Goal: Task Accomplishment & Management: Use online tool/utility

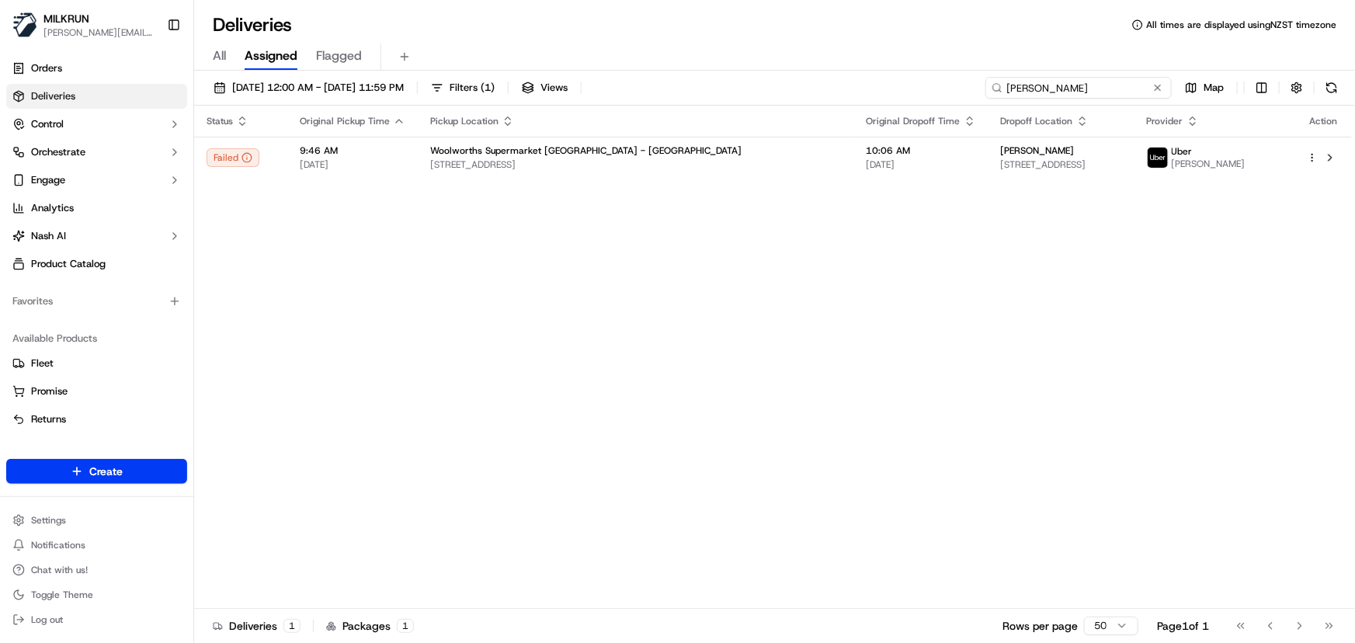
drag, startPoint x: 1134, startPoint y: 82, endPoint x: 694, endPoint y: 97, distance: 440.5
click at [699, 97] on div "[DATE] 12:00 AM - [DATE] 11:59 PM Filters ( 1 ) Views [PERSON_NAME] Map" at bounding box center [774, 91] width 1161 height 29
paste input "[PERSON_NAME]"
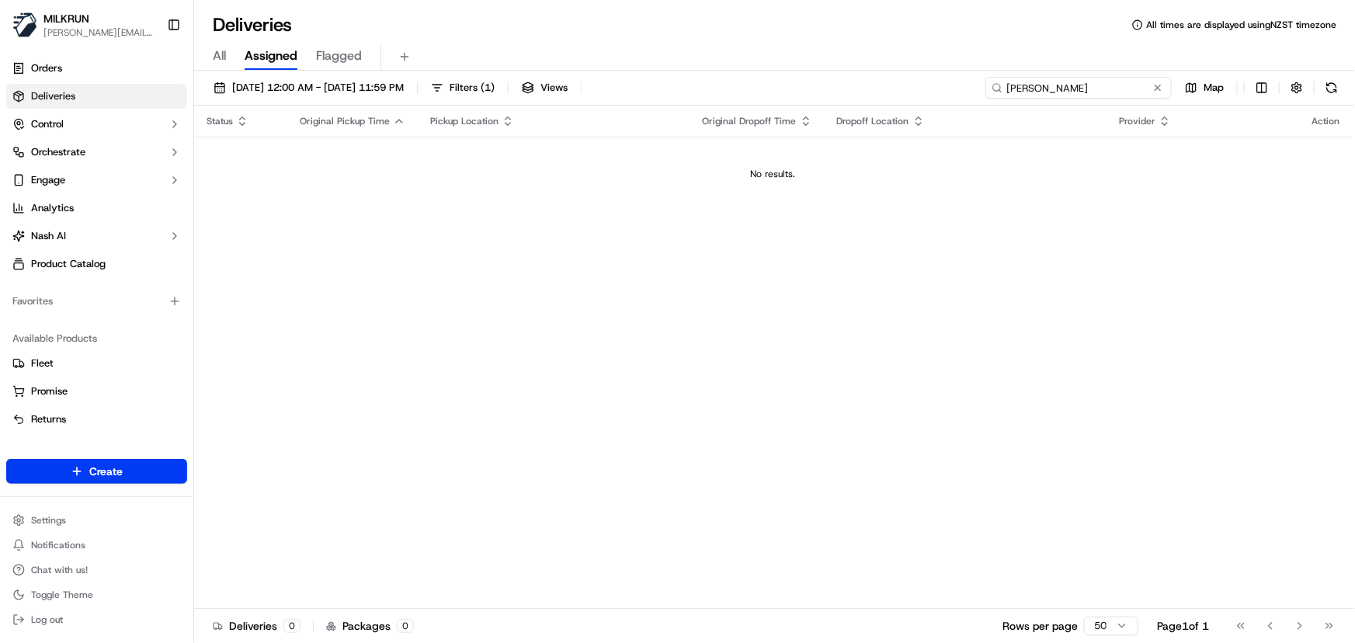
type input "[PERSON_NAME]"
click at [387, 92] on span "[DATE] 12:00 AM - [DATE] 11:59 PM" at bounding box center [318, 88] width 172 height 14
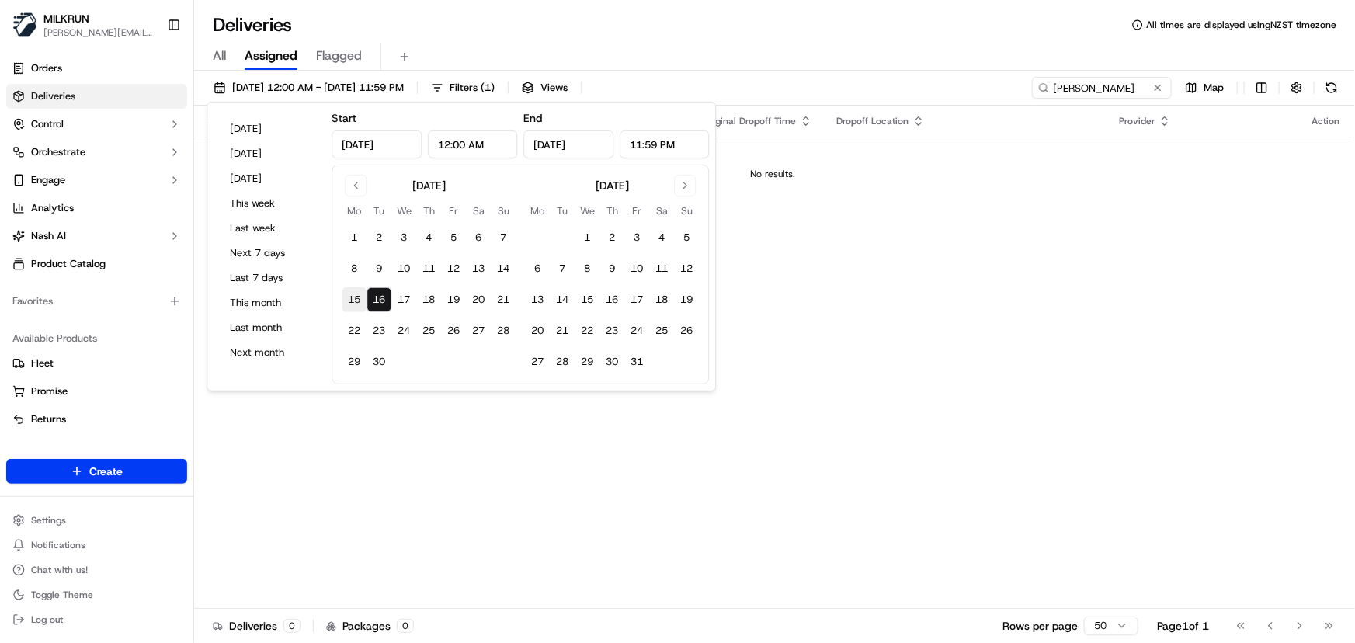
click at [347, 304] on button "15" at bounding box center [354, 299] width 25 height 25
type input "Sep 15, 2025"
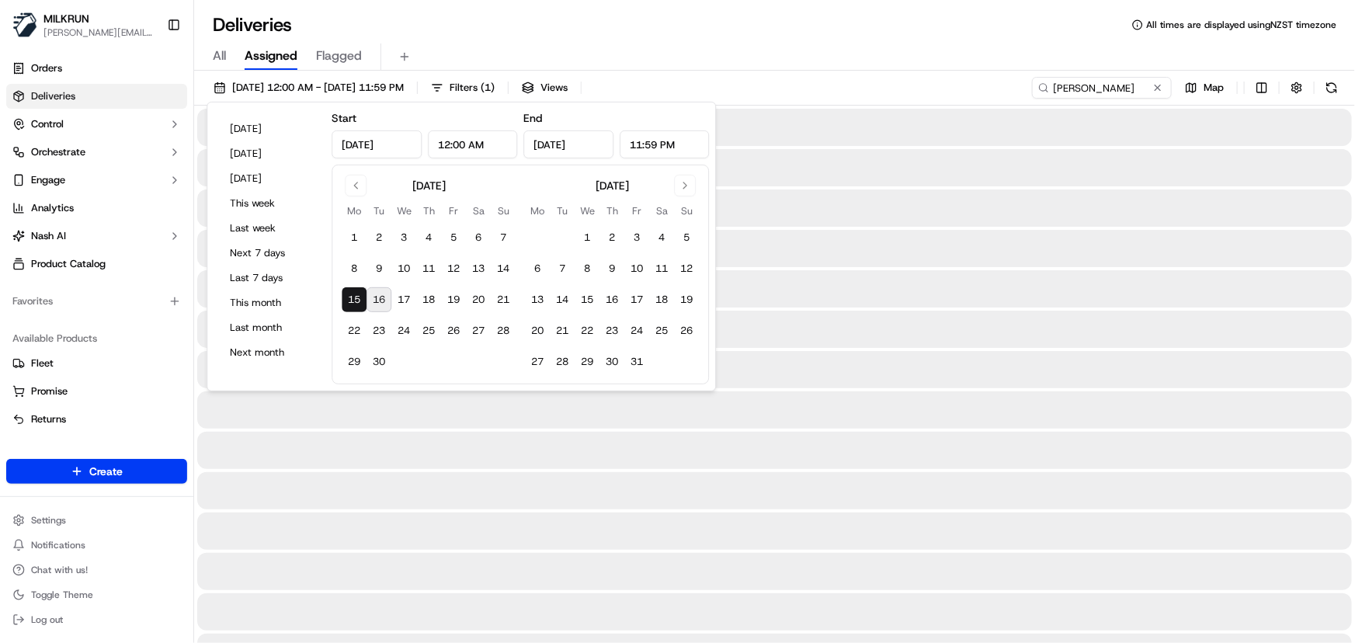
click at [346, 304] on button "15" at bounding box center [354, 299] width 25 height 25
click at [1129, 92] on input "Justin Colley" at bounding box center [1078, 88] width 186 height 22
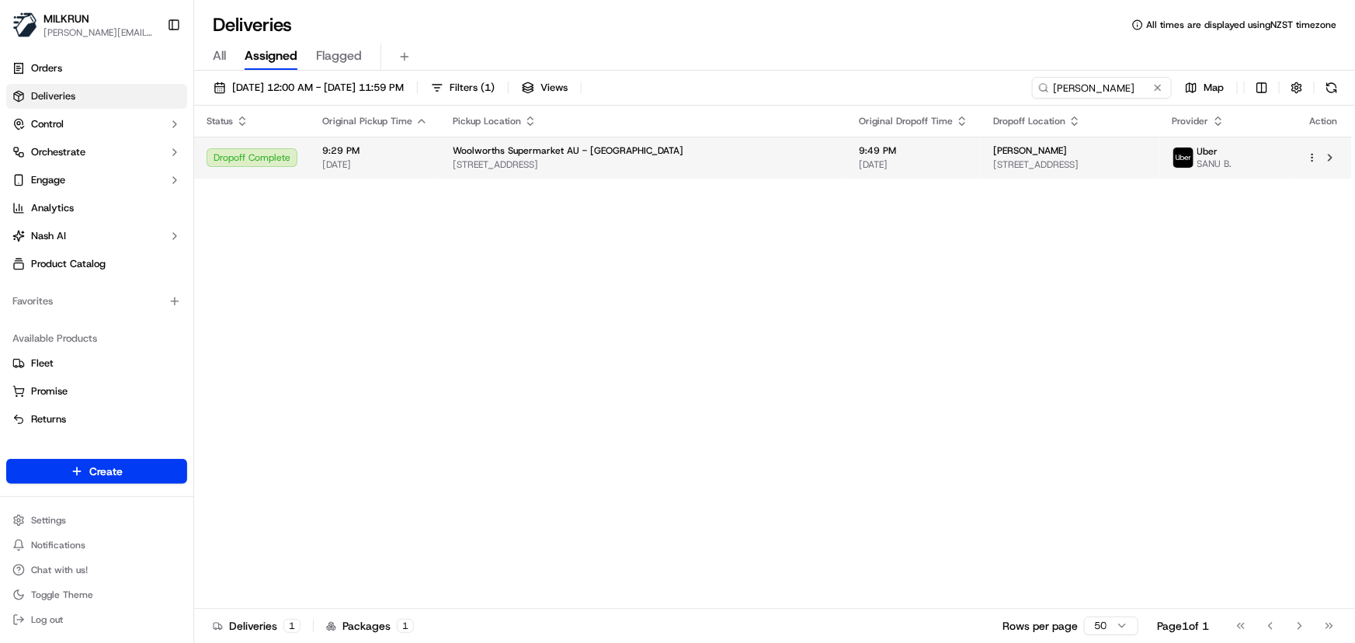
click at [993, 157] on div "Justin Colley u11/1 Toormina Pl, Coffs Harbour, NSW 2450, AU" at bounding box center [1070, 157] width 154 height 26
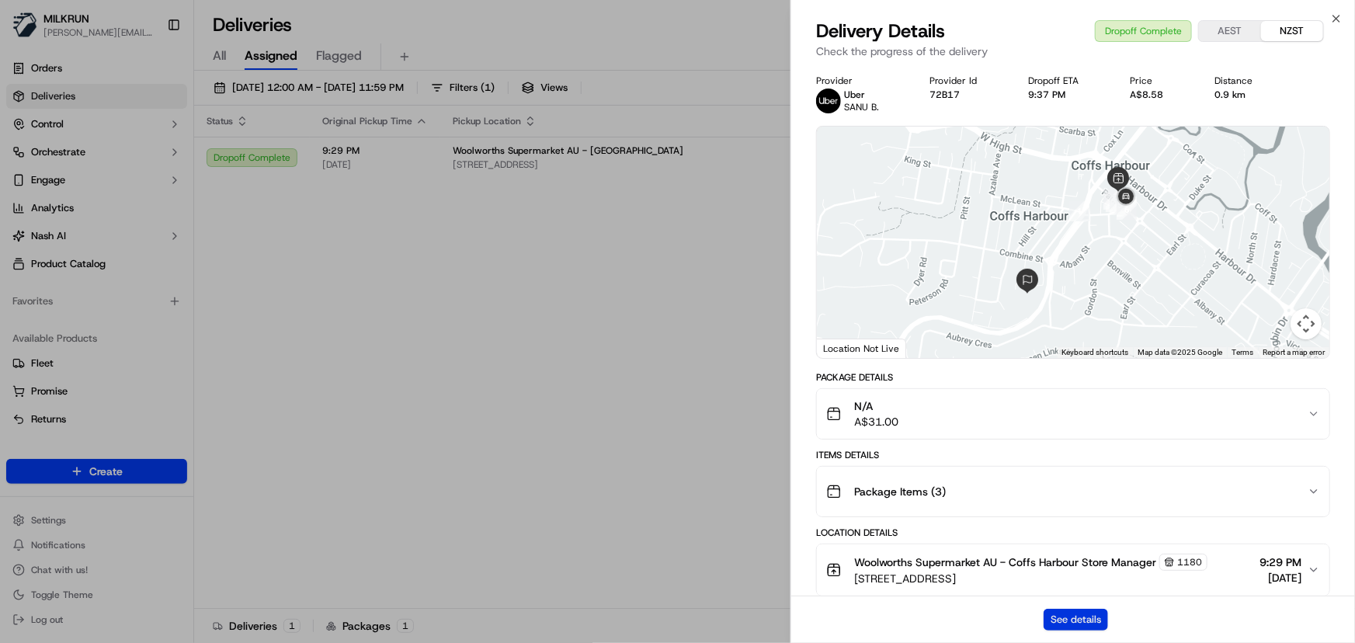
click at [1080, 616] on button "See details" at bounding box center [1075, 620] width 64 height 22
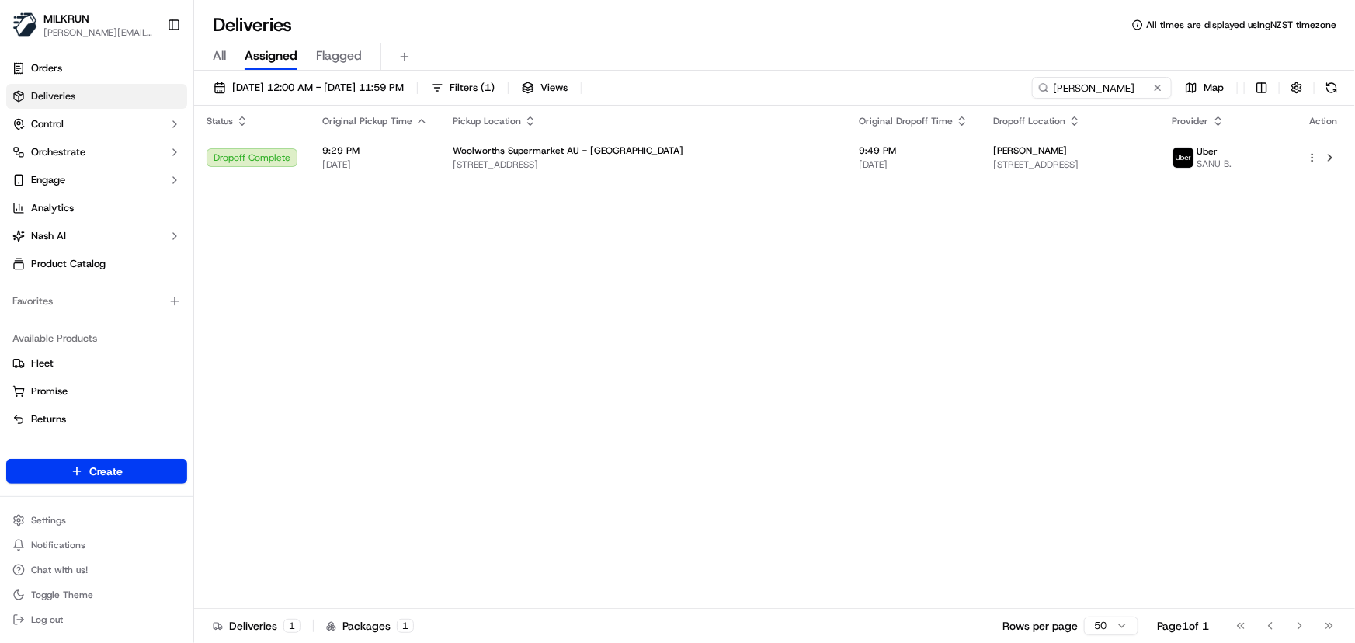
click at [672, 461] on div "Status Original Pickup Time Pickup Location Original Dropoff Time Dropoff Locat…" at bounding box center [773, 357] width 1158 height 503
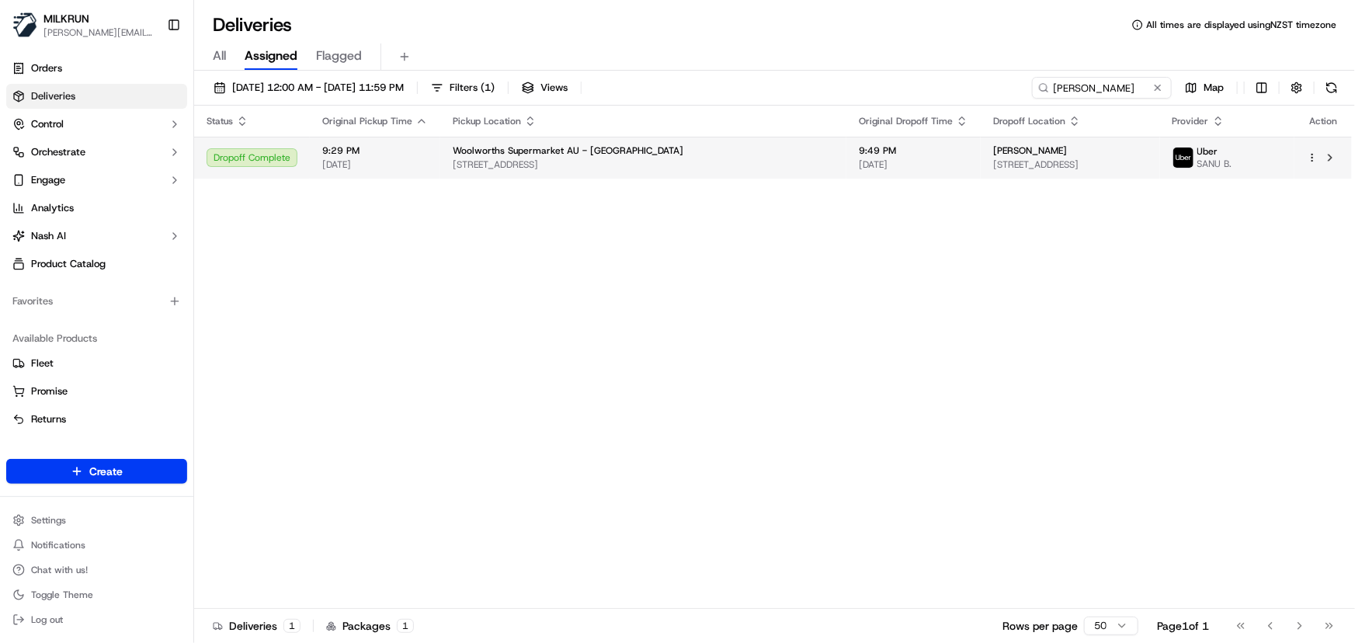
click at [859, 161] on span "15/09/2025" at bounding box center [913, 164] width 109 height 12
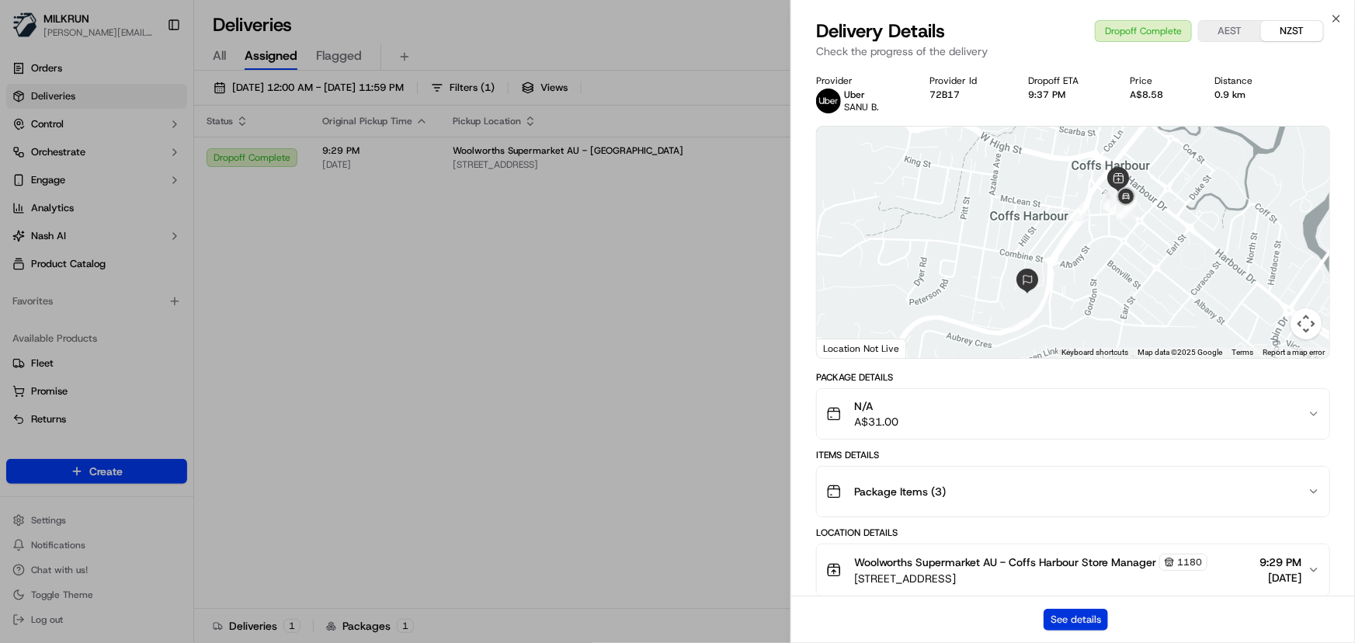
click at [1083, 621] on button "See details" at bounding box center [1075, 620] width 64 height 22
click at [1335, 17] on icon "button" at bounding box center [1336, 19] width 6 height 6
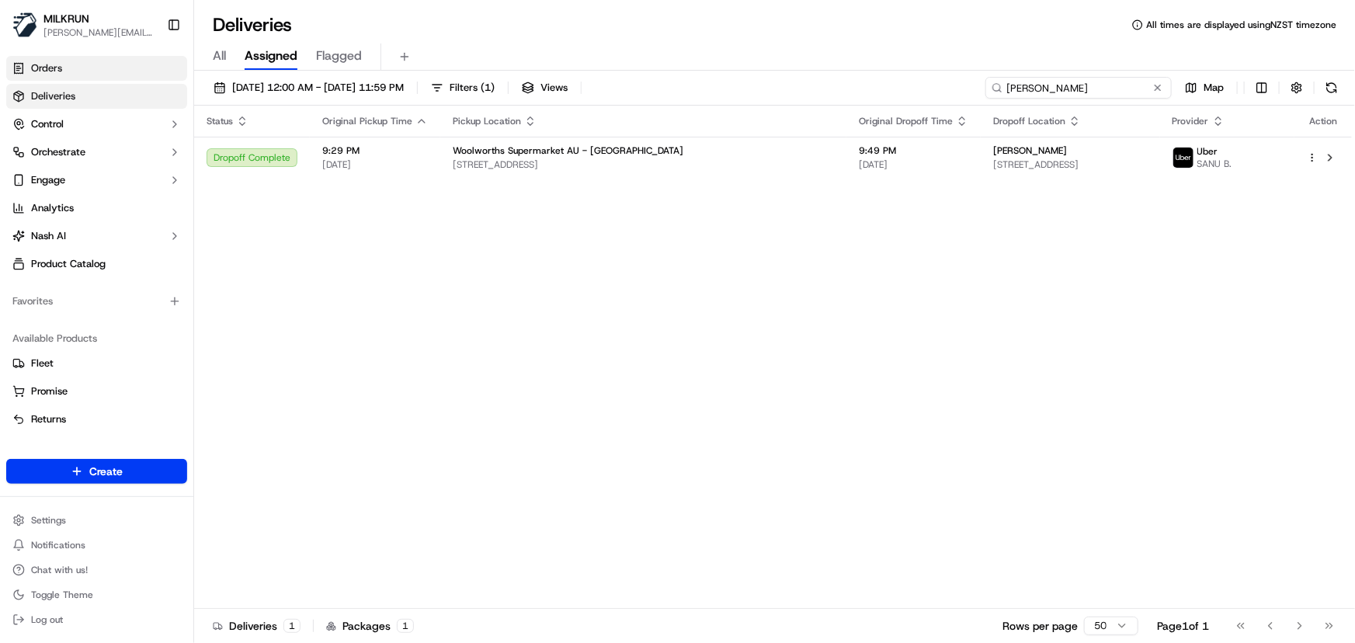
drag, startPoint x: 1093, startPoint y: 85, endPoint x: 87, endPoint y: 75, distance: 1006.2
click at [105, 75] on div "MILKRUN irene.salaivao@woolworths.co.nz Toggle Sidebar Orders Deliveries Contro…" at bounding box center [677, 321] width 1355 height 643
paste input "[PERSON_NAME]"
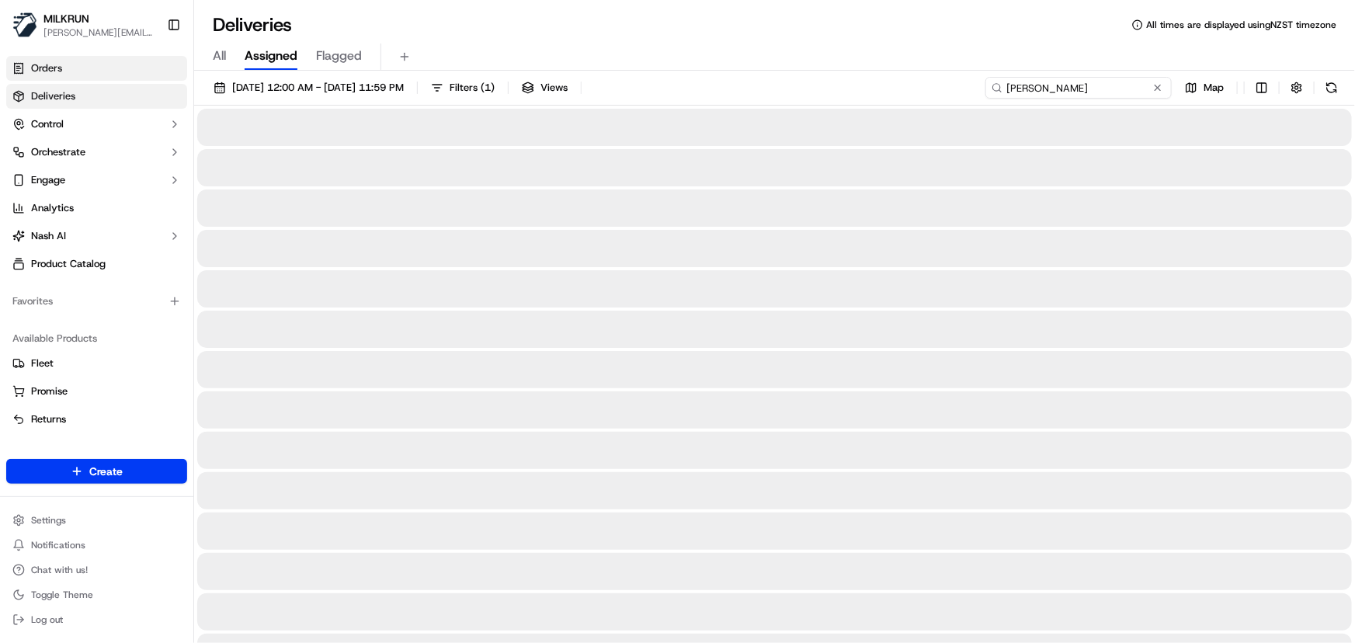
type input "[PERSON_NAME]"
click at [276, 87] on span "15/09/2025 12:00 AM - 15/09/2025 11:59 PM" at bounding box center [318, 88] width 172 height 14
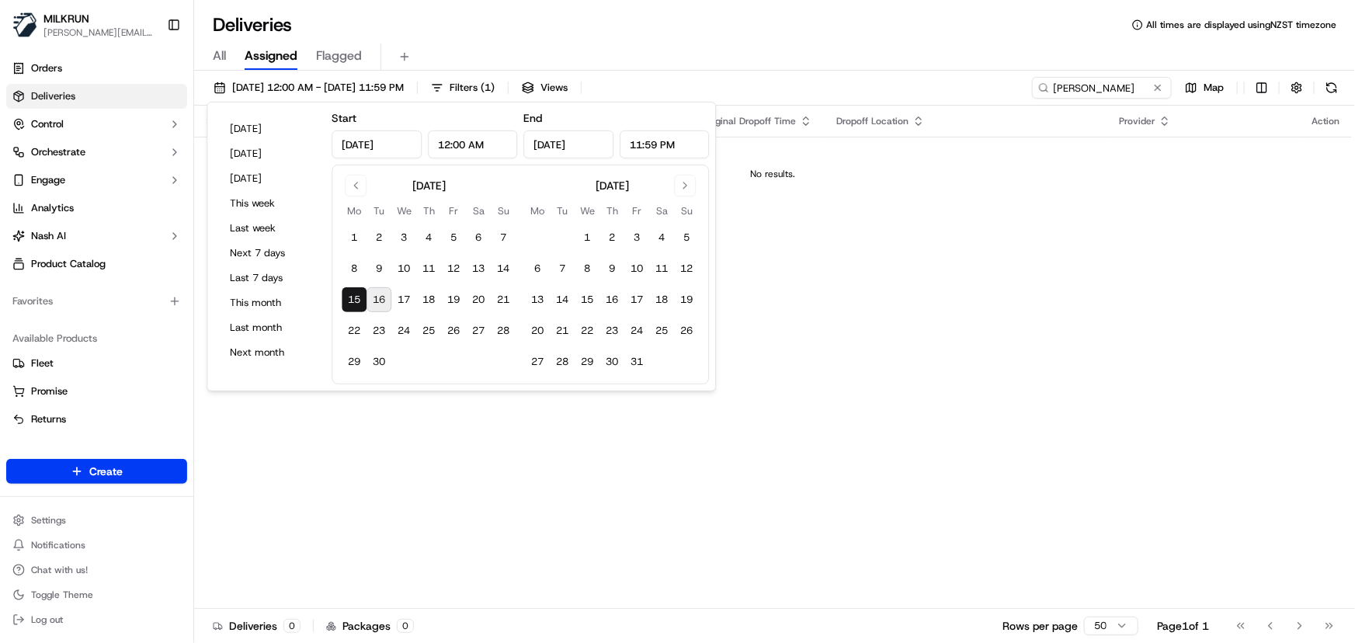
click at [379, 303] on button "16" at bounding box center [378, 299] width 25 height 25
type input "Sep 16, 2025"
click at [379, 303] on button "16" at bounding box center [378, 299] width 25 height 25
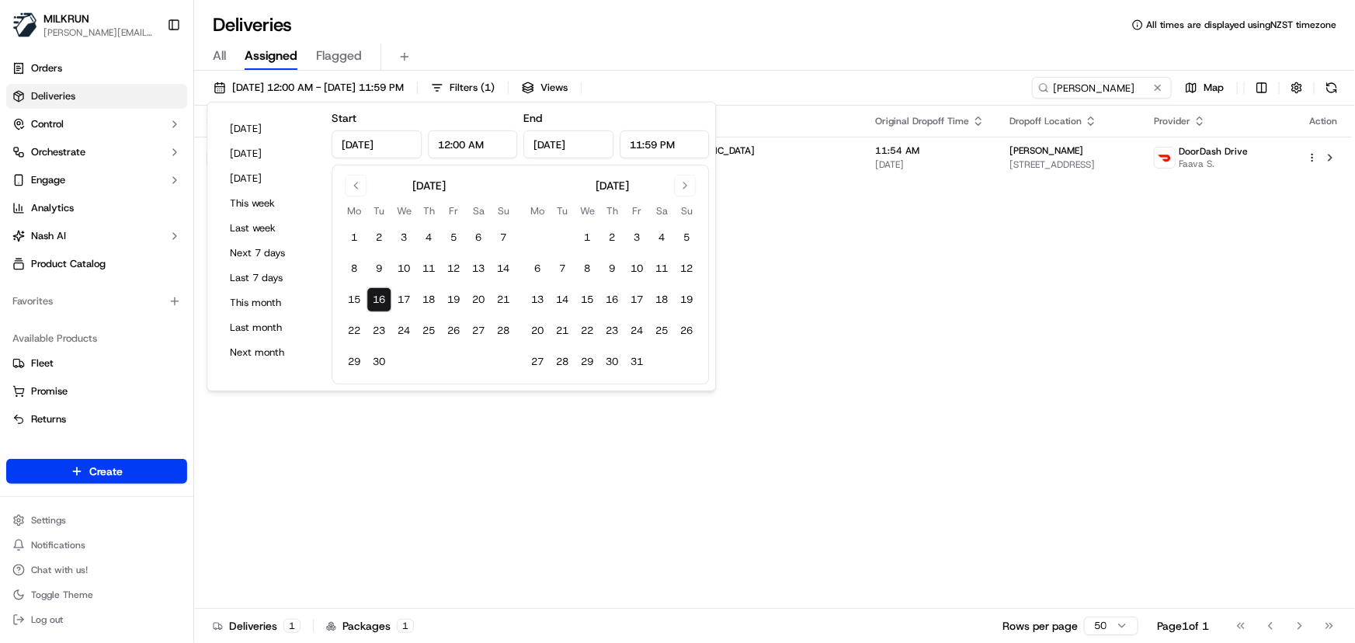
click at [930, 403] on div "Status Original Pickup Time Pickup Location Original Dropoff Time Dropoff Locat…" at bounding box center [773, 357] width 1158 height 503
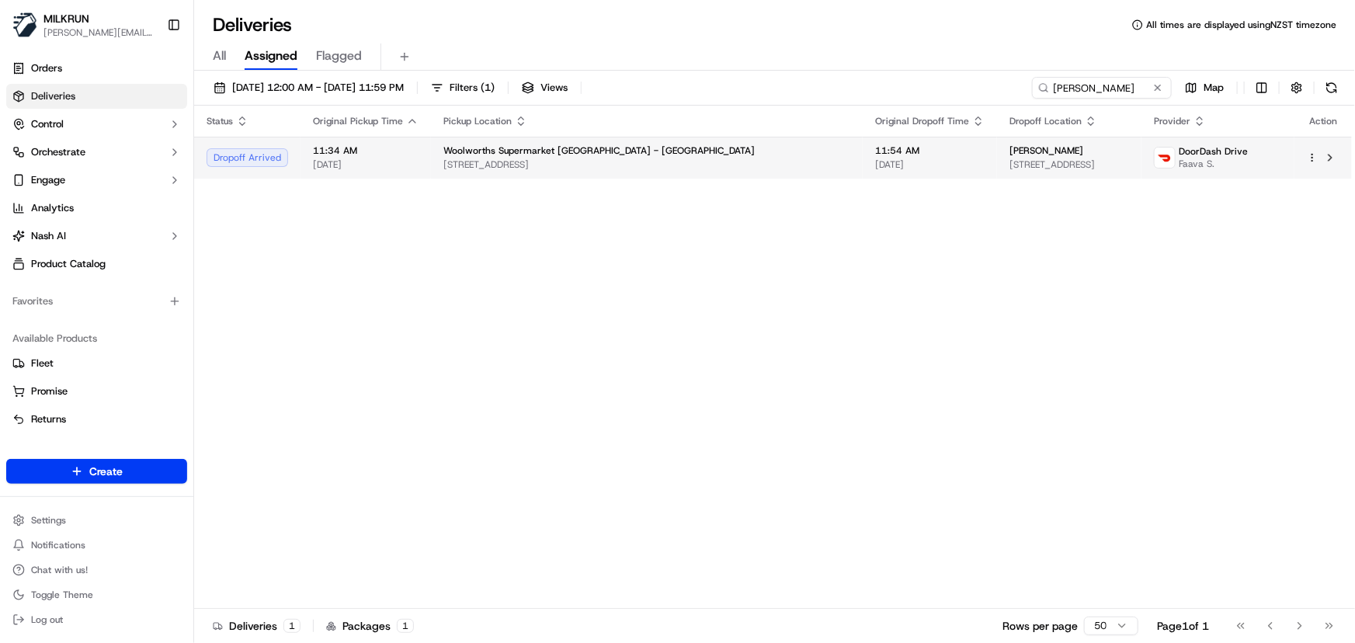
click at [1314, 159] on html "MILKRUN irene.salaivao@woolworths.co.nz Toggle Sidebar Orders Deliveries Contro…" at bounding box center [677, 321] width 1355 height 643
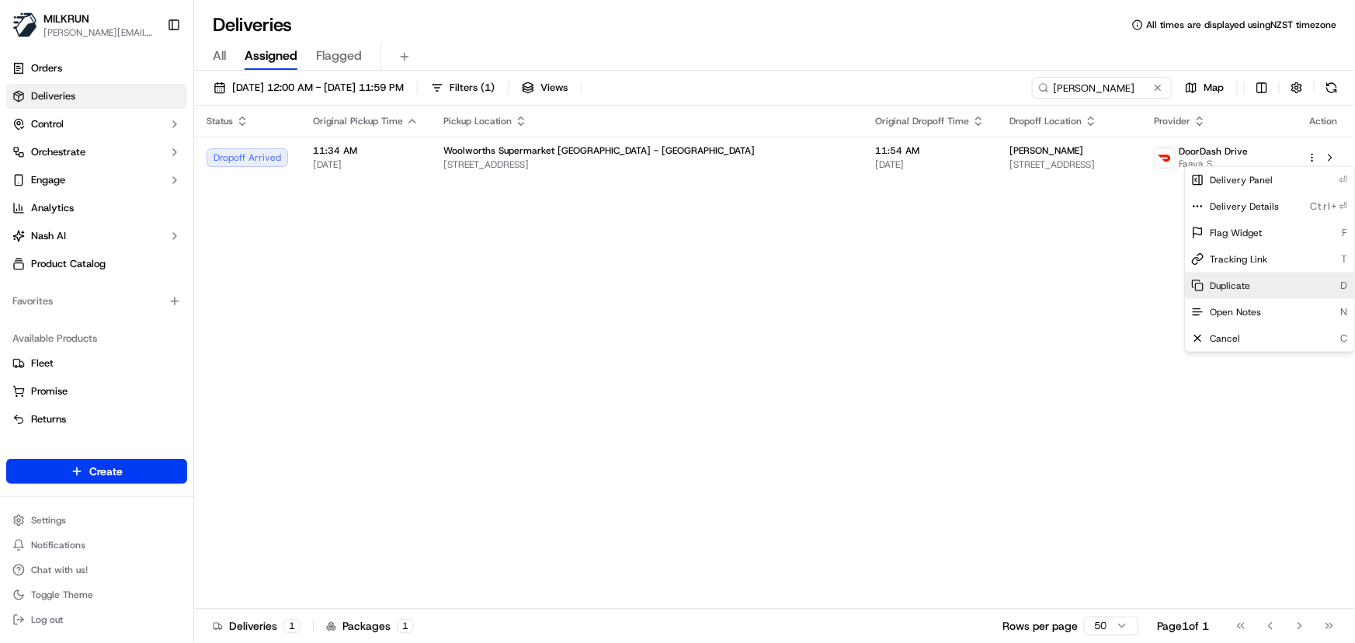
click at [1248, 284] on span "Duplicate" at bounding box center [1230, 285] width 40 height 12
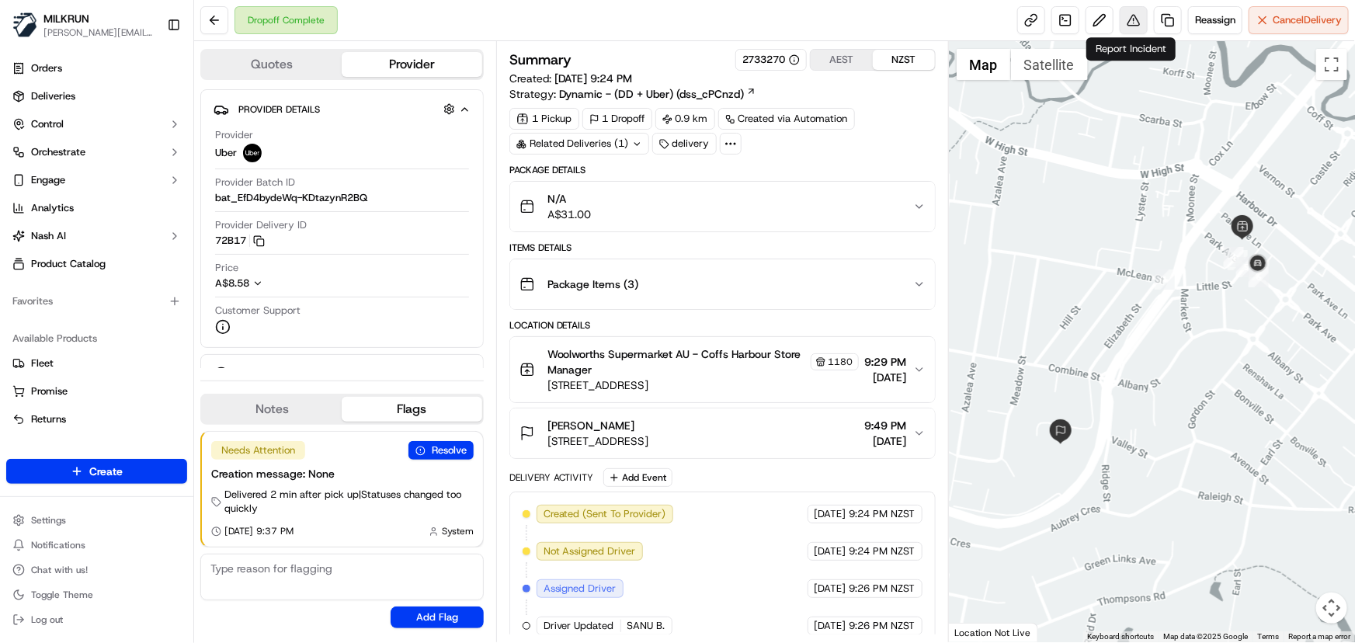
click at [1129, 23] on button at bounding box center [1133, 20] width 28 height 28
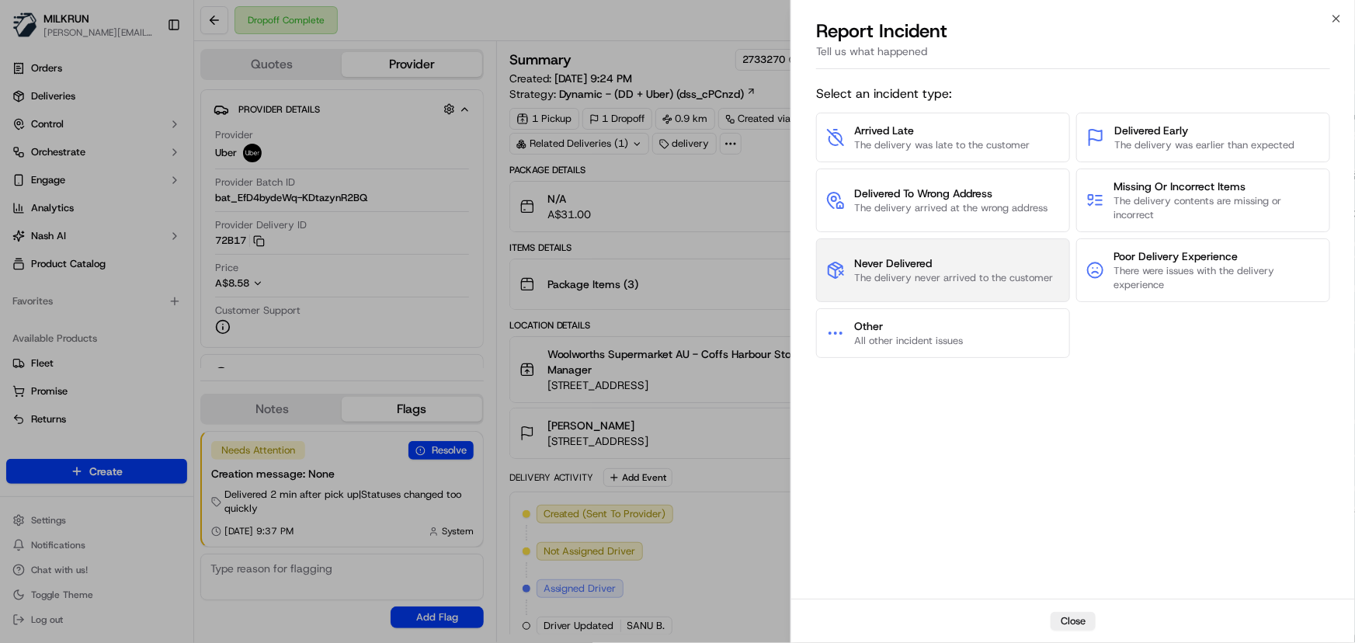
click at [978, 273] on span "The delivery never arrived to the customer" at bounding box center [953, 278] width 199 height 14
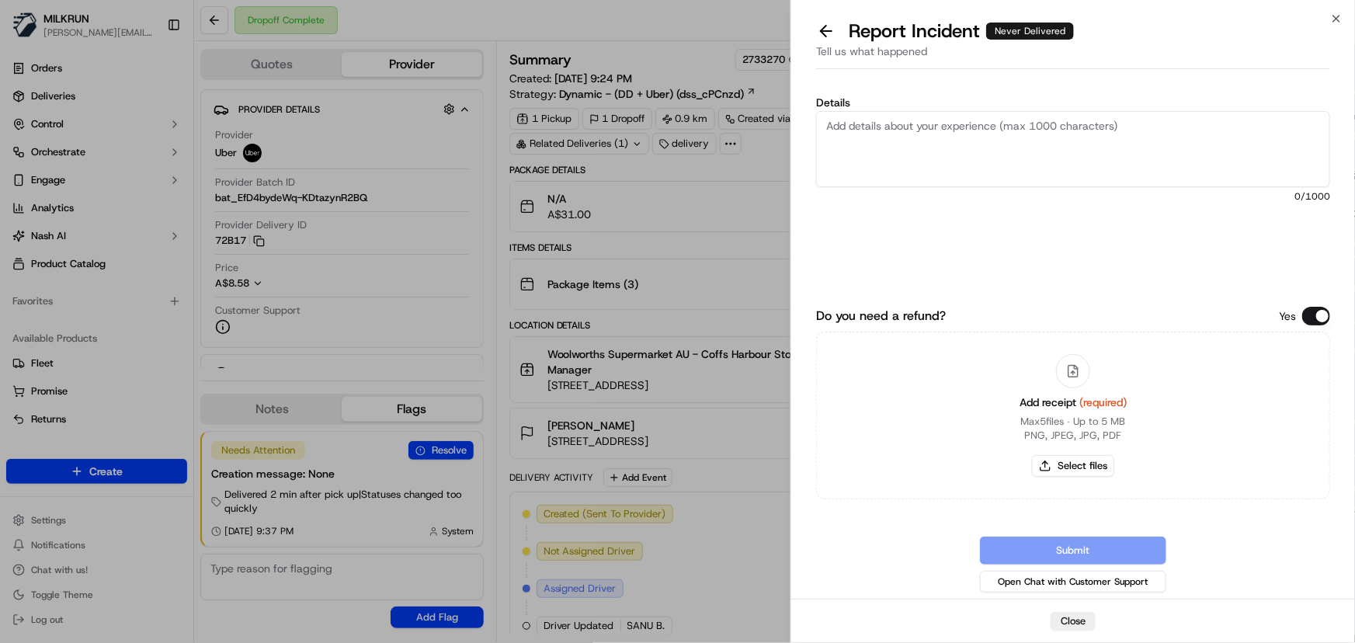
click at [1007, 161] on textarea "Details" at bounding box center [1073, 149] width 514 height 76
type textarea "customer did not receive order and no POD provided. Please refund $36.00"
click at [1062, 462] on button "Select files" at bounding box center [1073, 466] width 82 height 22
click at [1081, 463] on button "Select files" at bounding box center [1073, 466] width 82 height 22
type input "C:\fakepath\Screenshot 2025-09-16 115353.png"
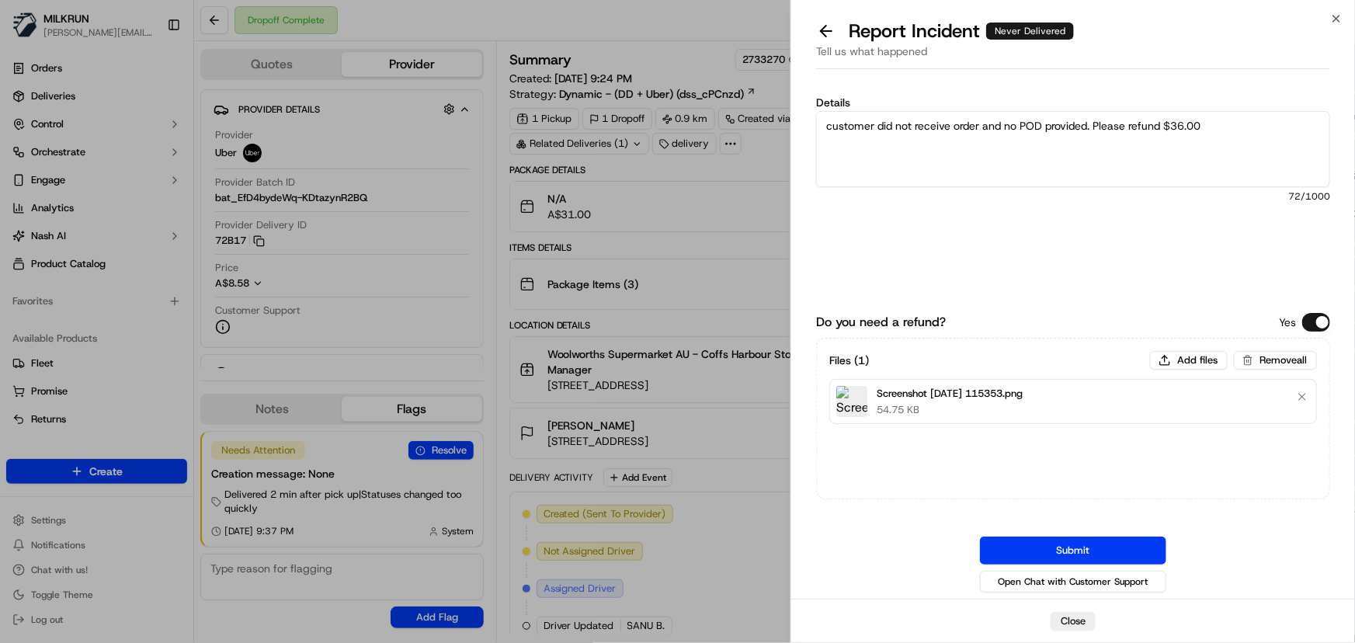
click at [824, 126] on textarea "customer did not receive order and no POD provided. Please refund $36.00" at bounding box center [1073, 149] width 514 height 76
type textarea "Customer did not receive order and no POD provided. Please refund $36.00"
click at [1078, 543] on button "Submit" at bounding box center [1073, 550] width 186 height 28
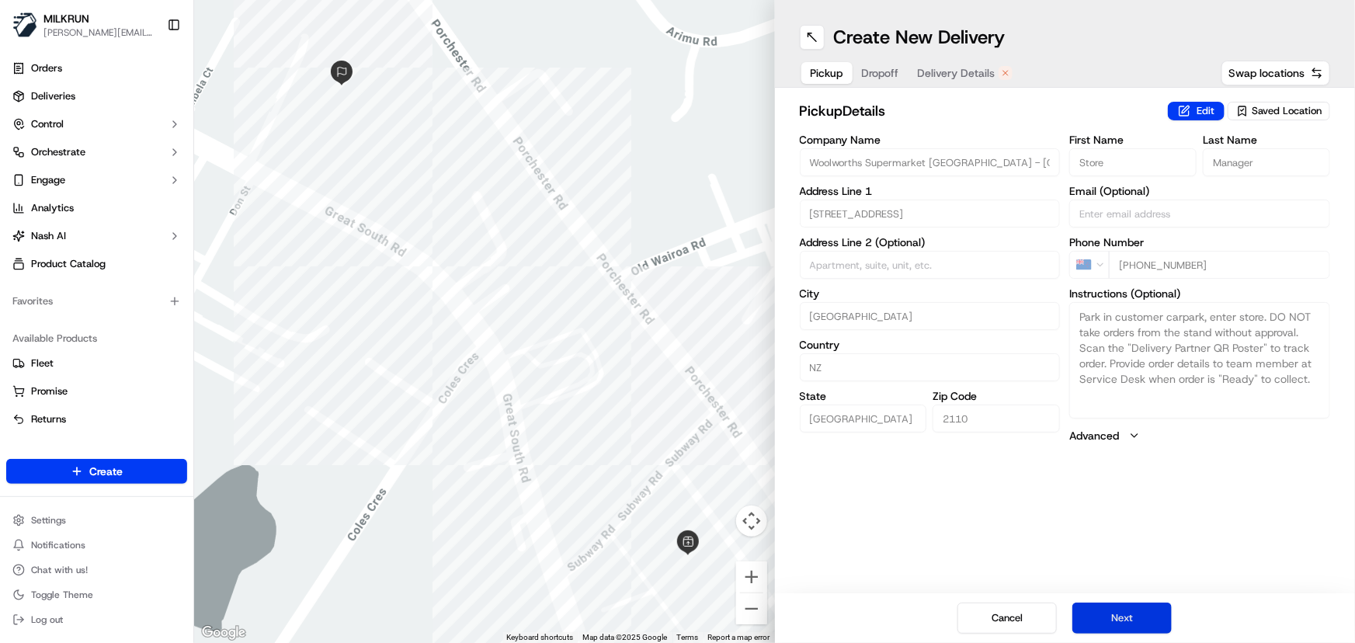
click at [1117, 621] on button "Next" at bounding box center [1121, 617] width 99 height 31
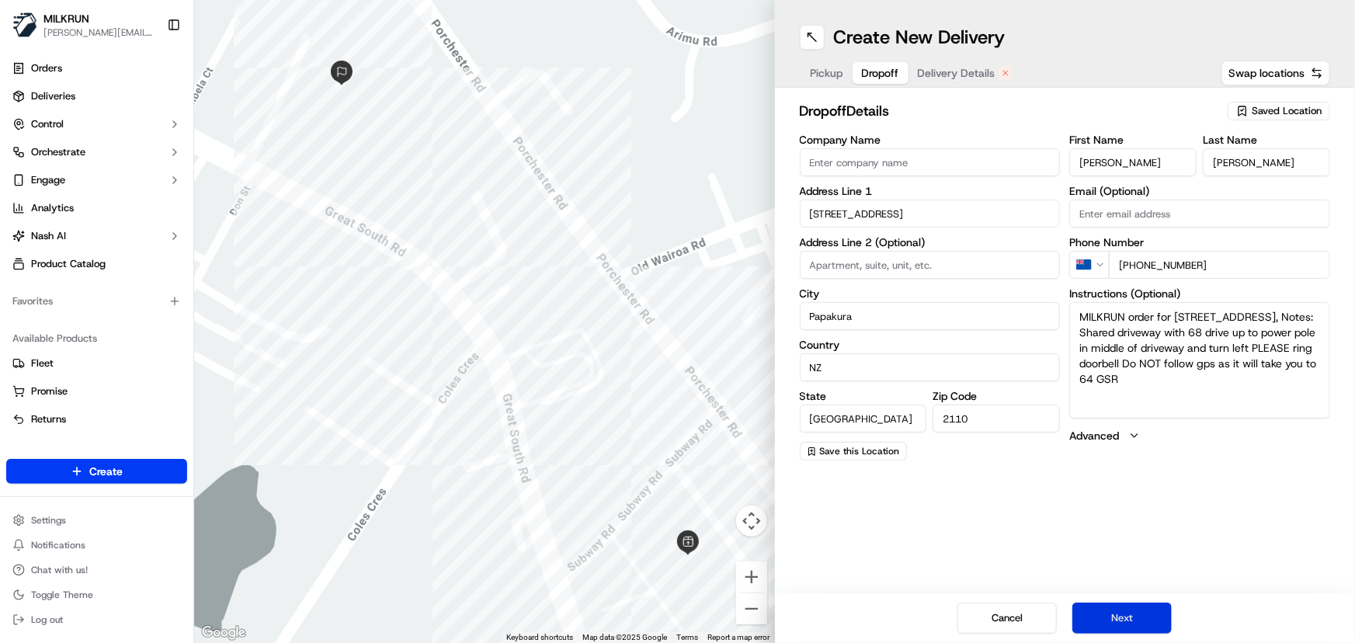
click at [1123, 619] on button "Next" at bounding box center [1121, 617] width 99 height 31
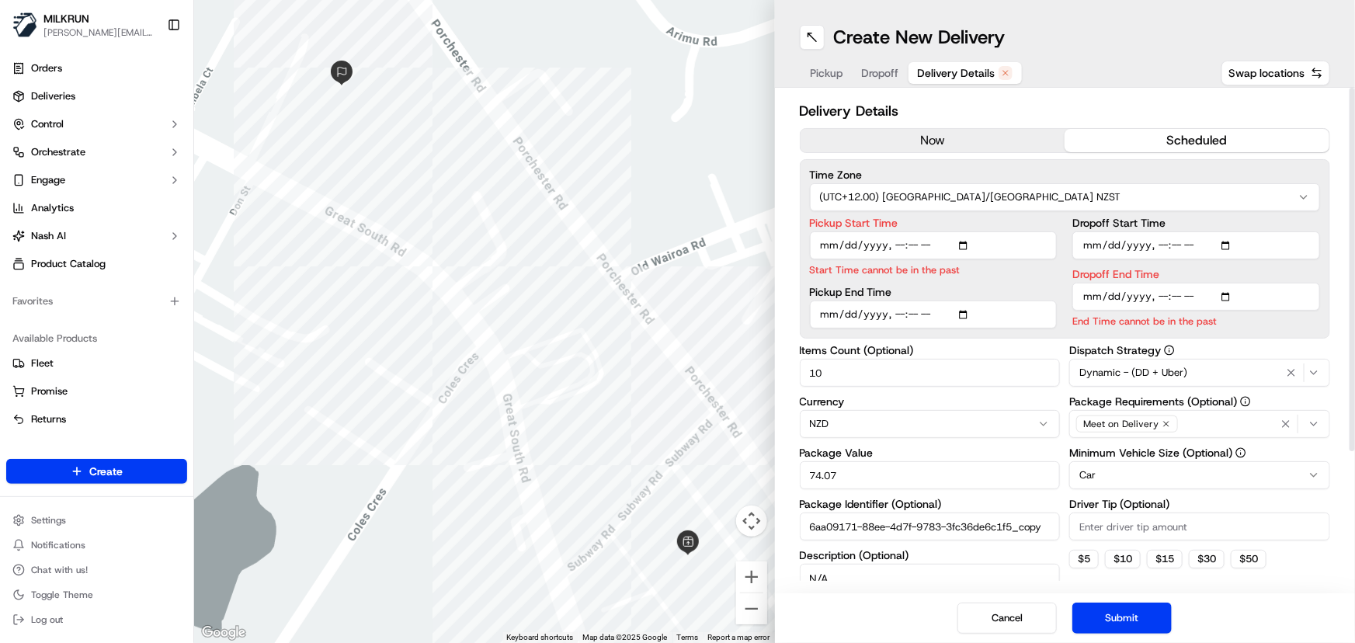
click at [942, 139] on button "now" at bounding box center [932, 140] width 265 height 23
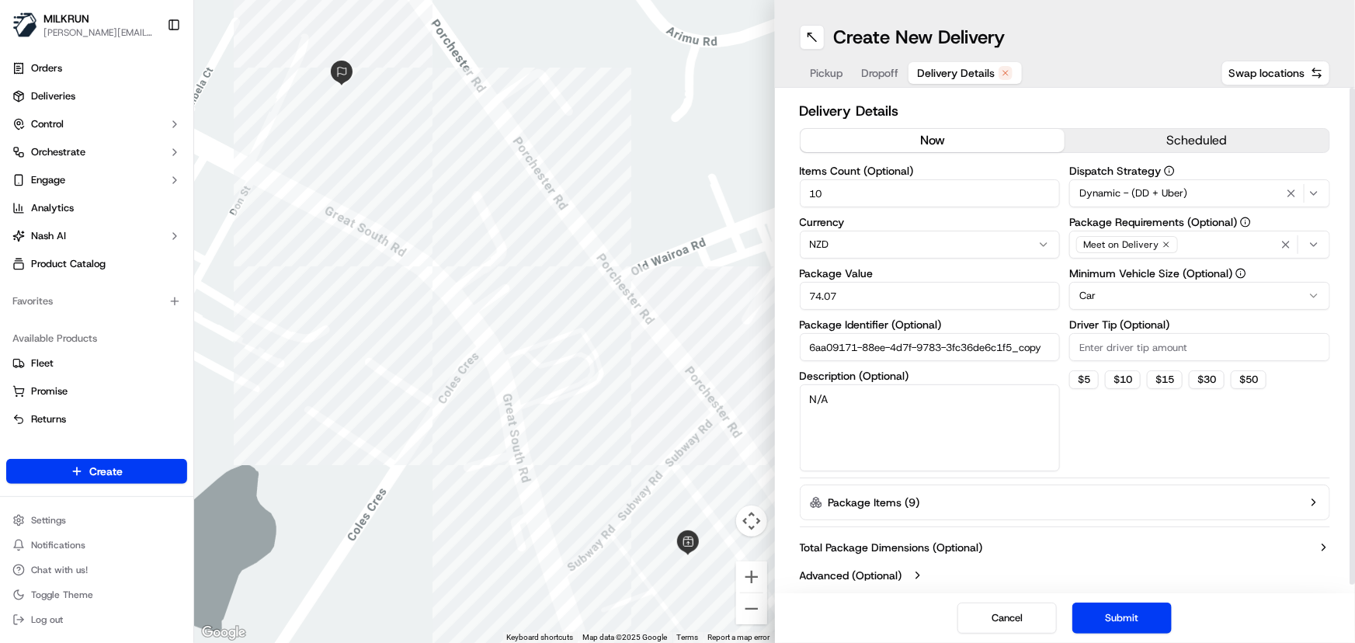
drag, startPoint x: 728, startPoint y: 216, endPoint x: 356, endPoint y: 269, distance: 375.7
click at [363, 269] on div "← Move left → Move right ↑ Move up ↓ Move down + Zoom in - Zoom out Home Jump l…" at bounding box center [774, 321] width 1161 height 643
type input "1"
click at [1126, 611] on button "Submit" at bounding box center [1121, 617] width 99 height 31
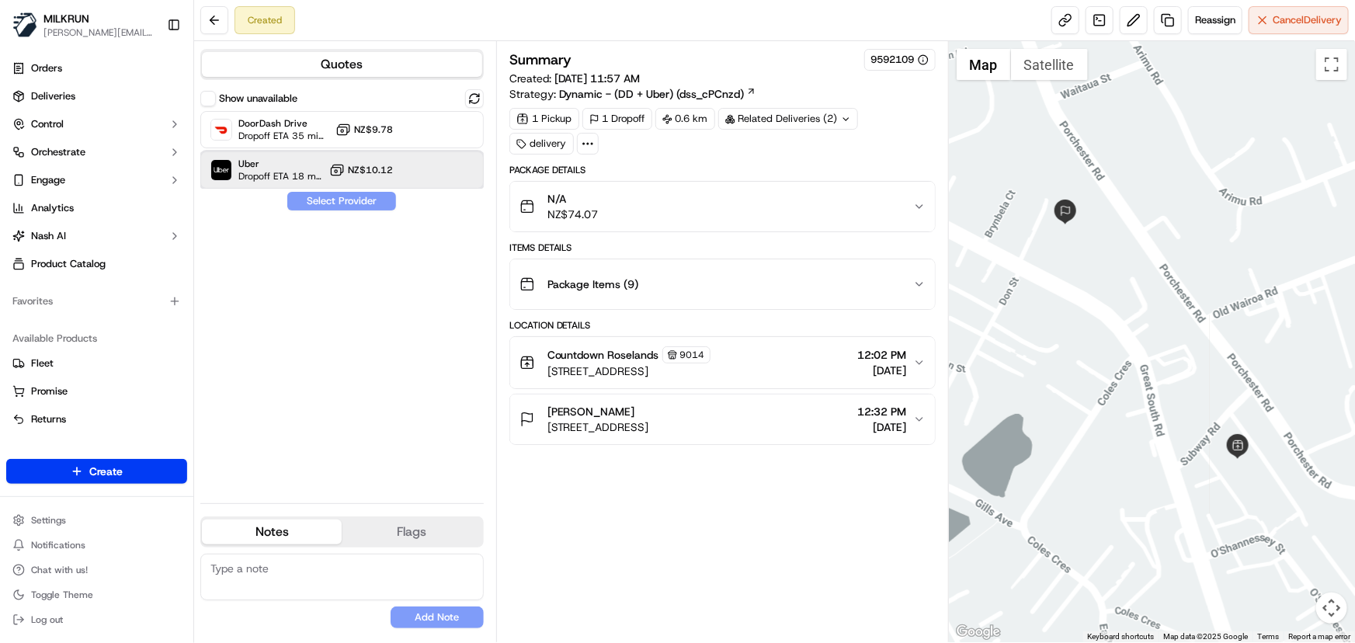
click at [431, 169] on div at bounding box center [436, 170] width 19 height 19
click at [366, 202] on button "Assign Provider" at bounding box center [341, 201] width 110 height 19
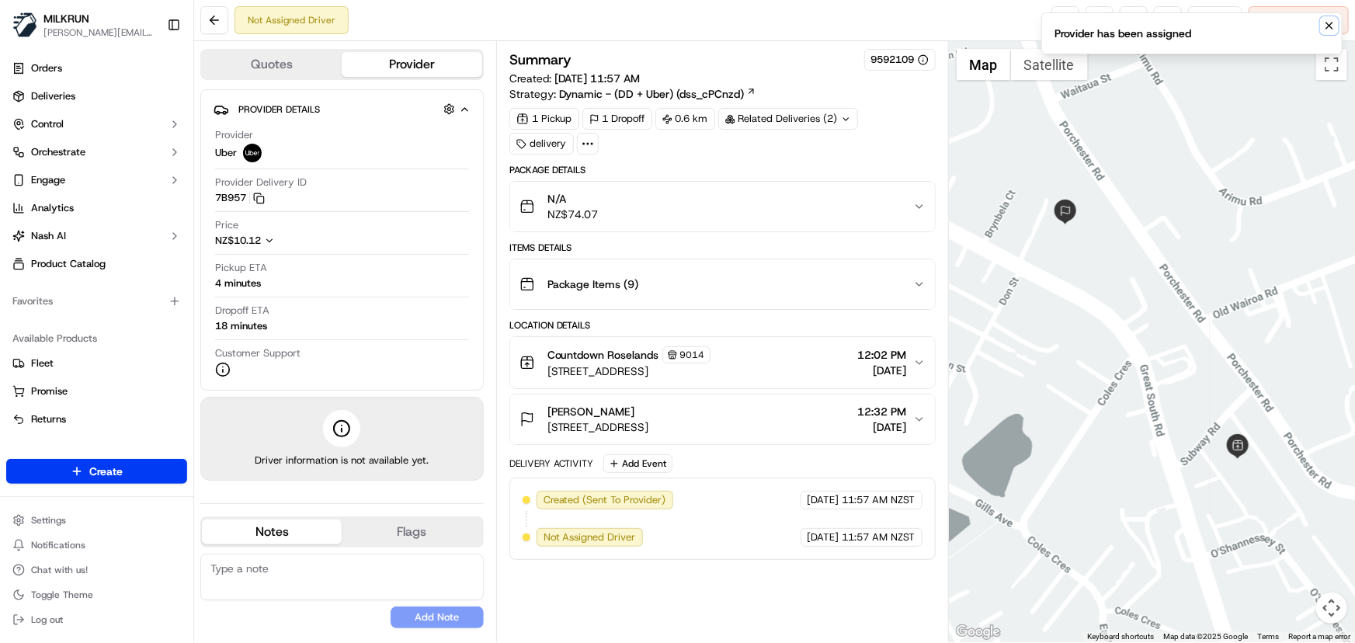
click at [1333, 23] on icon "Notifications (F8)" at bounding box center [1329, 25] width 12 height 12
click at [1056, 19] on link at bounding box center [1065, 20] width 28 height 28
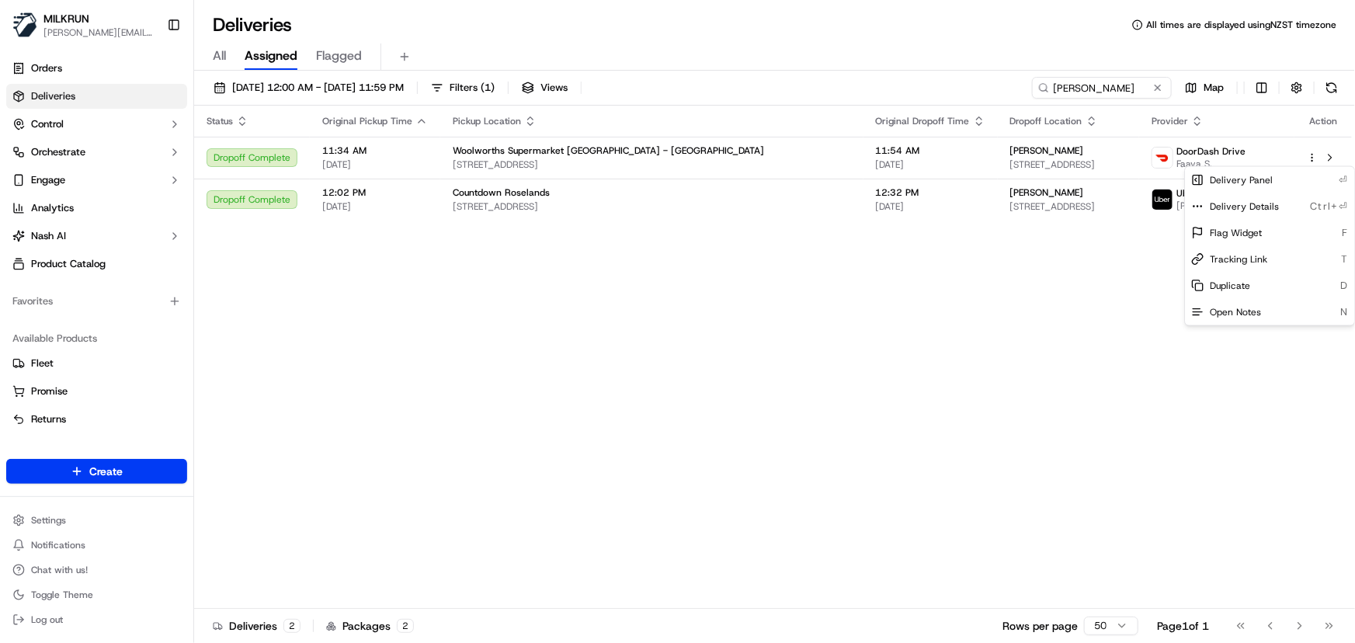
click at [1132, 86] on html "[PERSON_NAME] [PERSON_NAME][EMAIL_ADDRESS][DOMAIN_NAME] Toggle Sidebar Orders D…" at bounding box center [677, 321] width 1355 height 643
drag, startPoint x: 1132, startPoint y: 88, endPoint x: 239, endPoint y: 46, distance: 893.8
click at [272, 39] on div "Deliveries All times are displayed using NZST timezone All Assigned Flagged 16/…" at bounding box center [774, 321] width 1161 height 643
paste input "[PERSON_NAME]"
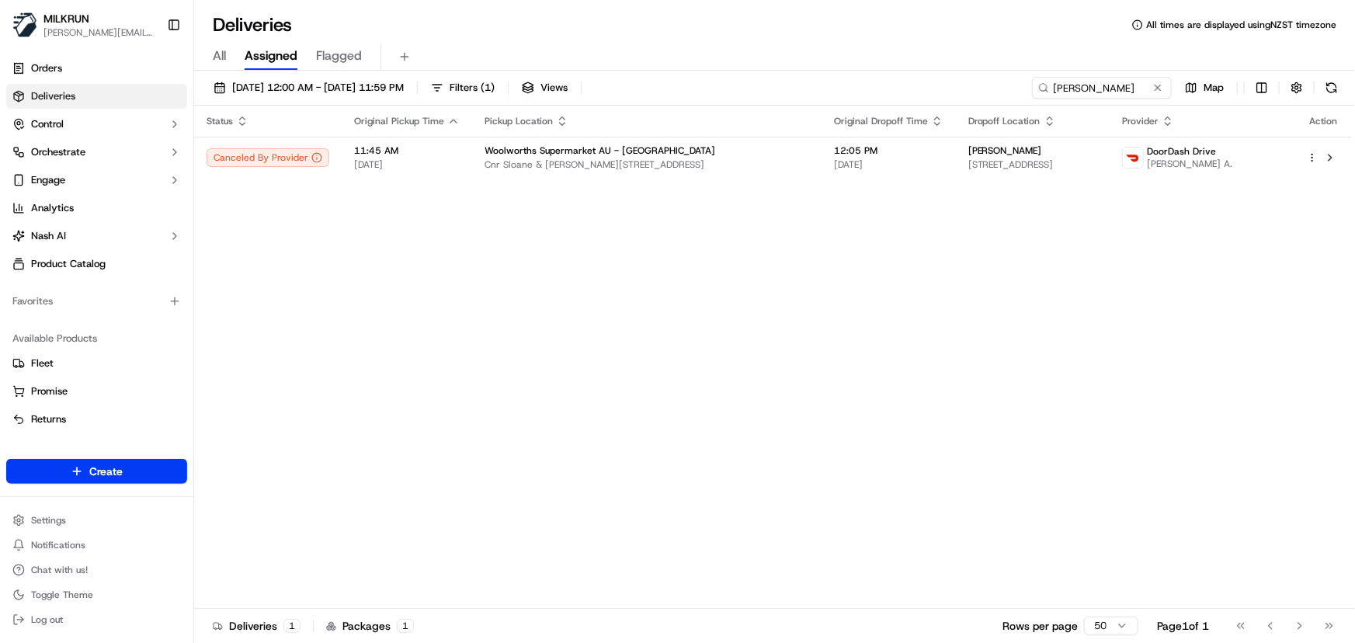
click at [656, 318] on div "Status Original Pickup Time Pickup Location Original Dropoff Time Dropoff Locat…" at bounding box center [773, 357] width 1158 height 503
click at [721, 147] on div "Woolworths Supermarket AU - [GEOGRAPHIC_DATA]" at bounding box center [646, 150] width 325 height 12
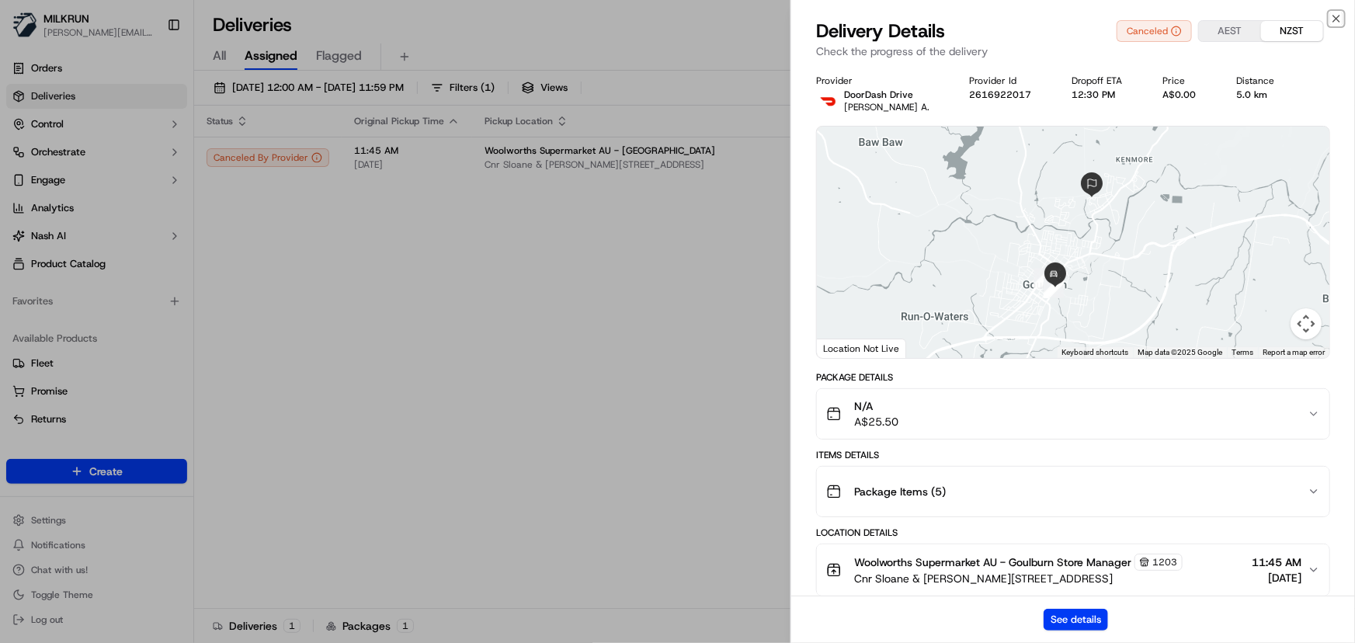
click at [1338, 11] on div "Close Delivery Details Canceled AEST NZST Check the progress of the delivery Pr…" at bounding box center [1072, 321] width 564 height 643
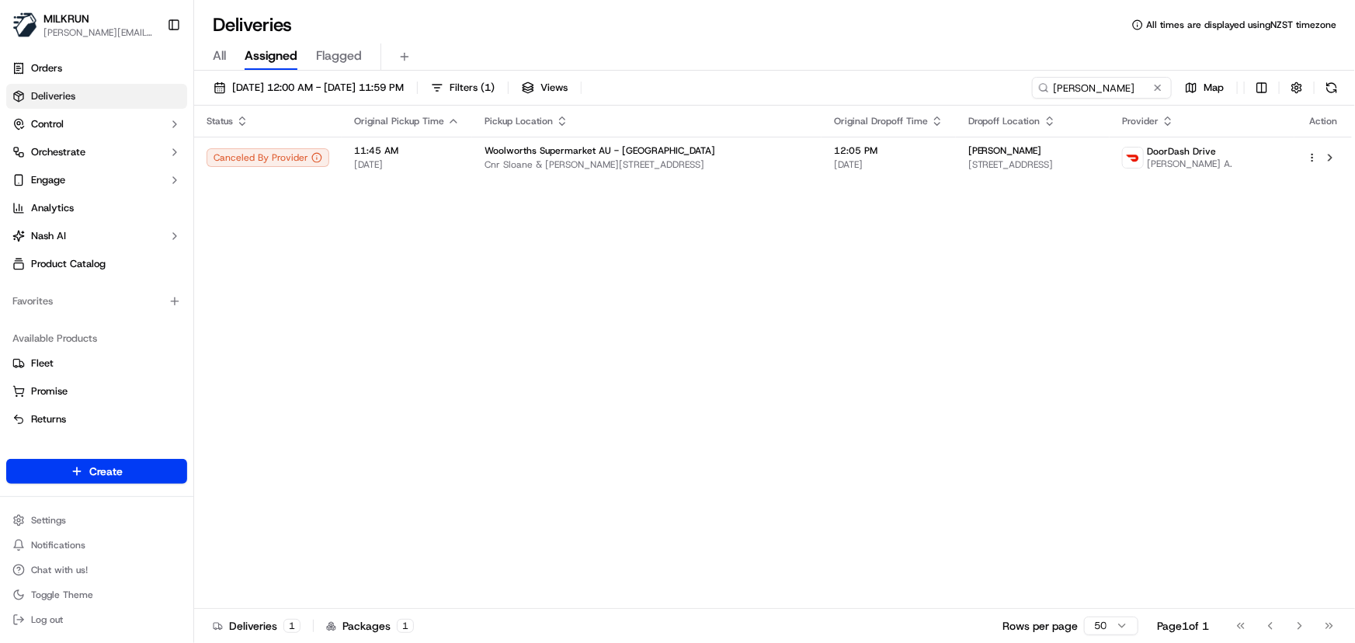
click at [705, 411] on div "Status Original Pickup Time Pickup Location Original Dropoff Time Dropoff Locat…" at bounding box center [773, 357] width 1158 height 503
click at [699, 158] on span "Cnr Sloane & [PERSON_NAME][STREET_ADDRESS]" at bounding box center [646, 164] width 325 height 12
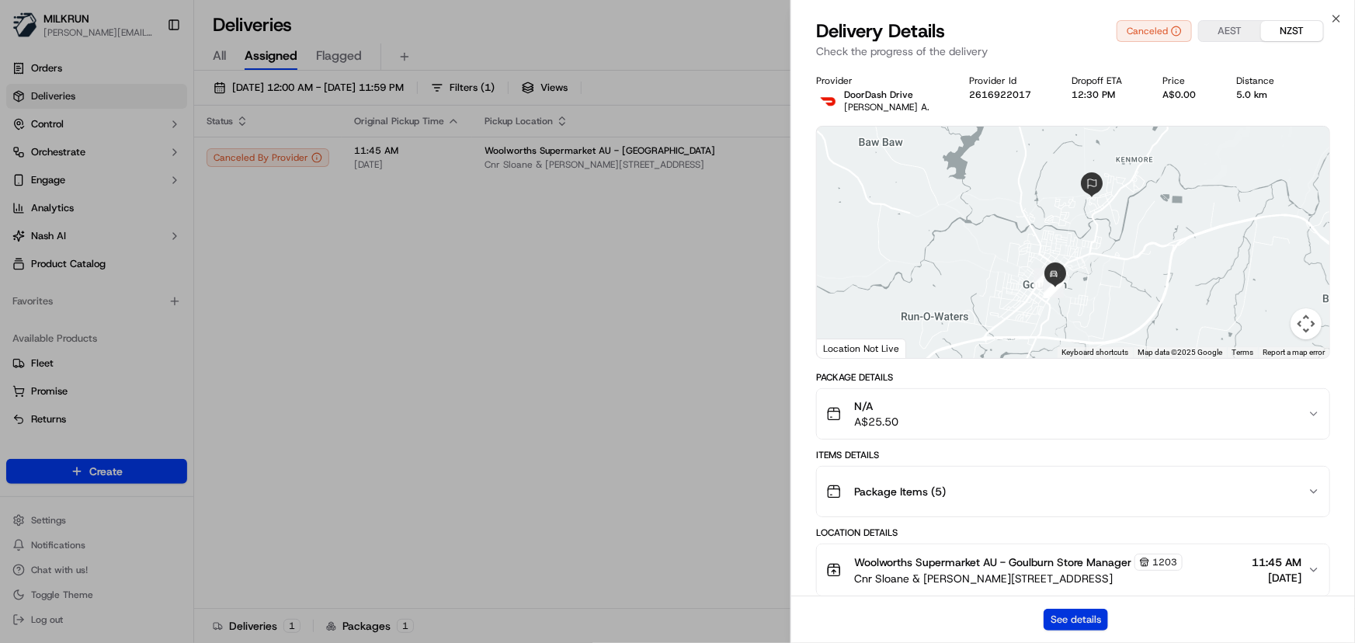
click at [1100, 620] on button "See details" at bounding box center [1075, 620] width 64 height 22
click at [1341, 19] on icon "button" at bounding box center [1336, 18] width 12 height 12
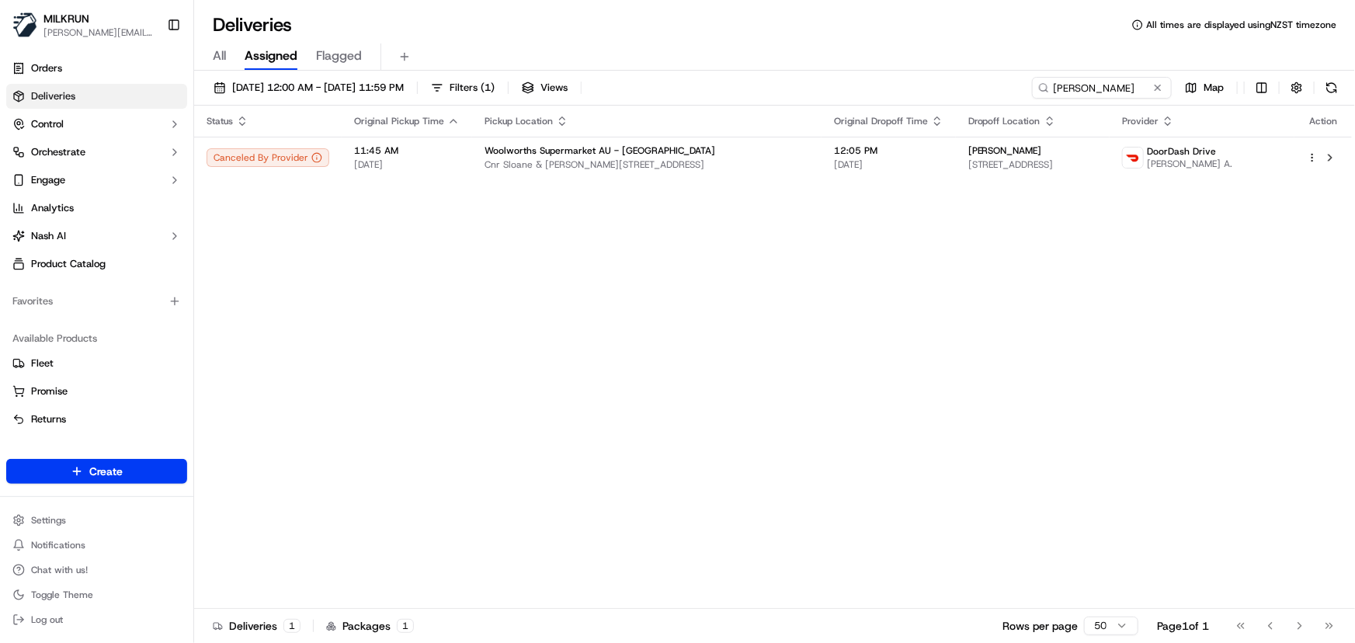
click at [791, 372] on div "Status Original Pickup Time Pickup Location Original Dropoff Time Dropoff Locat…" at bounding box center [773, 357] width 1158 height 503
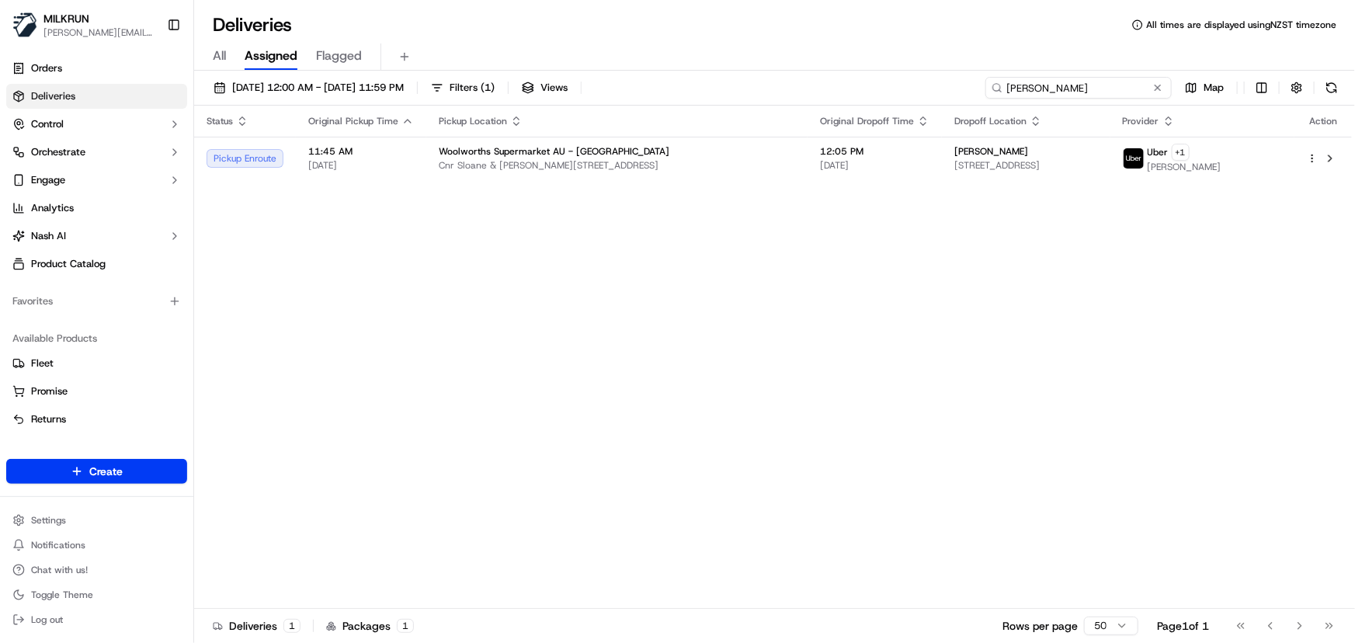
drag, startPoint x: 1125, startPoint y: 80, endPoint x: -70, endPoint y: 155, distance: 1197.2
click at [0, 155] on html "MILKRUN irene.salaivao@woolworths.co.nz Toggle Sidebar Orders Deliveries Contro…" at bounding box center [677, 321] width 1355 height 643
paste input "Aqeela Thebus"
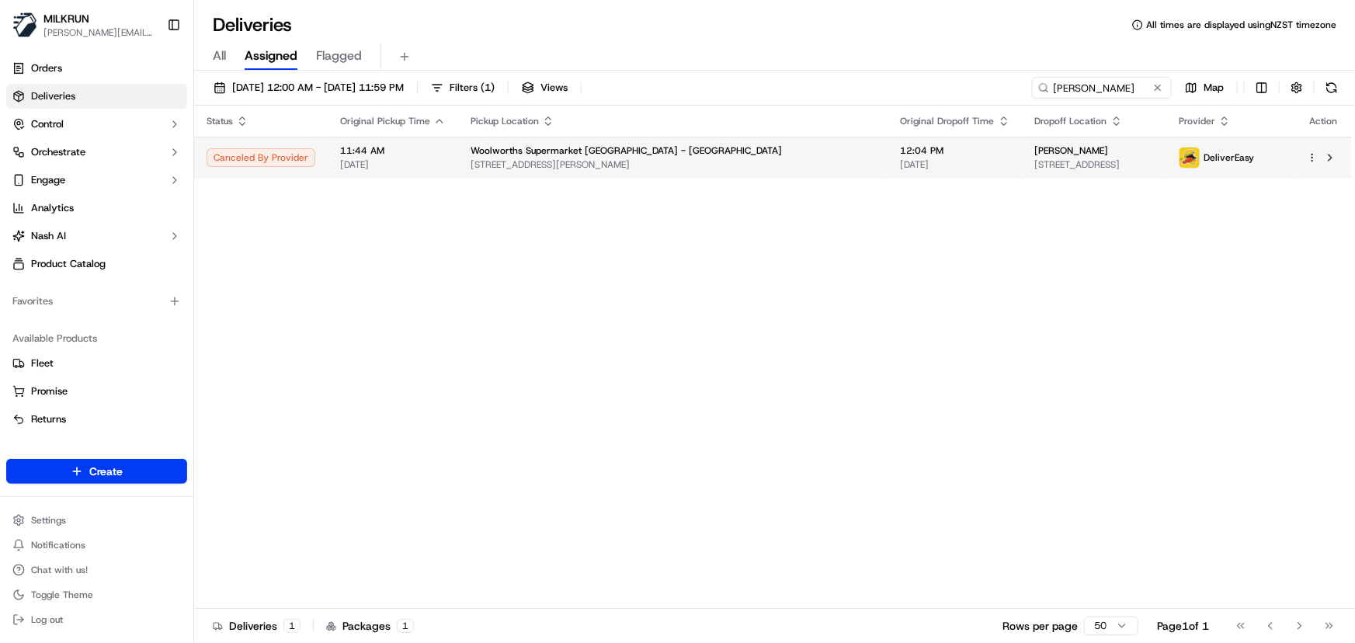
click at [1314, 158] on html "MILKRUN irene.salaivao@woolworths.co.nz Toggle Sidebar Orders Deliveries Contro…" at bounding box center [677, 321] width 1355 height 643
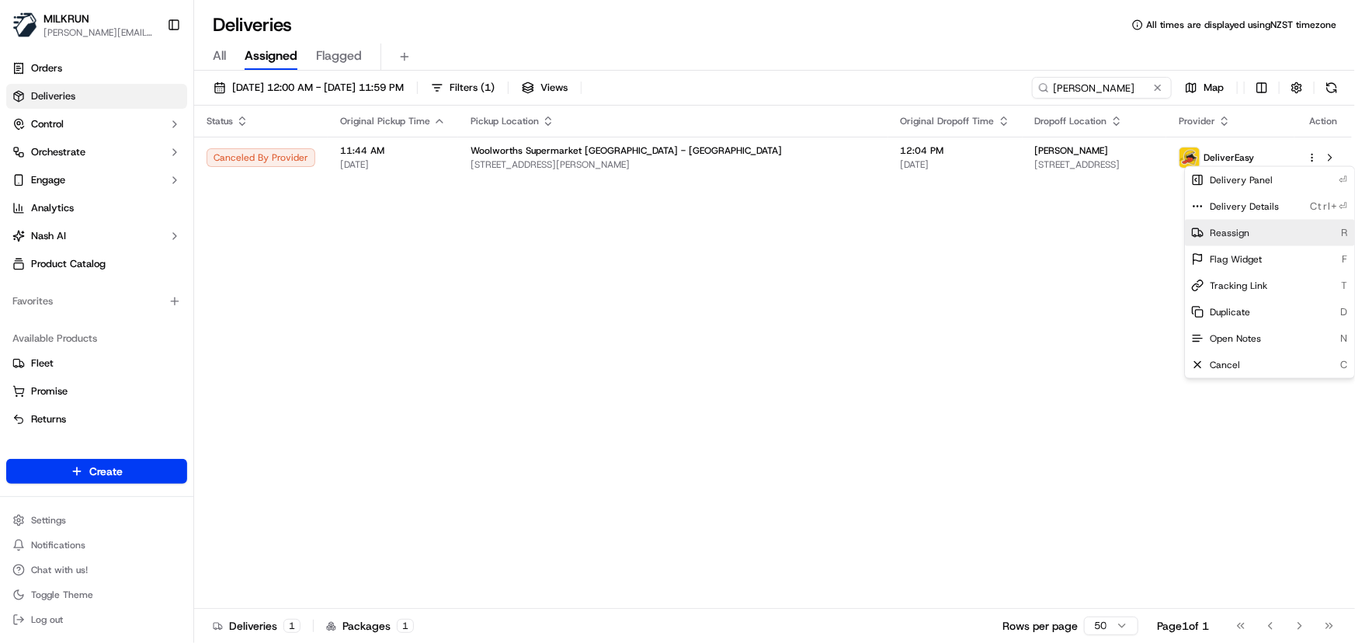
click at [1277, 233] on div "Reassign R" at bounding box center [1269, 233] width 169 height 26
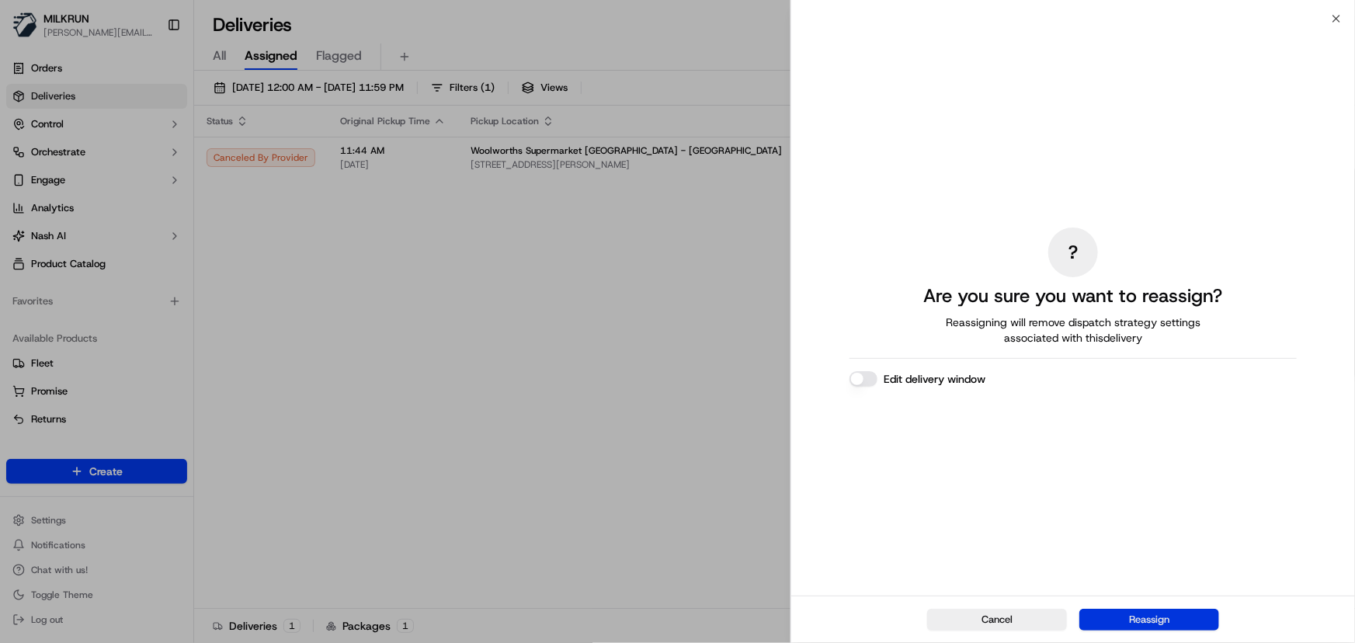
click at [1151, 616] on button "Reassign" at bounding box center [1149, 620] width 140 height 22
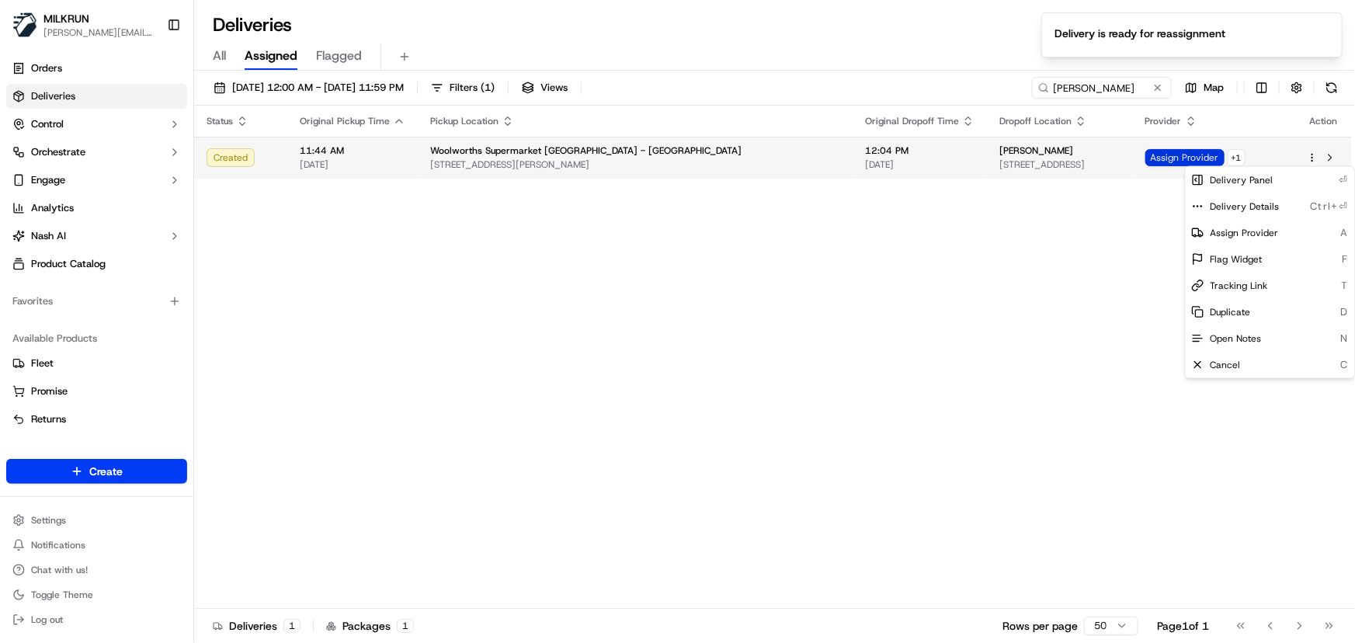
click at [1181, 153] on span "Assign Provider" at bounding box center [1184, 157] width 79 height 17
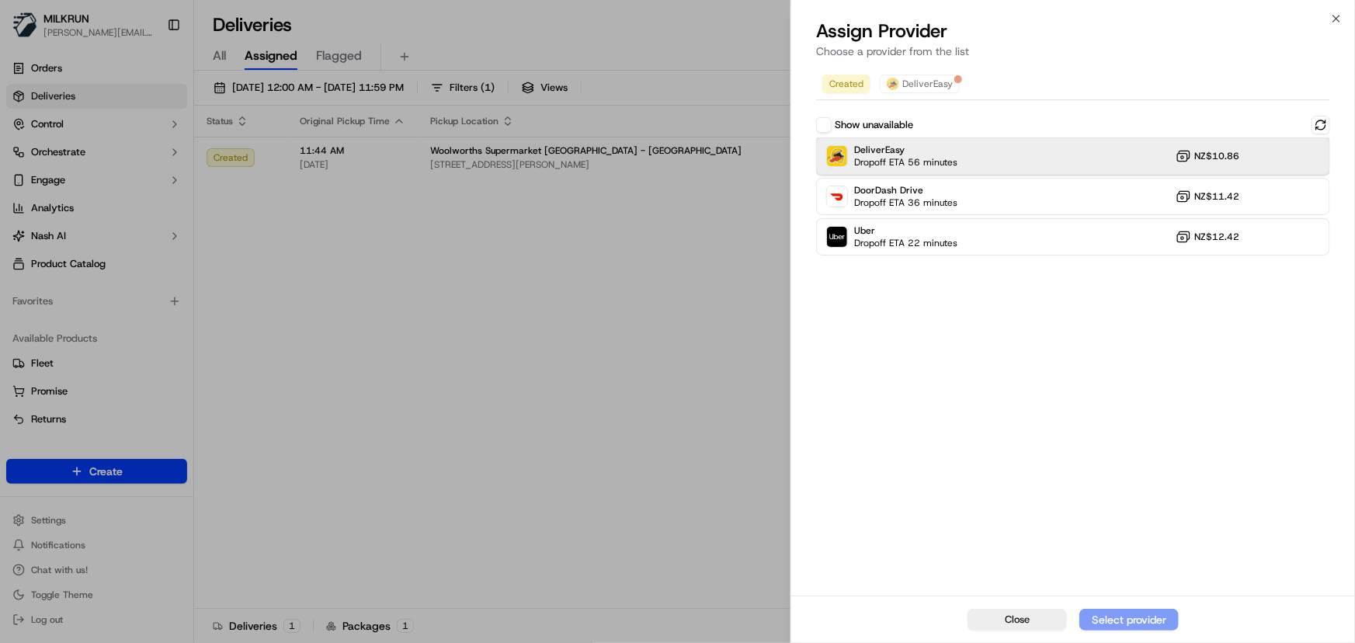
click at [1034, 155] on div "DeliverEasy Dropoff ETA 56 minutes NZ$10.86" at bounding box center [1073, 155] width 514 height 37
click at [1106, 620] on div "Assign Provider" at bounding box center [1129, 620] width 76 height 16
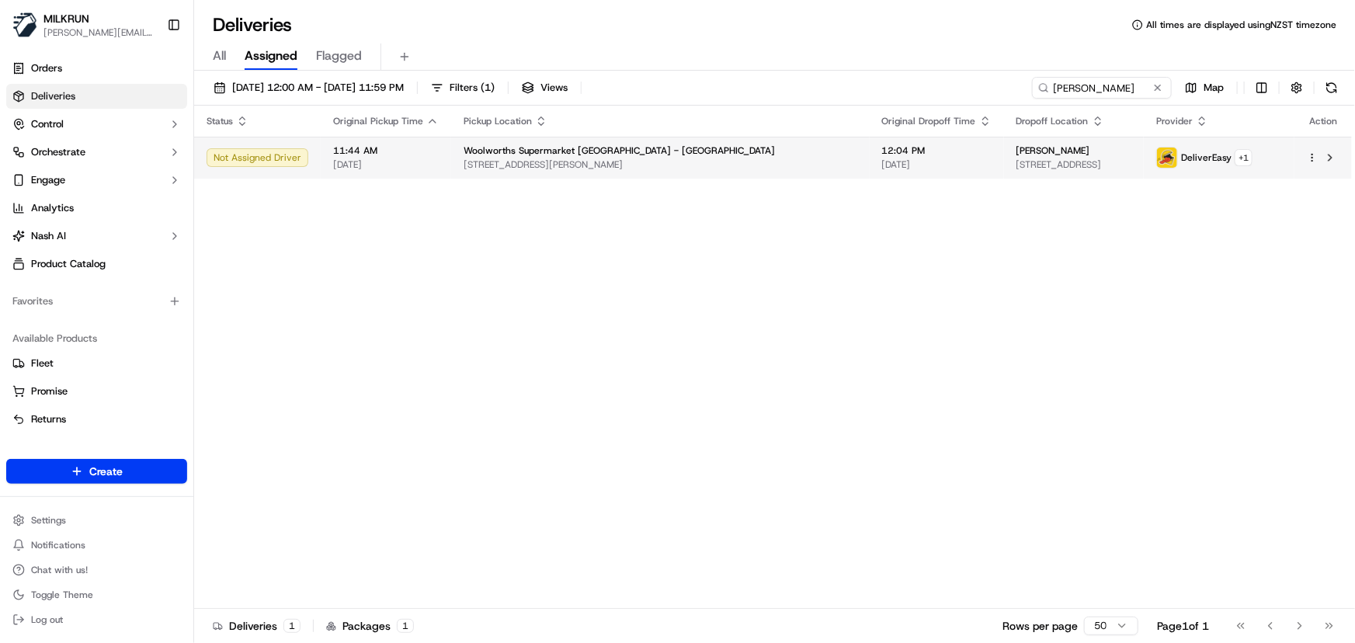
click at [294, 145] on td "Not Assigned Driver" at bounding box center [257, 158] width 127 height 42
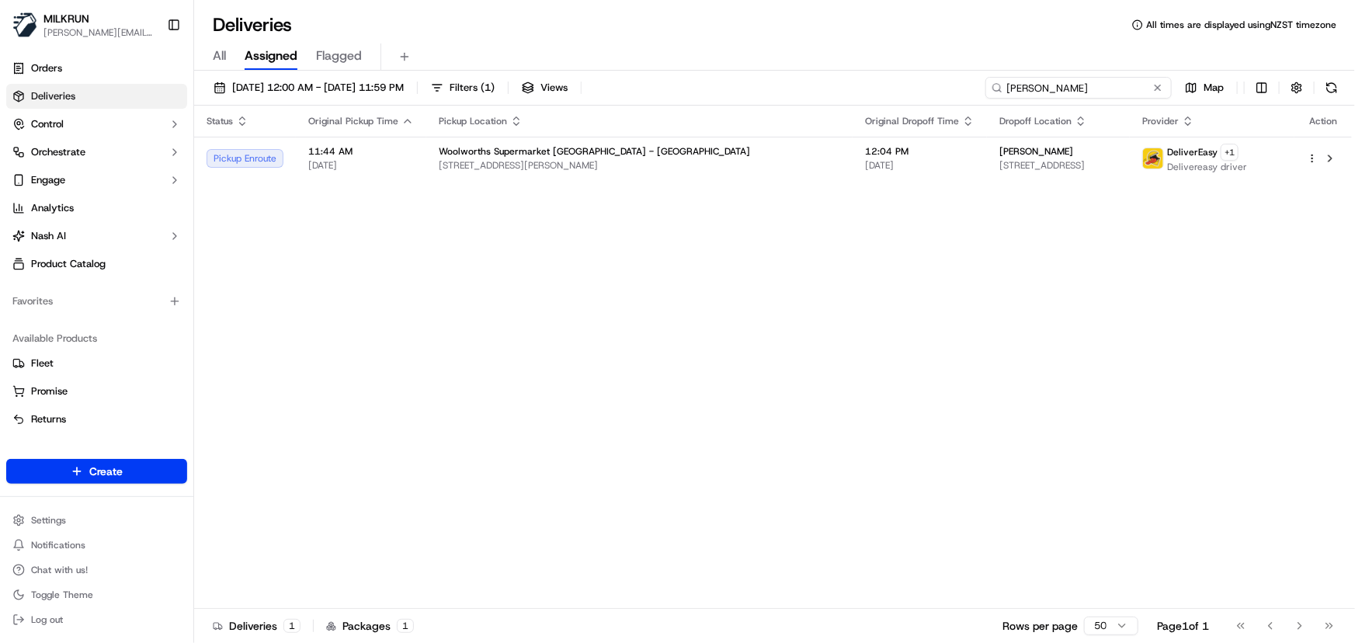
click at [1123, 89] on input "Aqeela Thebus" at bounding box center [1078, 88] width 186 height 22
drag, startPoint x: 1127, startPoint y: 86, endPoint x: 470, endPoint y: 82, distance: 656.8
click at [480, 75] on div "16/09/2025 12:00 AM - 16/09/2025 11:59 PM Filters ( 1 ) Views Aqeela Thebus Map…" at bounding box center [774, 358] width 1161 height 575
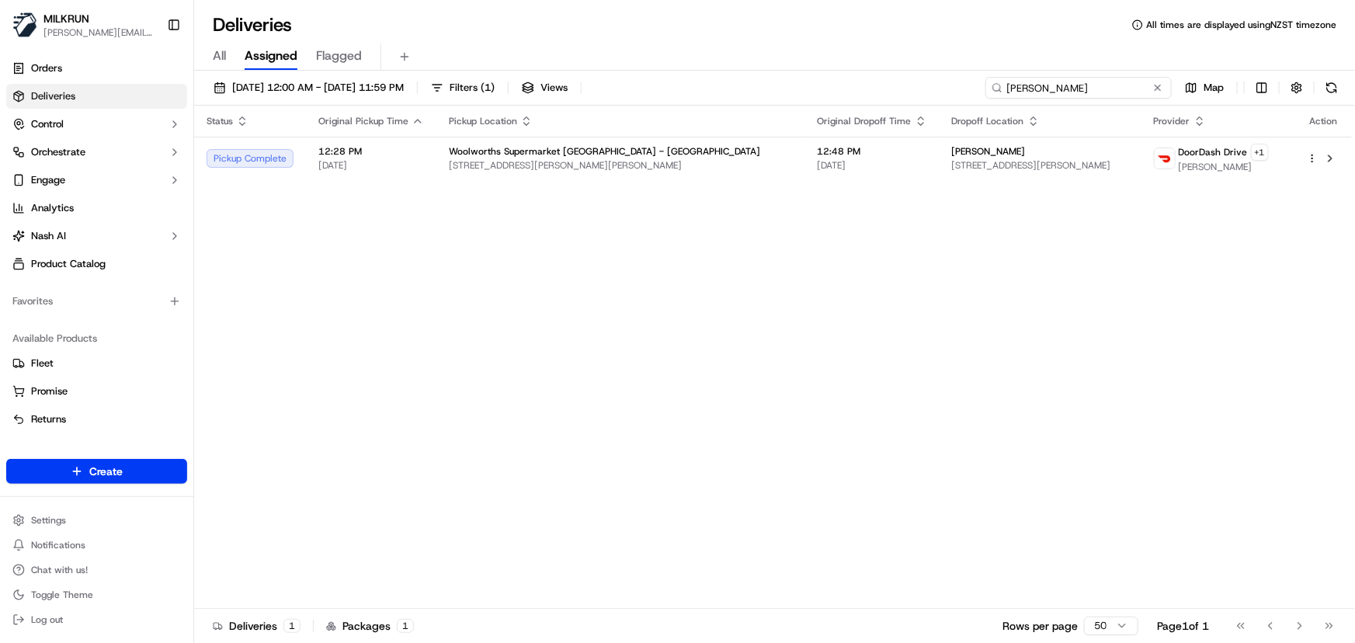
drag, startPoint x: 1110, startPoint y: 88, endPoint x: 169, endPoint y: 54, distance: 941.6
click at [179, 54] on div "MILKRUN irene.salaivao@woolworths.co.nz Toggle Sidebar Orders Deliveries Contro…" at bounding box center [677, 321] width 1355 height 643
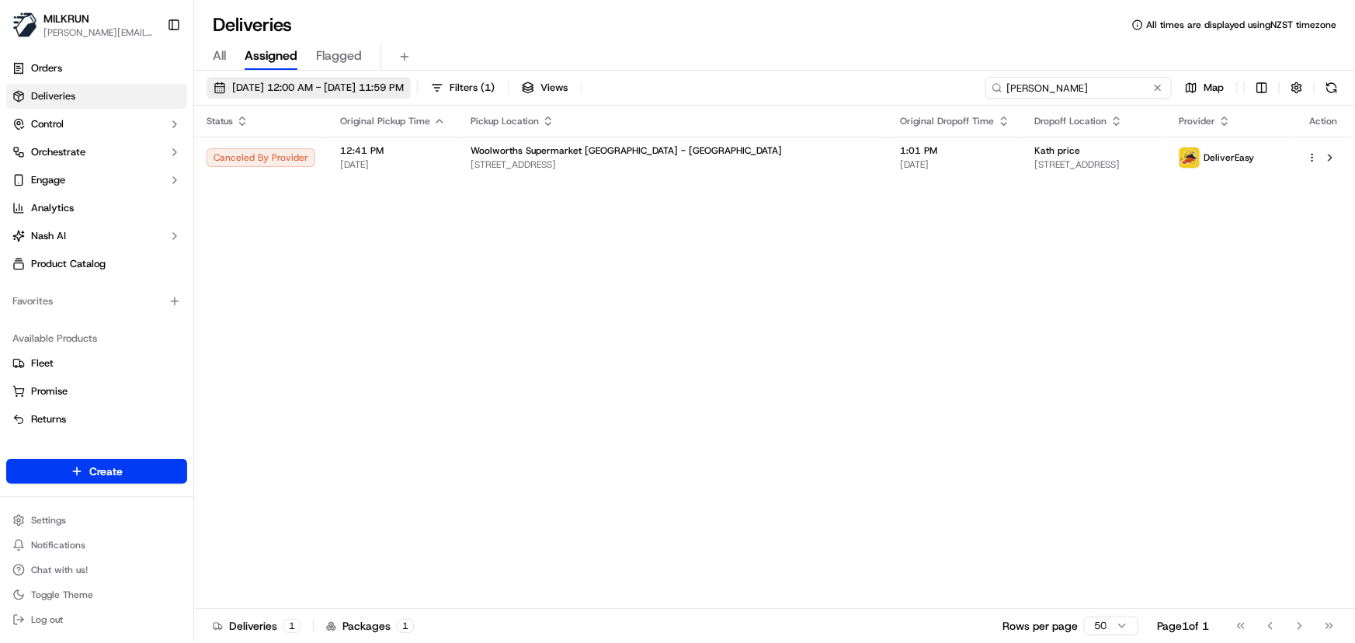
drag, startPoint x: 1062, startPoint y: 87, endPoint x: 218, endPoint y: 79, distance: 843.9
click at [218, 79] on div "16/09/2025 12:00 AM - 16/09/2025 11:59 PM Filters ( 1 ) Views kath price Map" at bounding box center [774, 91] width 1161 height 29
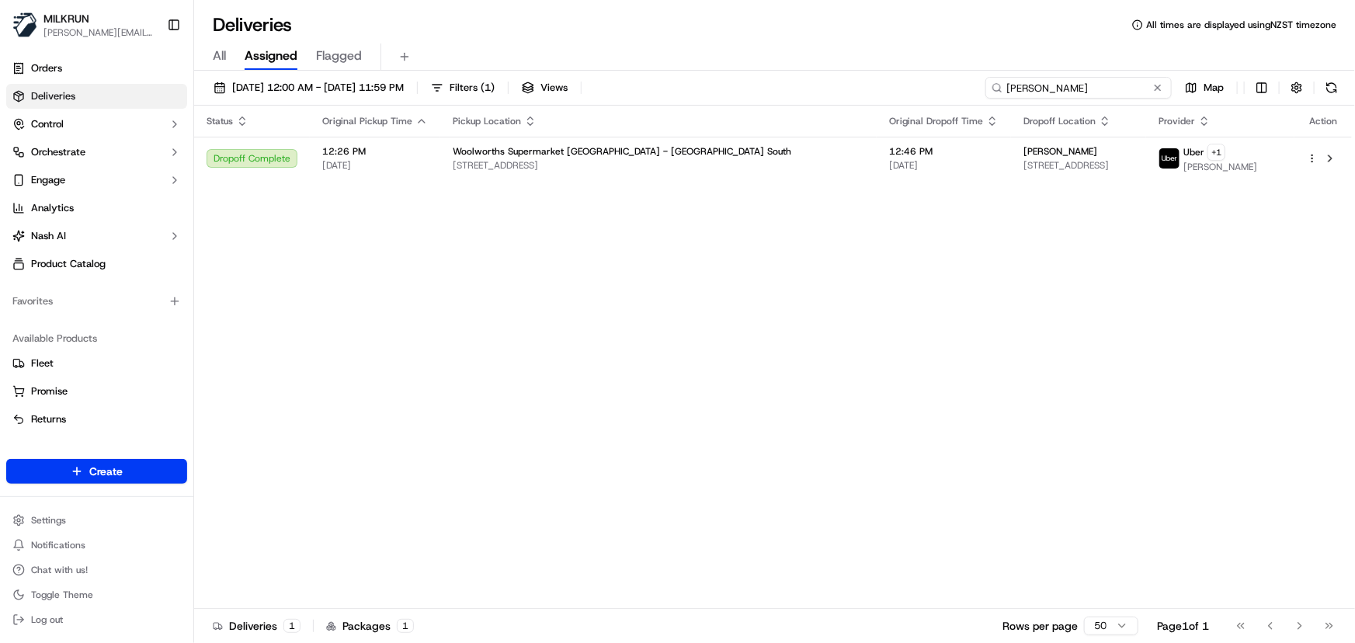
drag, startPoint x: 1126, startPoint y: 89, endPoint x: 119, endPoint y: 26, distance: 1008.9
click at [121, 24] on div "MILKRUN irene.salaivao@woolworths.co.nz Toggle Sidebar Orders Deliveries Contro…" at bounding box center [677, 321] width 1355 height 643
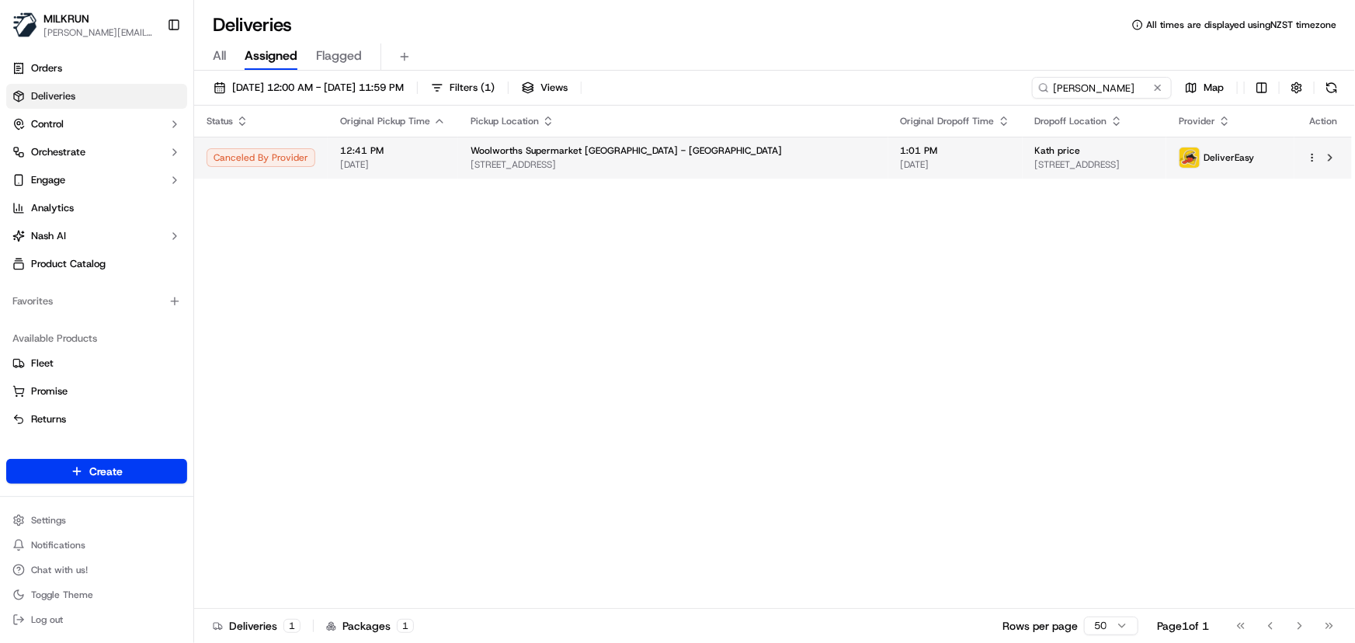
click at [728, 154] on div "Woolworths Supermarket NZ - New Plymouth Central" at bounding box center [672, 150] width 405 height 12
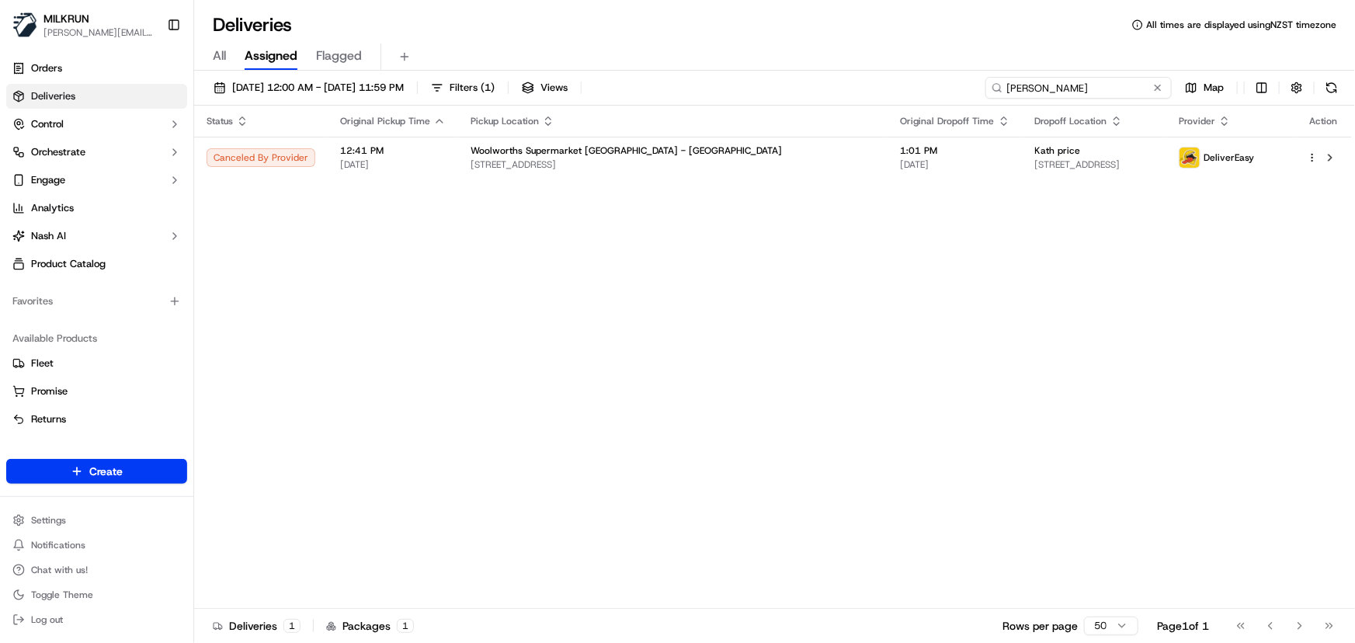
drag, startPoint x: 1116, startPoint y: 89, endPoint x: 430, endPoint y: 61, distance: 686.8
click at [435, 63] on div "Deliveries All times are displayed using NZST timezone All Assigned Flagged 16/…" at bounding box center [774, 321] width 1161 height 643
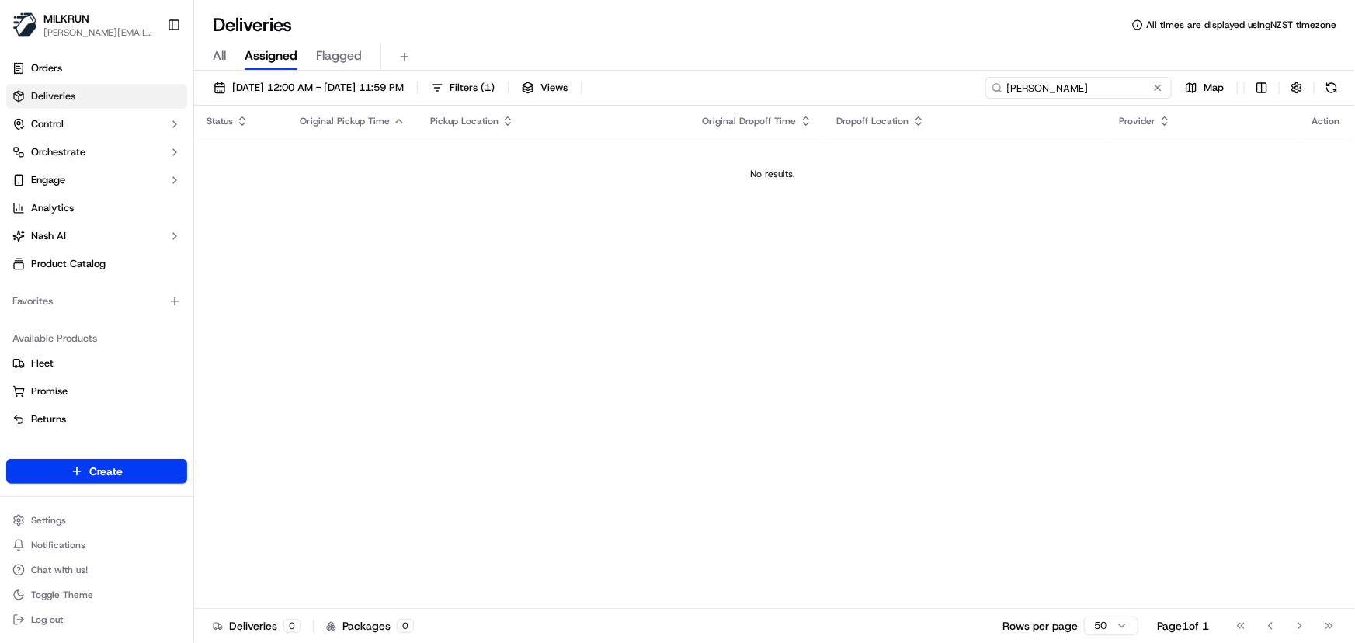
drag, startPoint x: 1099, startPoint y: 89, endPoint x: 744, endPoint y: 49, distance: 357.0
click at [744, 49] on div "Deliveries All times are displayed using NZST timezone All Assigned Flagged 16/…" at bounding box center [774, 321] width 1161 height 643
click at [1109, 92] on input "ruth casey" at bounding box center [1078, 88] width 186 height 22
drag, startPoint x: 1102, startPoint y: 88, endPoint x: 321, endPoint y: 49, distance: 782.0
click at [322, 49] on div "Deliveries All times are displayed using NZST timezone All Assigned Flagged 16/…" at bounding box center [774, 321] width 1161 height 643
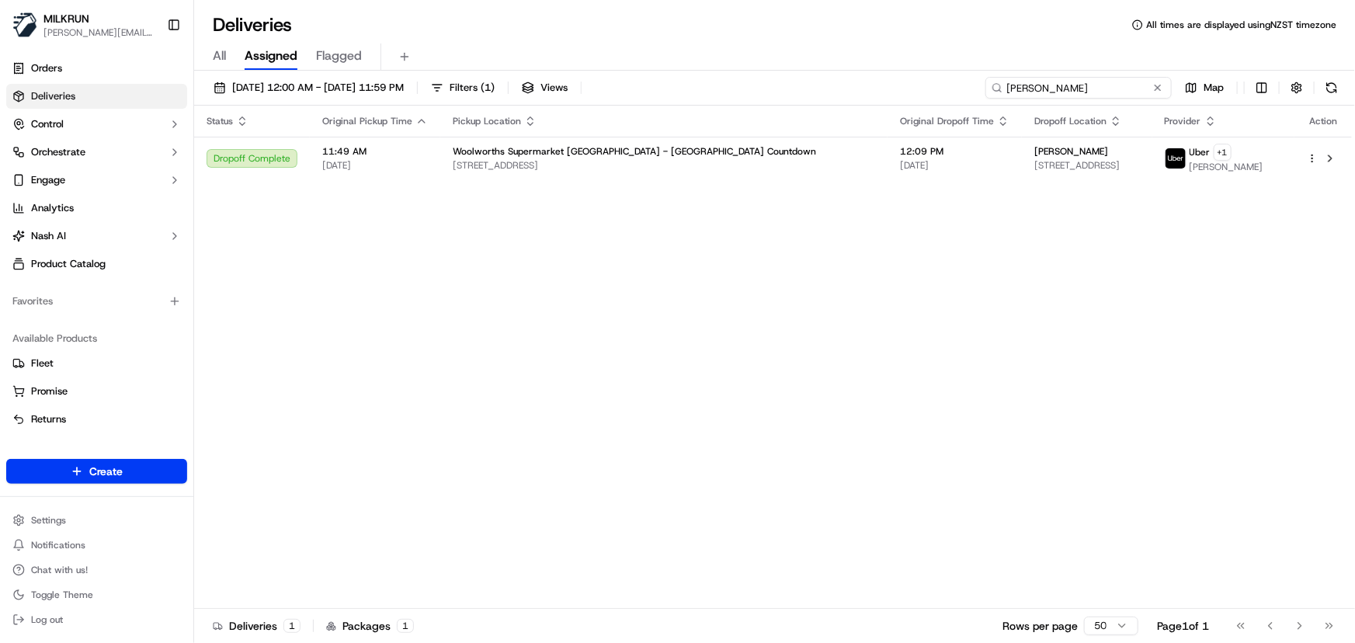
drag, startPoint x: 1093, startPoint y: 85, endPoint x: 359, endPoint y: 7, distance: 737.7
click at [364, 7] on div "Deliveries All times are displayed using NZST timezone All Assigned Flagged 16/…" at bounding box center [774, 321] width 1161 height 643
click at [460, 297] on div "Status Original Pickup Time Pickup Location Original Dropoff Time Dropoff Locat…" at bounding box center [773, 357] width 1158 height 503
drag, startPoint x: 1127, startPoint y: 86, endPoint x: 362, endPoint y: 91, distance: 765.5
click at [366, 89] on div "16/09/2025 12:00 AM - 16/09/2025 11:59 PM Filters ( 1 ) Views deborah carroll M…" at bounding box center [774, 91] width 1161 height 29
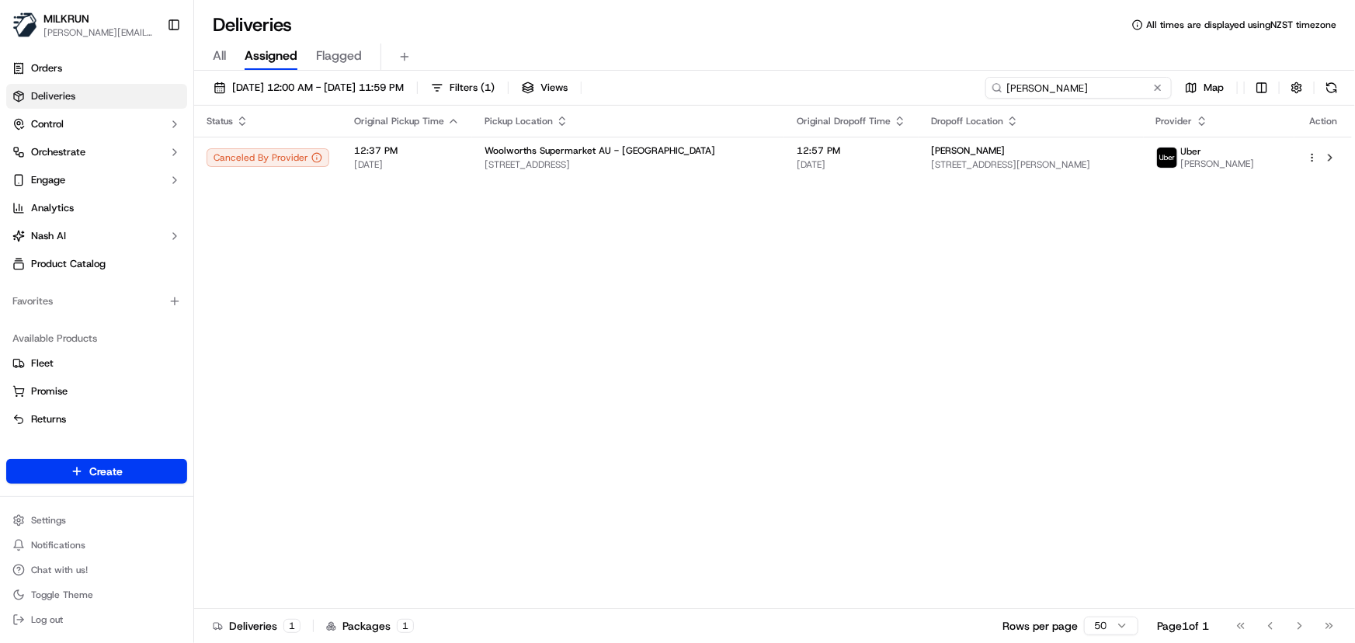
drag, startPoint x: 1071, startPoint y: 90, endPoint x: 328, endPoint y: 119, distance: 743.5
click at [332, 118] on div "16/09/2025 12:00 AM - 16/09/2025 11:59 PM Filters ( 1 ) Views holly croxon Map …" at bounding box center [774, 358] width 1161 height 575
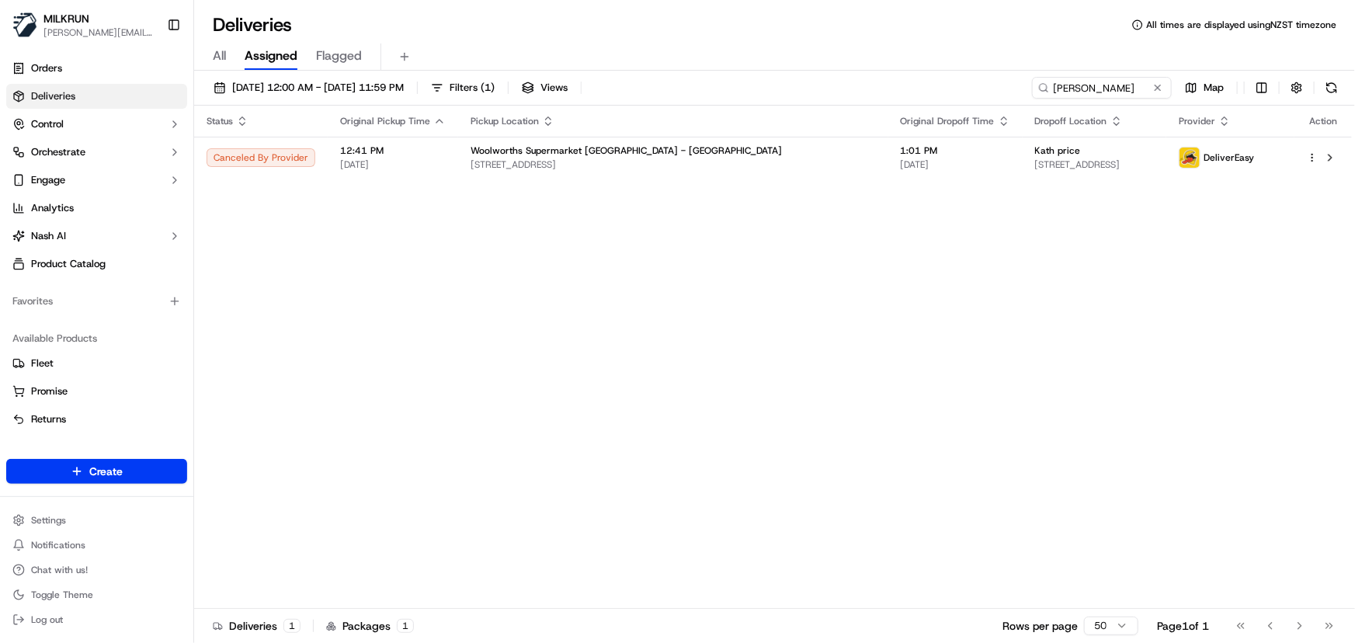
click at [656, 409] on div "Status Original Pickup Time Pickup Location Original Dropoff Time Dropoff Locat…" at bounding box center [773, 357] width 1158 height 503
drag, startPoint x: 1113, startPoint y: 87, endPoint x: 342, endPoint y: 29, distance: 773.1
click at [342, 29] on div "Deliveries All times are displayed using NZST timezone All Assigned Flagged 16/…" at bounding box center [774, 321] width 1161 height 643
paste input "Tiffany Jones"
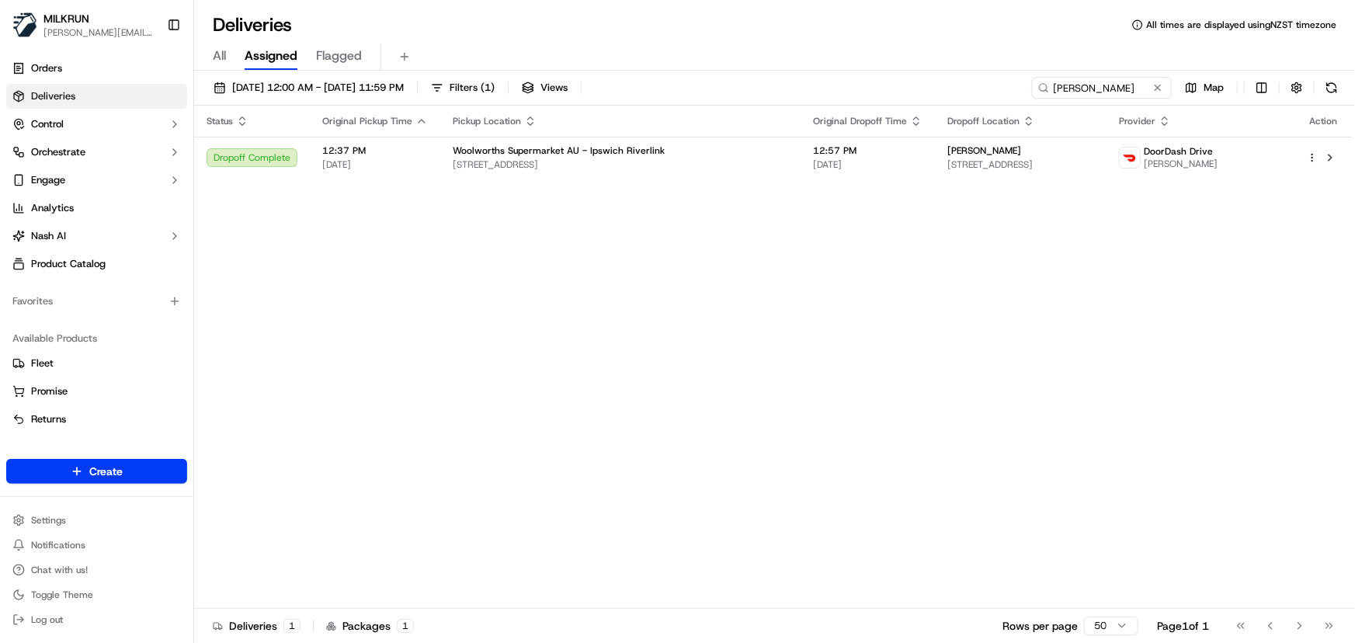
click at [905, 305] on div "Status Original Pickup Time Pickup Location Original Dropoff Time Dropoff Locat…" at bounding box center [773, 357] width 1158 height 503
click at [612, 349] on div "Status Original Pickup Time Pickup Location Original Dropoff Time Dropoff Locat…" at bounding box center [773, 357] width 1158 height 503
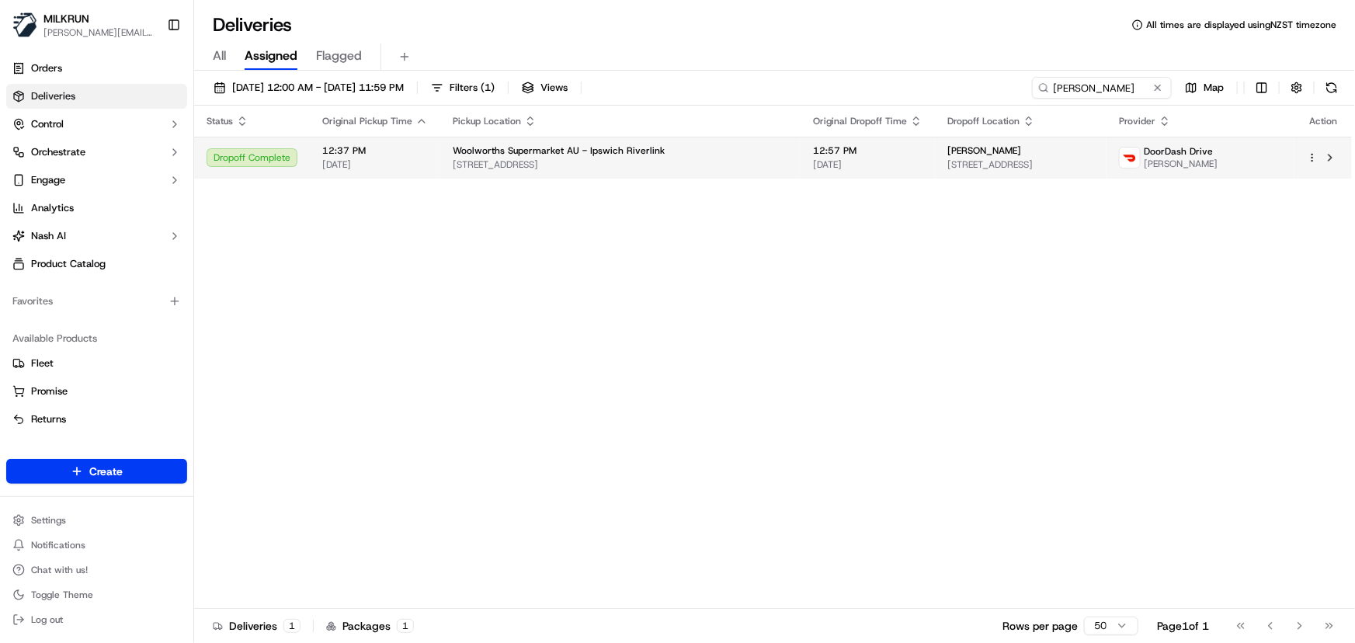
click at [848, 158] on td "12:57 PM 16/09/2025" at bounding box center [867, 158] width 134 height 42
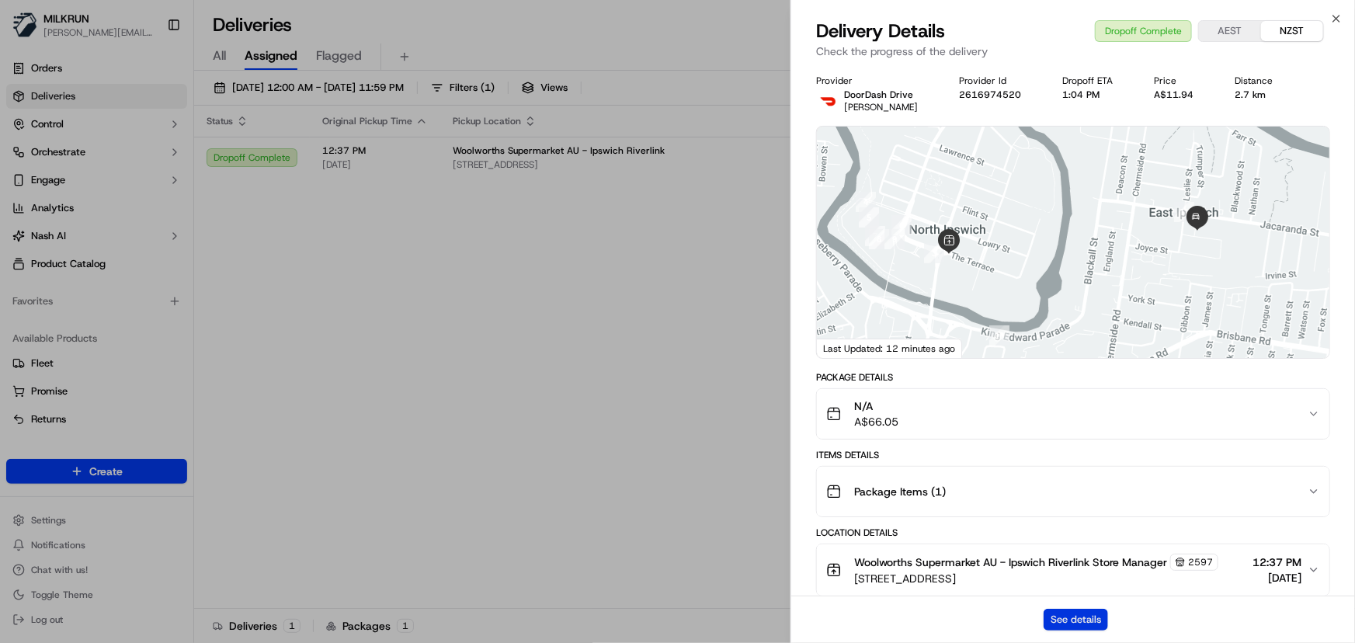
click at [1092, 623] on button "See details" at bounding box center [1075, 620] width 64 height 22
click at [1342, 16] on icon "button" at bounding box center [1336, 18] width 12 height 12
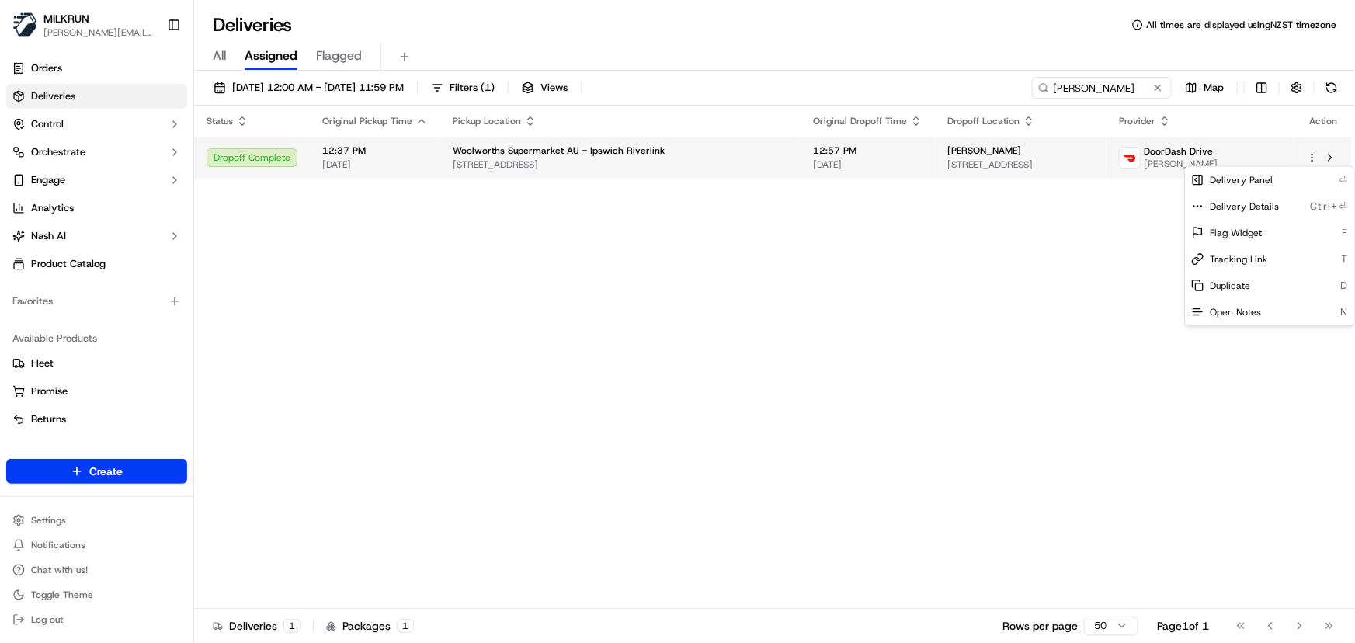
click at [1310, 159] on html "MILKRUN irene.salaivao@woolworths.co.nz Toggle Sidebar Orders Deliveries Contro…" at bounding box center [677, 321] width 1355 height 643
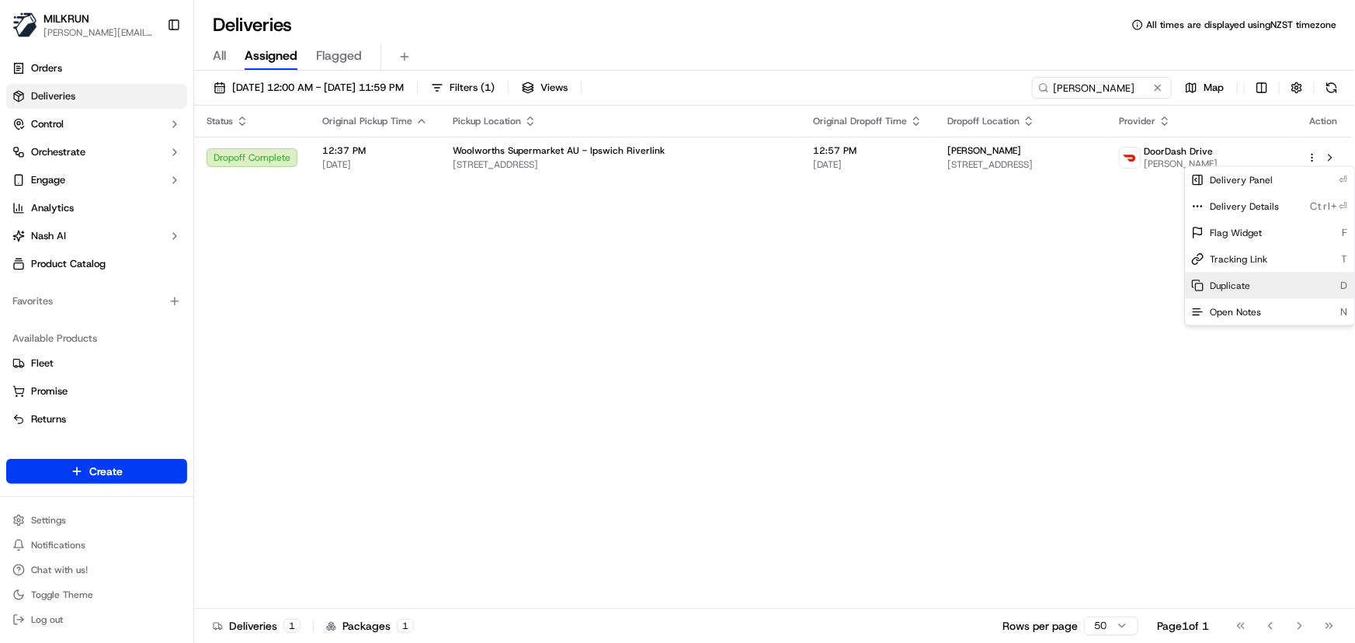
click at [1250, 279] on div "Duplicate D" at bounding box center [1269, 285] width 169 height 26
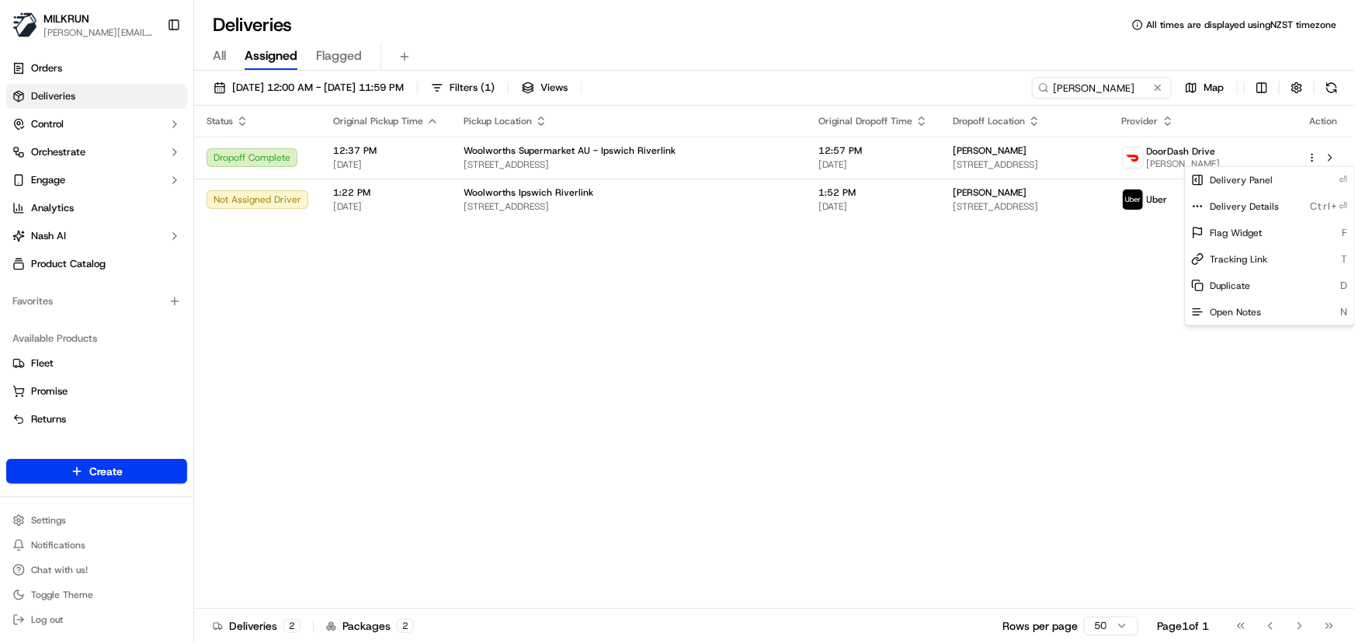
click at [1123, 85] on html "MILKRUN irene.salaivao@woolworths.co.nz Toggle Sidebar Orders Deliveries Contro…" at bounding box center [677, 321] width 1355 height 643
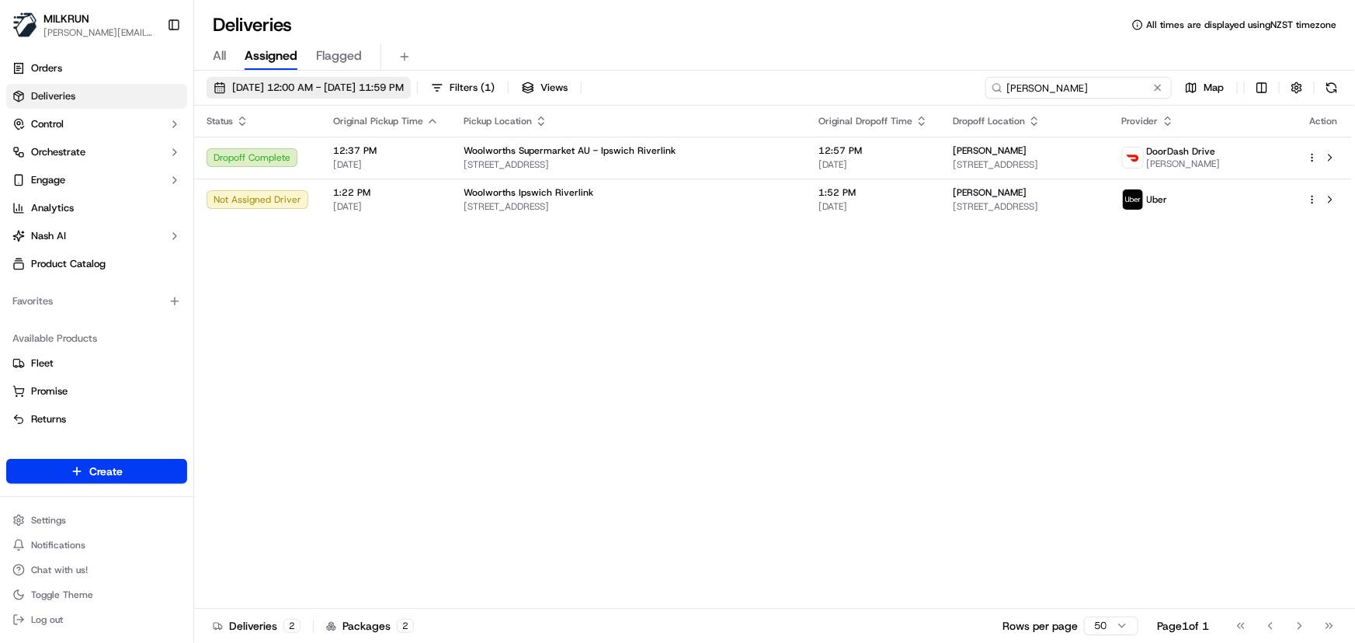
drag, startPoint x: 1123, startPoint y: 85, endPoint x: 243, endPoint y: 85, distance: 880.4
click at [259, 89] on div "16/09/2025 12:00 AM - 16/09/2025 11:59 PM Filters ( 1 ) Views Tiffany Jones Map" at bounding box center [774, 91] width 1161 height 29
paste input "Kath price"
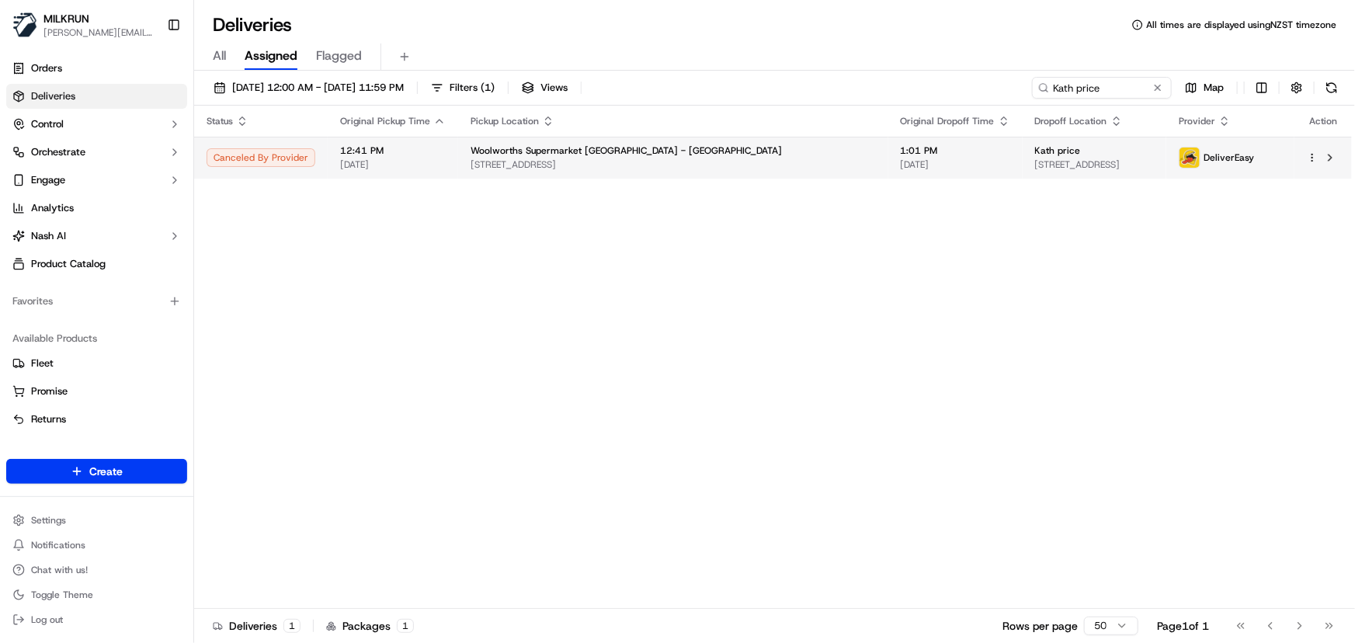
click at [651, 155] on span "Woolworths Supermarket NZ - New Plymouth Central" at bounding box center [625, 150] width 311 height 12
click at [342, 318] on div "Status Original Pickup Time Pickup Location Original Dropoff Time Dropoff Locat…" at bounding box center [773, 357] width 1158 height 503
click at [344, 336] on div "Status Original Pickup Time Pickup Location Original Dropoff Time Dropoff Locat…" at bounding box center [773, 357] width 1158 height 503
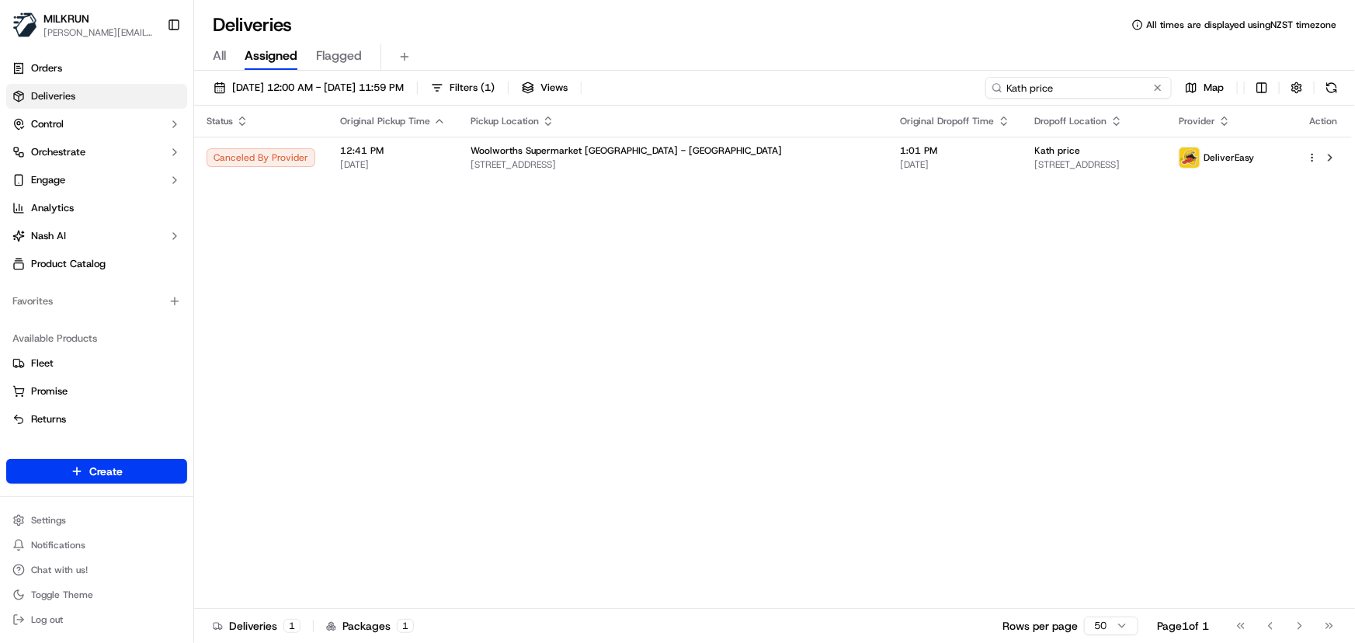
click at [1114, 85] on input "Kath price" at bounding box center [1078, 88] width 186 height 22
drag, startPoint x: 1126, startPoint y: 87, endPoint x: 384, endPoint y: 53, distance: 743.0
click at [393, 53] on div "Deliveries All times are displayed using NZST timezone All Assigned Flagged 16/…" at bounding box center [774, 321] width 1161 height 643
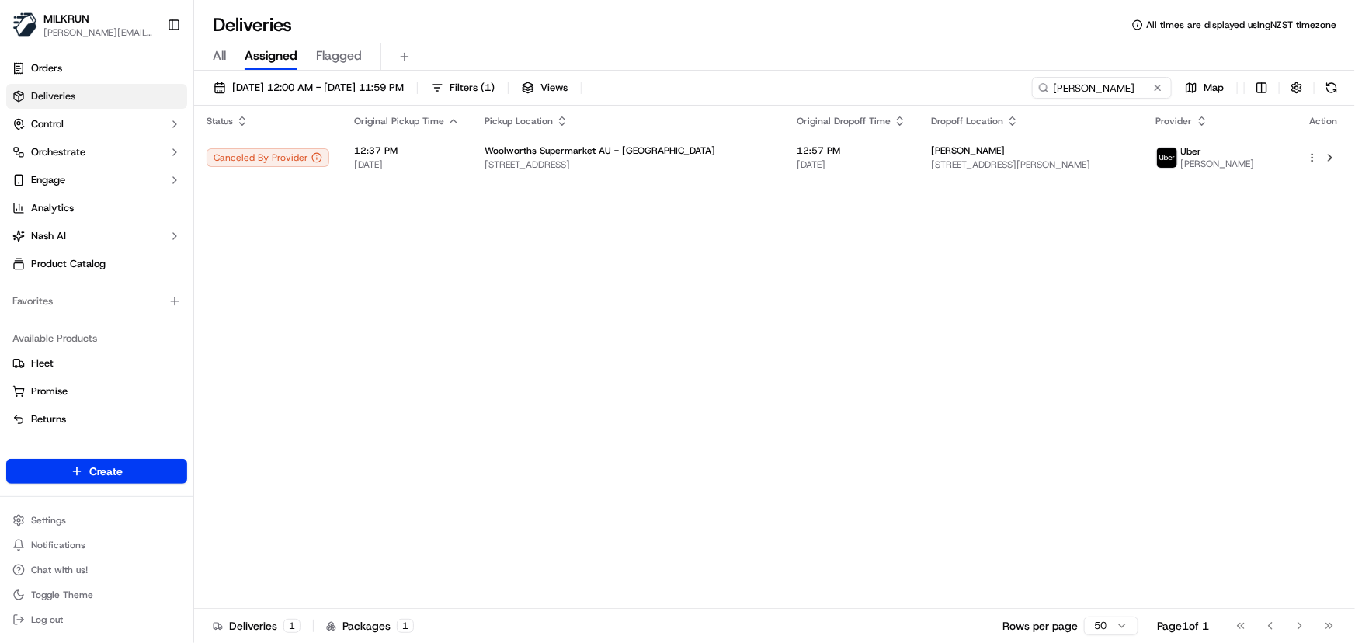
click at [753, 401] on div "Status Original Pickup Time Pickup Location Original Dropoff Time Dropoff Locat…" at bounding box center [773, 357] width 1158 height 503
click at [847, 152] on span "12:57 PM" at bounding box center [851, 150] width 109 height 12
click at [1314, 161] on html "MILKRUN irene.salaivao@woolworths.co.nz Toggle Sidebar Orders Deliveries Contro…" at bounding box center [677, 321] width 1355 height 643
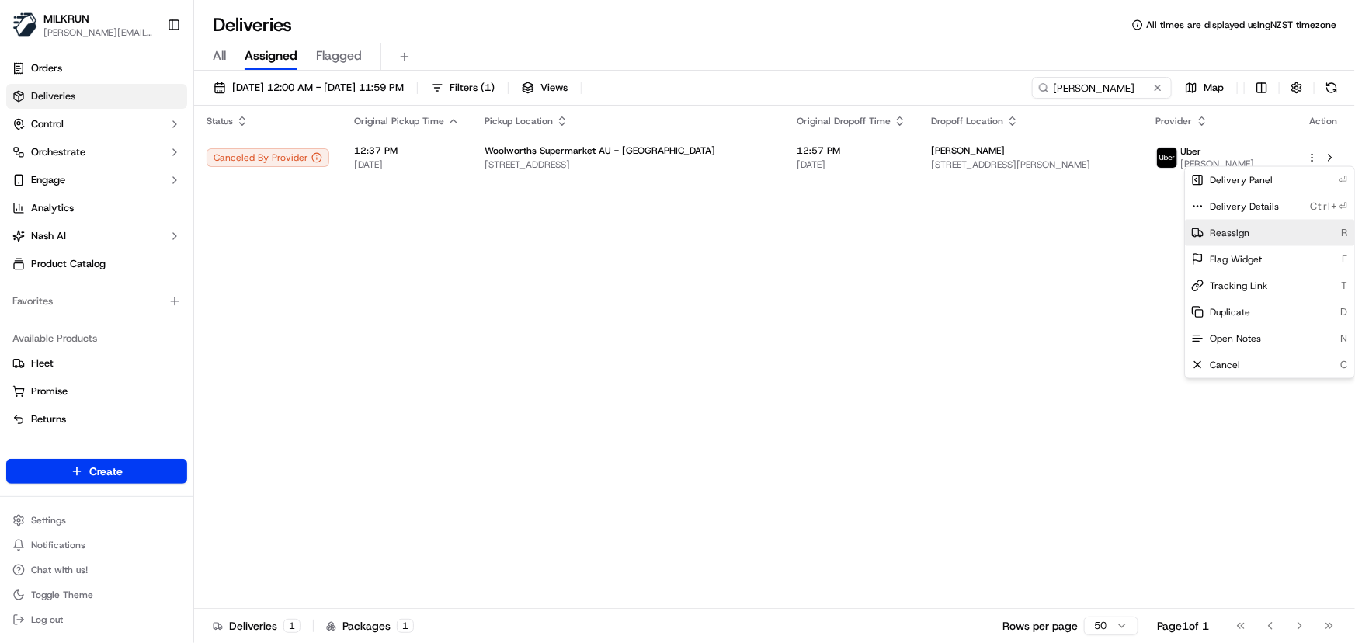
click at [1258, 239] on div "Reassign R" at bounding box center [1269, 233] width 169 height 26
click at [668, 301] on div "Status Original Pickup Time Pickup Location Original Dropoff Time Dropoff Locat…" at bounding box center [773, 357] width 1158 height 503
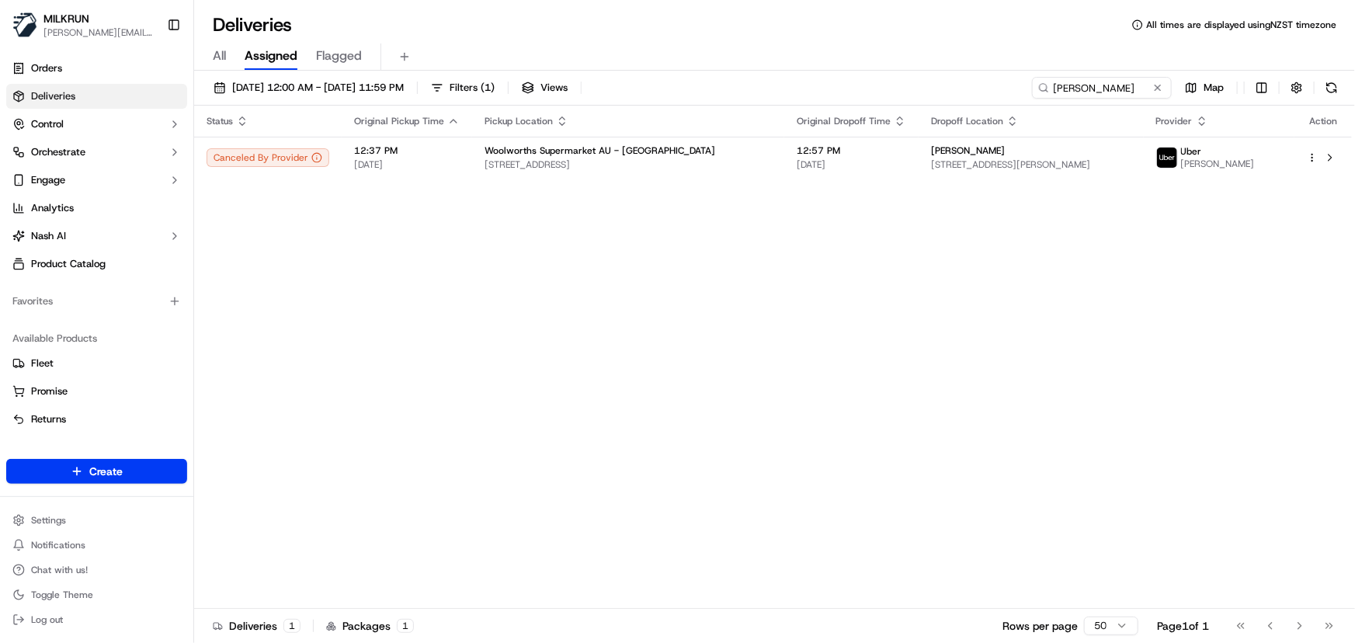
click at [539, 286] on div "Status Original Pickup Time Pickup Location Original Dropoff Time Dropoff Locat…" at bounding box center [773, 357] width 1158 height 503
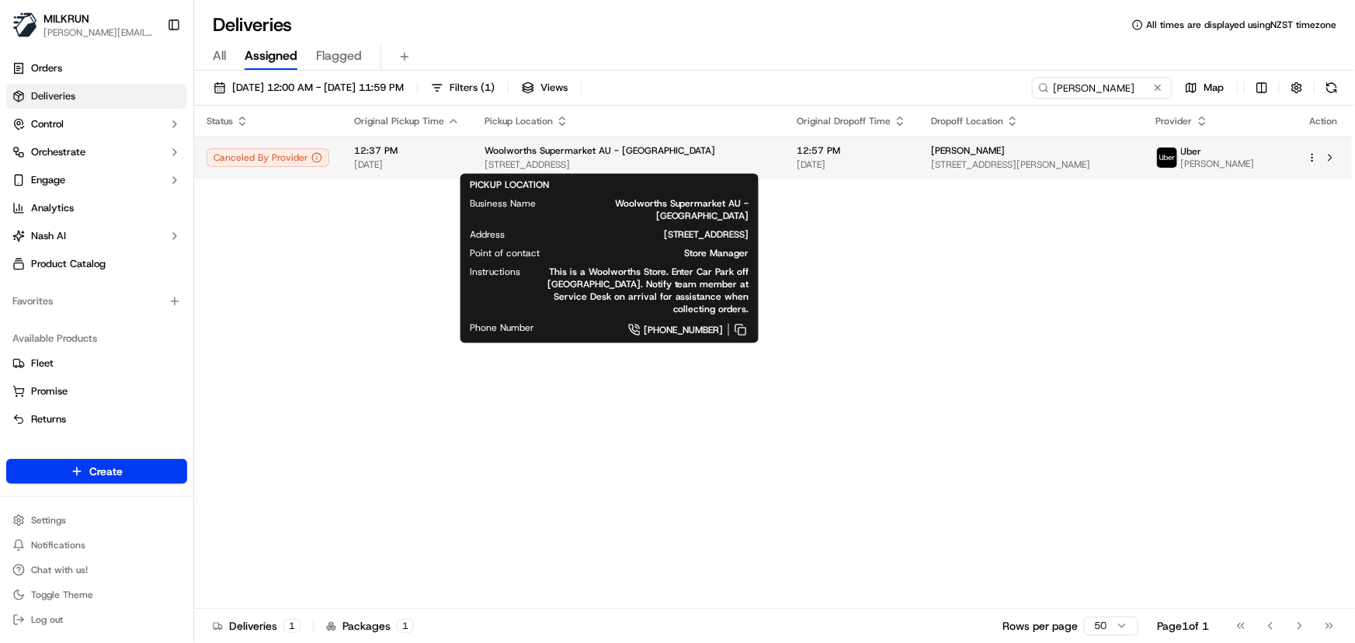
click at [585, 155] on span "Woolworths Supermarket AU - Warnbro" at bounding box center [599, 150] width 231 height 12
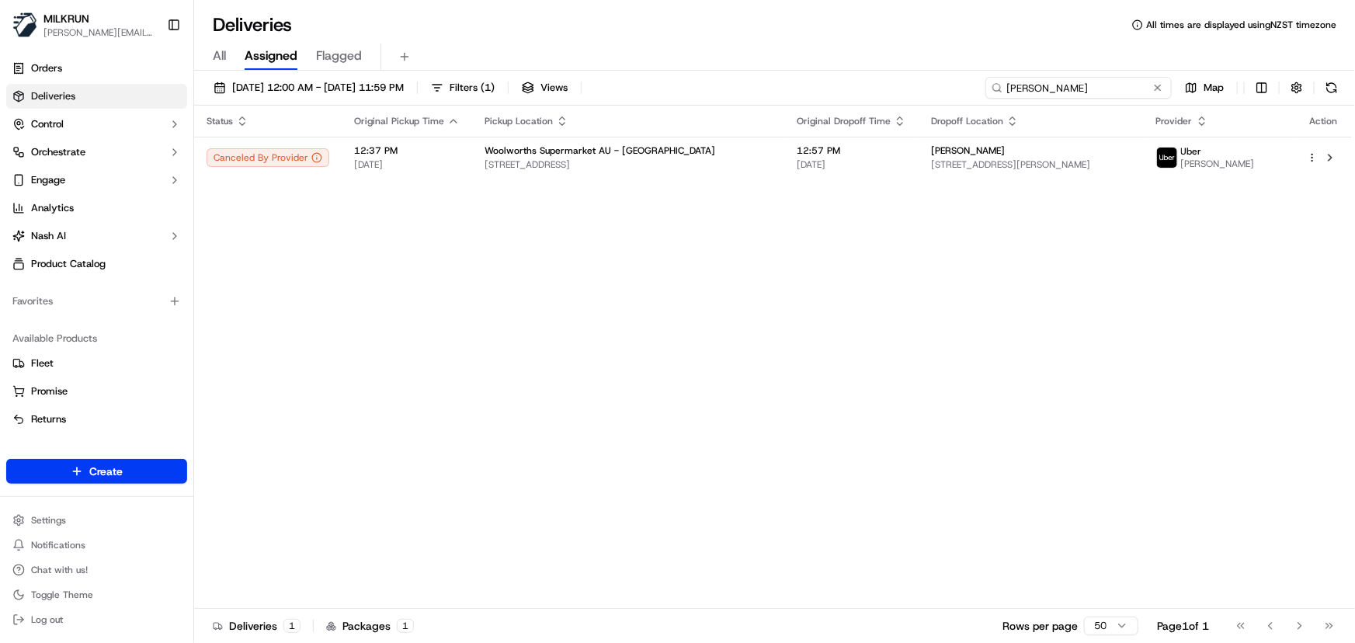
click at [1113, 85] on input "holly croxon" at bounding box center [1078, 88] width 186 height 22
drag, startPoint x: 958, startPoint y: 74, endPoint x: 195, endPoint y: 36, distance: 764.1
click at [207, 40] on div "Deliveries All times are displayed using NZST timezone All Assigned Flagged 16/…" at bounding box center [774, 321] width 1161 height 643
paste input "Nadzra Imda"
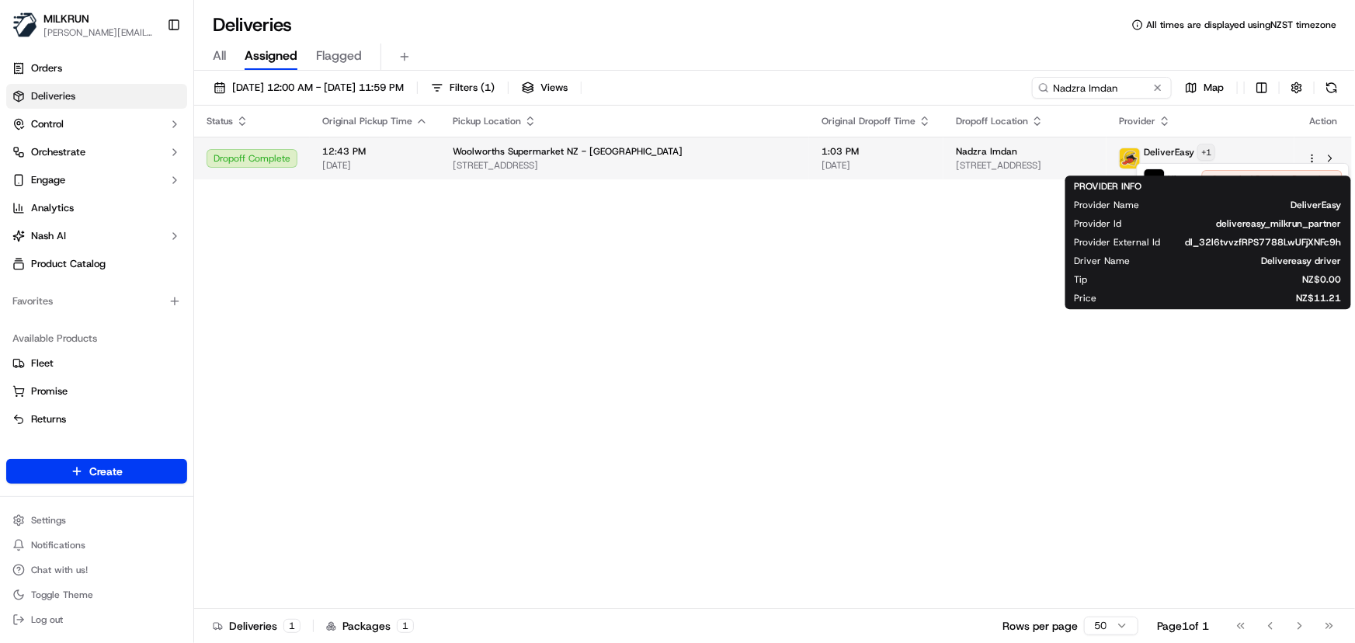
click at [1244, 153] on html "MILKRUN irene.salaivao@woolworths.co.nz Toggle Sidebar Orders Deliveries Contro…" at bounding box center [677, 321] width 1355 height 643
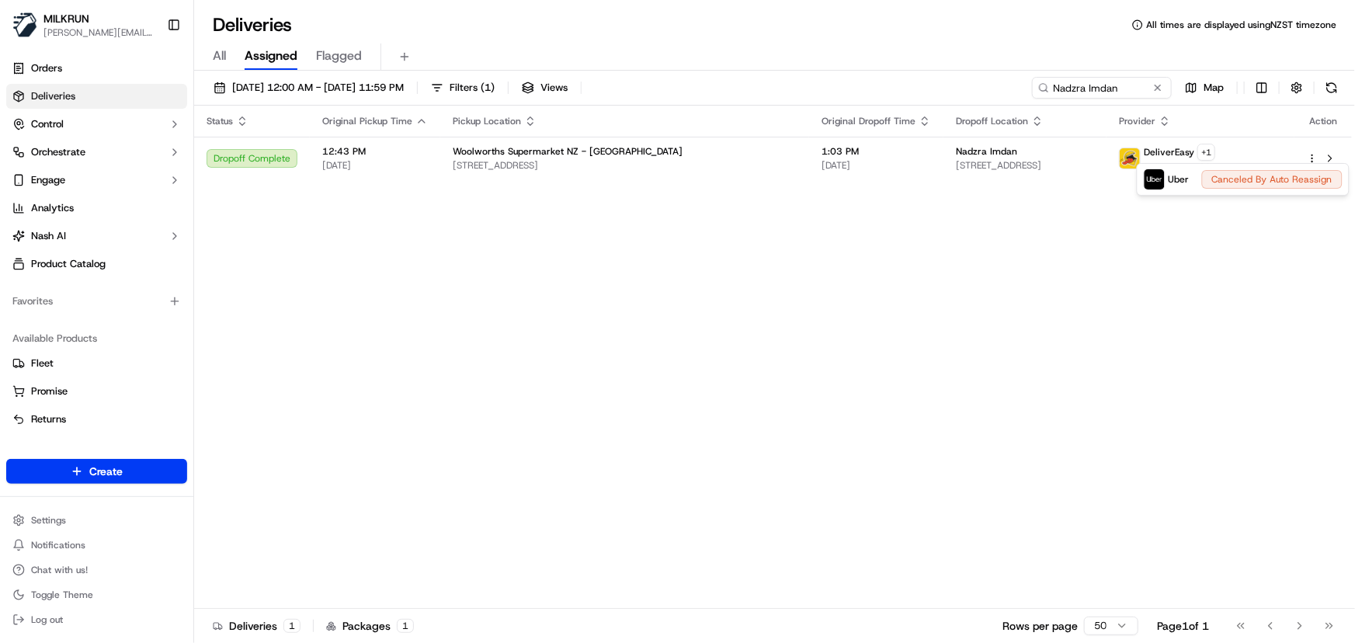
click at [877, 333] on html "MILKRUN irene.salaivao@woolworths.co.nz Toggle Sidebar Orders Deliveries Contro…" at bounding box center [677, 321] width 1355 height 643
click at [660, 342] on div "Status Original Pickup Time Pickup Location Original Dropoff Time Dropoff Locat…" at bounding box center [773, 357] width 1158 height 503
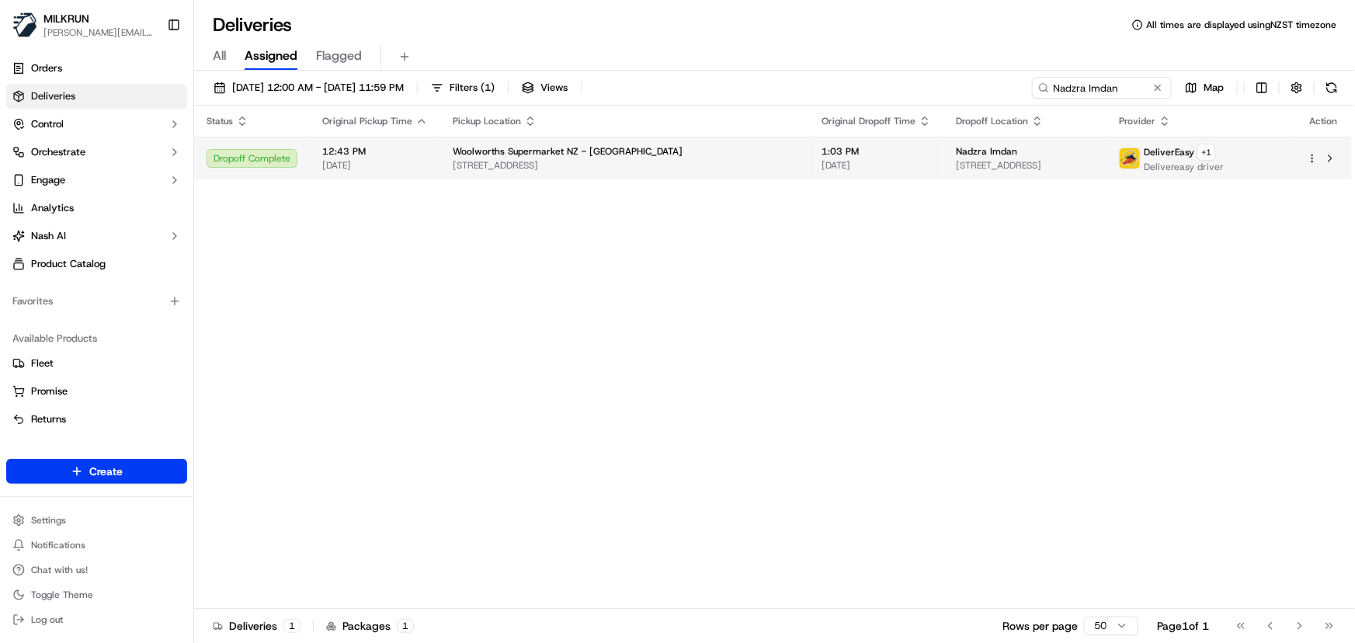
click at [956, 165] on span "1/256 Kamo Road, Whau Valley, Northland 0112, NZ" at bounding box center [1025, 165] width 138 height 12
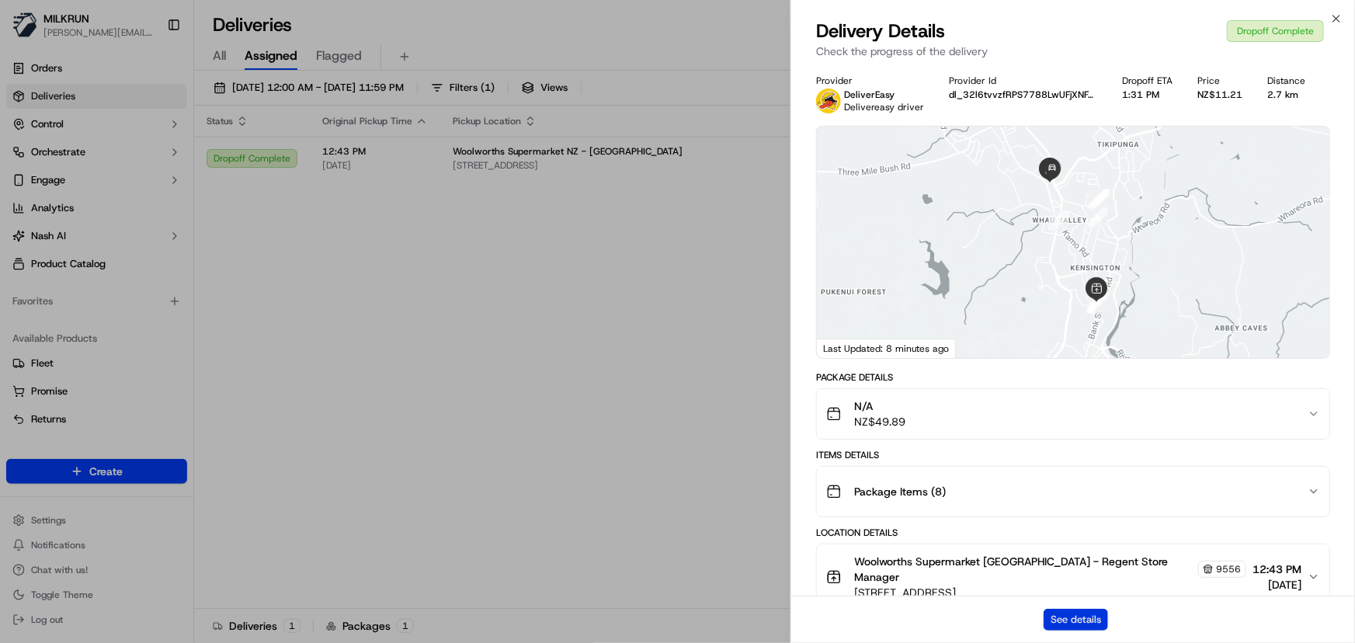
click at [1089, 625] on button "See details" at bounding box center [1075, 620] width 64 height 22
click at [1335, 22] on icon "button" at bounding box center [1336, 18] width 12 height 12
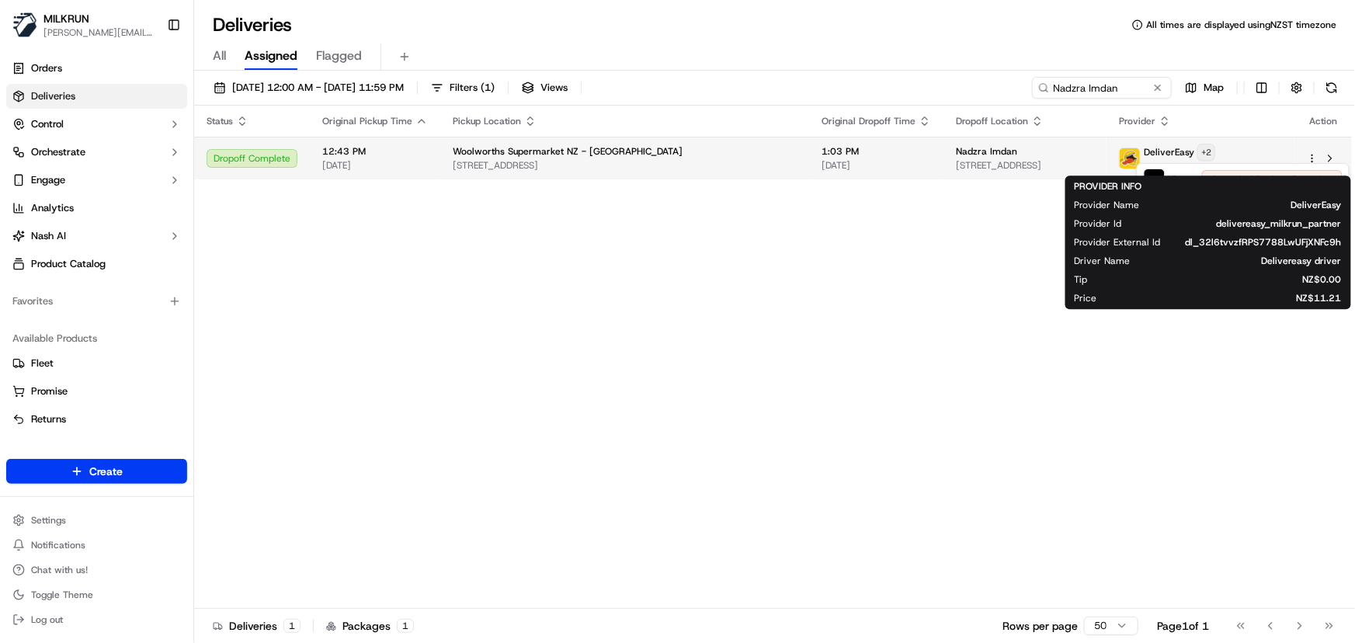
click at [1242, 150] on html "MILKRUN irene.salaivao@woolworths.co.nz Toggle Sidebar Orders Deliveries Contro…" at bounding box center [677, 321] width 1355 height 643
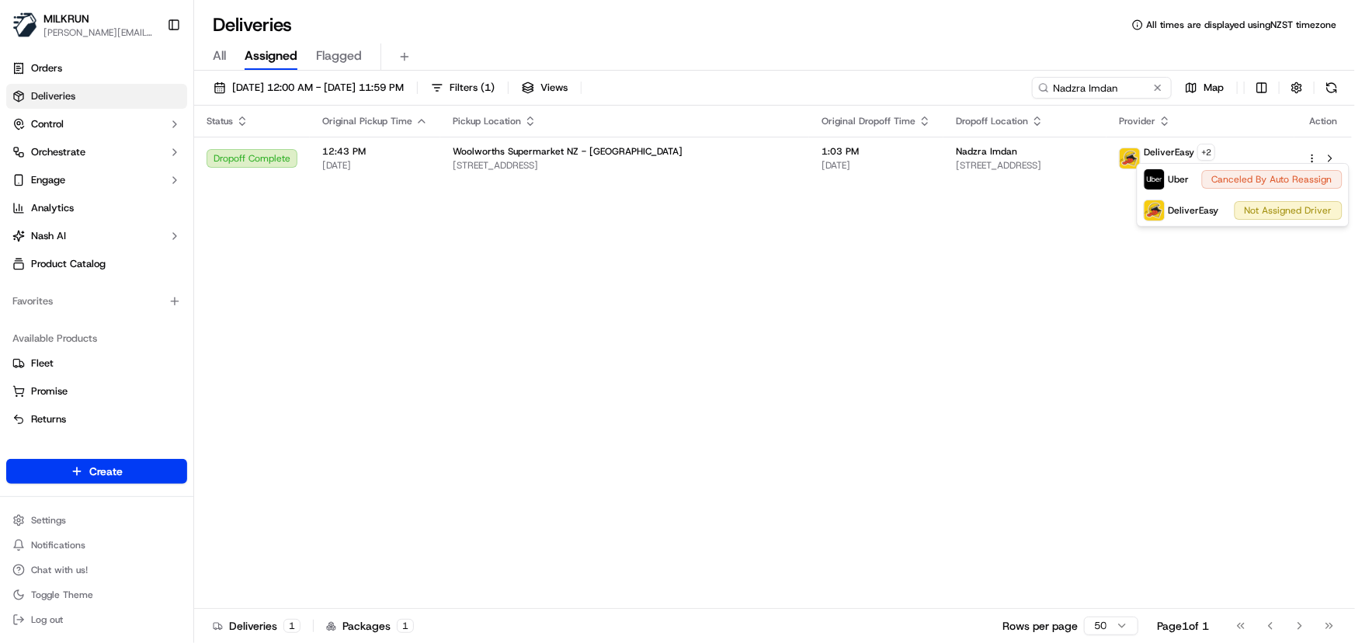
click at [736, 347] on html "MILKRUN irene.salaivao@woolworths.co.nz Toggle Sidebar Orders Deliveries Contro…" at bounding box center [677, 321] width 1355 height 643
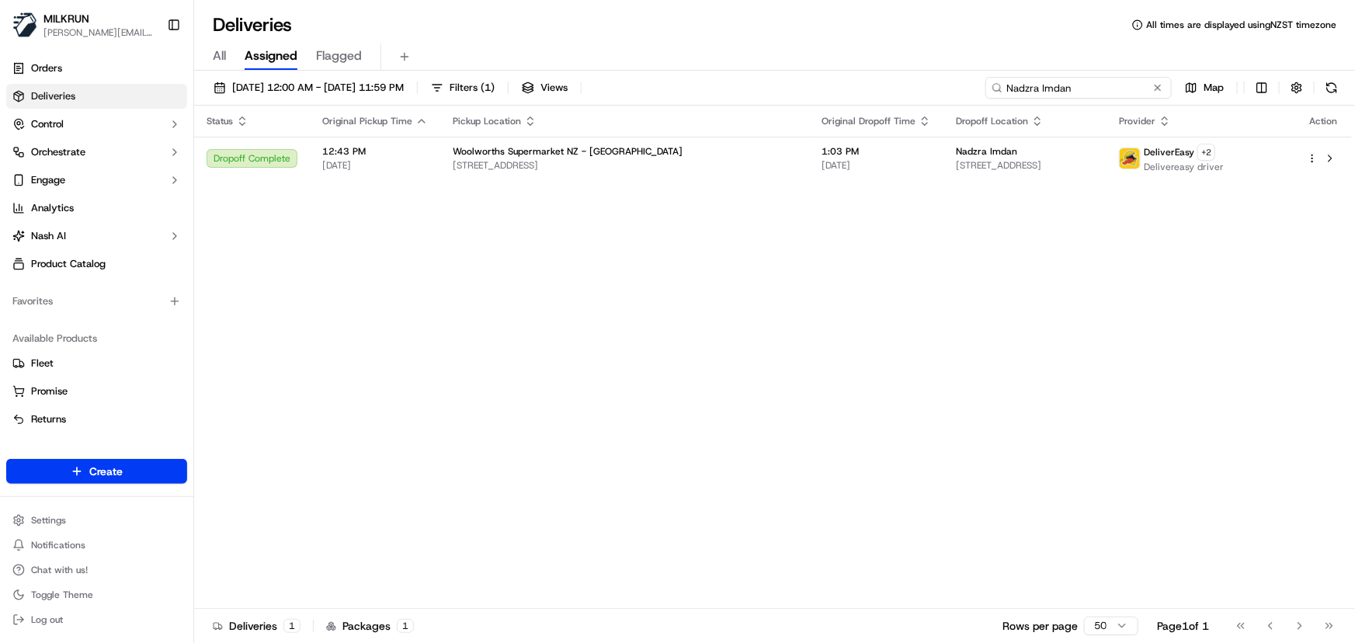
drag, startPoint x: 1127, startPoint y: 85, endPoint x: 427, endPoint y: 15, distance: 703.7
click at [432, 17] on div "Deliveries All times are displayed using NZST timezone All Assigned Flagged 16/…" at bounding box center [774, 321] width 1161 height 643
paste input "Luke auchterlonie"
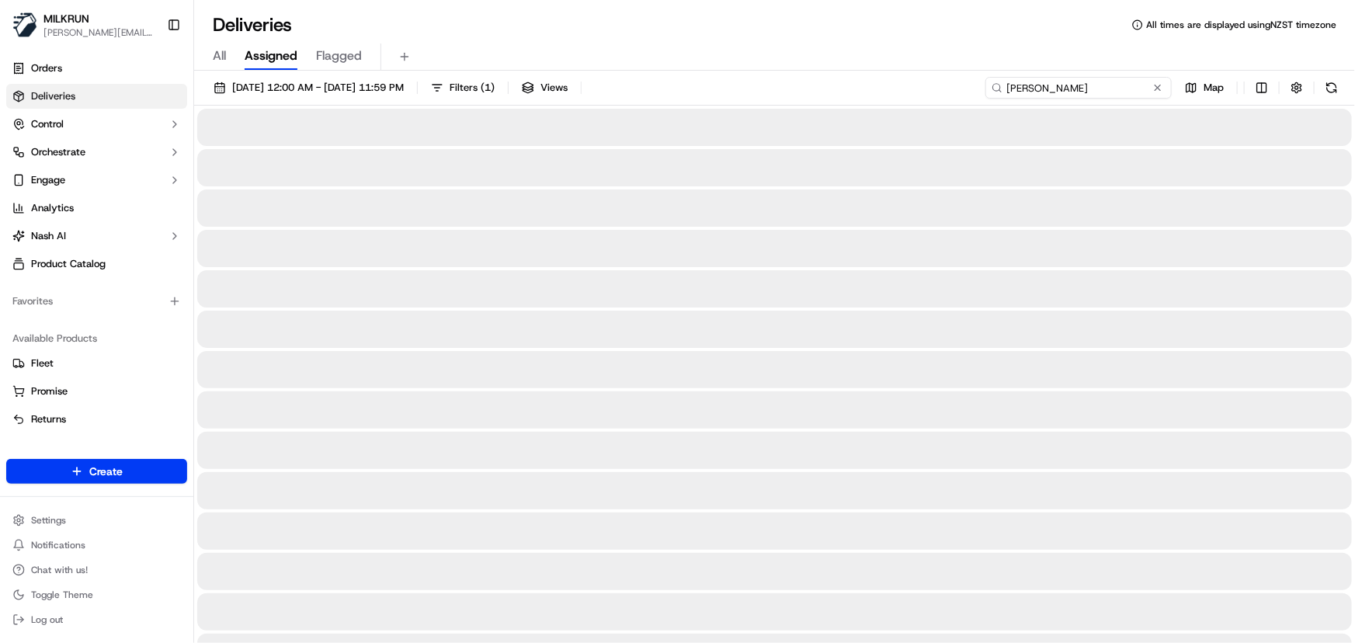
type input "Luke auchterlonie"
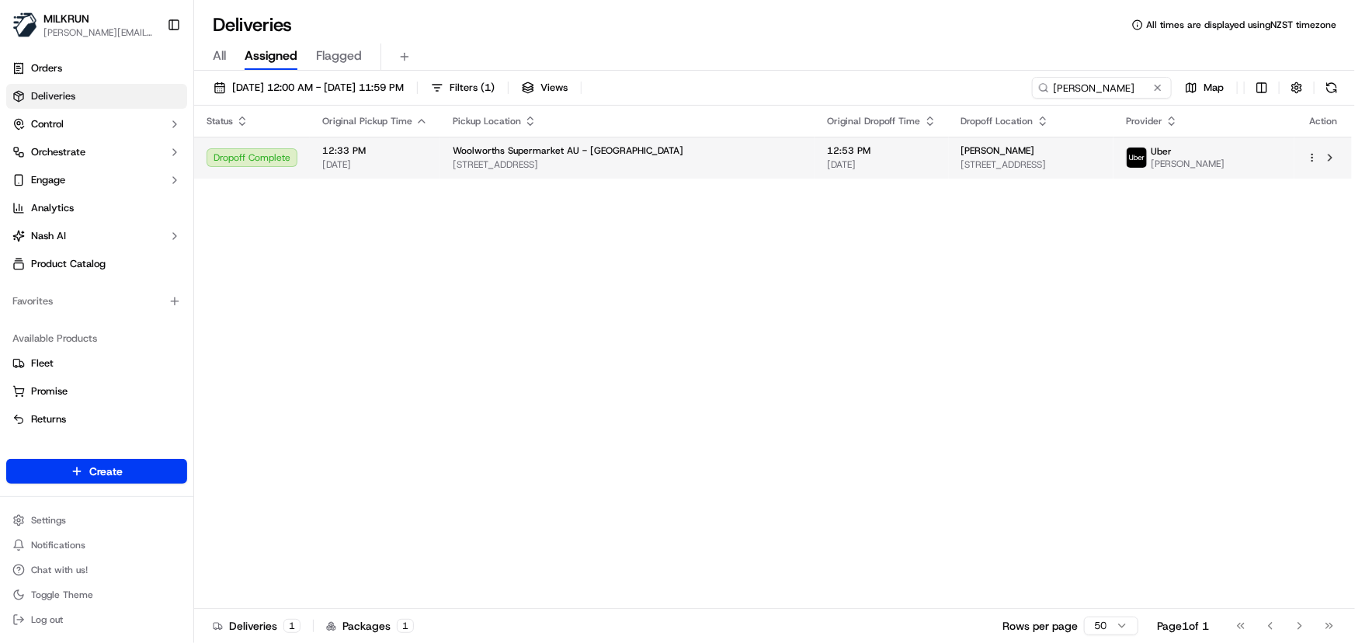
click at [961, 158] on span "10 Ginahgulla Rd, Bellevue Hill, NSW 2023, AU" at bounding box center [1031, 164] width 140 height 12
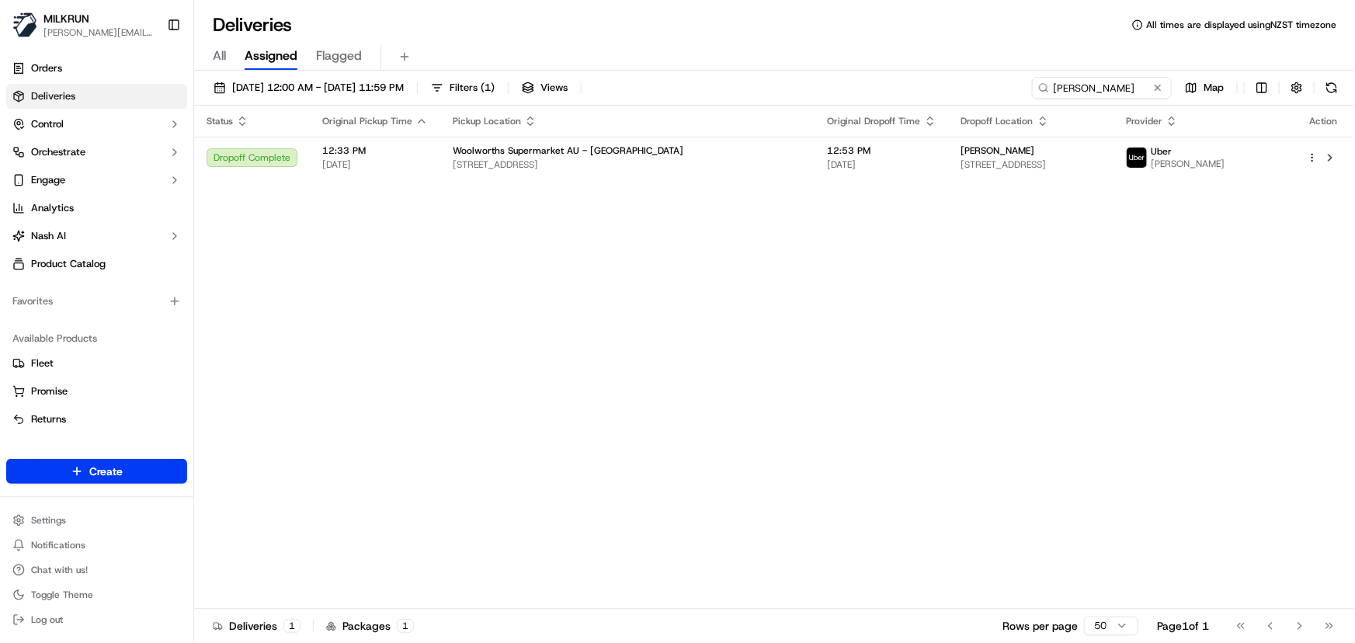
click at [481, 349] on div "Status Original Pickup Time Pickup Location Original Dropoff Time Dropoff Locat…" at bounding box center [773, 357] width 1158 height 503
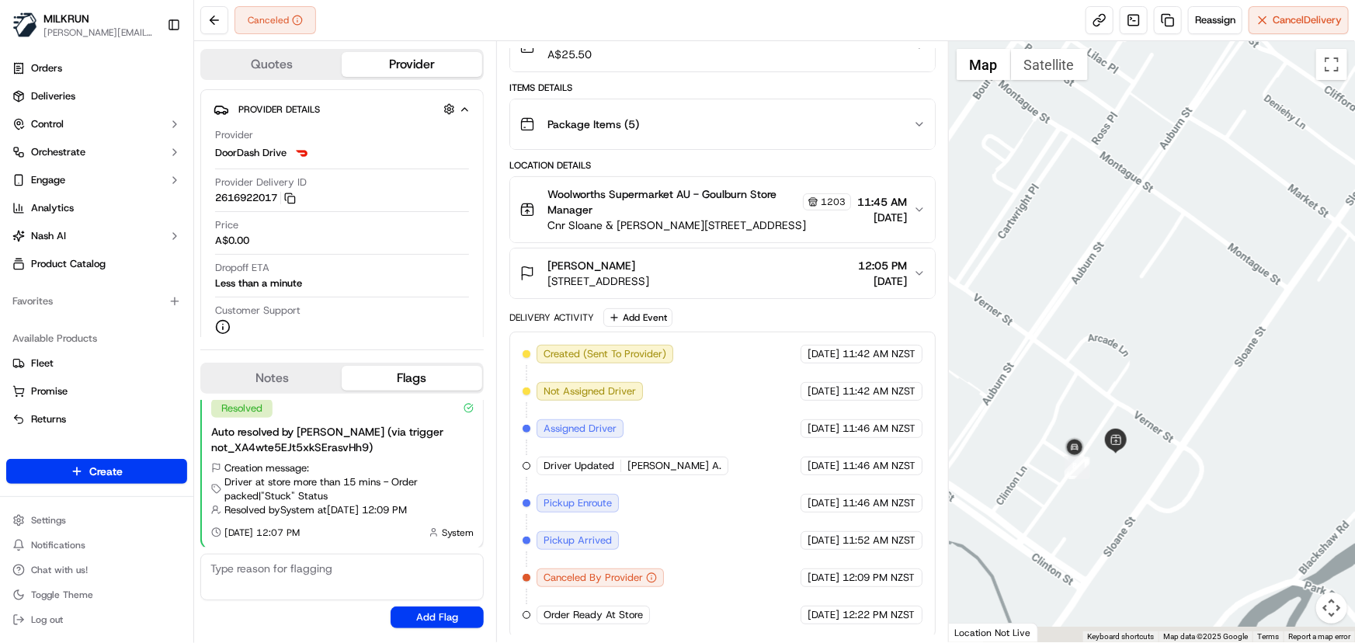
drag, startPoint x: 1118, startPoint y: 511, endPoint x: 1109, endPoint y: 272, distance: 239.3
click at [1106, 281] on div at bounding box center [1152, 341] width 406 height 601
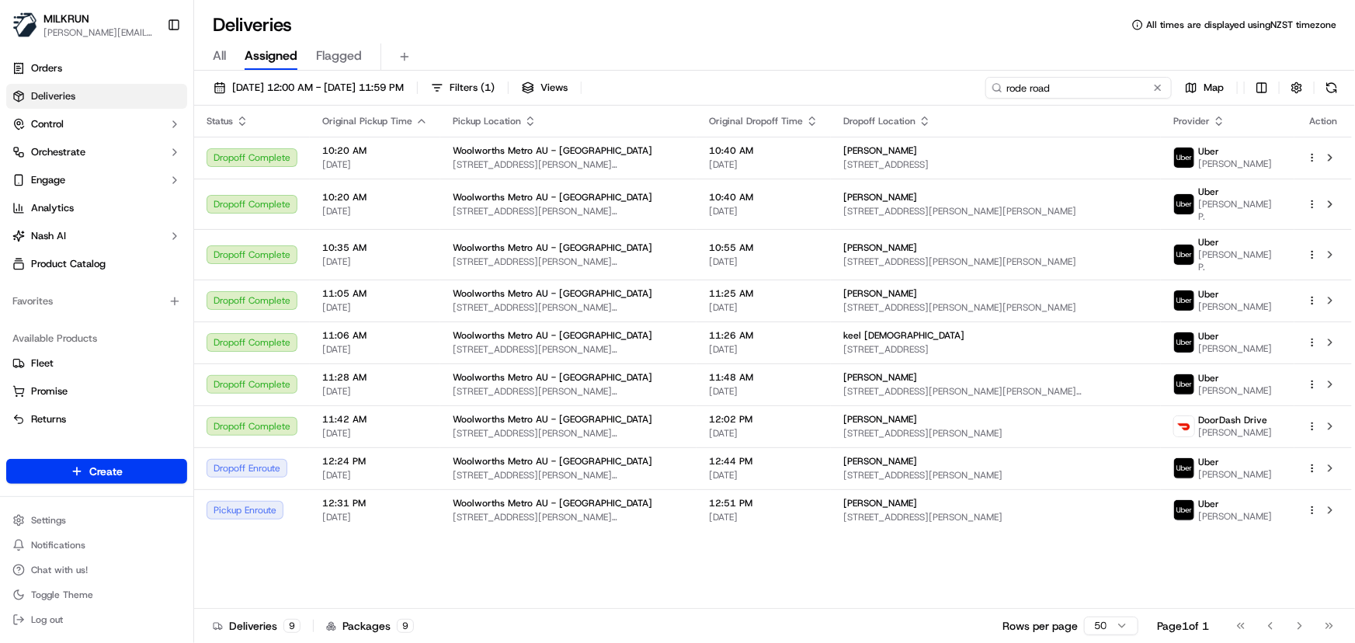
drag, startPoint x: 1120, startPoint y: 89, endPoint x: 446, endPoint y: 104, distance: 674.8
click at [460, 103] on div "[DATE] 12:00 AM - [DATE] 11:59 PM Filters ( 1 ) Views rode road Map" at bounding box center [774, 91] width 1161 height 29
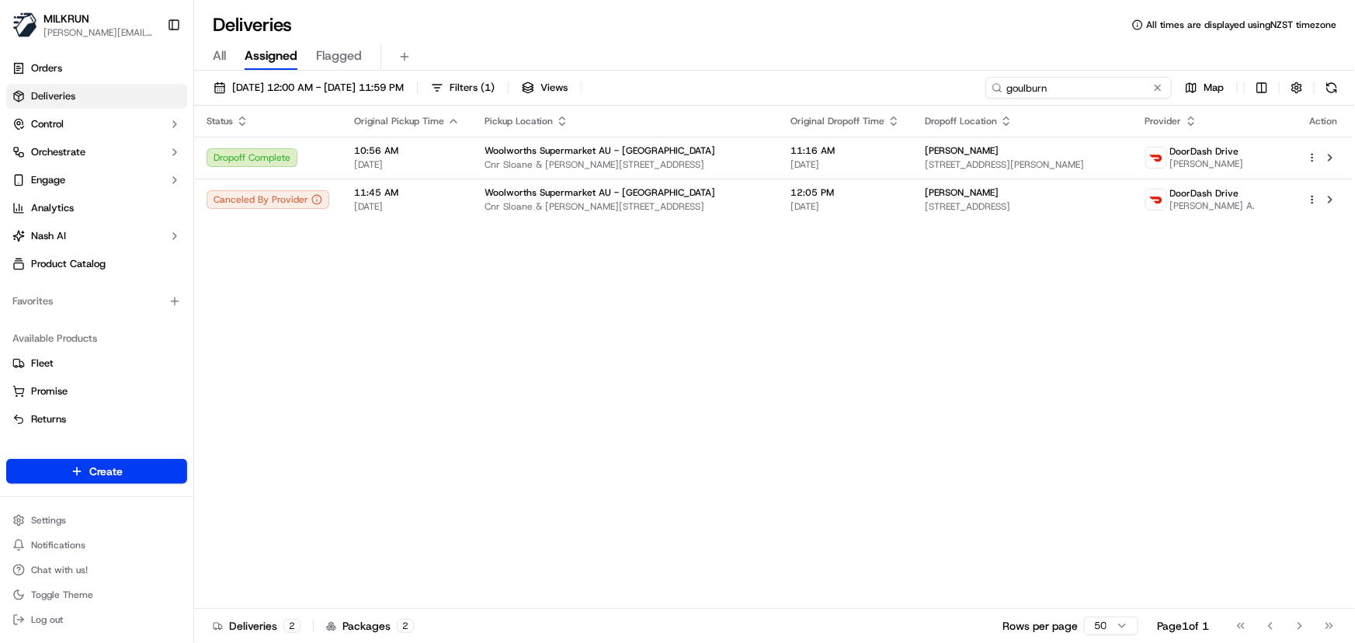
type input "goulburn"
click at [320, 344] on div "Status Original Pickup Time Pickup Location Original Dropoff Time Dropoff Locat…" at bounding box center [773, 357] width 1158 height 503
click at [311, 345] on div "Status Original Pickup Time Pickup Location Original Dropoff Time Dropoff Locat…" at bounding box center [773, 357] width 1158 height 503
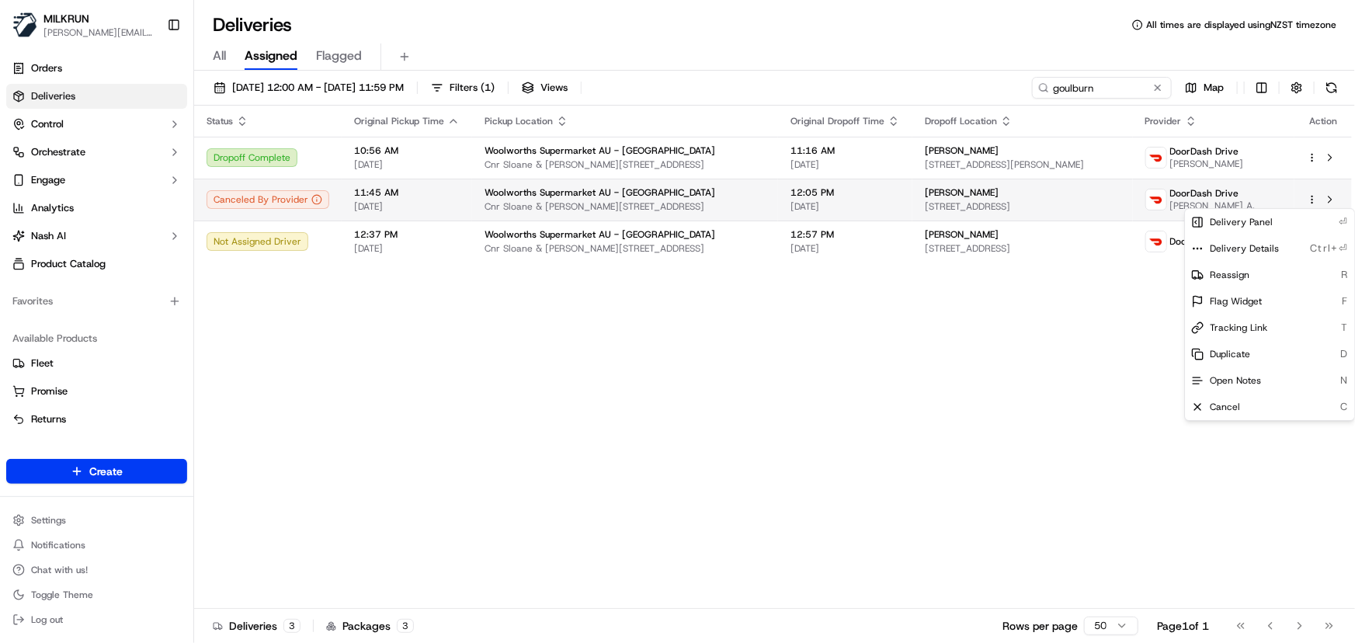
click at [1312, 200] on html "[PERSON_NAME] [PERSON_NAME][EMAIL_ADDRESS][DOMAIN_NAME] Toggle Sidebar Orders D…" at bounding box center [677, 321] width 1355 height 643
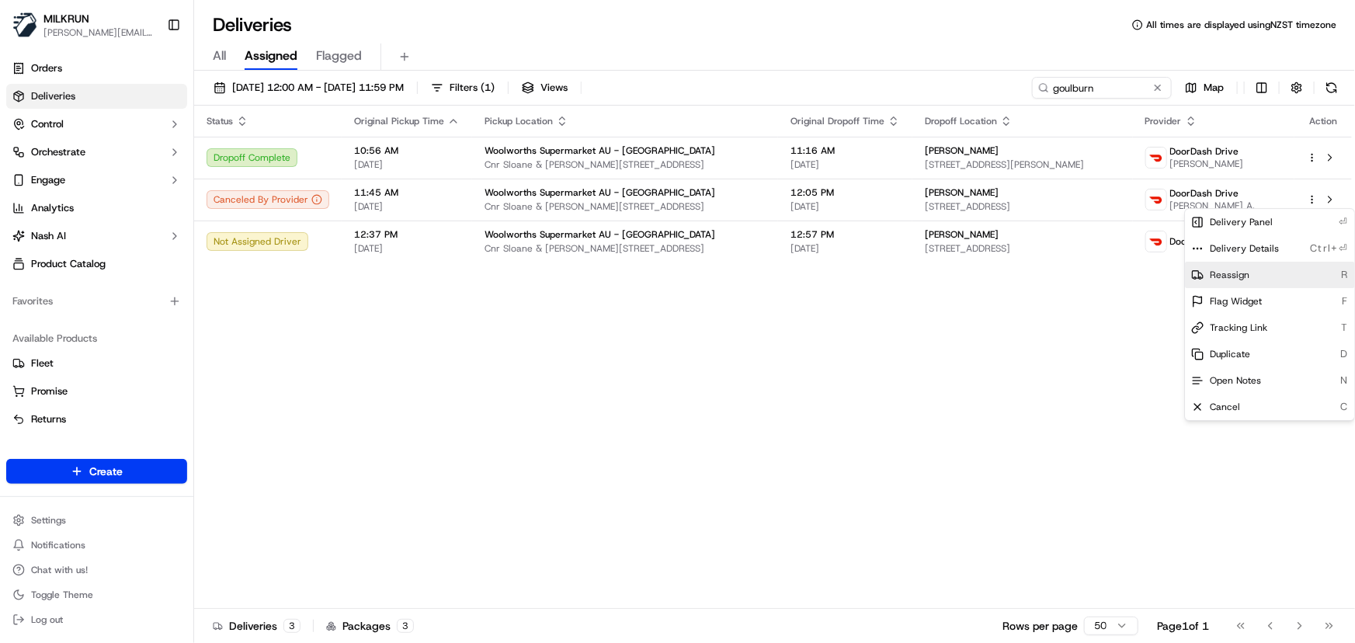
click at [1271, 272] on div "Reassign R" at bounding box center [1269, 275] width 169 height 26
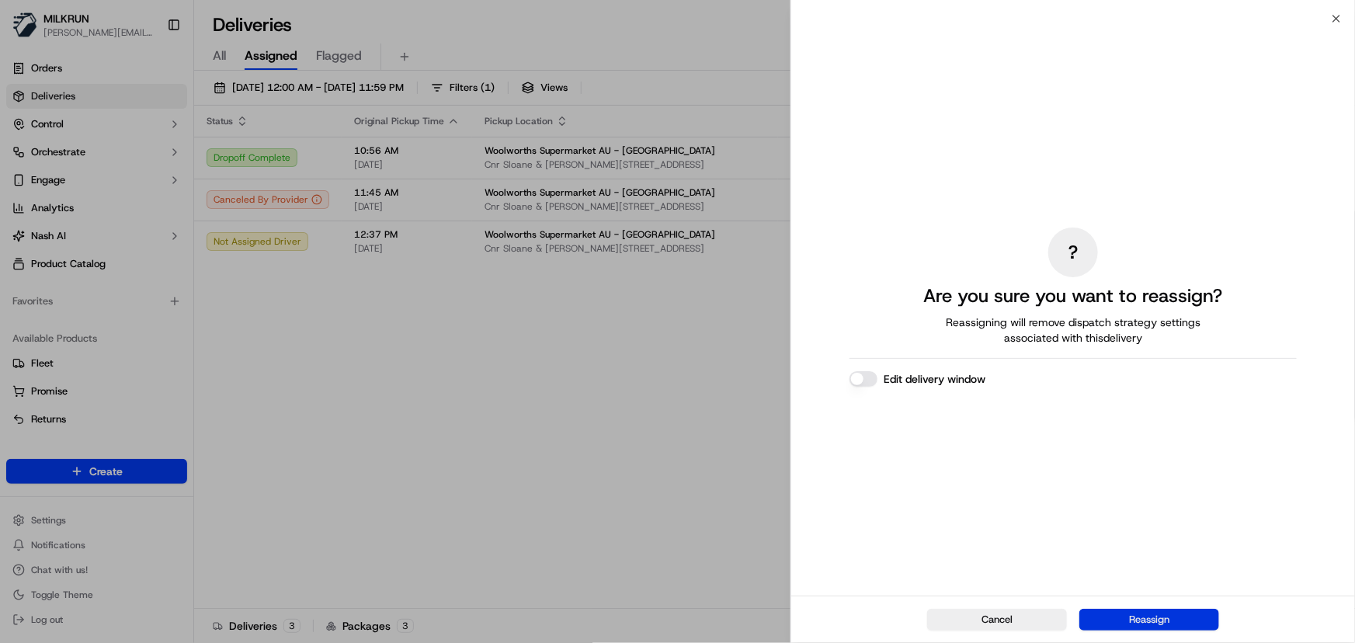
click at [1165, 616] on button "Reassign" at bounding box center [1149, 620] width 140 height 22
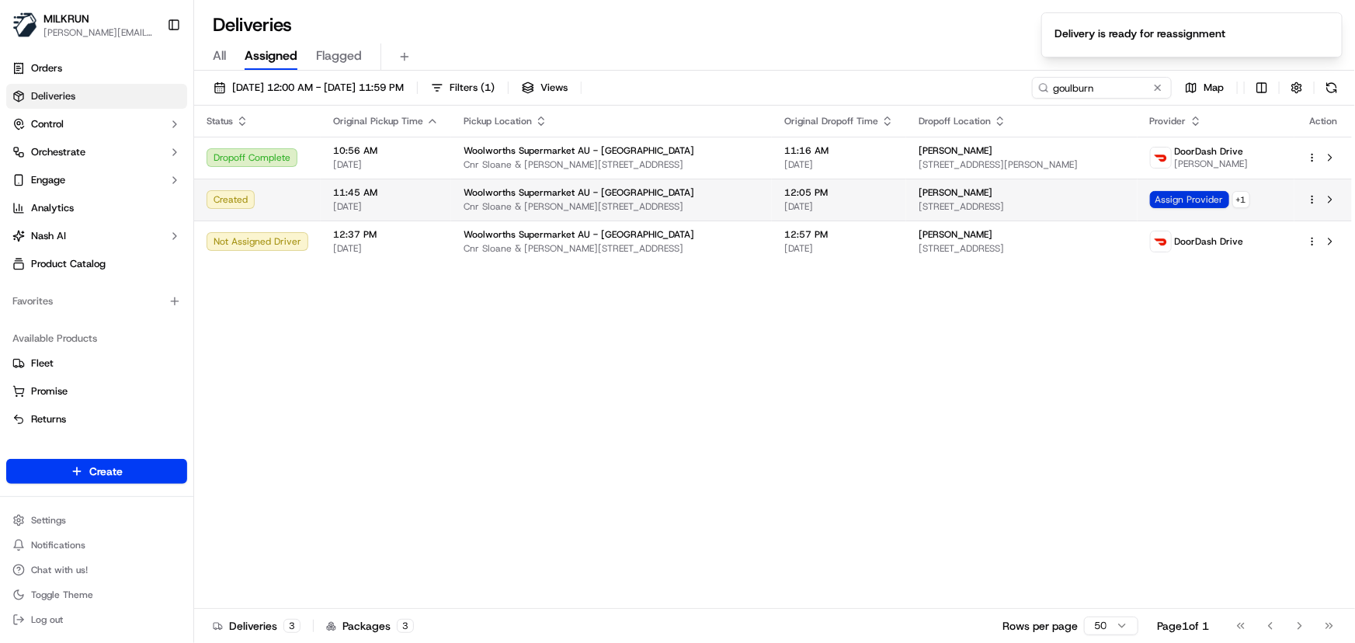
click at [1173, 200] on span "Assign Provider" at bounding box center [1189, 199] width 79 height 17
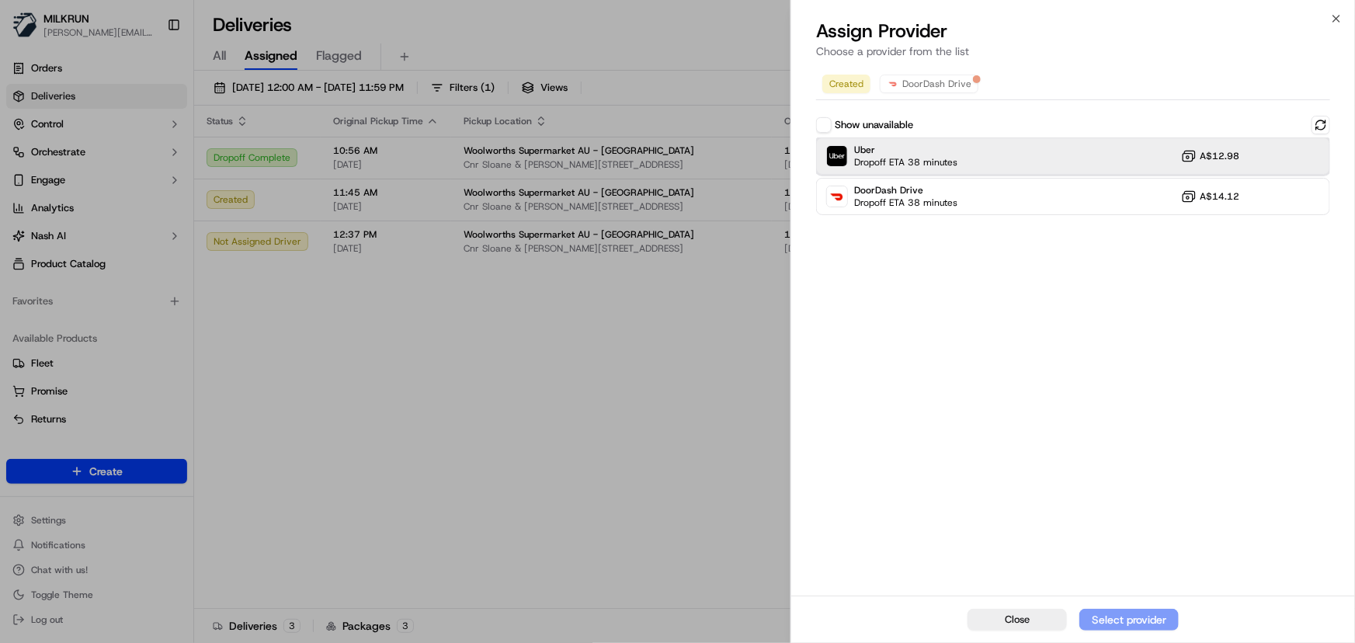
click at [1010, 155] on div "Uber Dropoff ETA 38 minutes A$12.98" at bounding box center [1073, 155] width 514 height 37
click at [1130, 616] on div "Assign Provider" at bounding box center [1129, 620] width 76 height 16
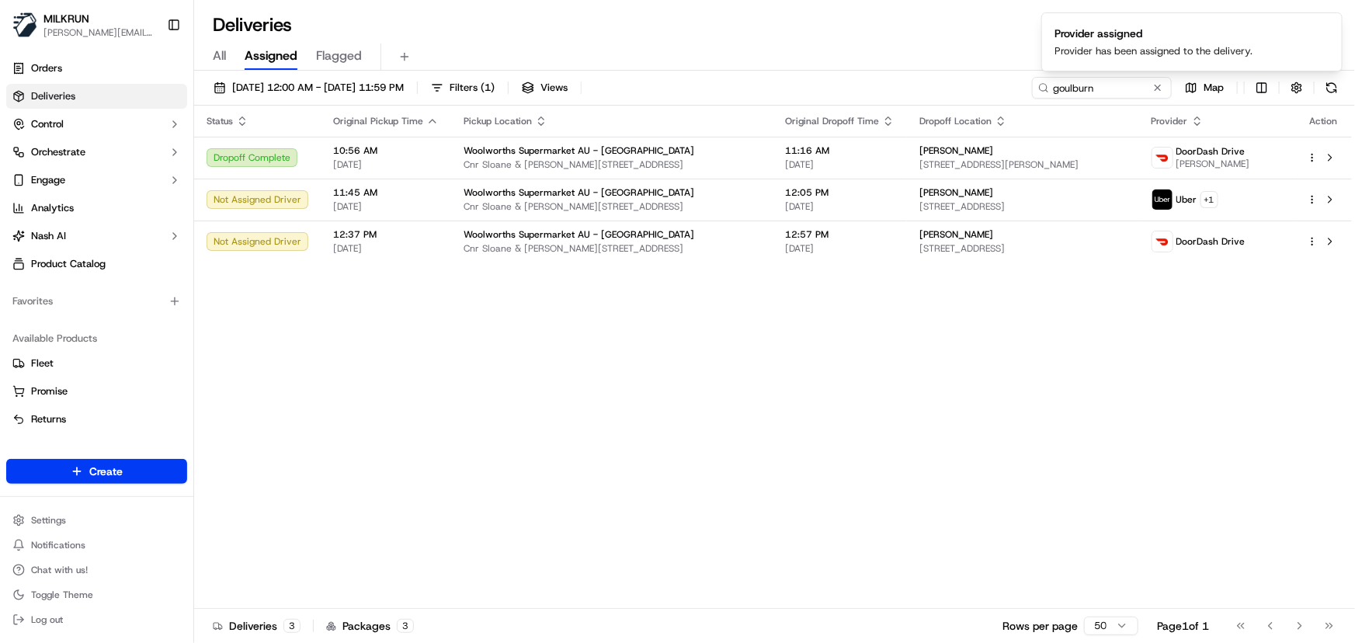
click at [574, 443] on div "Status Original Pickup Time Pickup Location Original Dropoff Time Dropoff Locat…" at bounding box center [773, 357] width 1158 height 503
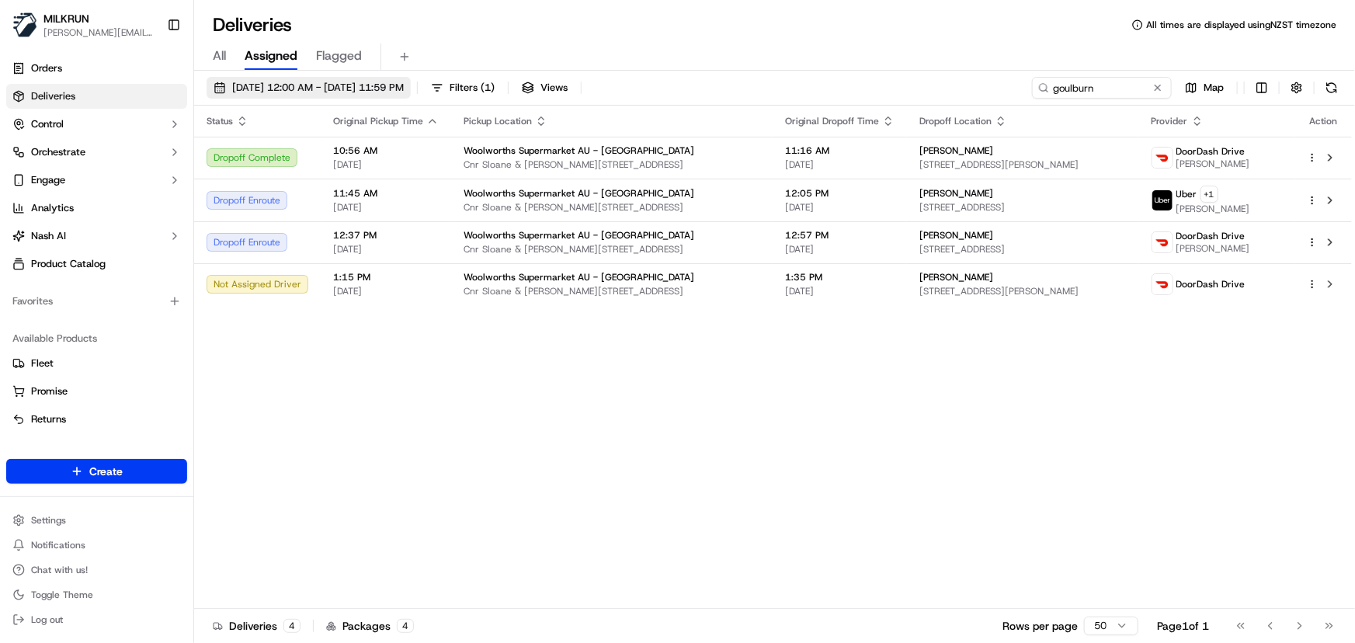
click at [365, 78] on div "[DATE] 12:00 AM - [DATE] 11:59 PM Filters ( 1 ) Views goulburn Map" at bounding box center [774, 91] width 1161 height 29
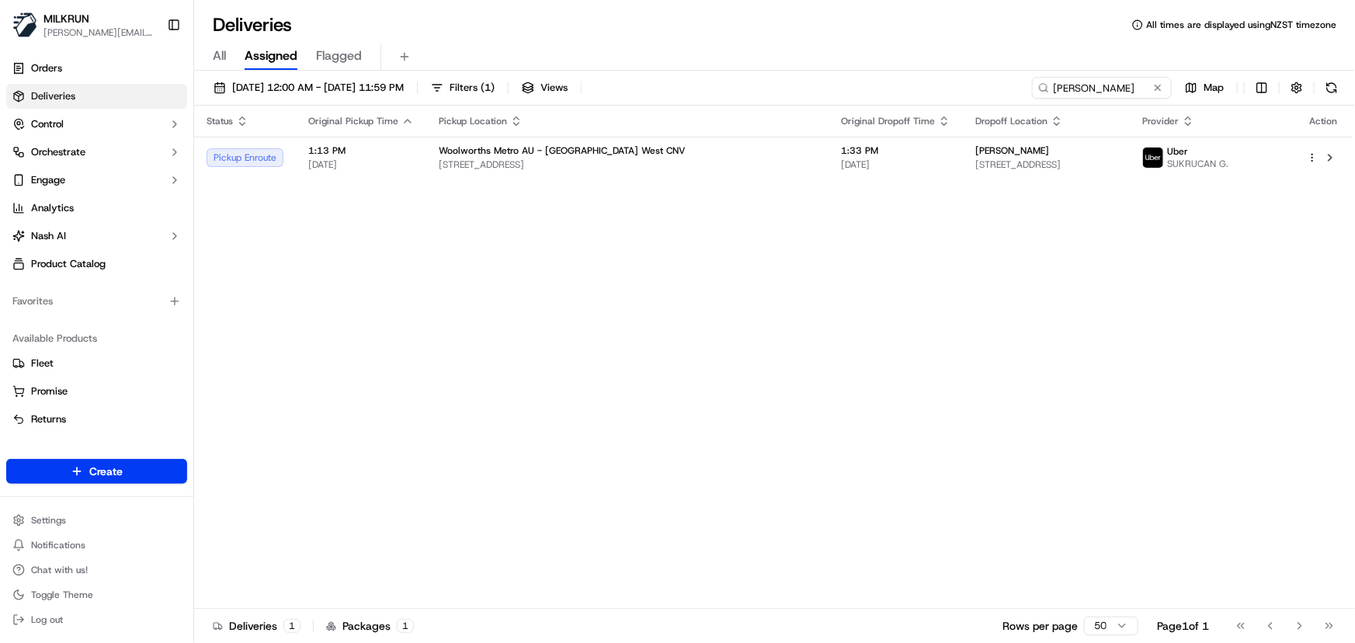
click at [734, 326] on div "Status Original Pickup Time Pickup Location Original Dropoff Time Dropoff Locat…" at bounding box center [773, 357] width 1158 height 503
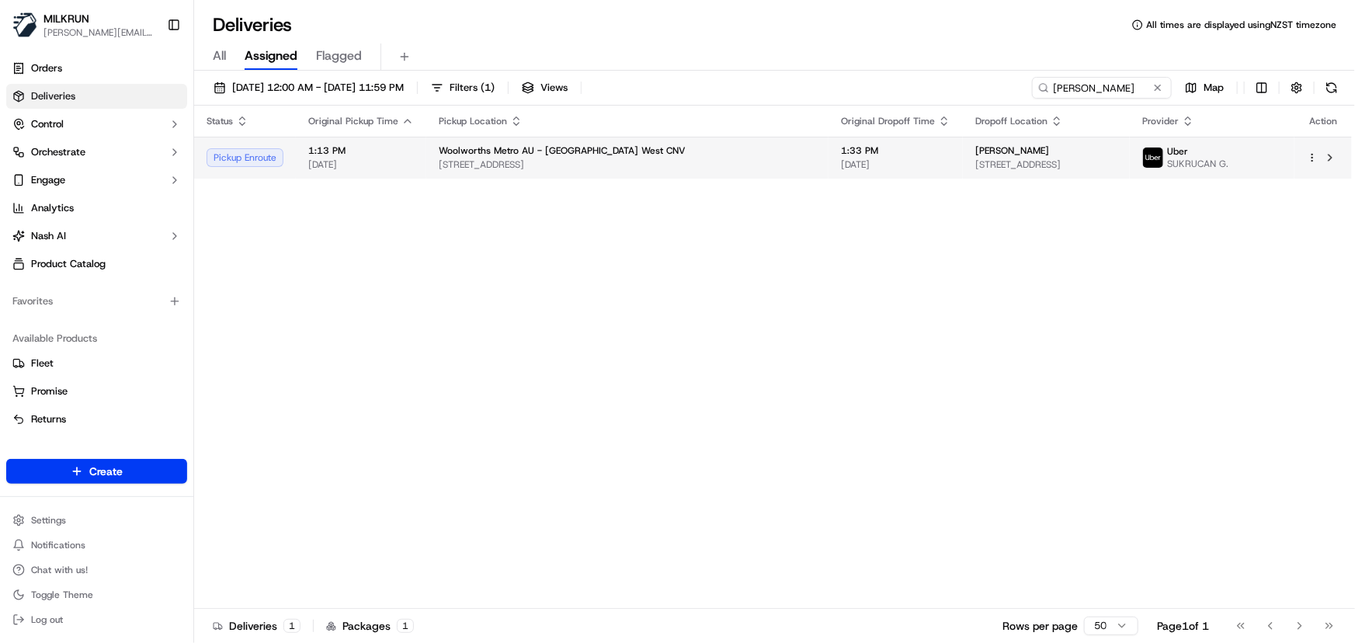
click at [426, 158] on td "Woolworths Metro AU - [GEOGRAPHIC_DATA] [STREET_ADDRESS]" at bounding box center [627, 158] width 402 height 42
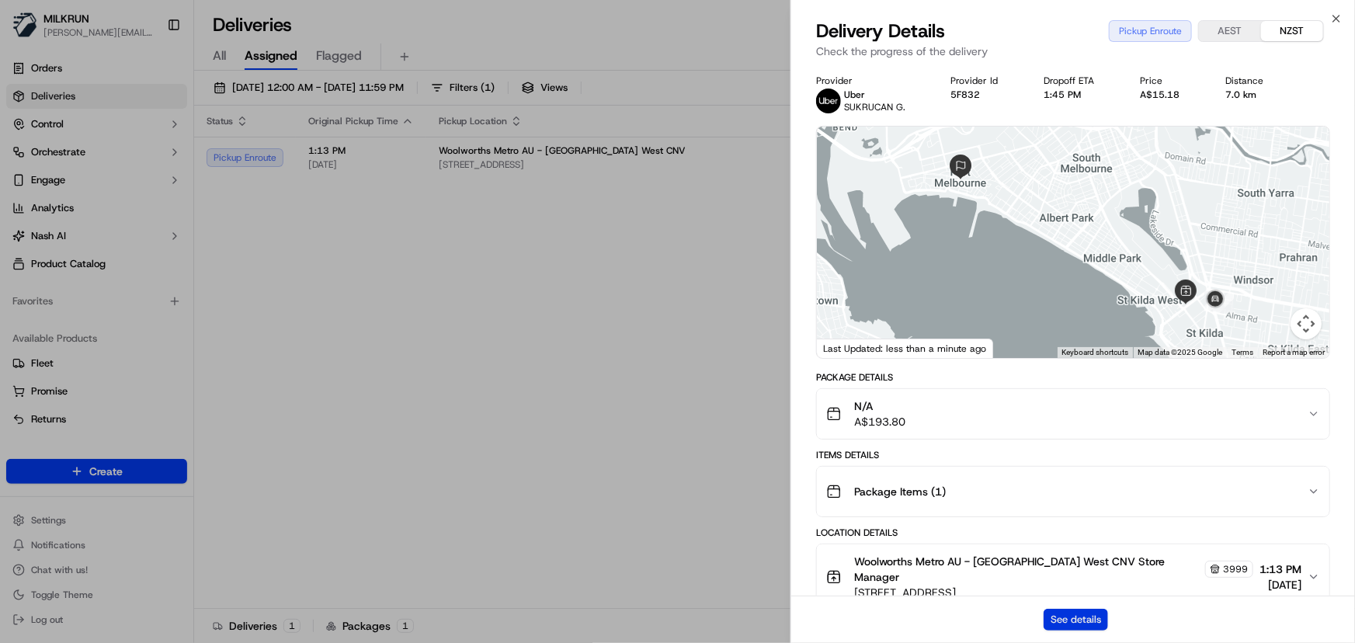
click at [1082, 621] on button "See details" at bounding box center [1075, 620] width 64 height 22
click at [1333, 19] on icon "button" at bounding box center [1336, 18] width 12 height 12
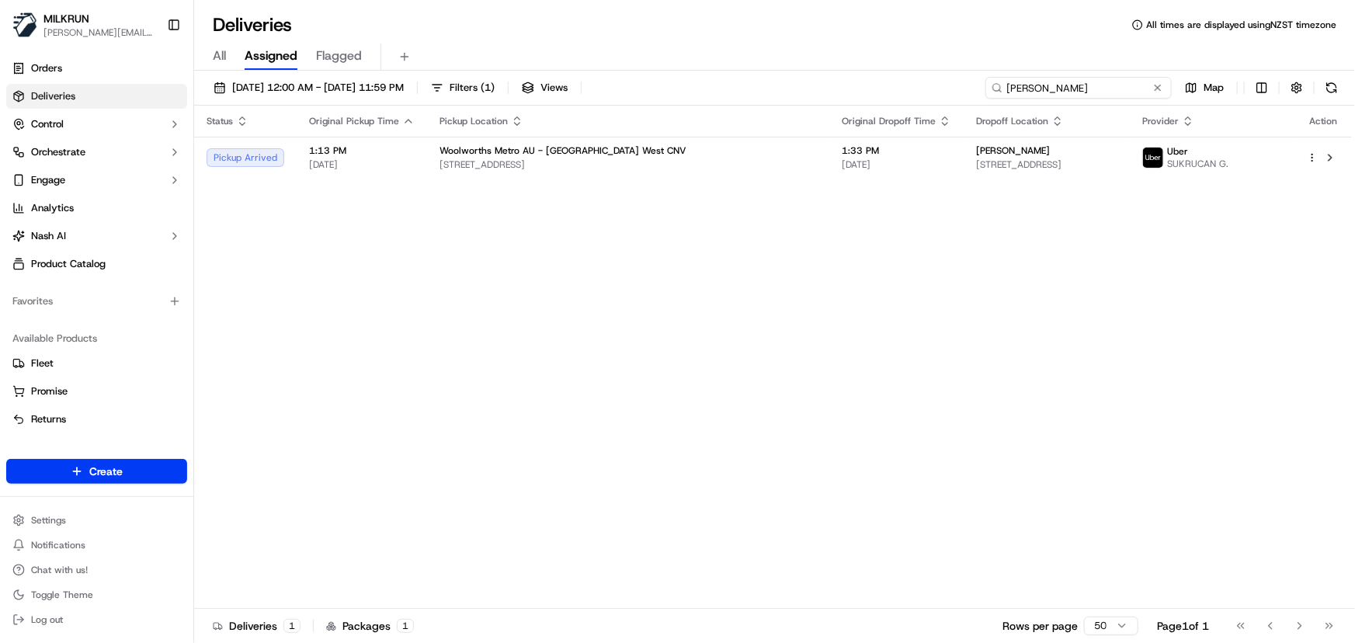
drag, startPoint x: 1126, startPoint y: 90, endPoint x: 399, endPoint y: 109, distance: 726.9
click at [399, 109] on div "16/09/2025 12:00 AM - 16/09/2025 11:59 PM Filters ( 1 ) Views Christine Esoldo …" at bounding box center [774, 358] width 1161 height 575
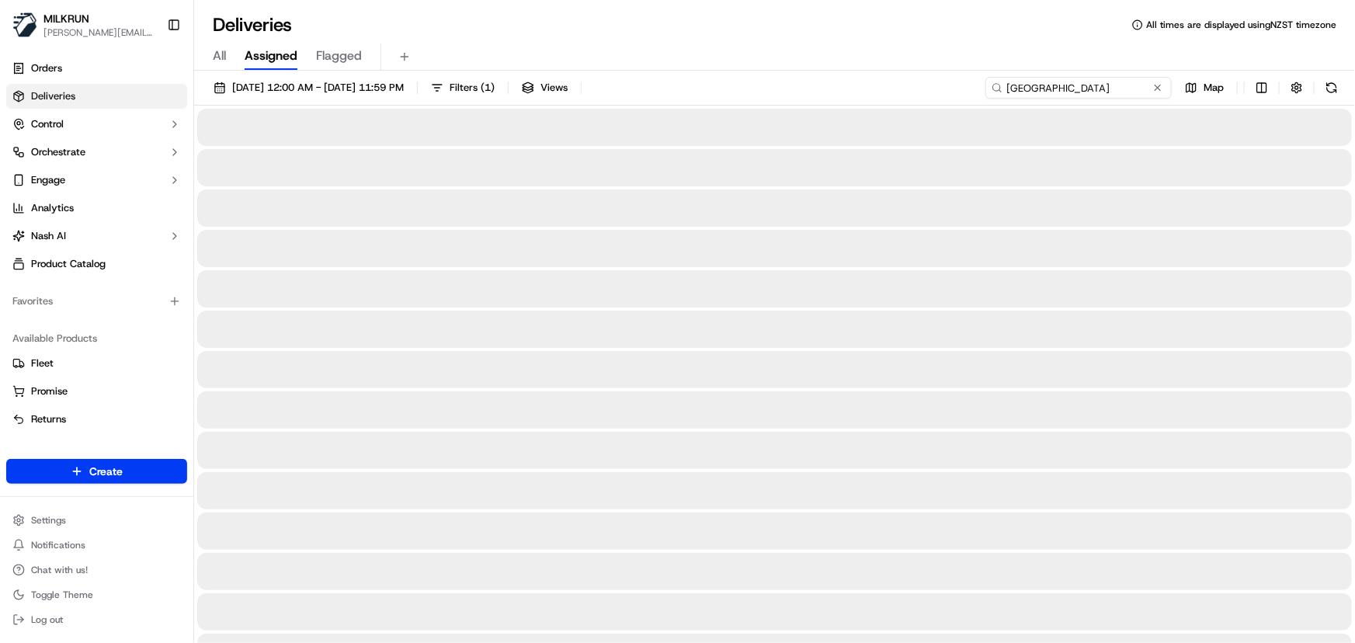
type input "new plymouth central"
click at [591, 356] on div at bounding box center [774, 369] width 1154 height 37
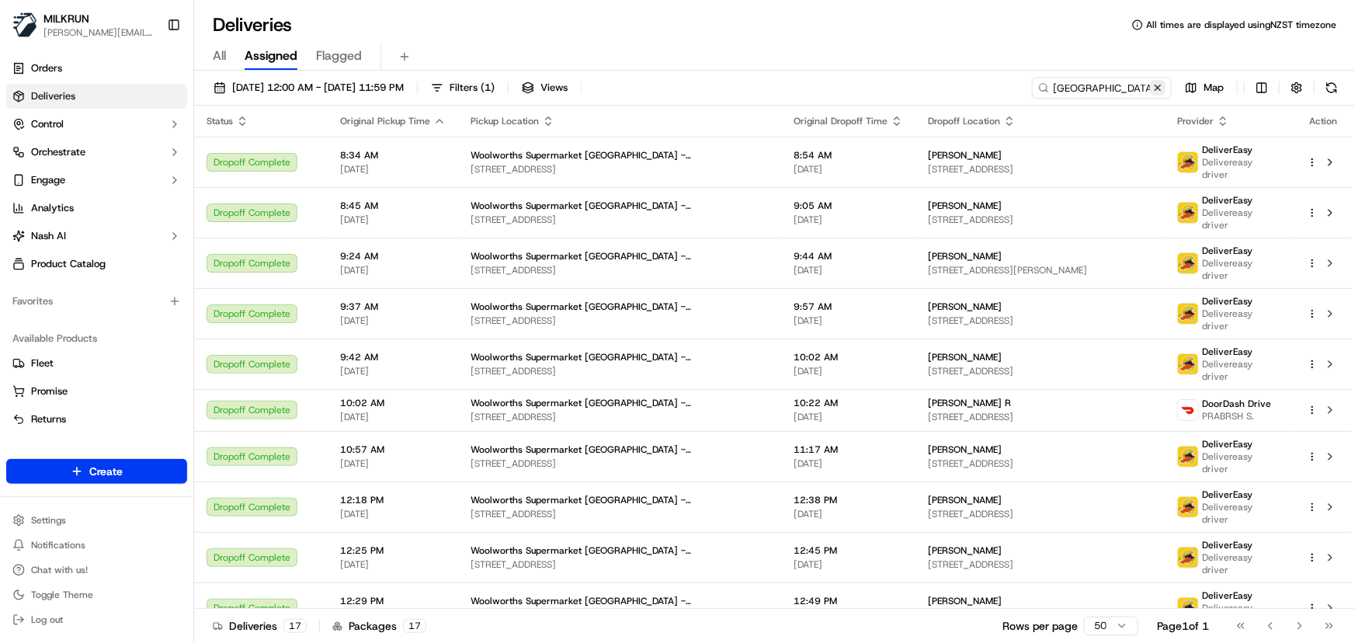
click at [1159, 83] on button at bounding box center [1158, 88] width 16 height 16
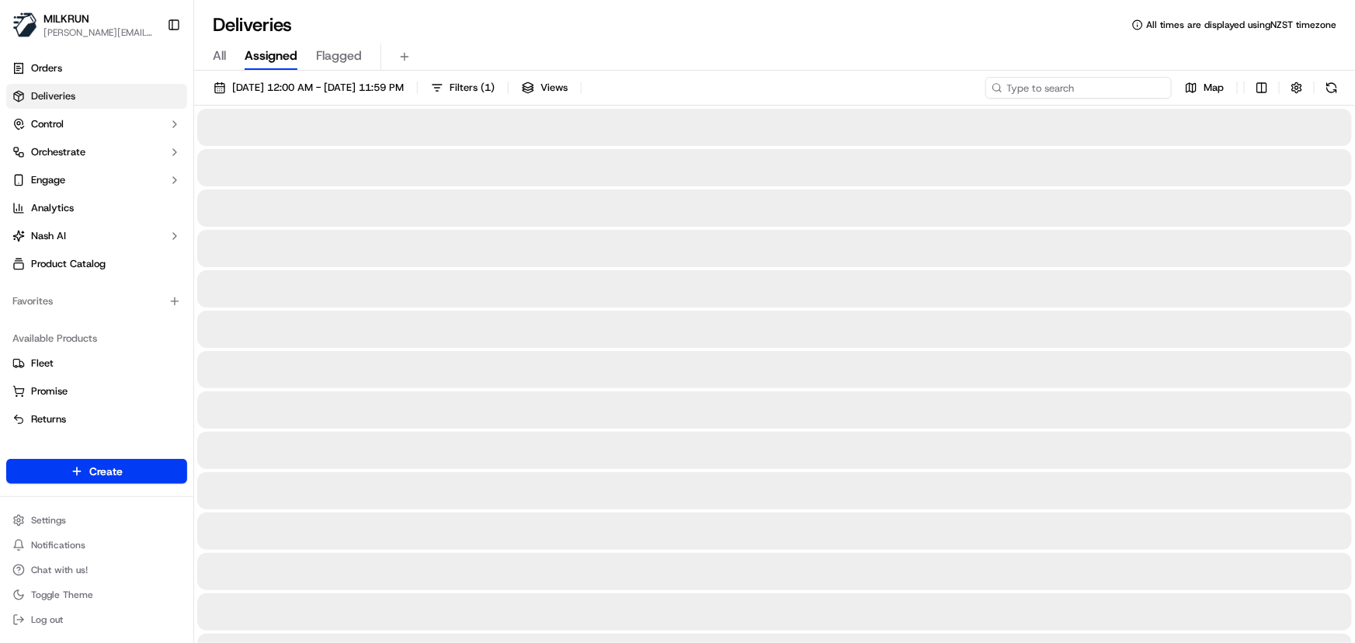
click at [1102, 91] on input at bounding box center [1078, 88] width 186 height 22
type input "luke auchterlonie"
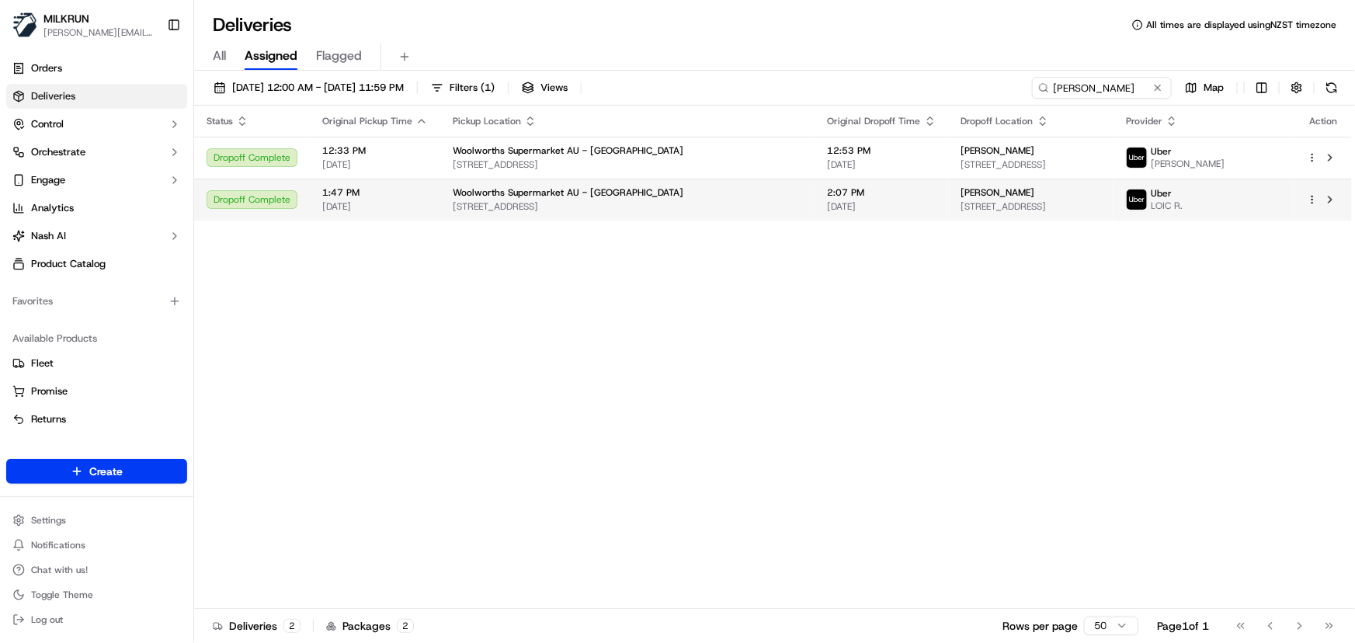
click at [961, 196] on span "Luke auchterlonie" at bounding box center [998, 192] width 74 height 12
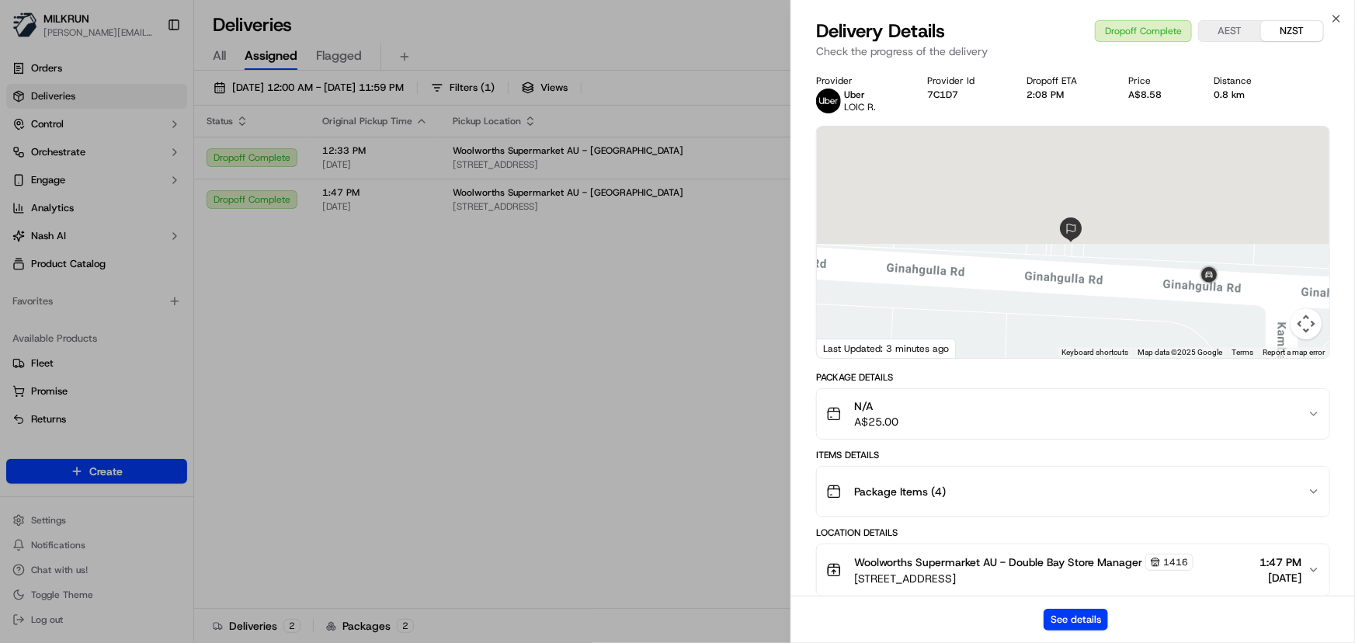
drag, startPoint x: 1111, startPoint y: 198, endPoint x: 1116, endPoint y: 338, distance: 140.6
click at [1116, 338] on div at bounding box center [1073, 242] width 512 height 231
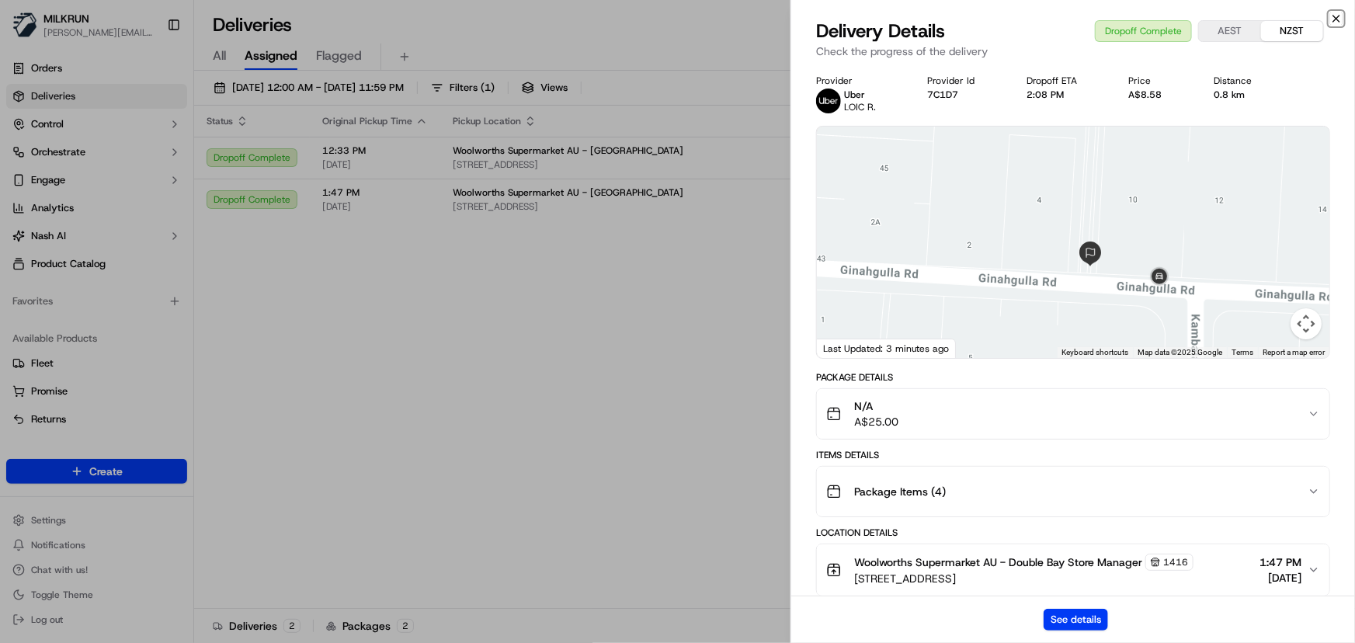
click at [1331, 16] on icon "button" at bounding box center [1336, 18] width 12 height 12
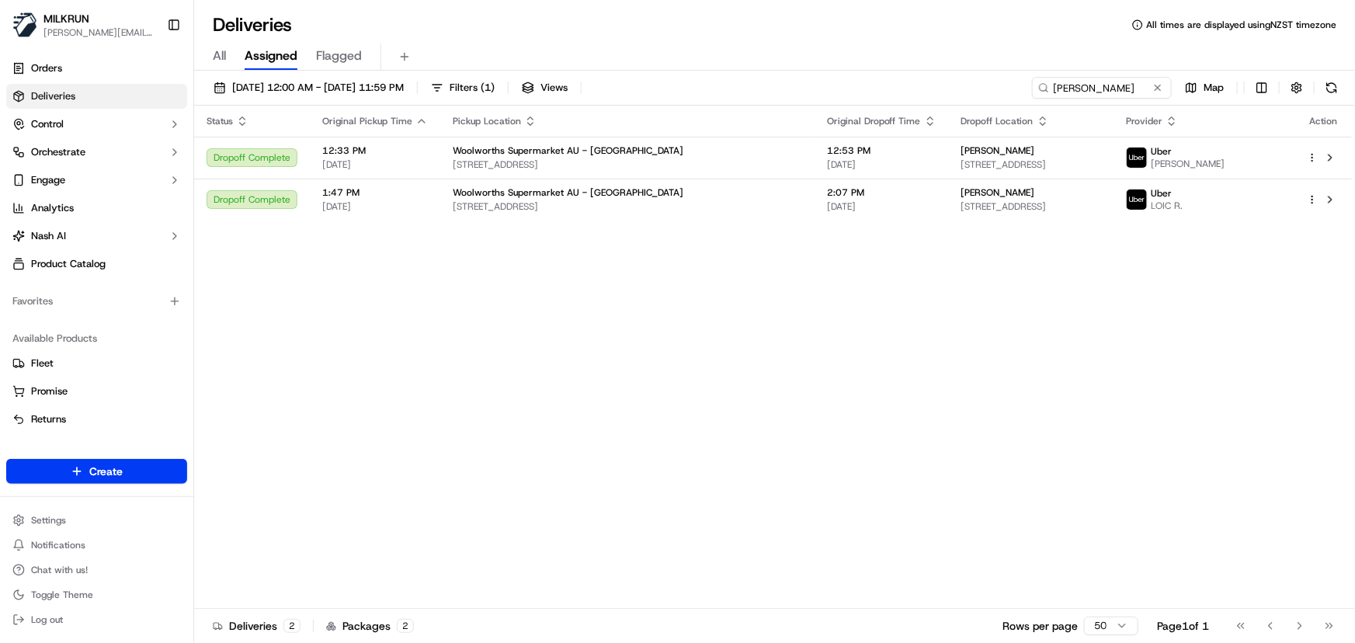
click at [679, 435] on div "Status Original Pickup Time Pickup Location Original Dropoff Time Dropoff Locat…" at bounding box center [773, 357] width 1158 height 503
click at [441, 338] on div "Status Original Pickup Time Pickup Location Original Dropoff Time Dropoff Locat…" at bounding box center [773, 357] width 1158 height 503
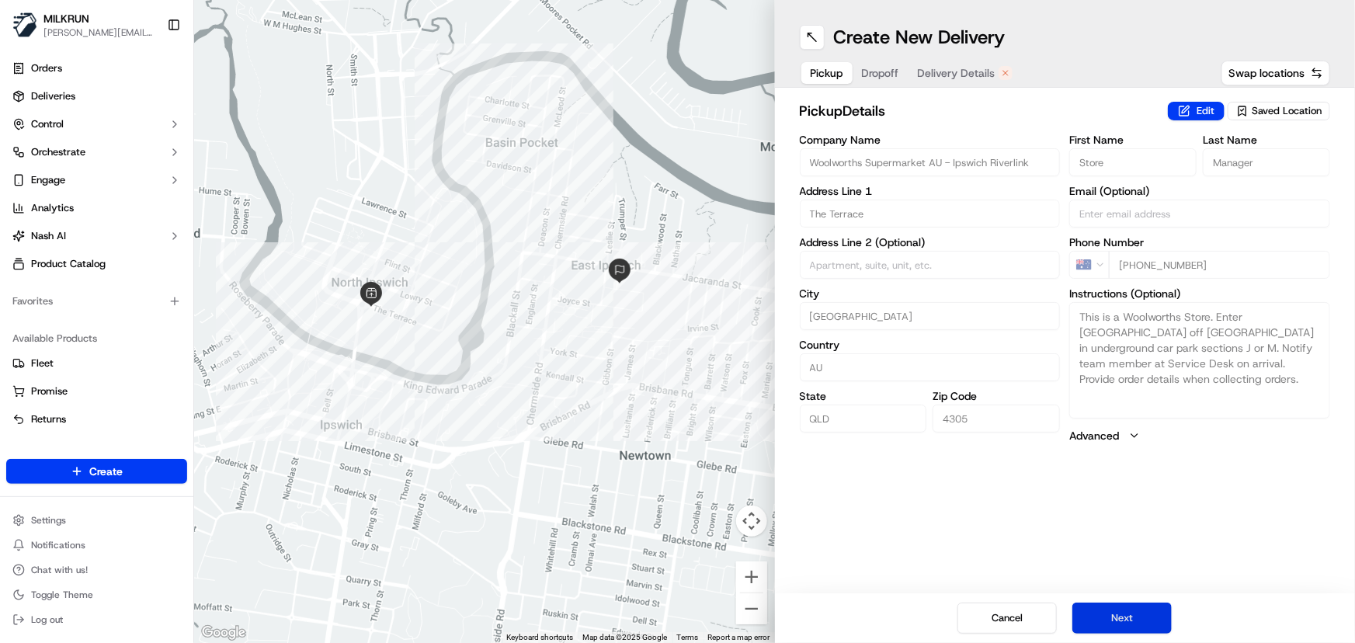
click at [1109, 622] on button "Next" at bounding box center [1121, 617] width 99 height 31
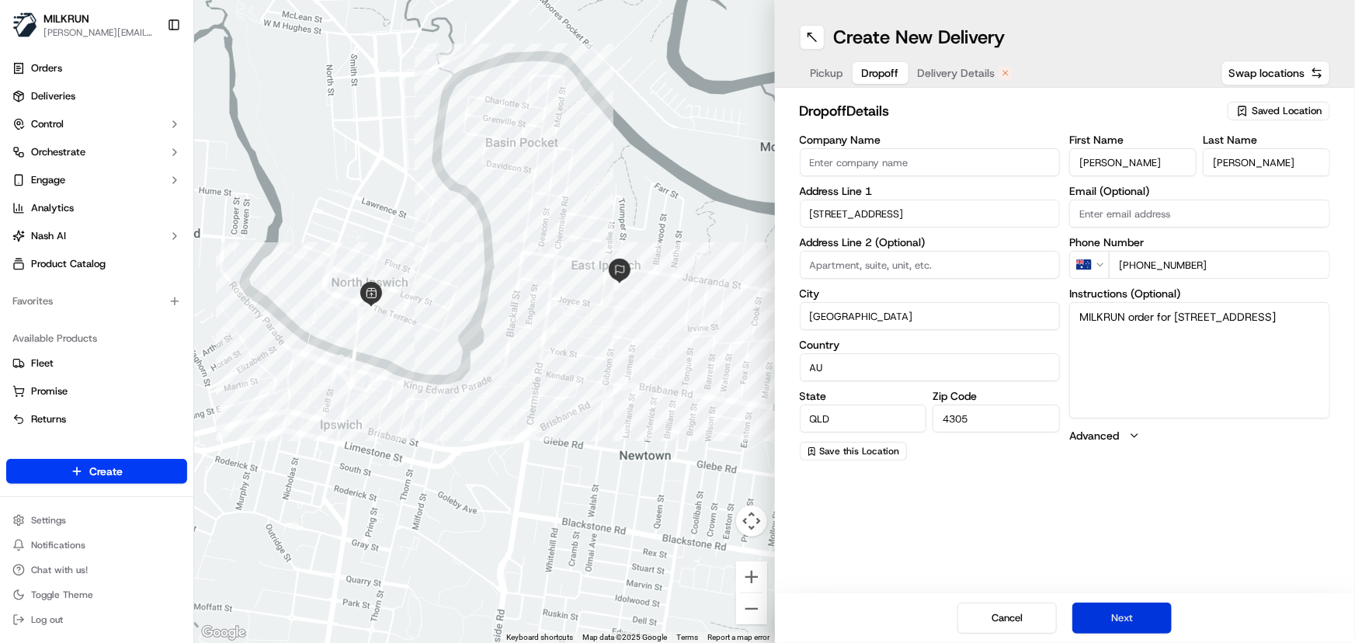
click at [1119, 620] on button "Next" at bounding box center [1121, 617] width 99 height 31
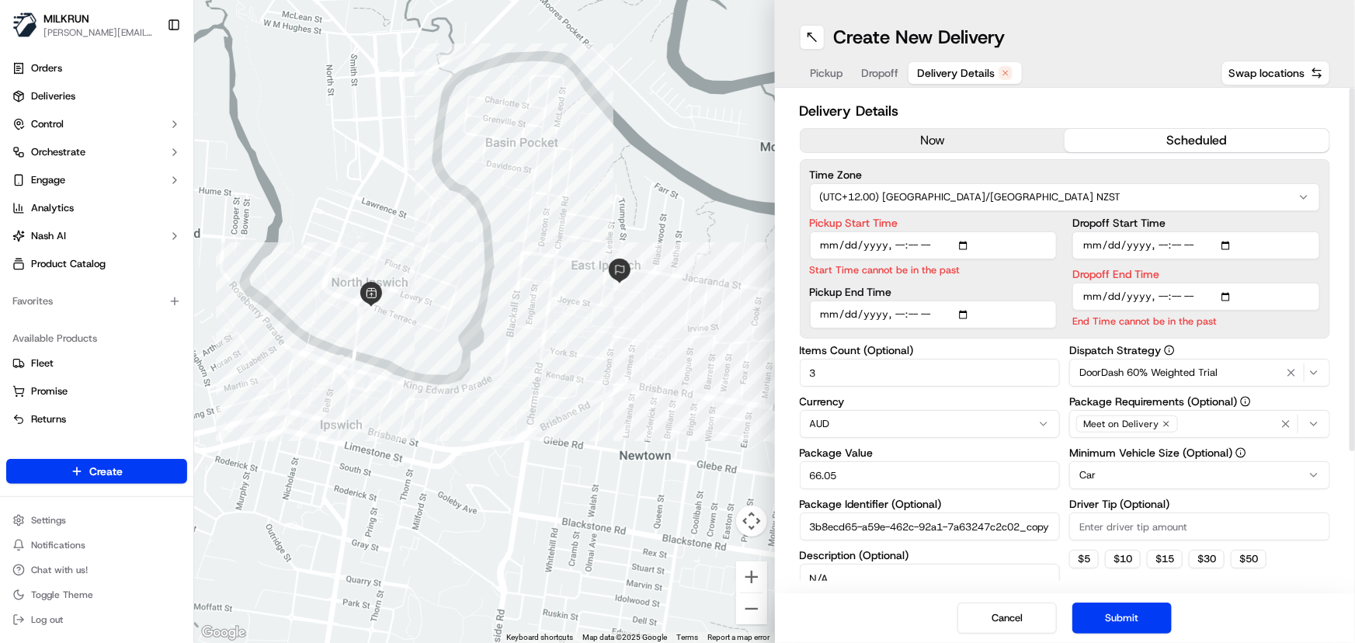
click at [929, 143] on button "now" at bounding box center [932, 140] width 265 height 23
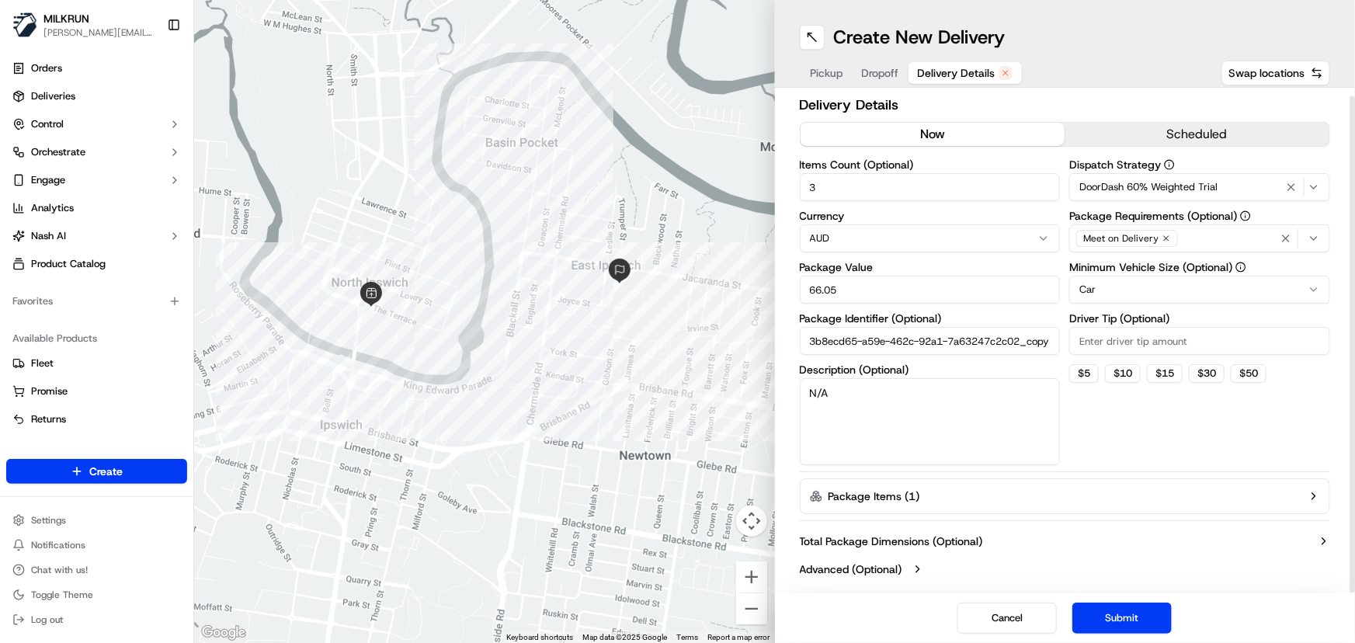
scroll to position [8, 0]
drag, startPoint x: 915, startPoint y: 186, endPoint x: 273, endPoint y: 186, distance: 642.0
click at [286, 194] on div "← Move left → Move right ↑ Move up ↓ Move down + Zoom in - Zoom out Home Jump l…" at bounding box center [774, 321] width 1161 height 643
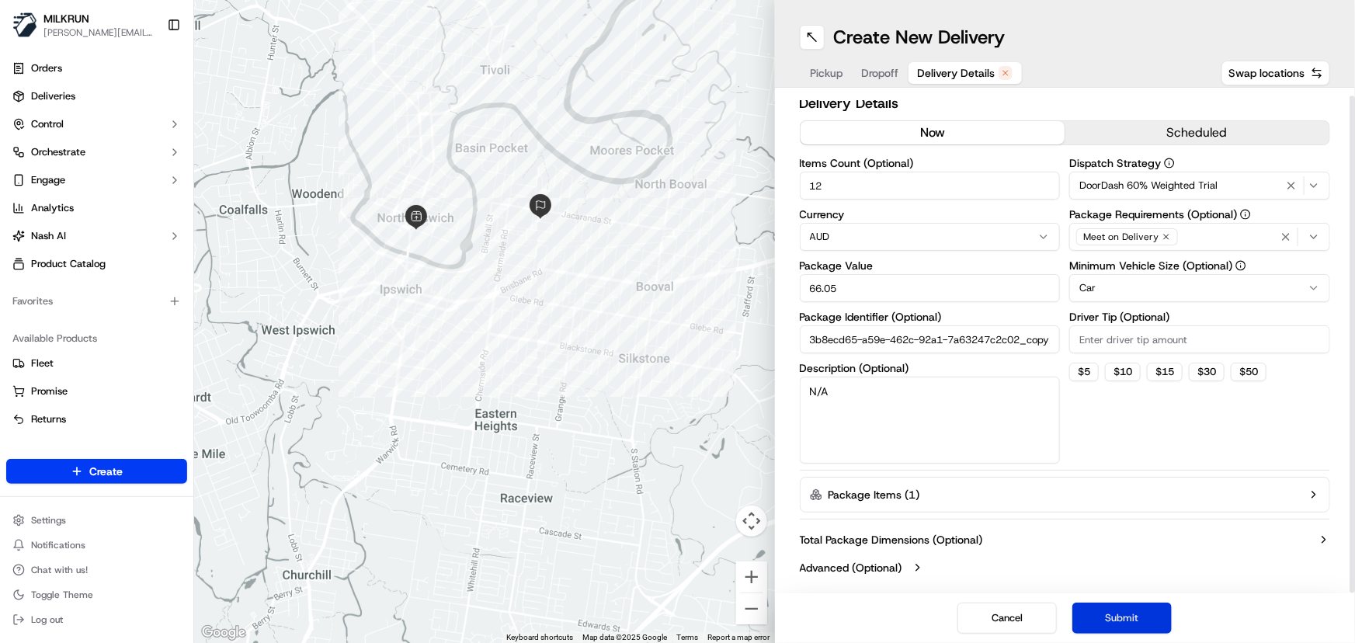
type input "12"
click at [1116, 616] on button "Submit" at bounding box center [1121, 617] width 99 height 31
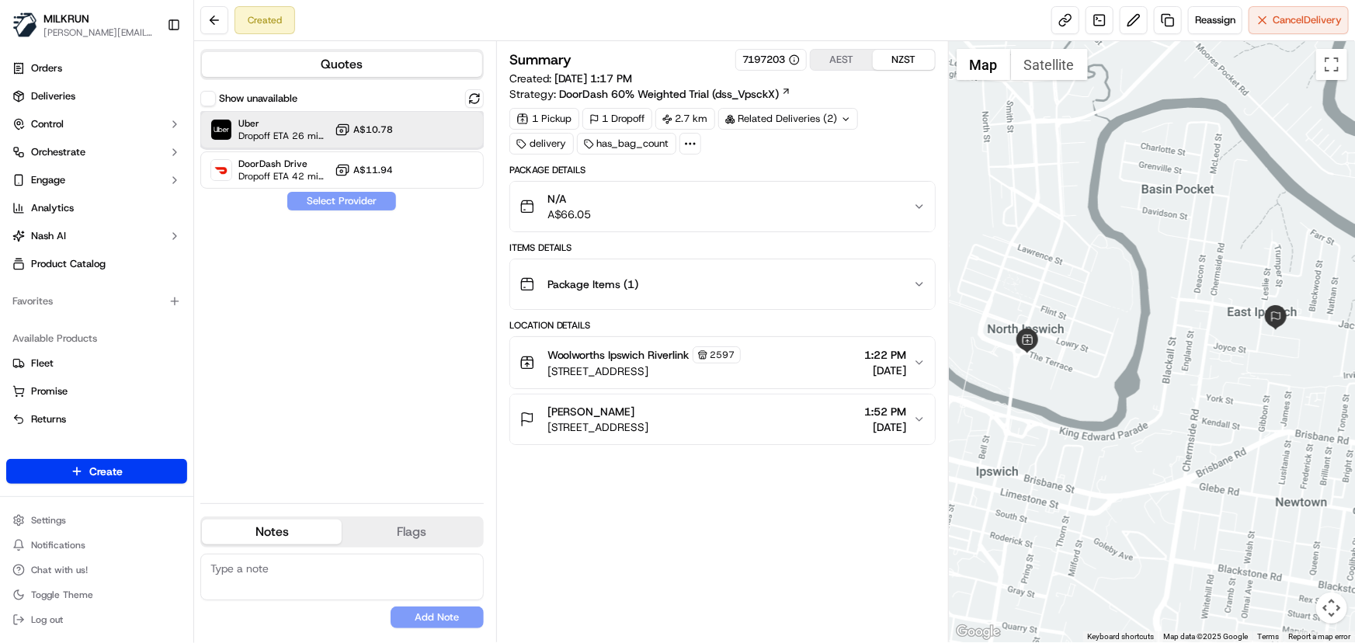
click at [427, 133] on div at bounding box center [436, 129] width 19 height 19
click at [350, 202] on button "Assign Provider" at bounding box center [341, 201] width 110 height 19
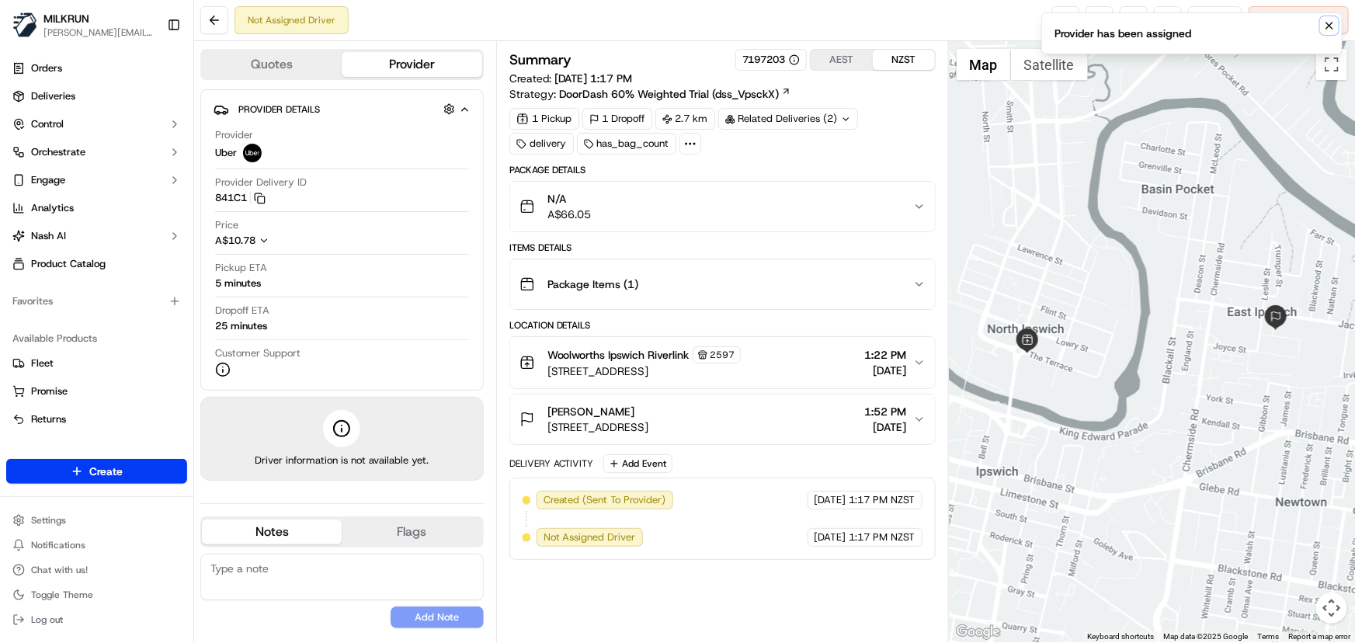
click at [1336, 23] on button "Notifications (F8)" at bounding box center [1329, 25] width 19 height 19
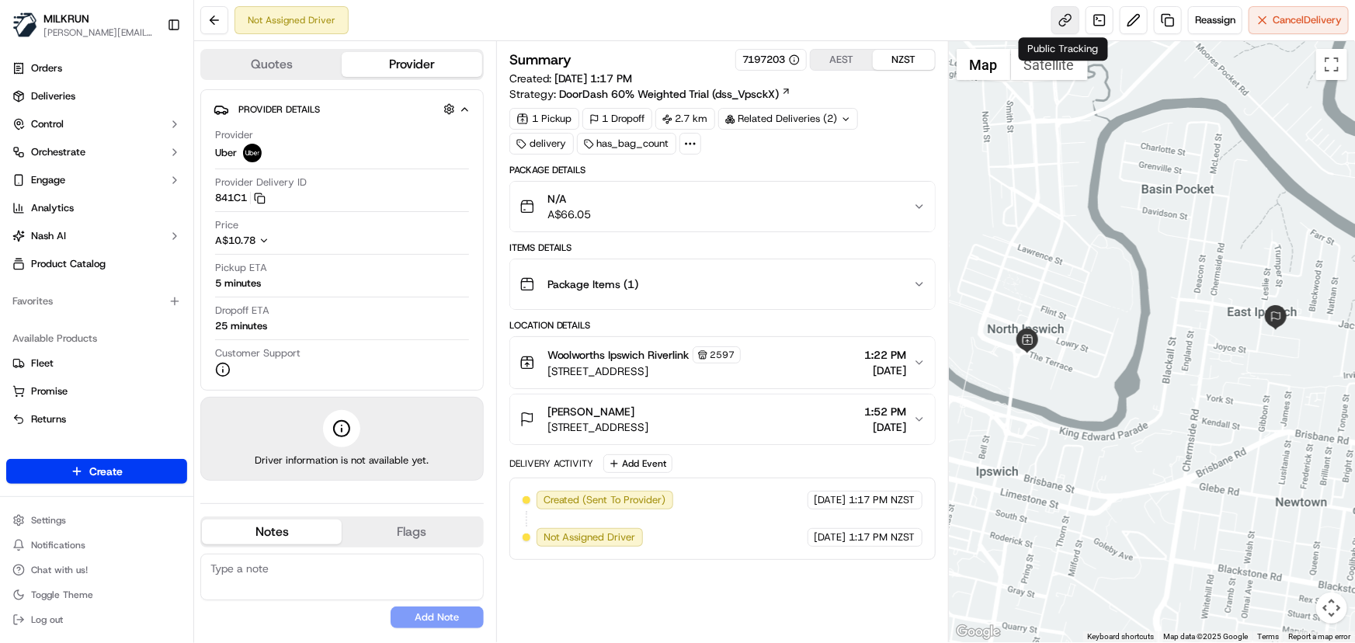
click at [1063, 18] on link at bounding box center [1065, 20] width 28 height 28
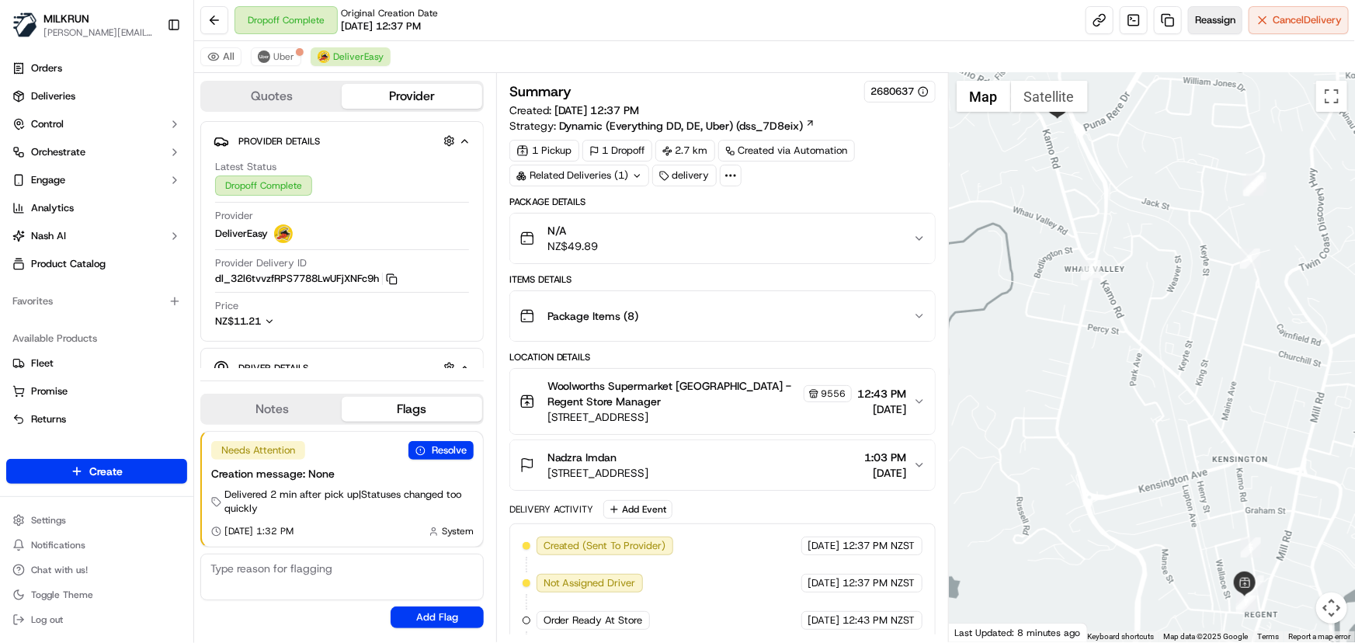
click at [1211, 23] on span "Reassign" at bounding box center [1215, 20] width 40 height 14
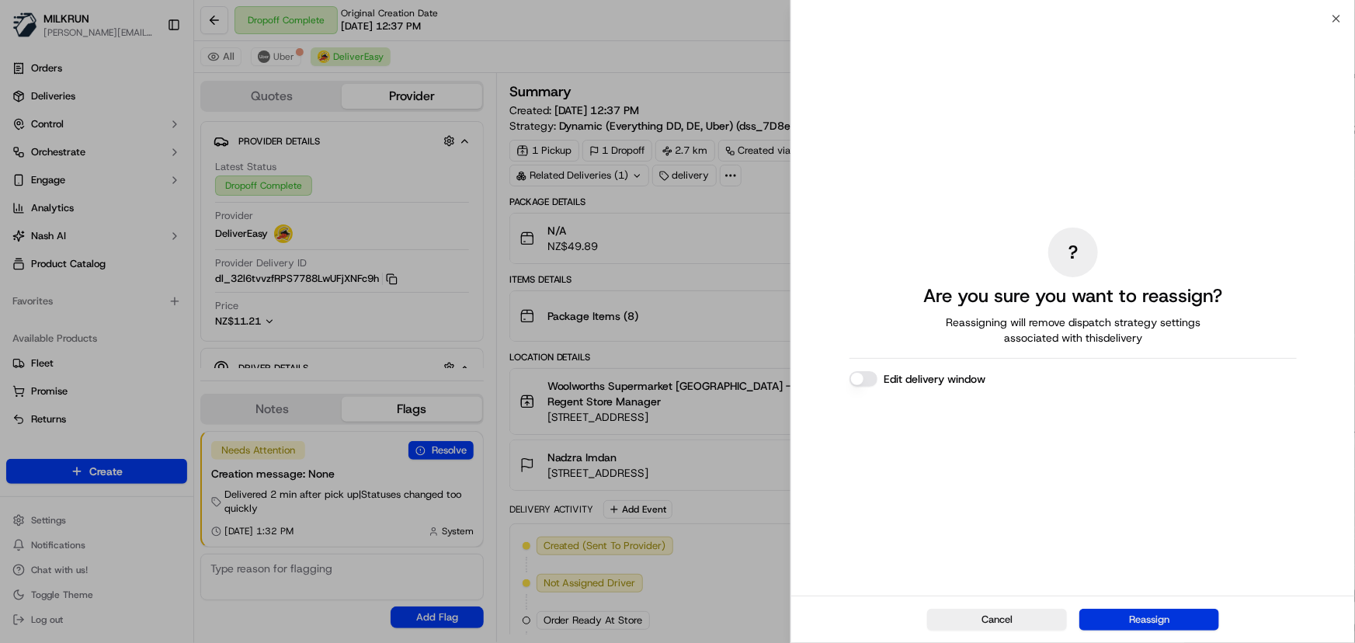
click at [1156, 621] on button "Reassign" at bounding box center [1149, 620] width 140 height 22
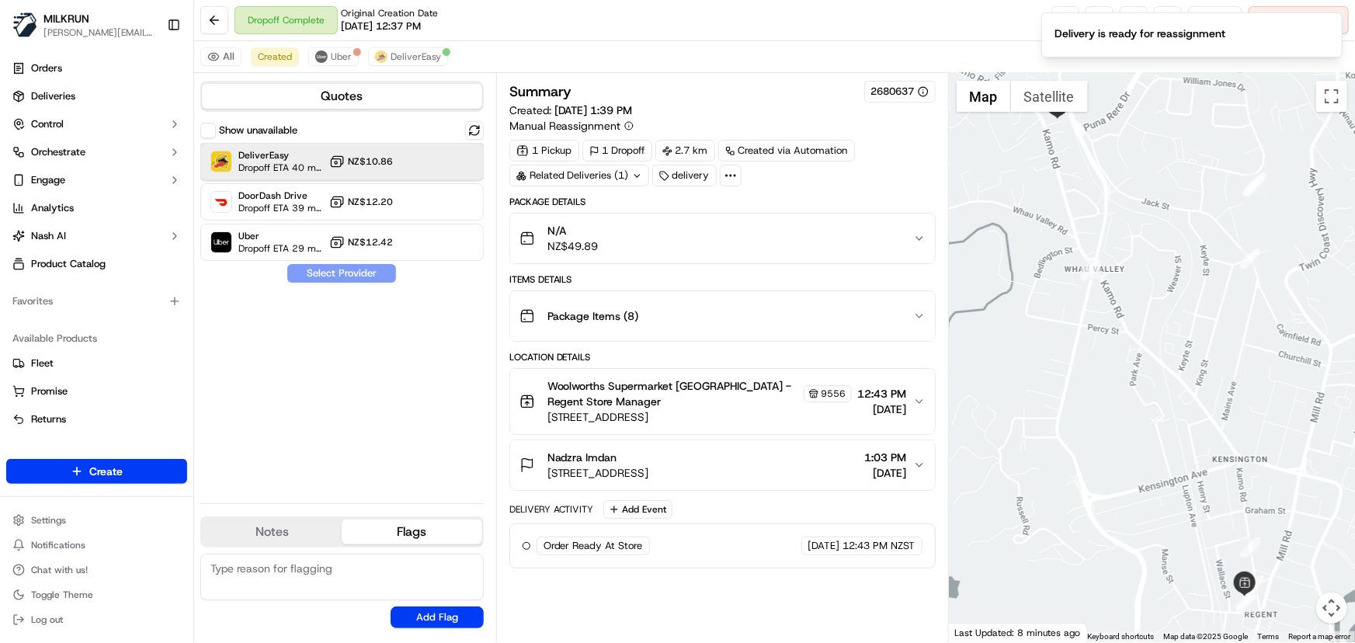
click at [441, 157] on div at bounding box center [436, 161] width 19 height 19
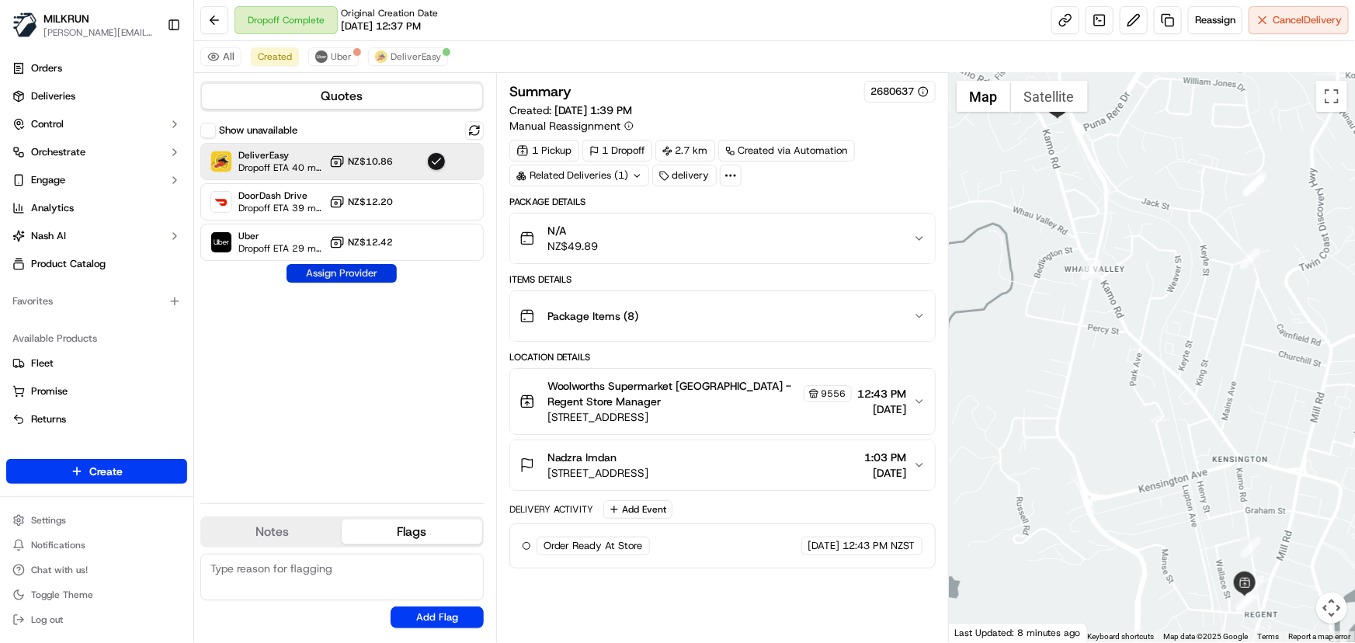
click at [372, 269] on button "Assign Provider" at bounding box center [341, 273] width 110 height 19
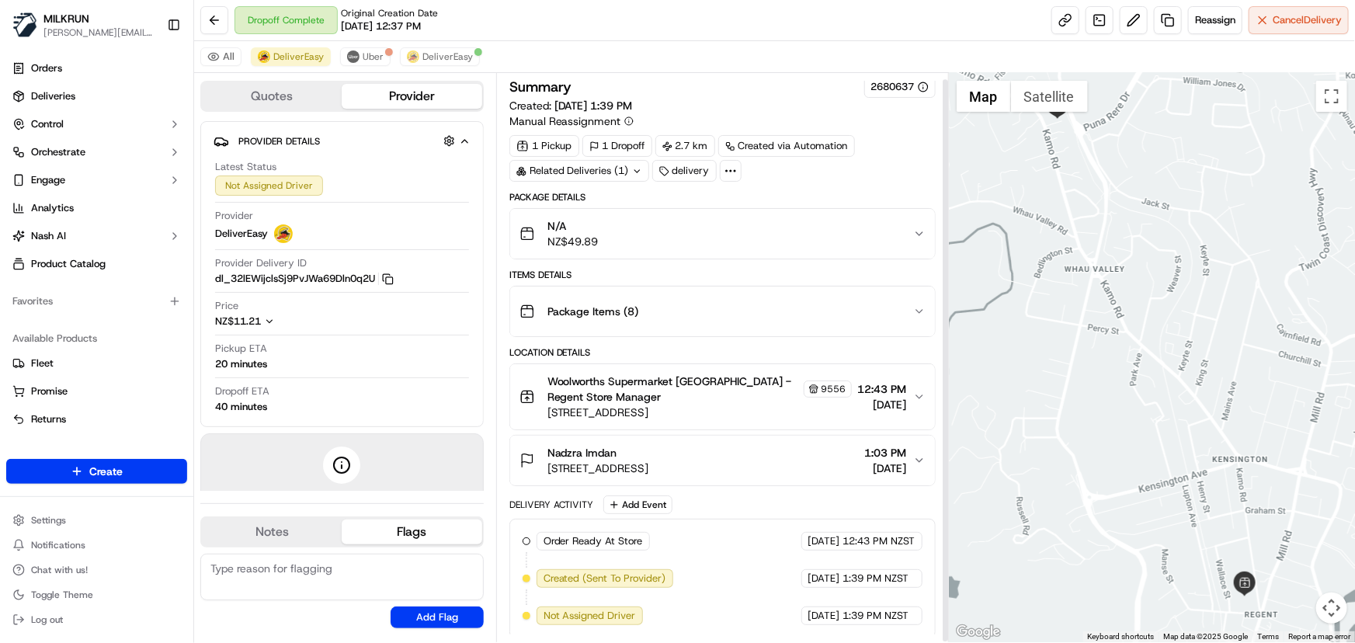
scroll to position [6, 0]
click at [1063, 25] on link at bounding box center [1065, 20] width 28 height 28
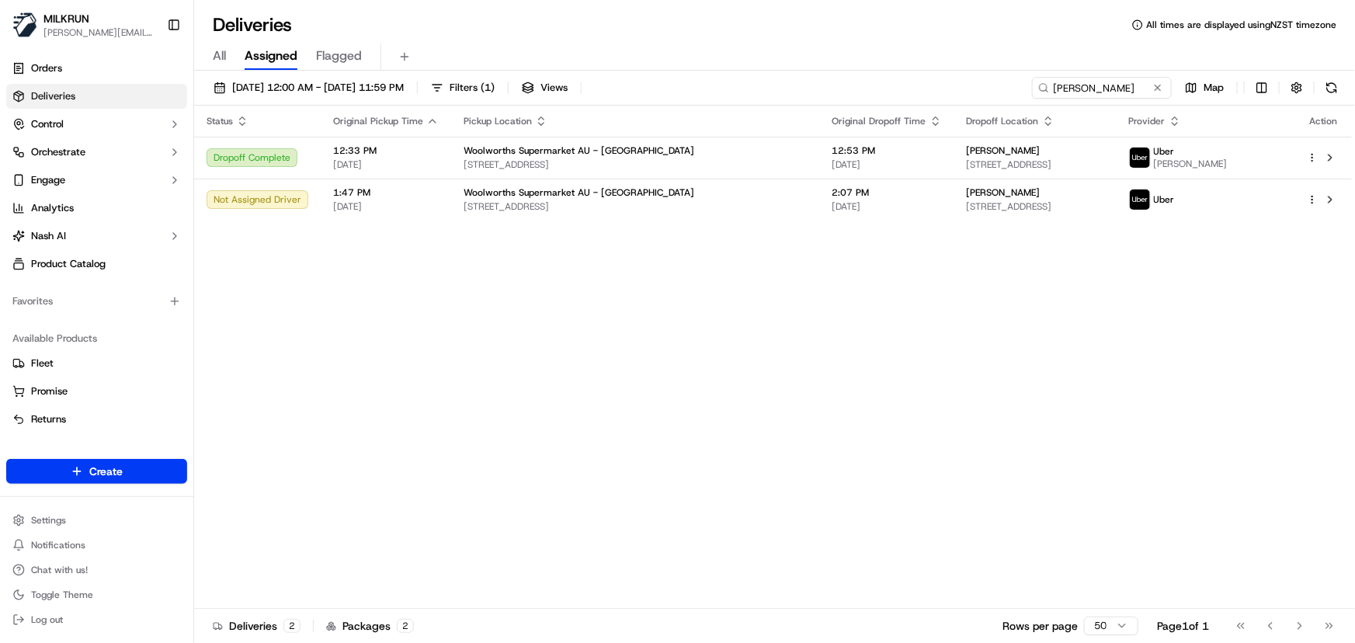
click at [711, 495] on div "Status Original Pickup Time Pickup Location Original Dropoff Time Dropoff Locat…" at bounding box center [773, 357] width 1158 height 503
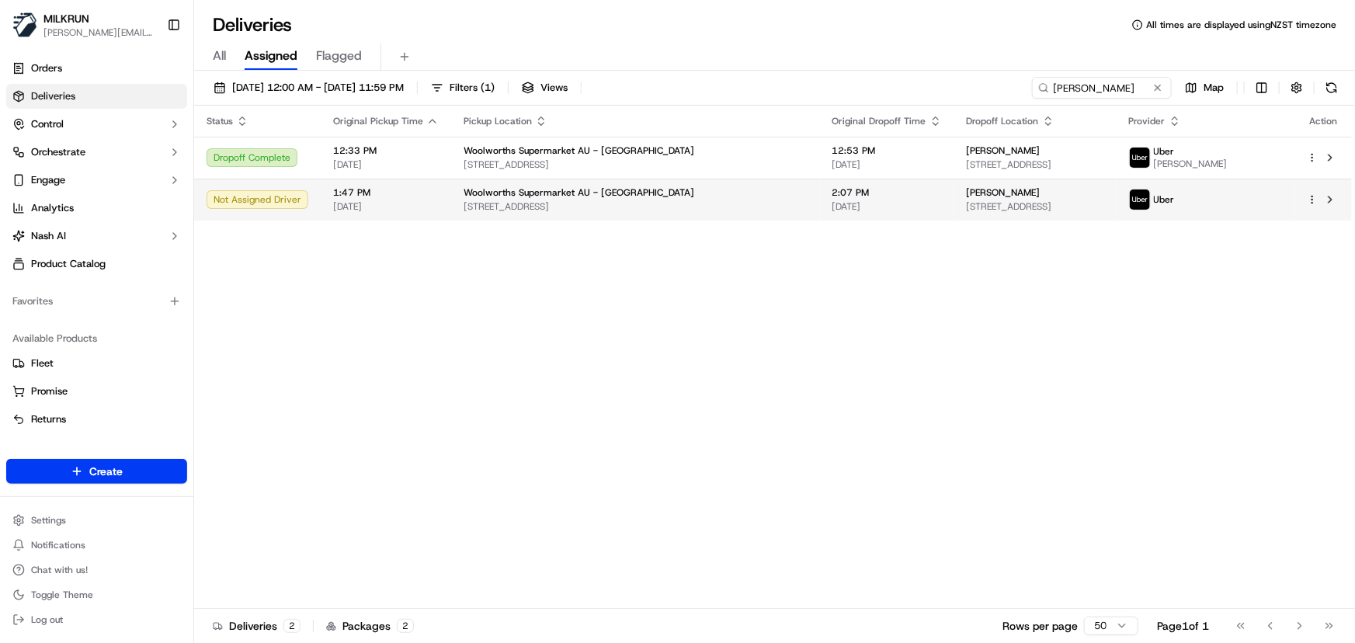
click at [1313, 206] on div at bounding box center [1323, 199] width 33 height 19
click at [1307, 196] on html "[PERSON_NAME] [PERSON_NAME][EMAIL_ADDRESS][DOMAIN_NAME] Toggle Sidebar Orders D…" at bounding box center [677, 321] width 1355 height 643
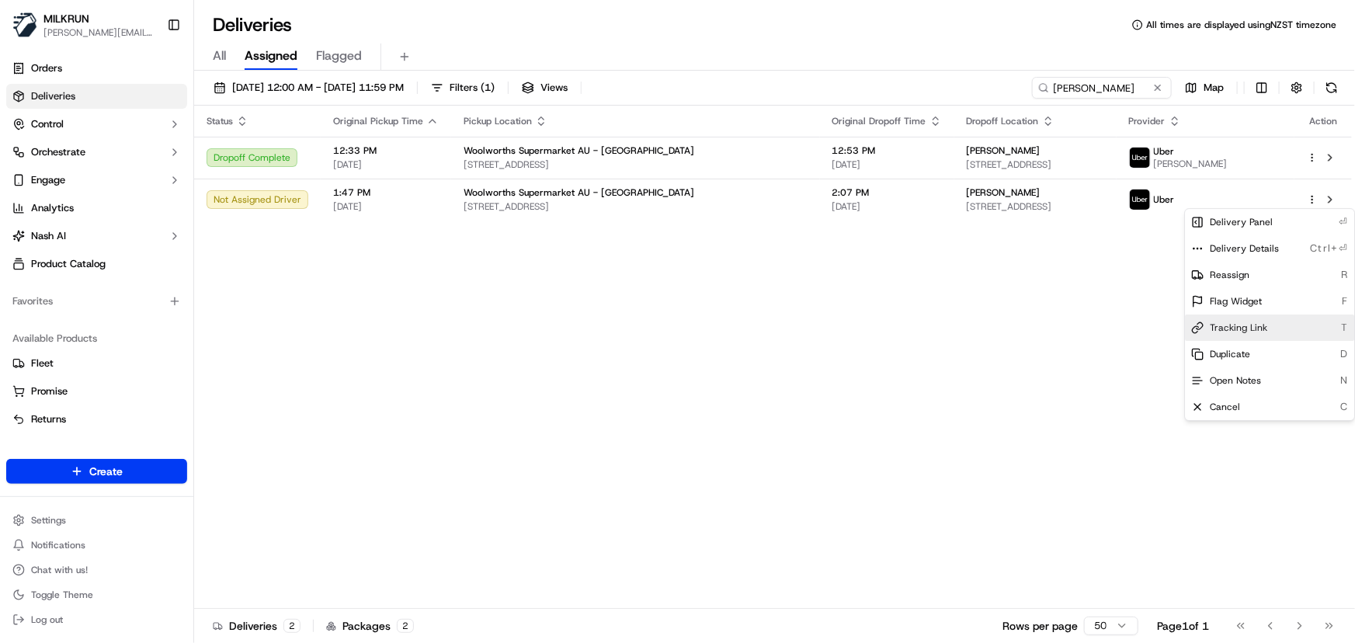
click at [1234, 324] on span "Tracking Link" at bounding box center [1238, 327] width 57 height 12
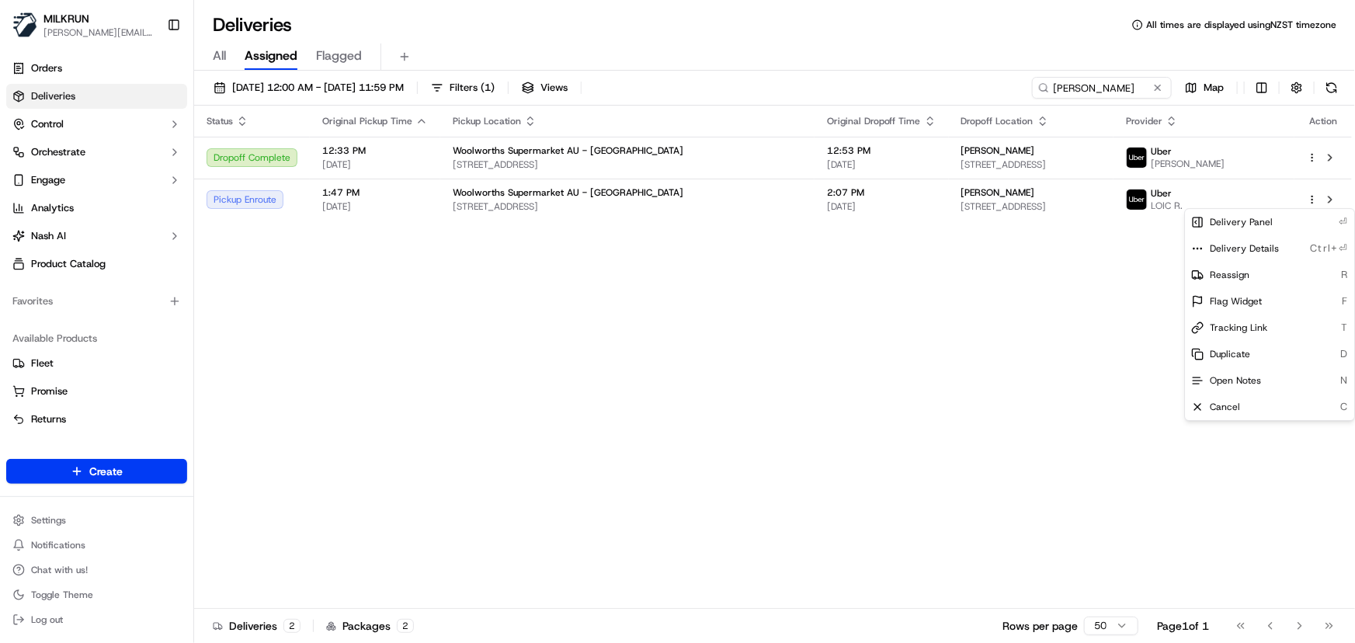
click at [585, 385] on html "[PERSON_NAME] [PERSON_NAME][EMAIL_ADDRESS][DOMAIN_NAME] Toggle Sidebar Orders D…" at bounding box center [677, 321] width 1355 height 643
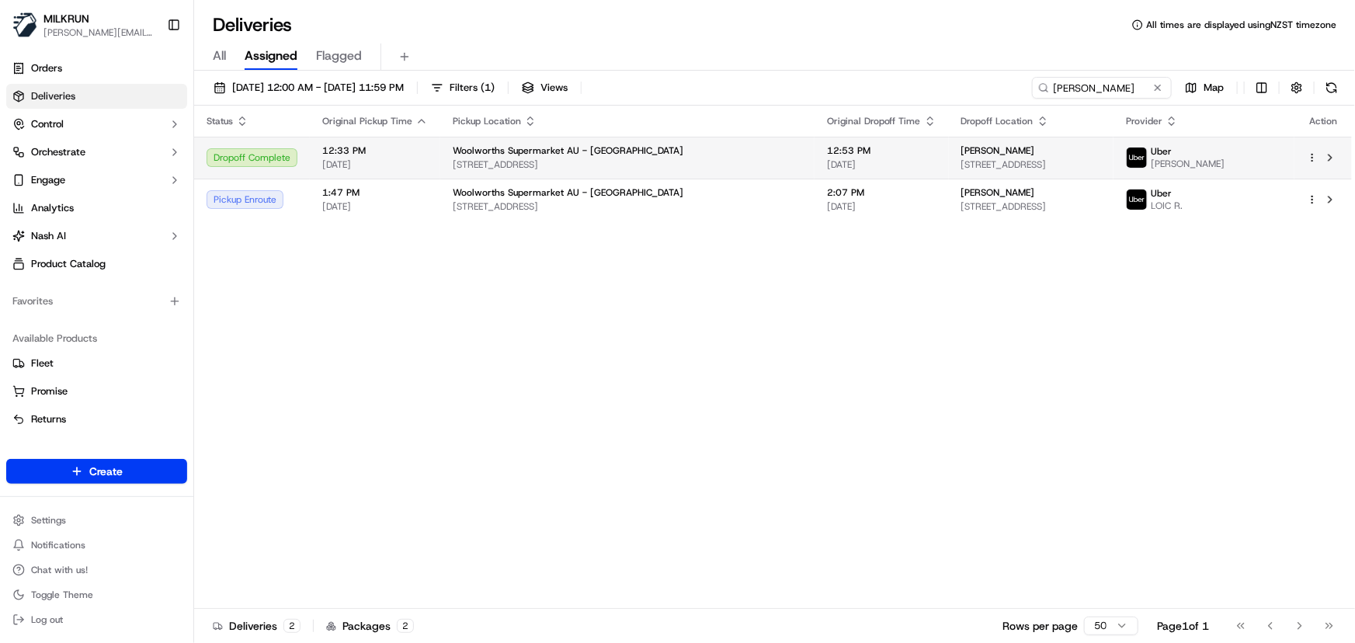
click at [626, 163] on span "[STREET_ADDRESS]" at bounding box center [627, 164] width 349 height 12
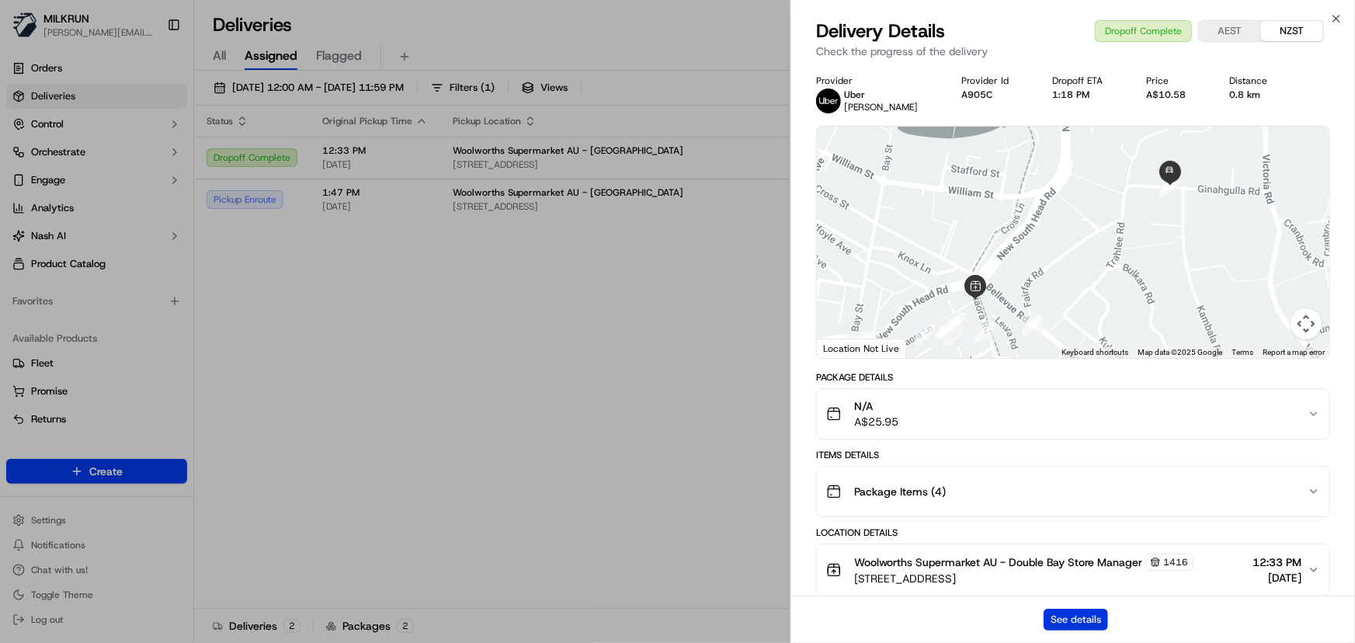
click at [1060, 618] on button "See details" at bounding box center [1075, 620] width 64 height 22
click at [1336, 23] on icon "button" at bounding box center [1336, 18] width 12 height 12
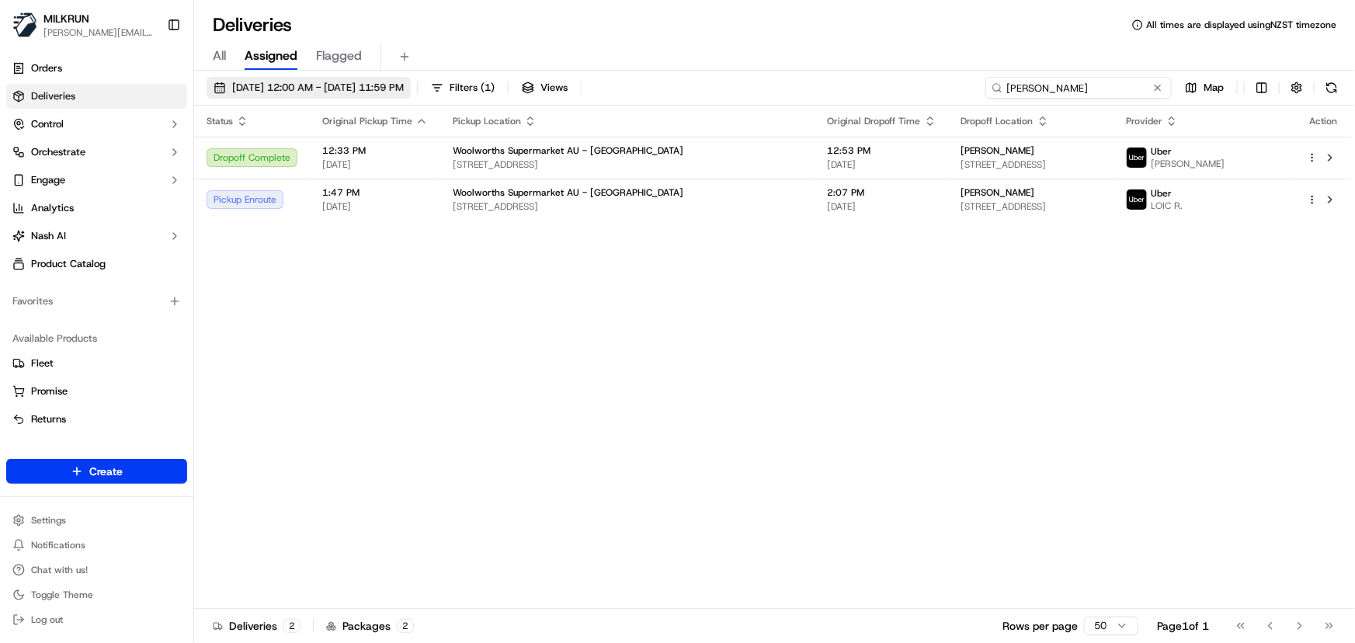
drag, startPoint x: 1136, startPoint y: 89, endPoint x: 425, endPoint y: 89, distance: 710.4
click at [439, 92] on div "16/09/2025 12:00 AM - 16/09/2025 11:59 PM Filters ( 1 ) Views Luke auchterlonie…" at bounding box center [774, 91] width 1161 height 29
paste input "[PERSON_NAME] [PERSON_NAME]"
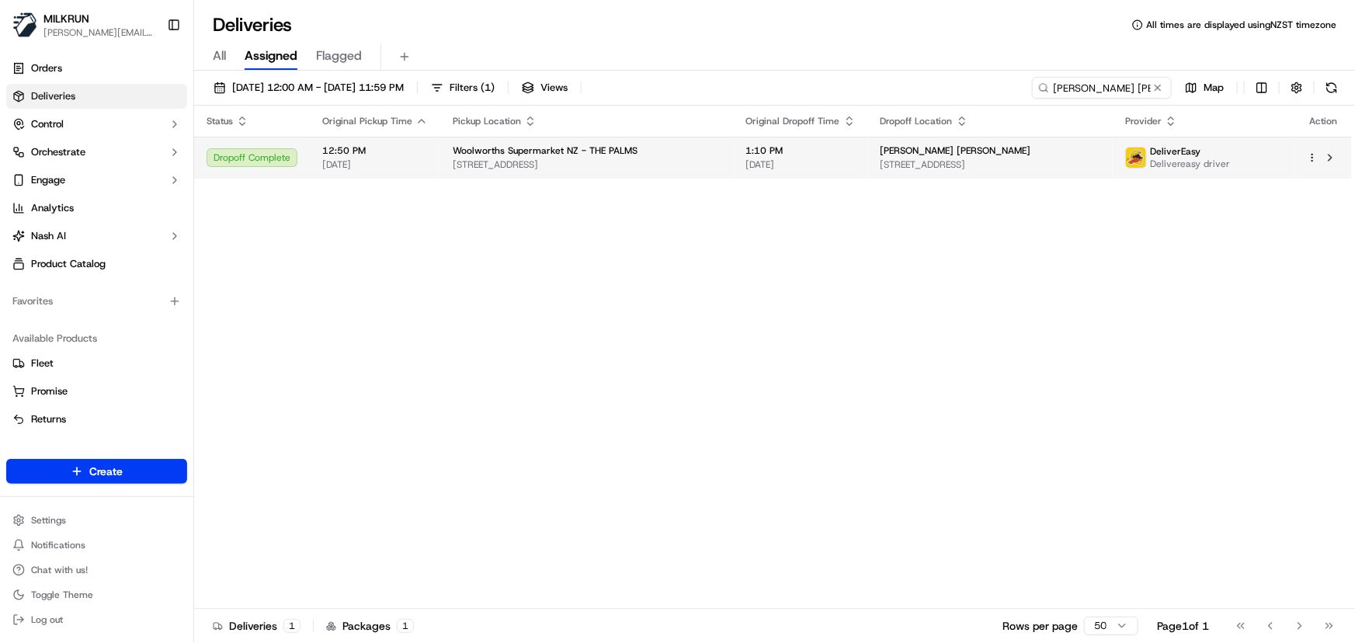
click at [658, 158] on span "[STREET_ADDRESS]" at bounding box center [587, 164] width 269 height 12
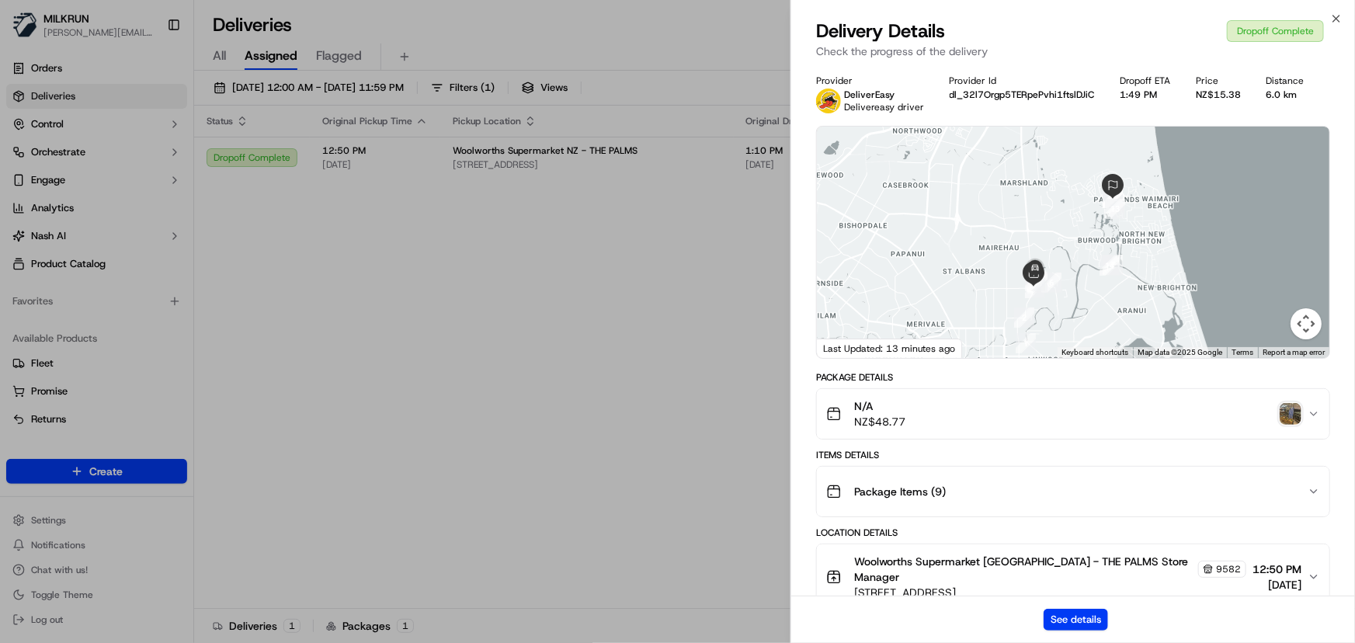
click at [1286, 414] on img "button" at bounding box center [1290, 414] width 22 height 22
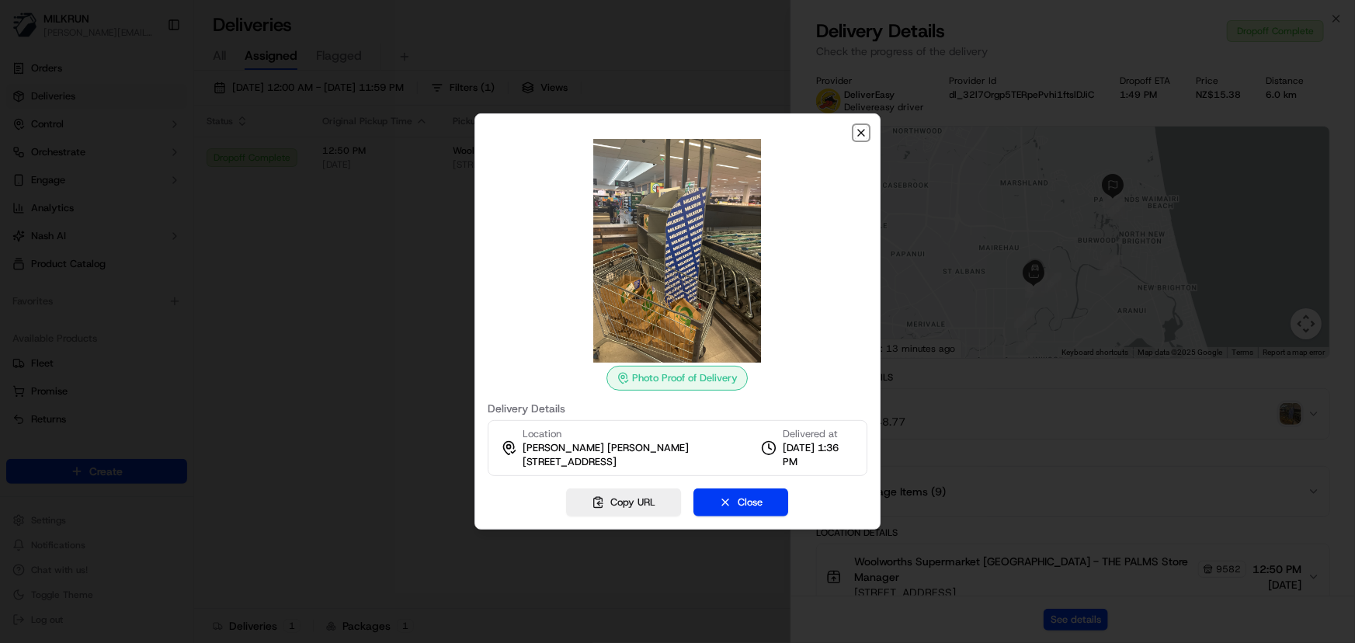
click at [861, 127] on icon "button" at bounding box center [861, 133] width 12 height 12
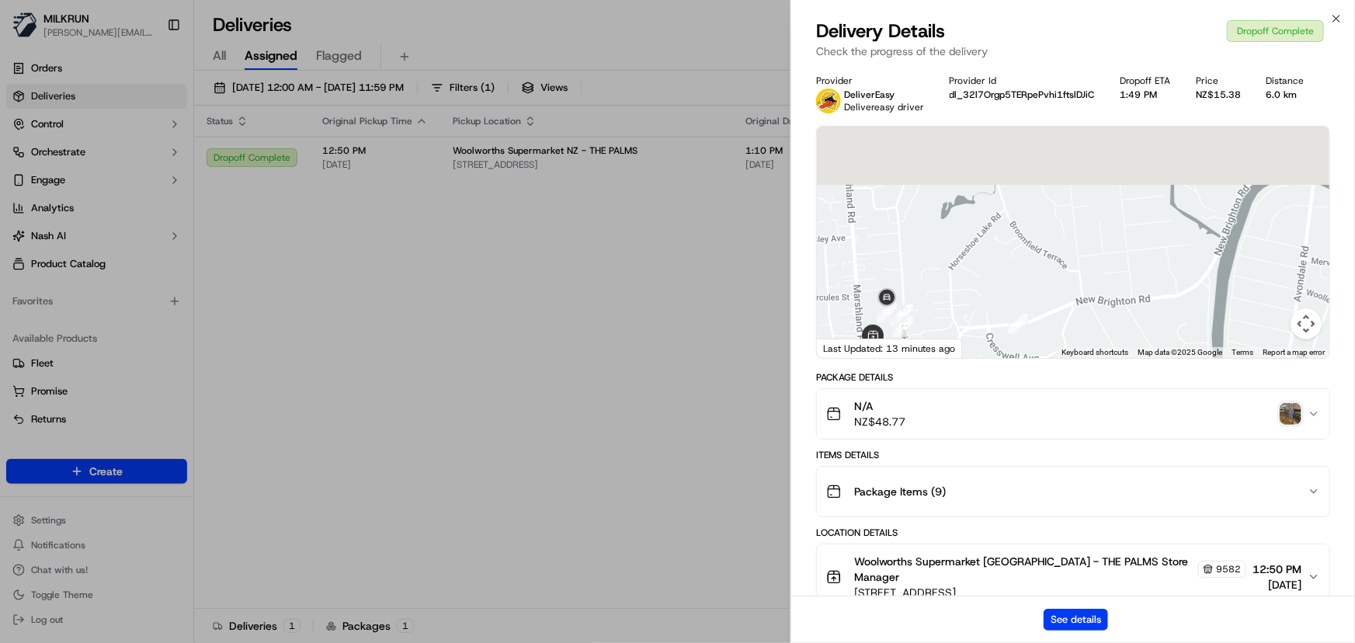
drag, startPoint x: 1155, startPoint y: 195, endPoint x: 1047, endPoint y: 381, distance: 215.7
click at [1040, 403] on div "Provider DeliverEasy Delivereasy driver Provider Id dl_32l7Orgp5TERpePvhi1ftslD…" at bounding box center [1073, 596] width 514 height 1042
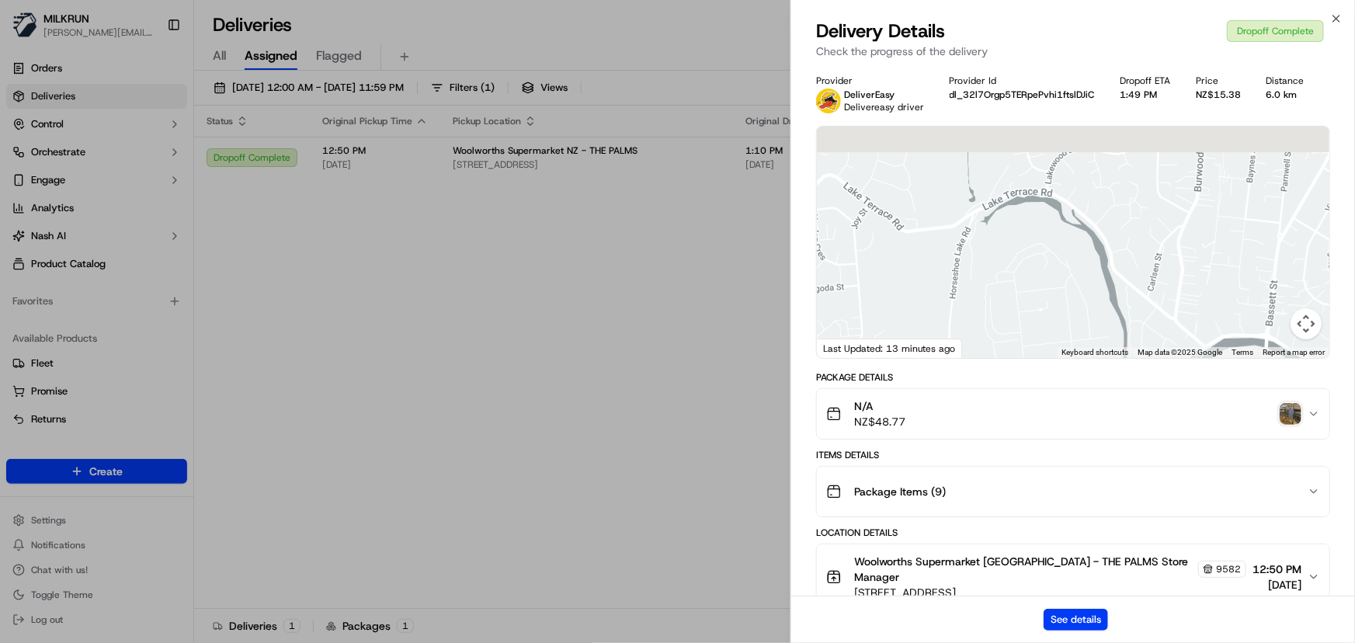
drag, startPoint x: 1140, startPoint y: 245, endPoint x: 1052, endPoint y: 399, distance: 177.0
click at [1026, 436] on div "Provider DeliverEasy Delivereasy driver Provider Id dl_32l7Orgp5TERpePvhi1ftslD…" at bounding box center [1073, 596] width 514 height 1042
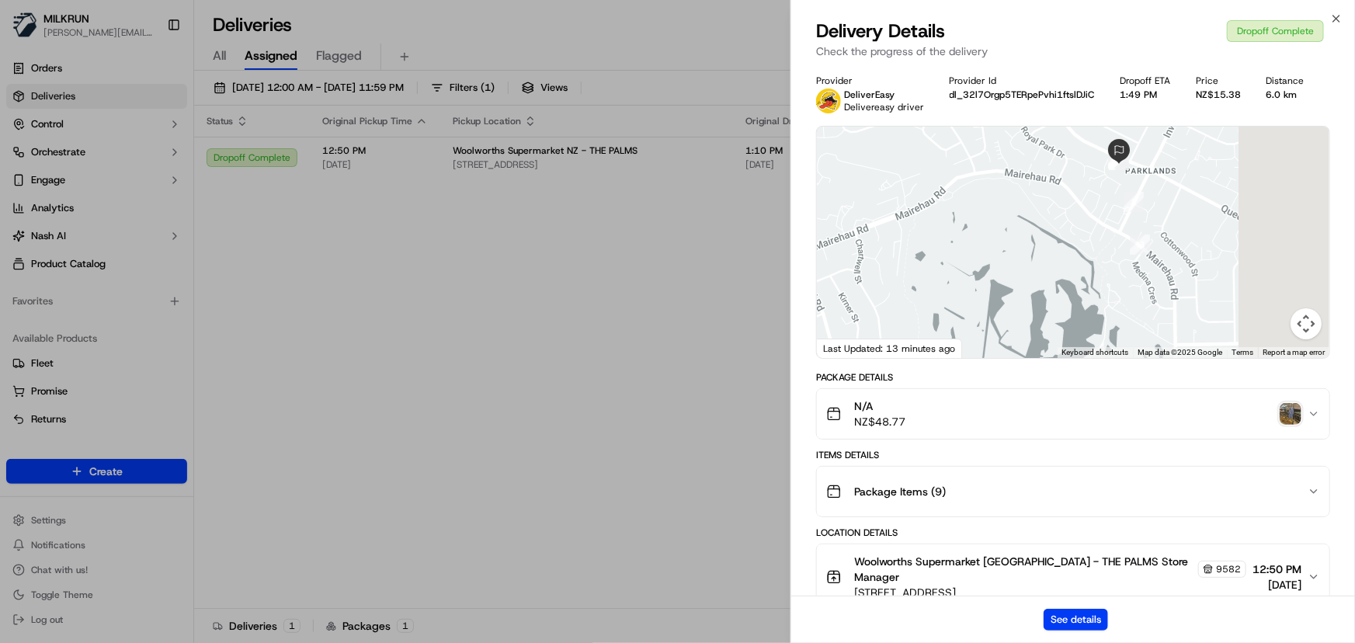
drag, startPoint x: 1183, startPoint y: 238, endPoint x: 974, endPoint y: 381, distance: 253.0
click at [970, 387] on div "Provider DeliverEasy Delivereasy driver Provider Id dl_32l7Orgp5TERpePvhi1ftslD…" at bounding box center [1073, 596] width 514 height 1042
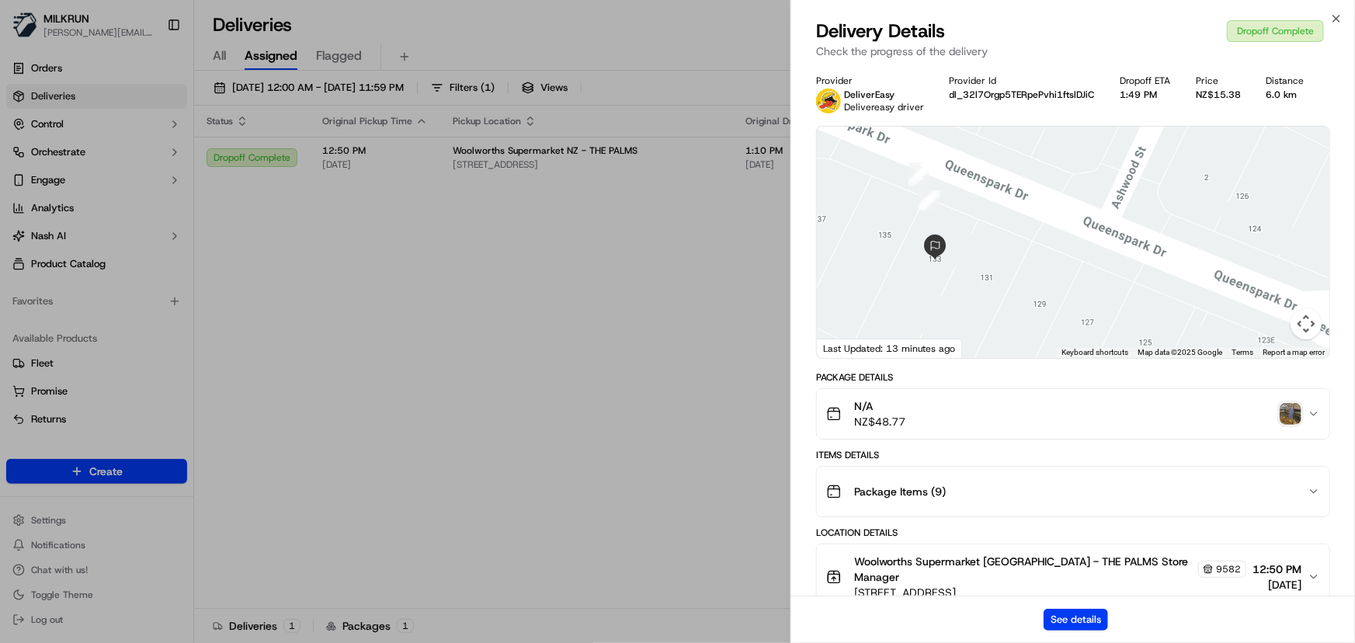
drag, startPoint x: 995, startPoint y: 238, endPoint x: 1025, endPoint y: 266, distance: 41.2
click at [1025, 266] on div at bounding box center [1073, 242] width 512 height 231
click at [1338, 20] on icon "button" at bounding box center [1336, 19] width 6 height 6
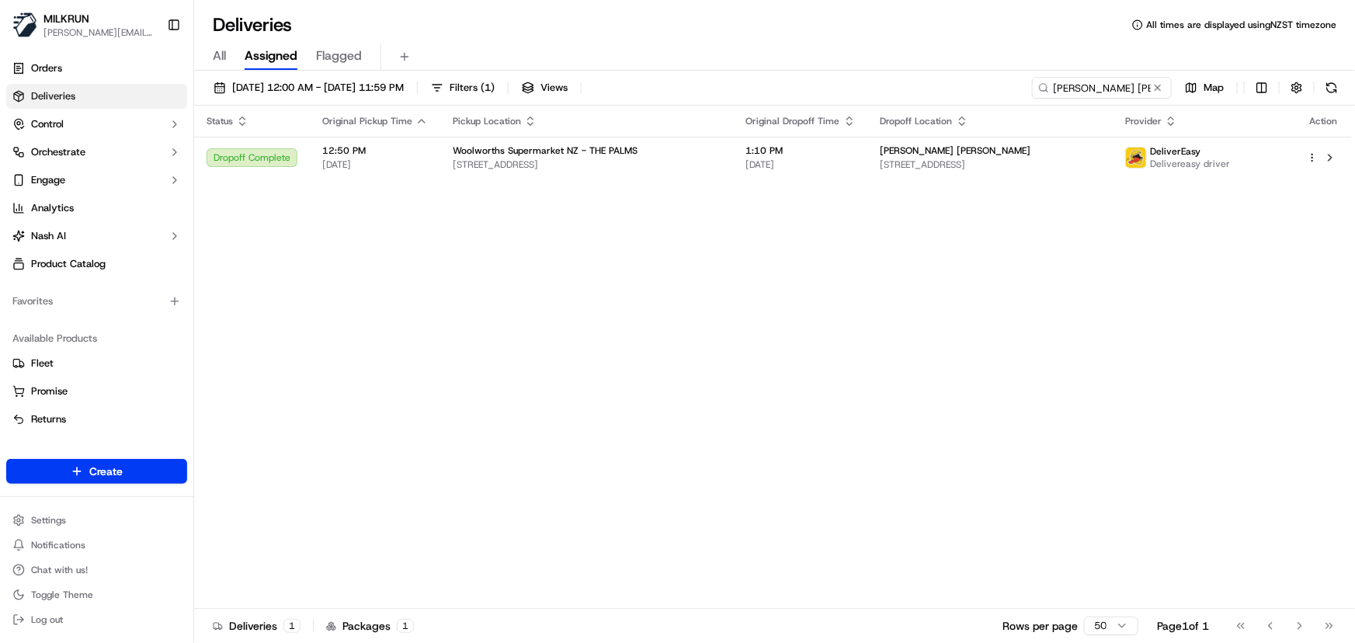
click at [1033, 376] on div "Status Original Pickup Time Pickup Location Original Dropoff Time Dropoff Locat…" at bounding box center [773, 357] width 1158 height 503
click at [768, 411] on div "Status Original Pickup Time Pickup Location Original Dropoff Time Dropoff Locat…" at bounding box center [773, 357] width 1158 height 503
drag, startPoint x: 706, startPoint y: 348, endPoint x: 1129, endPoint y: 275, distance: 429.4
click at [706, 349] on div "Status Original Pickup Time Pickup Location Original Dropoff Time Dropoff Locat…" at bounding box center [773, 357] width 1158 height 503
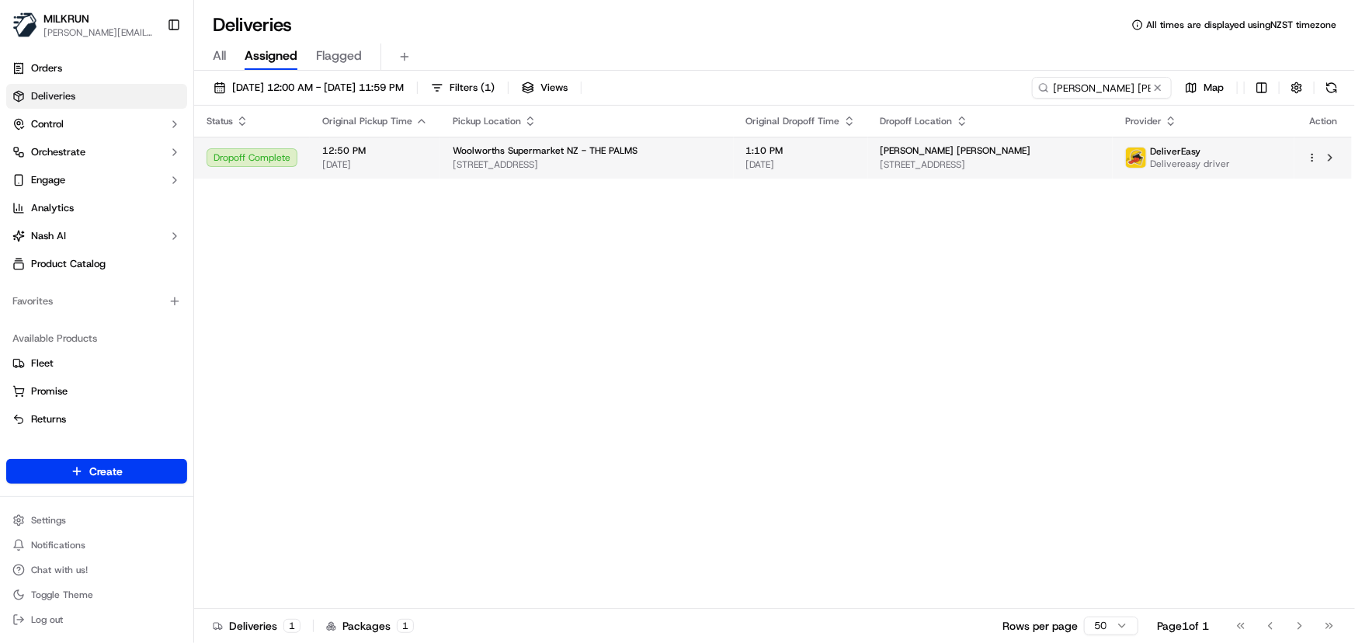
click at [923, 154] on span "Katherine Dominic" at bounding box center [955, 150] width 151 height 12
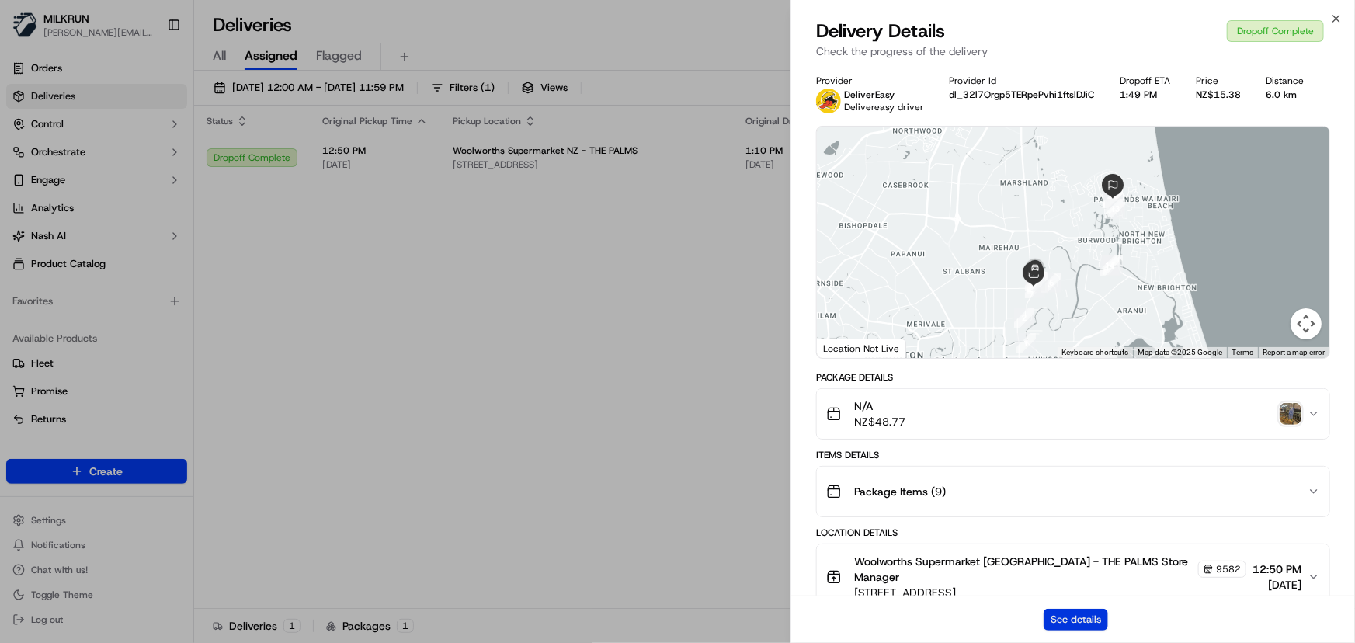
click at [1091, 620] on button "See details" at bounding box center [1075, 620] width 64 height 22
click at [1339, 23] on icon "button" at bounding box center [1336, 18] width 12 height 12
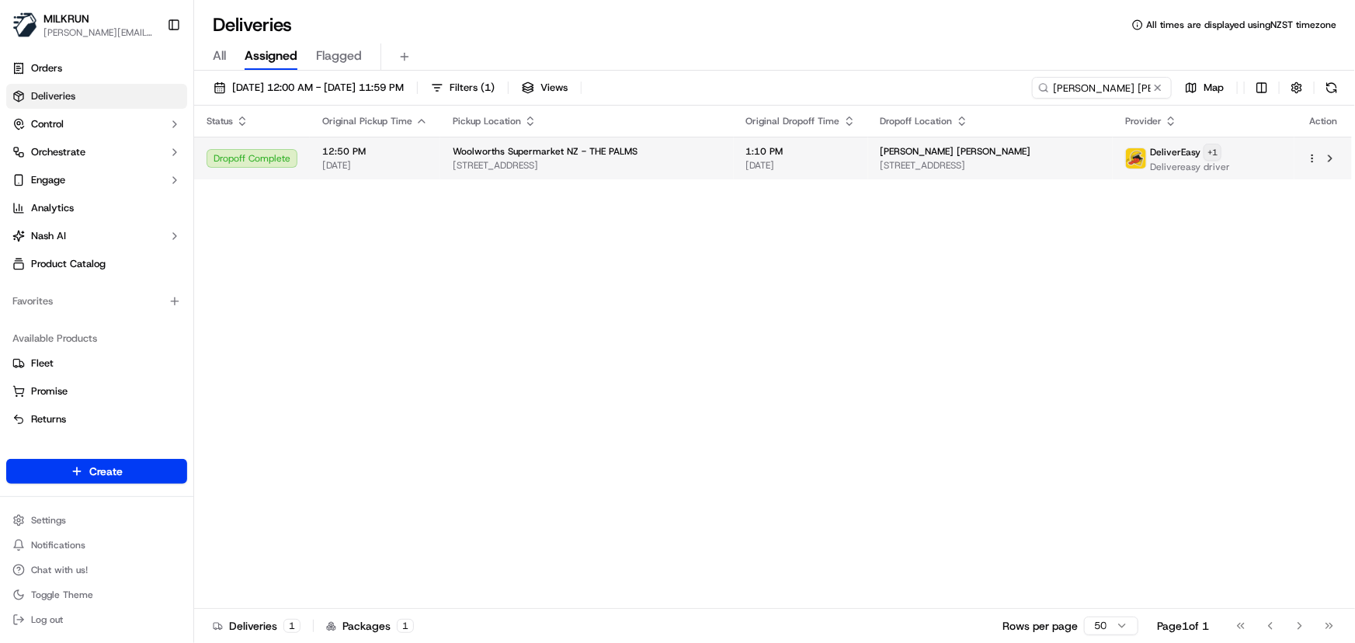
click at [1257, 155] on html "MILKRUN irene.salaivao@woolworths.co.nz Toggle Sidebar Orders Deliveries Contro…" at bounding box center [677, 321] width 1355 height 643
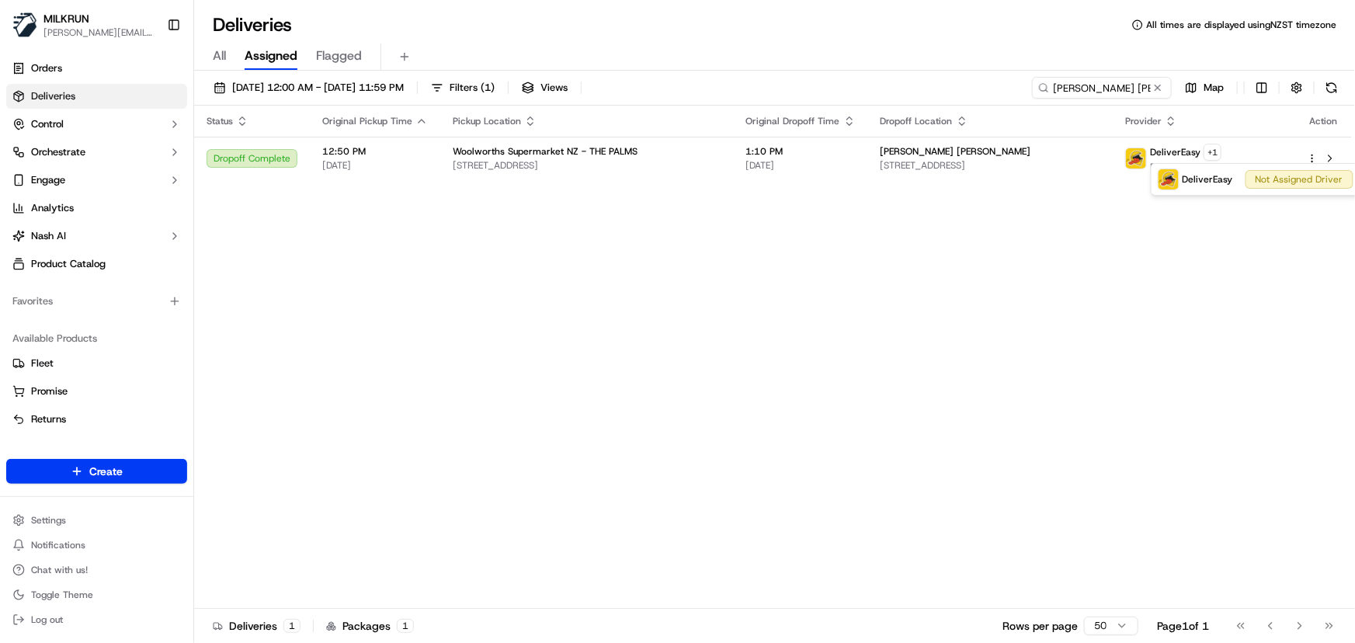
click at [793, 366] on html "MILKRUN irene.salaivao@woolworths.co.nz Toggle Sidebar Orders Deliveries Contro…" at bounding box center [677, 321] width 1355 height 643
drag, startPoint x: 1135, startPoint y: 88, endPoint x: 348, endPoint y: 72, distance: 787.4
click at [355, 77] on div "16/09/2025 12:00 AM - 16/09/2025 11:59 PM Filters ( 1 ) Views Katherine Dominic…" at bounding box center [774, 91] width 1161 height 29
paste input "[PERSON_NAME]"
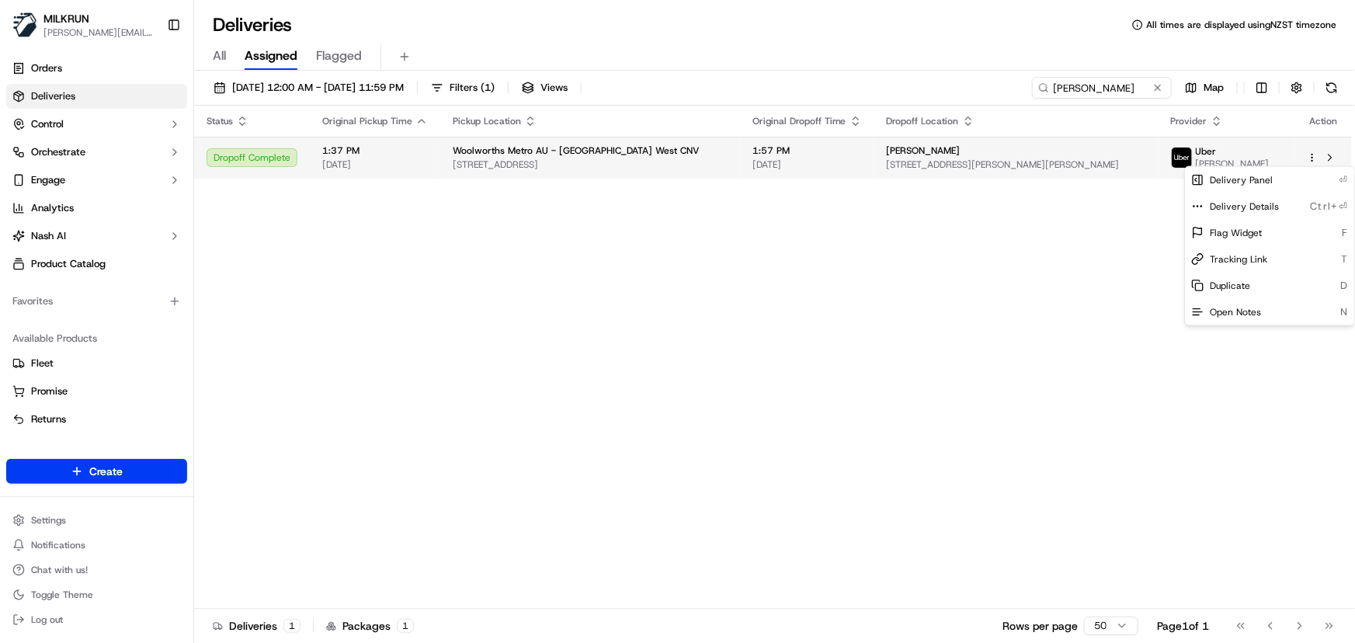
click at [1310, 160] on html "MILKRUN irene.salaivao@woolworths.co.nz Toggle Sidebar Orders Deliveries Contro…" at bounding box center [677, 321] width 1355 height 643
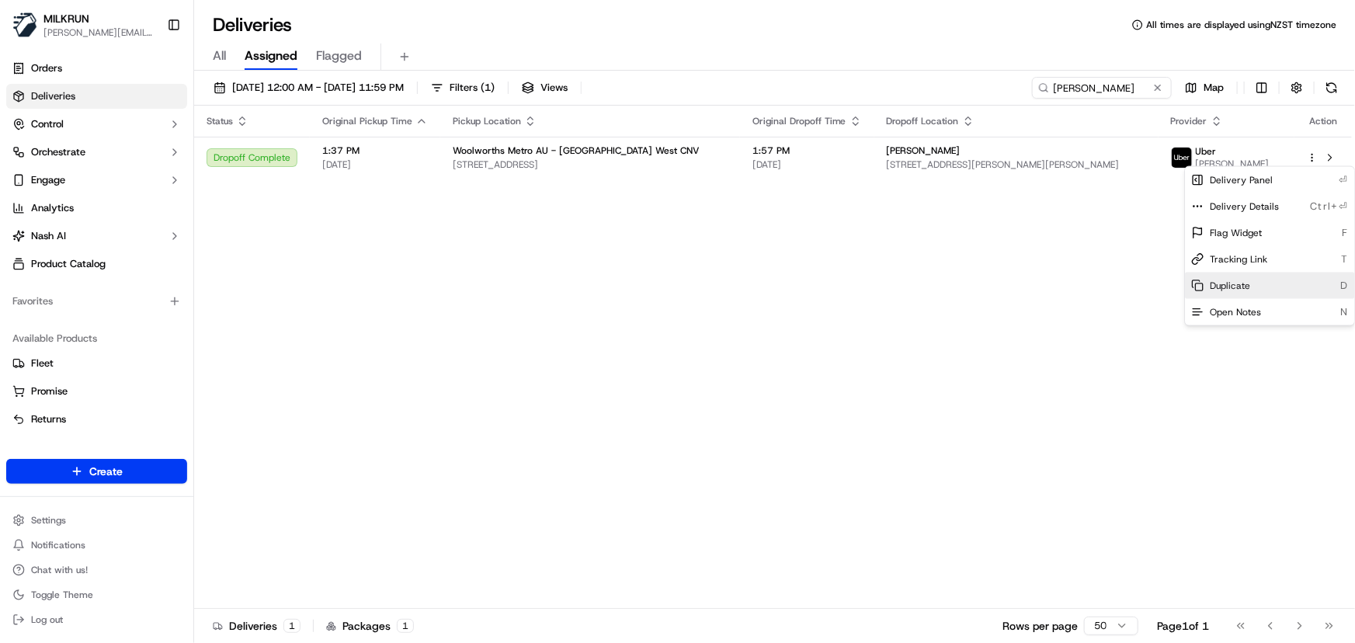
click at [1249, 282] on div "Duplicate D" at bounding box center [1269, 285] width 169 height 26
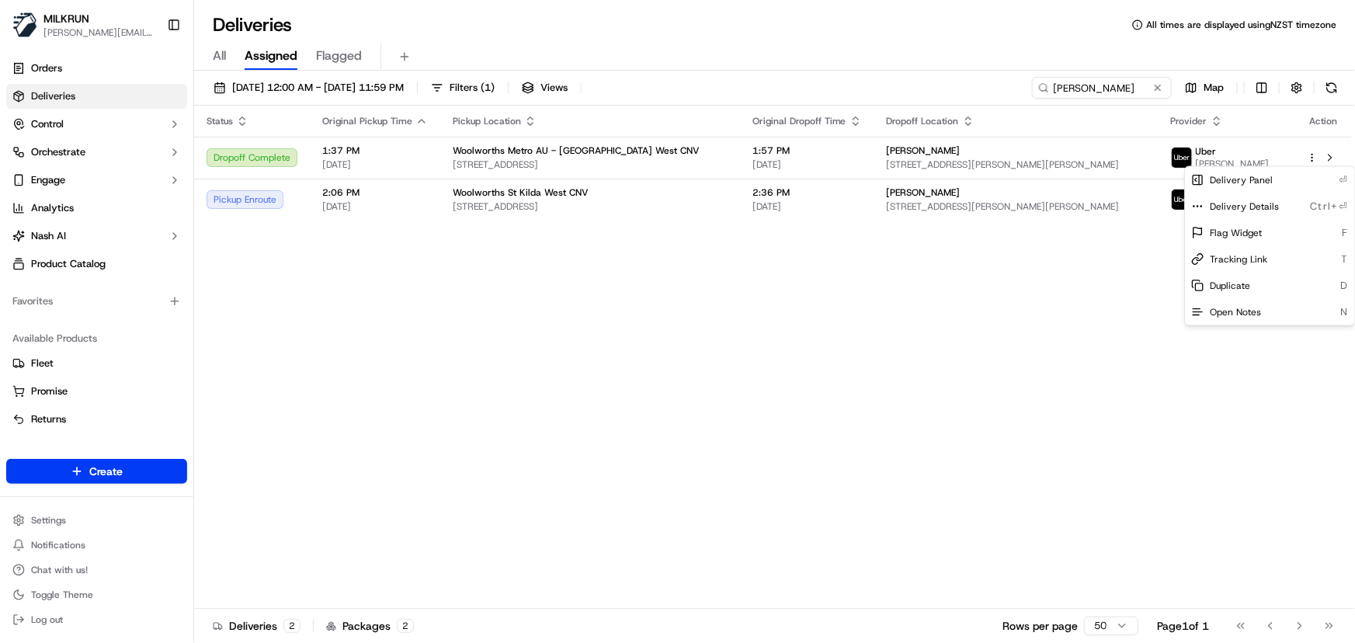
click at [470, 313] on html "MILKRUN irene.salaivao@woolworths.co.nz Toggle Sidebar Orders Deliveries Contro…" at bounding box center [677, 321] width 1355 height 643
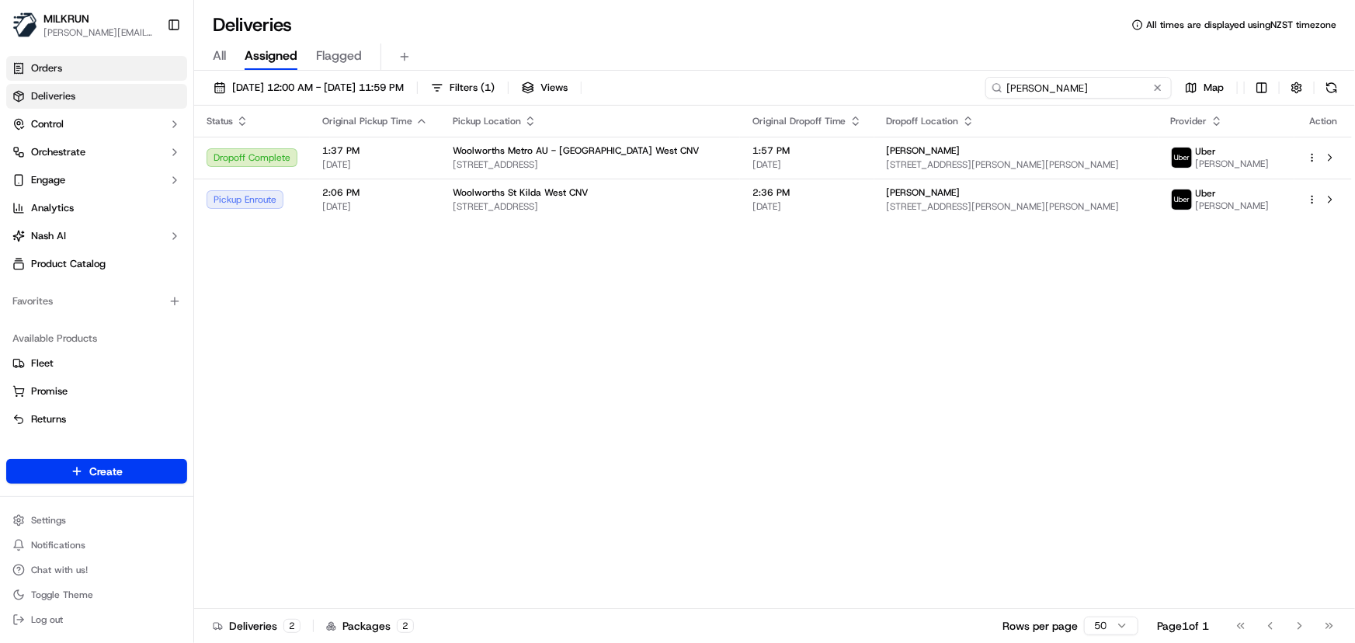
drag, startPoint x: 1120, startPoint y: 87, endPoint x: 19, endPoint y: 76, distance: 1101.7
click at [47, 79] on div "MILKRUN irene.salaivao@woolworths.co.nz Toggle Sidebar Orders Deliveries Contro…" at bounding box center [677, 321] width 1355 height 643
paste input "[PERSON_NAME]"
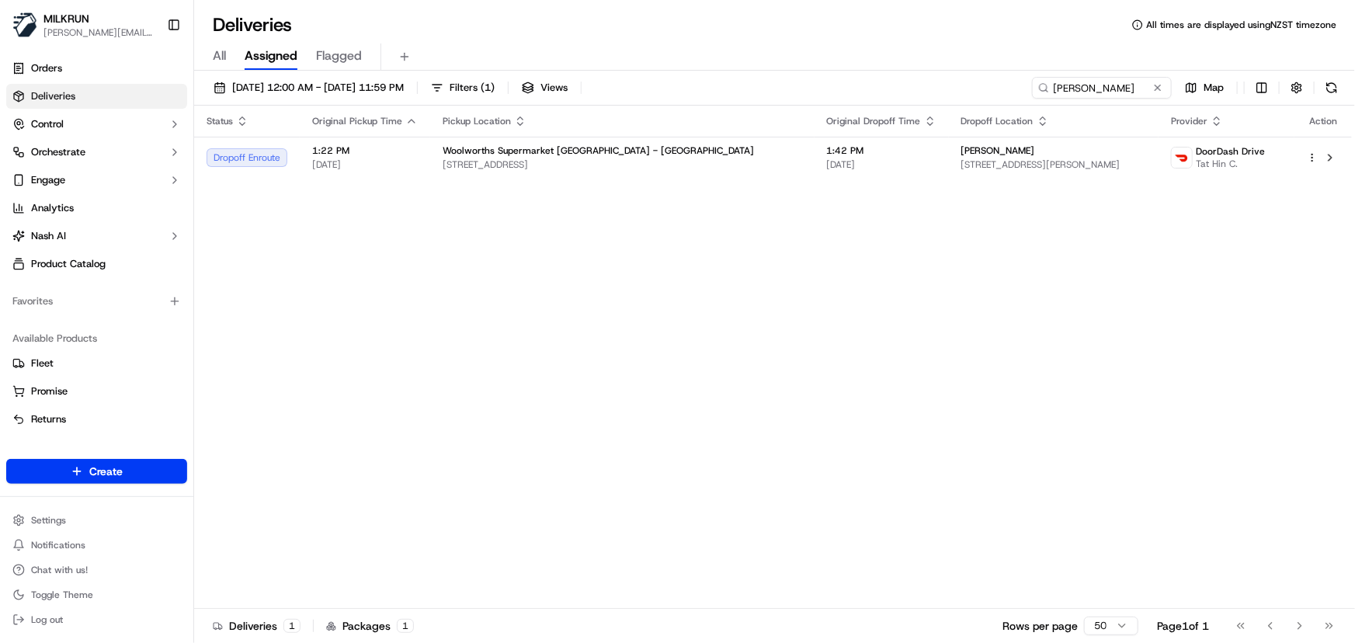
click at [700, 290] on div "Status Original Pickup Time Pickup Location Original Dropoff Time Dropoff Locat…" at bounding box center [773, 357] width 1158 height 503
click at [827, 158] on span "[DATE]" at bounding box center [881, 164] width 109 height 12
click at [699, 318] on div "Status Original Pickup Time Pickup Location Original Dropoff Time Dropoff Locat…" at bounding box center [773, 357] width 1158 height 503
click at [505, 157] on div "Woolworths Supermarket NZ - Colombo St 219 Colombo St, Christchurch, Canterbury…" at bounding box center [622, 157] width 359 height 26
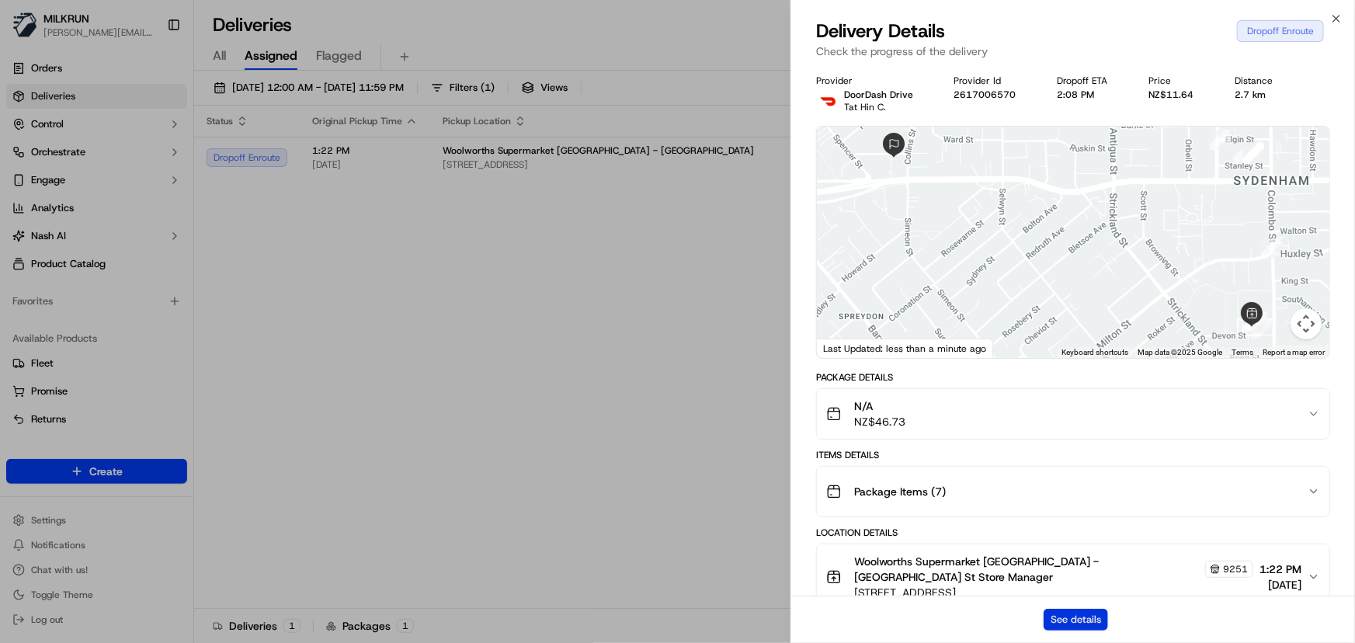
click at [1080, 617] on button "See details" at bounding box center [1075, 620] width 64 height 22
click at [1338, 19] on icon "button" at bounding box center [1336, 19] width 6 height 6
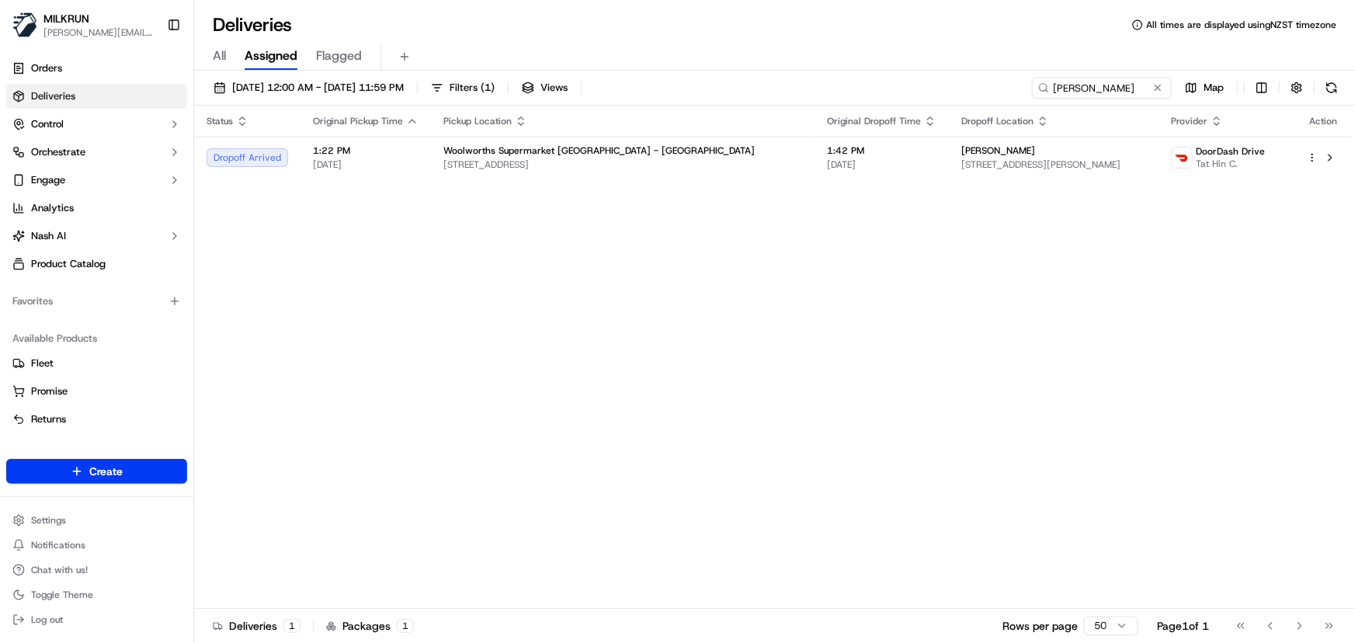
click at [600, 387] on div "Status Original Pickup Time Pickup Location Original Dropoff Time Dropoff Locat…" at bounding box center [773, 357] width 1158 height 503
drag, startPoint x: 1113, startPoint y: 86, endPoint x: 328, endPoint y: 0, distance: 788.8
click at [333, 2] on div "Deliveries All times are displayed using NZST timezone All Assigned Flagged 16/…" at bounding box center [774, 321] width 1161 height 643
paste input "Chelsea taylor"
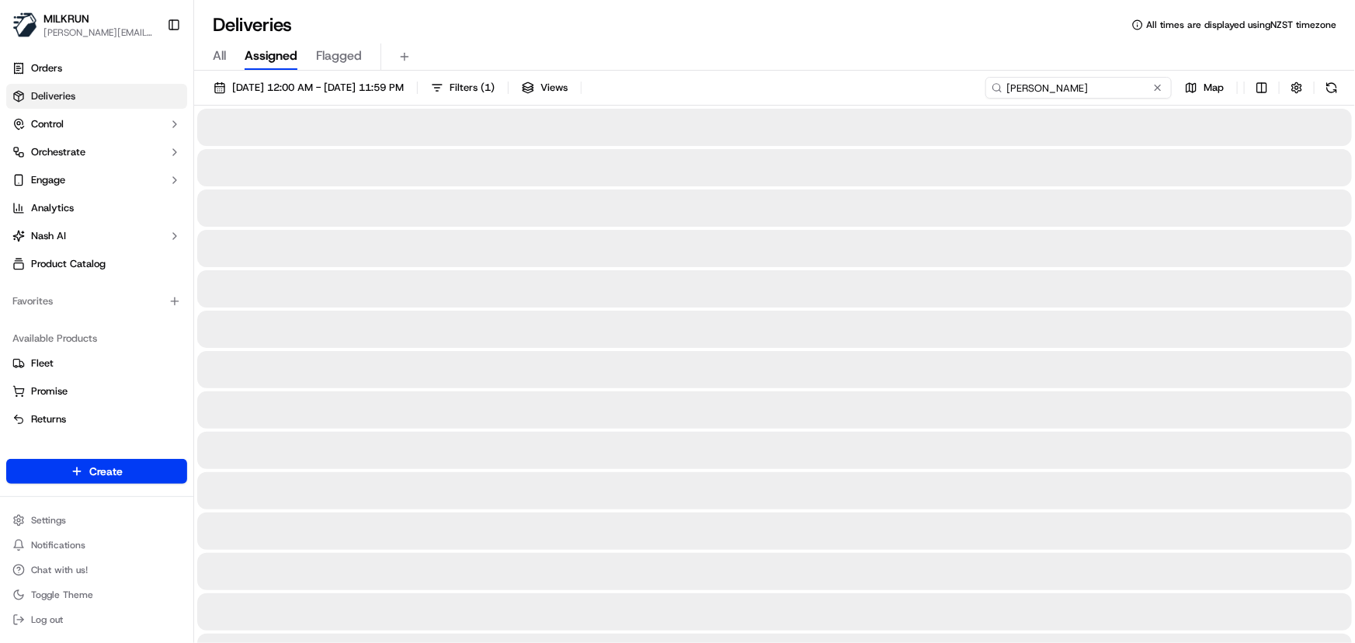
type input "Chelsea taylor"
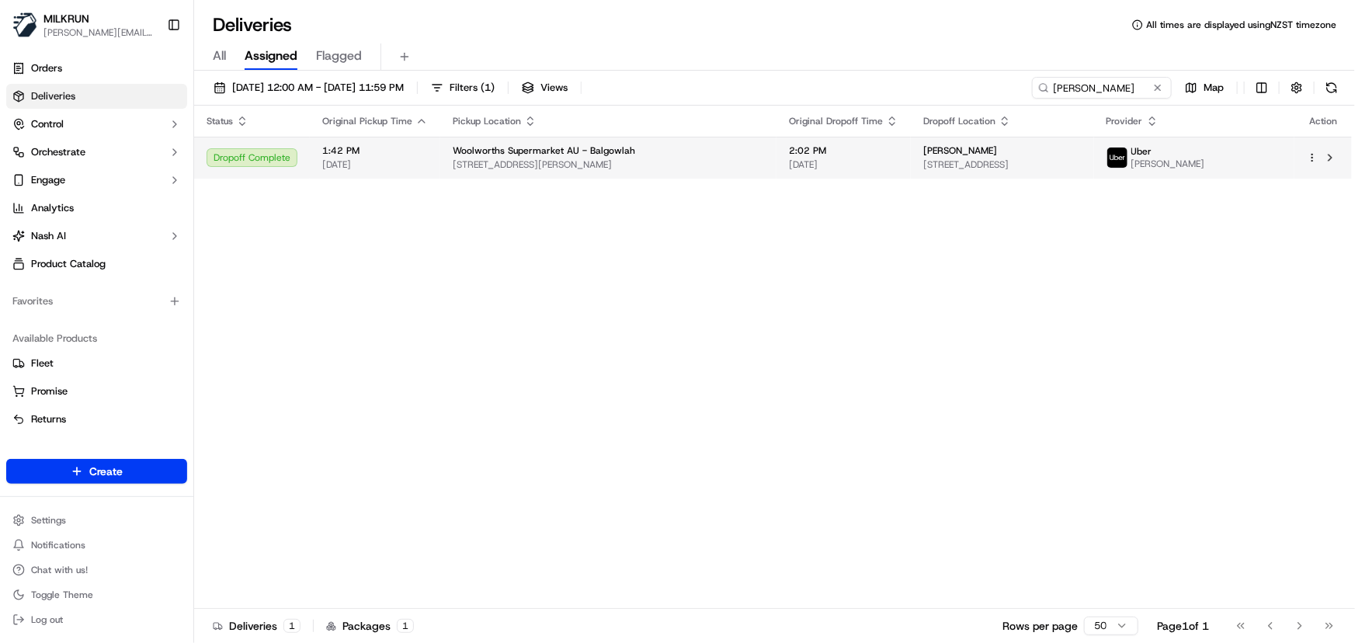
click at [610, 160] on span "17-31 Roseberry St, Balgowlah, NSW 2093, AU" at bounding box center [608, 164] width 311 height 12
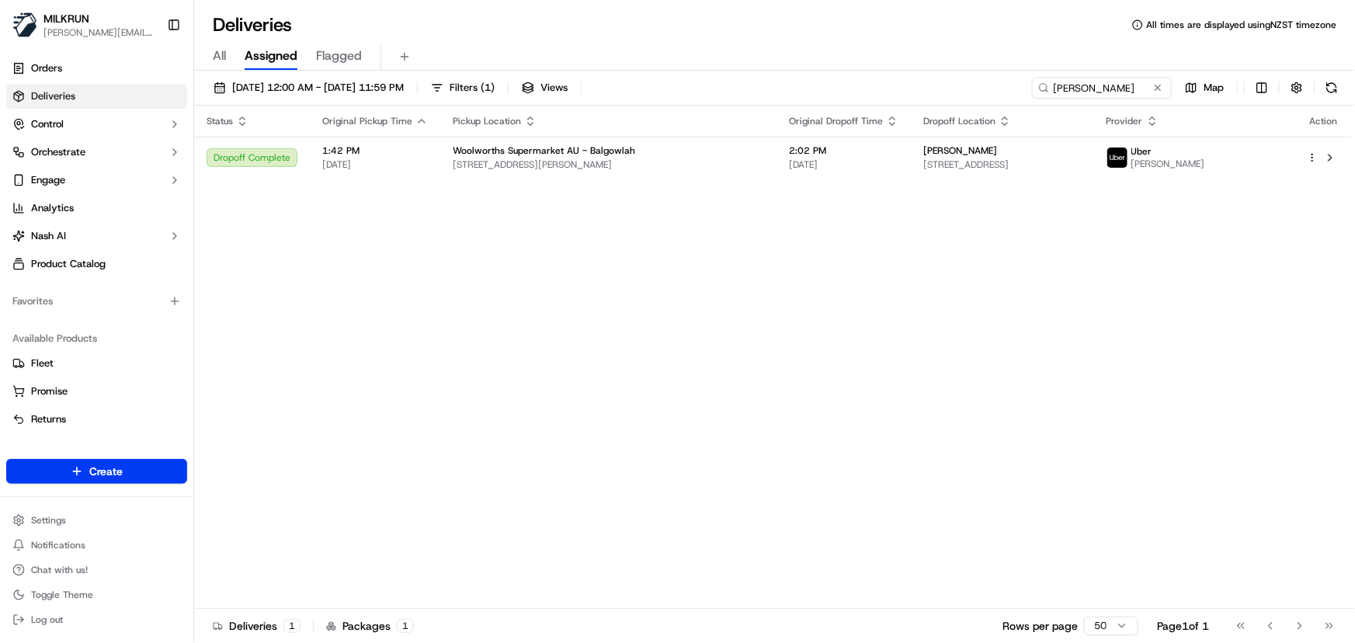
click at [552, 370] on div "Status Original Pickup Time Pickup Location Original Dropoff Time Dropoff Locat…" at bounding box center [773, 357] width 1158 height 503
click at [379, 358] on div "Status Original Pickup Time Pickup Location Original Dropoff Time Dropoff Locat…" at bounding box center [773, 357] width 1158 height 503
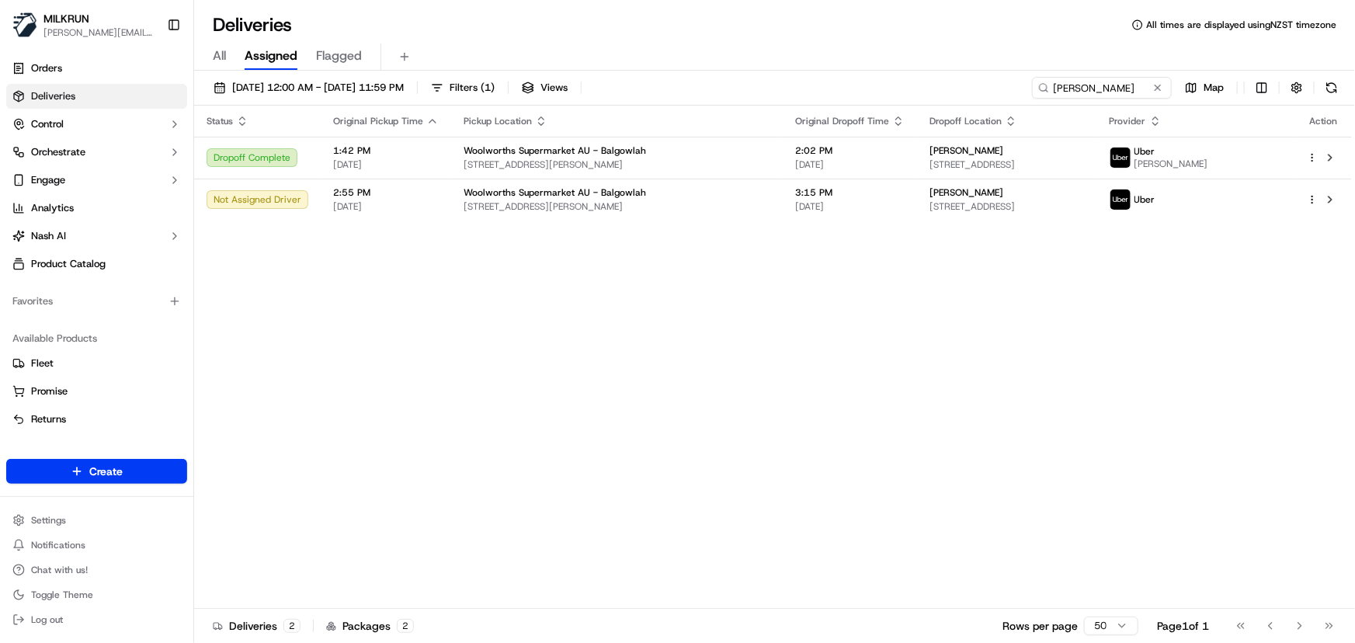
click at [710, 346] on div "Status Original Pickup Time Pickup Location Original Dropoff Time Dropoff Locat…" at bounding box center [773, 357] width 1158 height 503
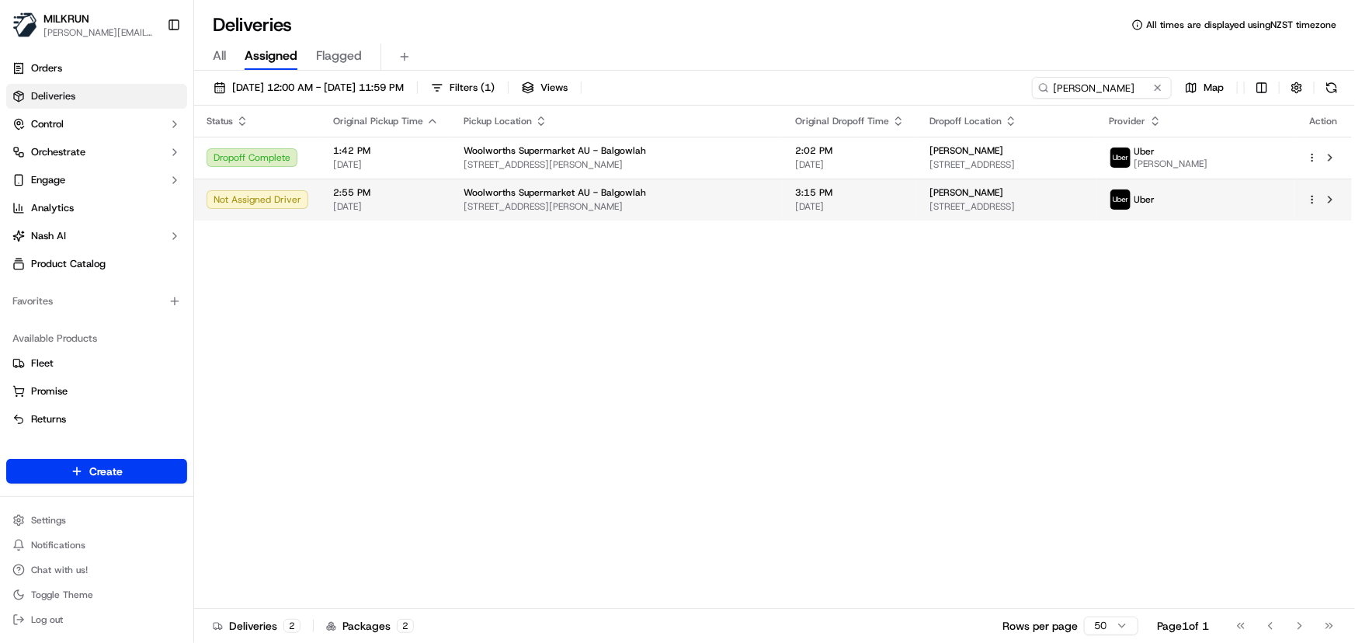
click at [1307, 202] on html "MILKRUN irene.salaivao@woolworths.co.nz Toggle Sidebar Orders Deliveries Contro…" at bounding box center [677, 321] width 1355 height 643
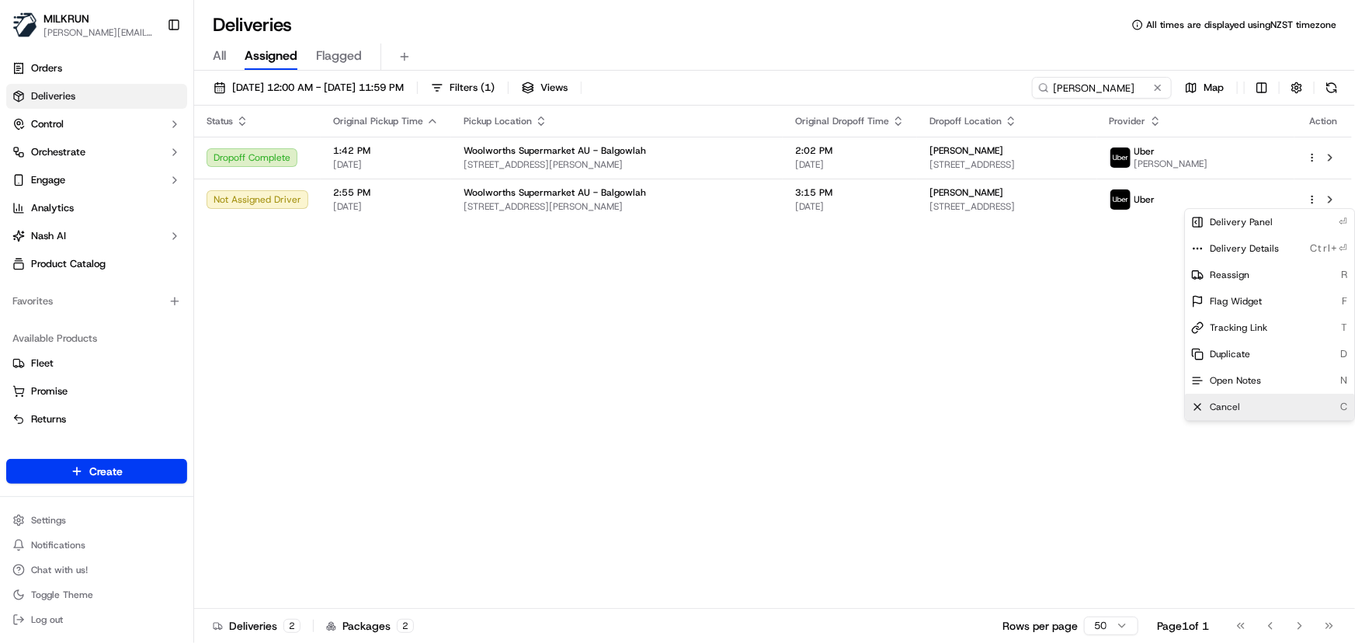
click at [1250, 411] on div "Cancel C" at bounding box center [1269, 407] width 169 height 26
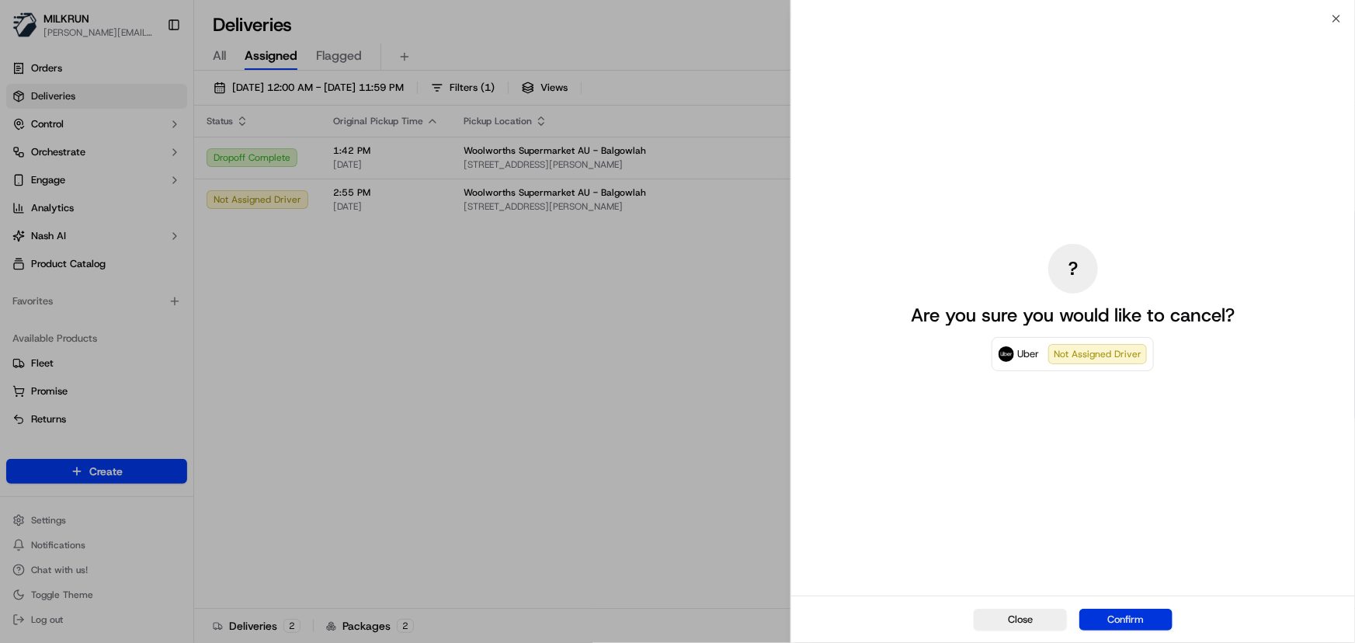
click at [1149, 621] on button "Confirm" at bounding box center [1125, 620] width 93 height 22
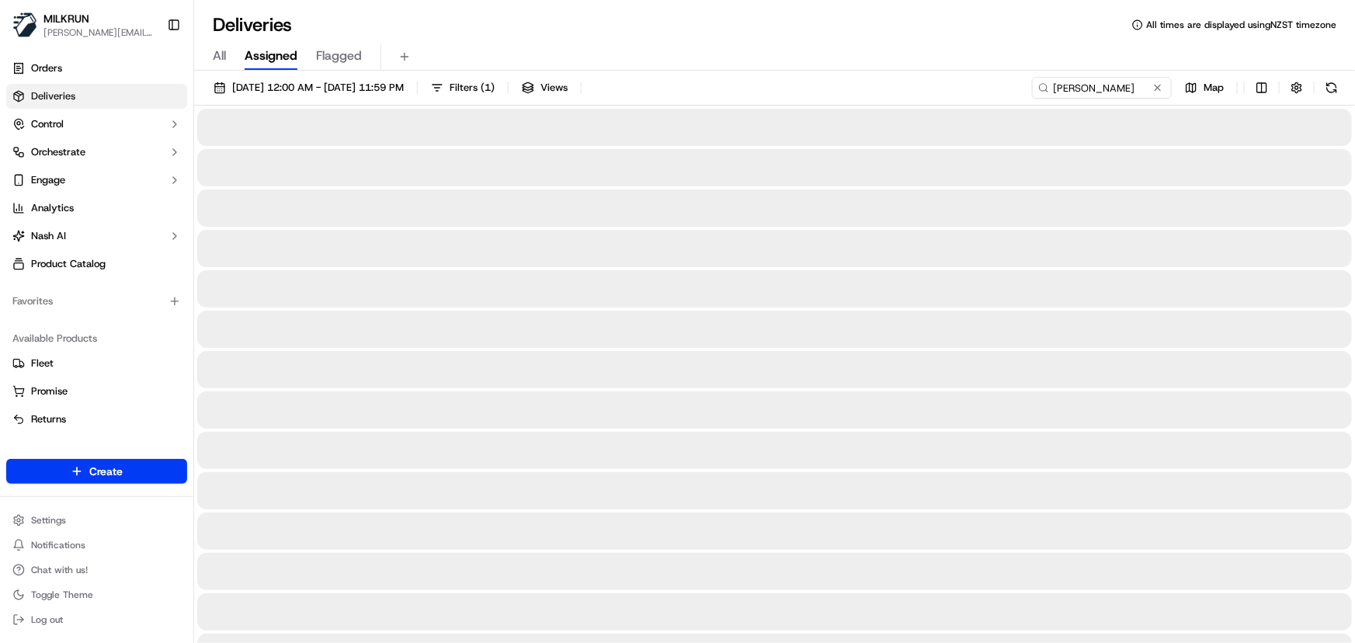
click at [703, 354] on div at bounding box center [774, 369] width 1154 height 37
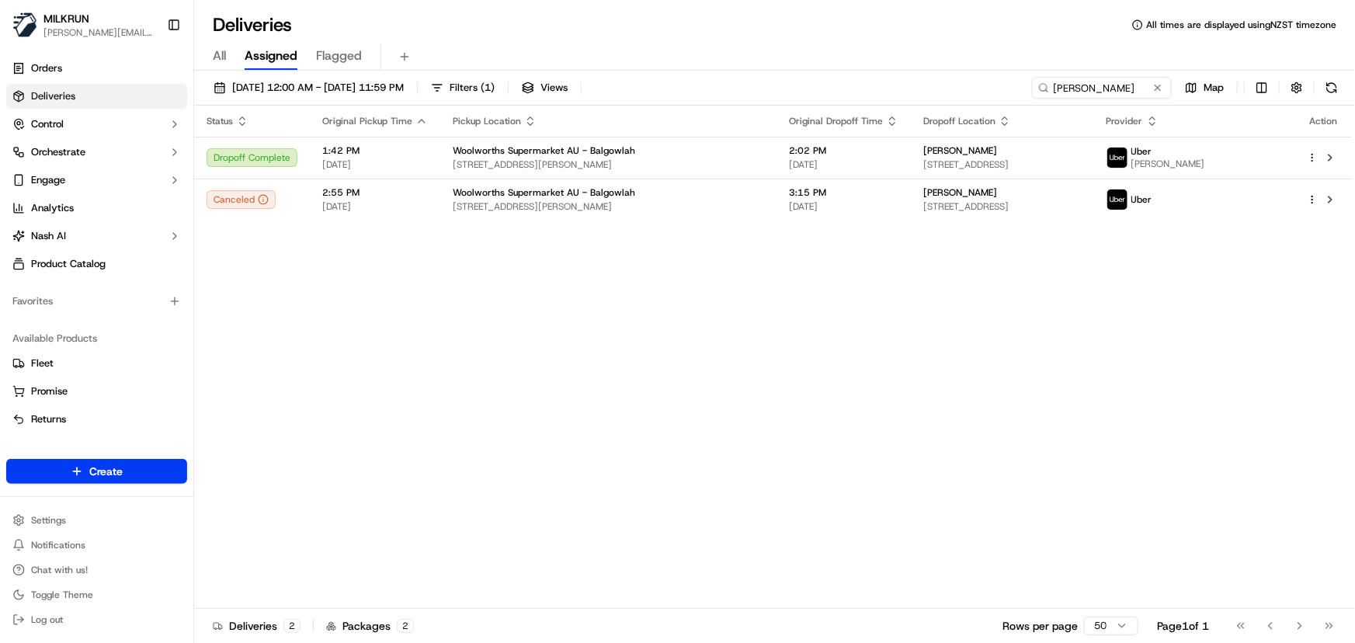
click at [864, 332] on div "Status Original Pickup Time Pickup Location Original Dropoff Time Dropoff Locat…" at bounding box center [773, 357] width 1158 height 503
click at [877, 412] on div "Status Original Pickup Time Pickup Location Original Dropoff Time Dropoff Locat…" at bounding box center [773, 357] width 1158 height 503
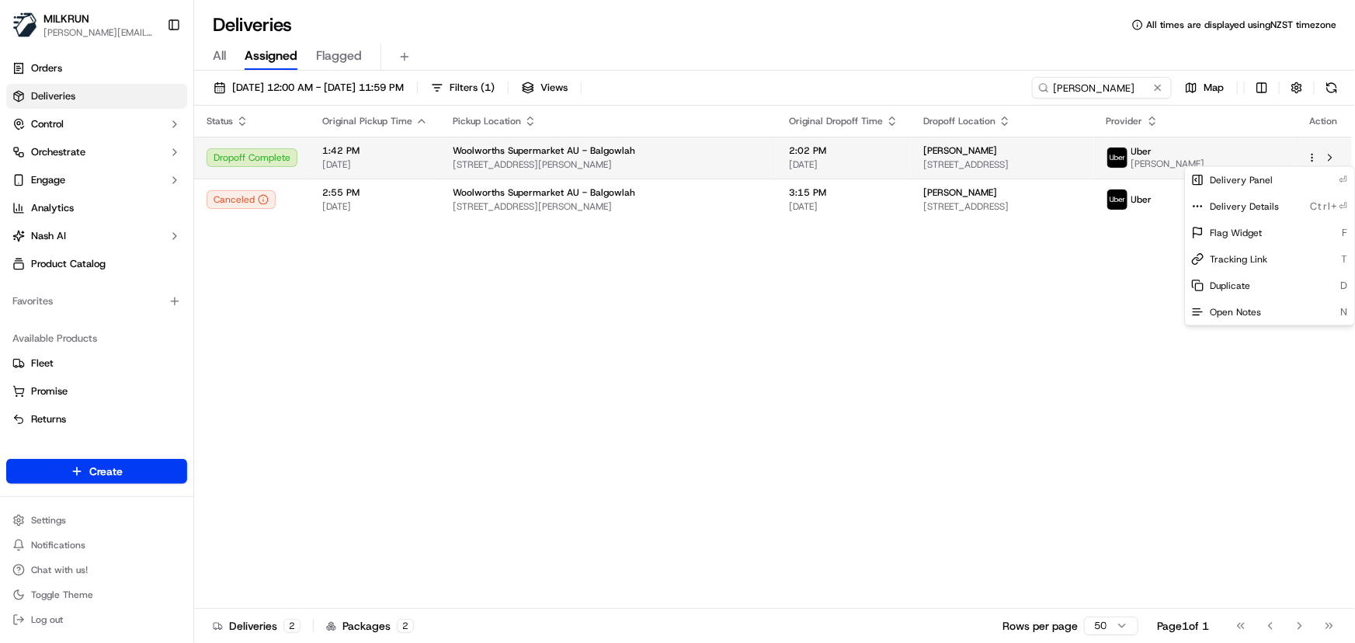
click at [1314, 158] on html "MILKRUN irene.salaivao@woolworths.co.nz Toggle Sidebar Orders Deliveries Contro…" at bounding box center [677, 321] width 1355 height 643
click at [947, 368] on html "MILKRUN irene.salaivao@woolworths.co.nz Toggle Sidebar Orders Deliveries Contro…" at bounding box center [677, 321] width 1355 height 643
click at [1311, 158] on html "MILKRUN irene.salaivao@woolworths.co.nz Toggle Sidebar Orders Deliveries Contro…" at bounding box center [677, 321] width 1355 height 643
click at [918, 361] on html "MILKRUN irene.salaivao@woolworths.co.nz Toggle Sidebar Orders Deliveries Contro…" at bounding box center [677, 321] width 1355 height 643
click at [1008, 163] on span "11 Dobroyd Rd, Balgowlah Heights, NSW 2093, AU" at bounding box center [1002, 164] width 158 height 12
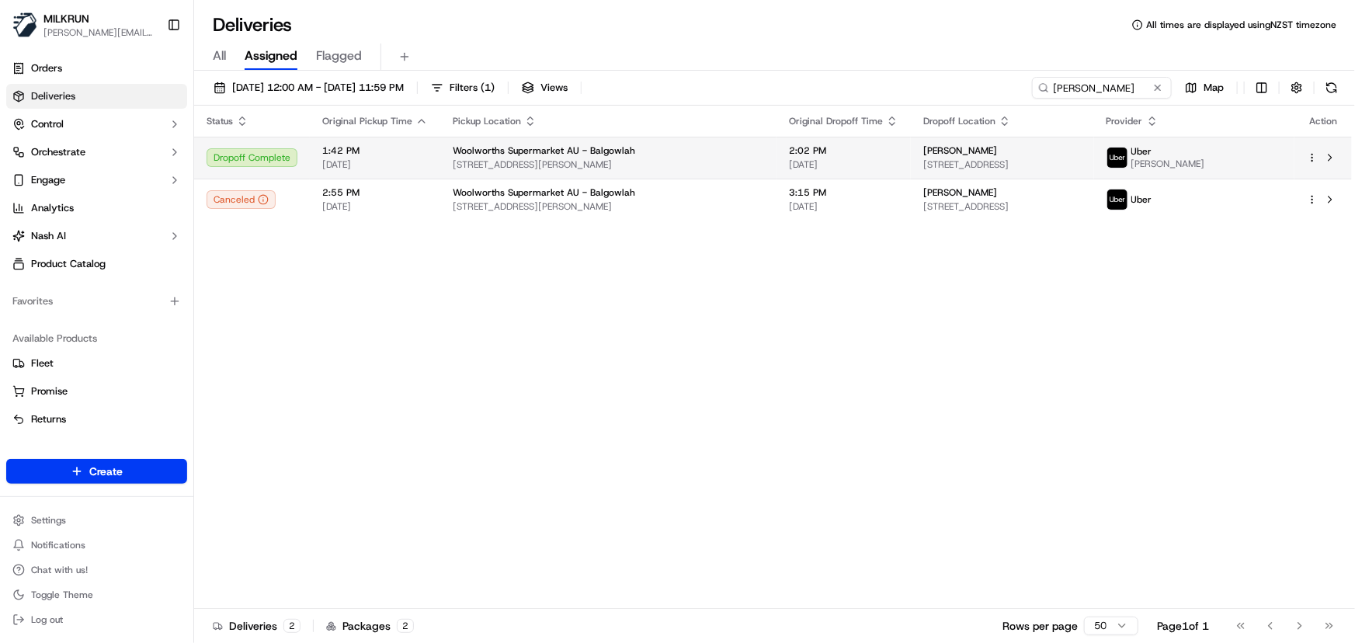
click at [1309, 155] on html "MILKRUN irene.salaivao@woolworths.co.nz Toggle Sidebar Orders Deliveries Contro…" at bounding box center [677, 321] width 1355 height 643
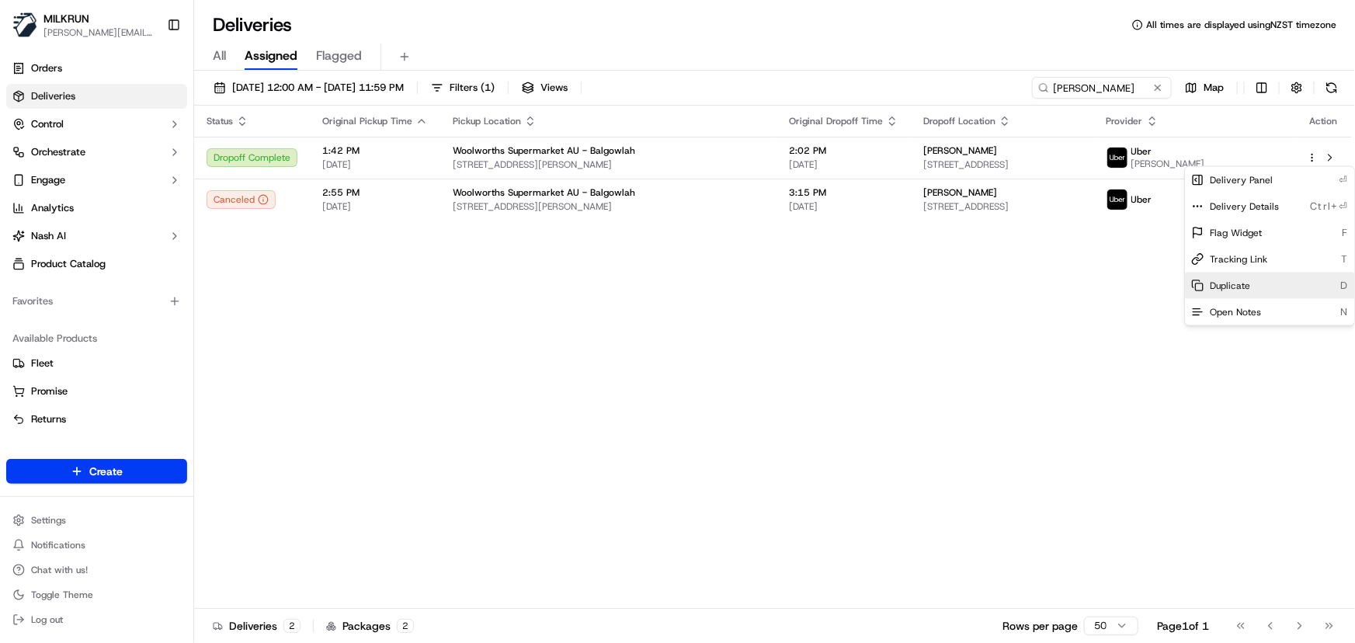
click at [1224, 290] on span "Duplicate" at bounding box center [1230, 285] width 40 height 12
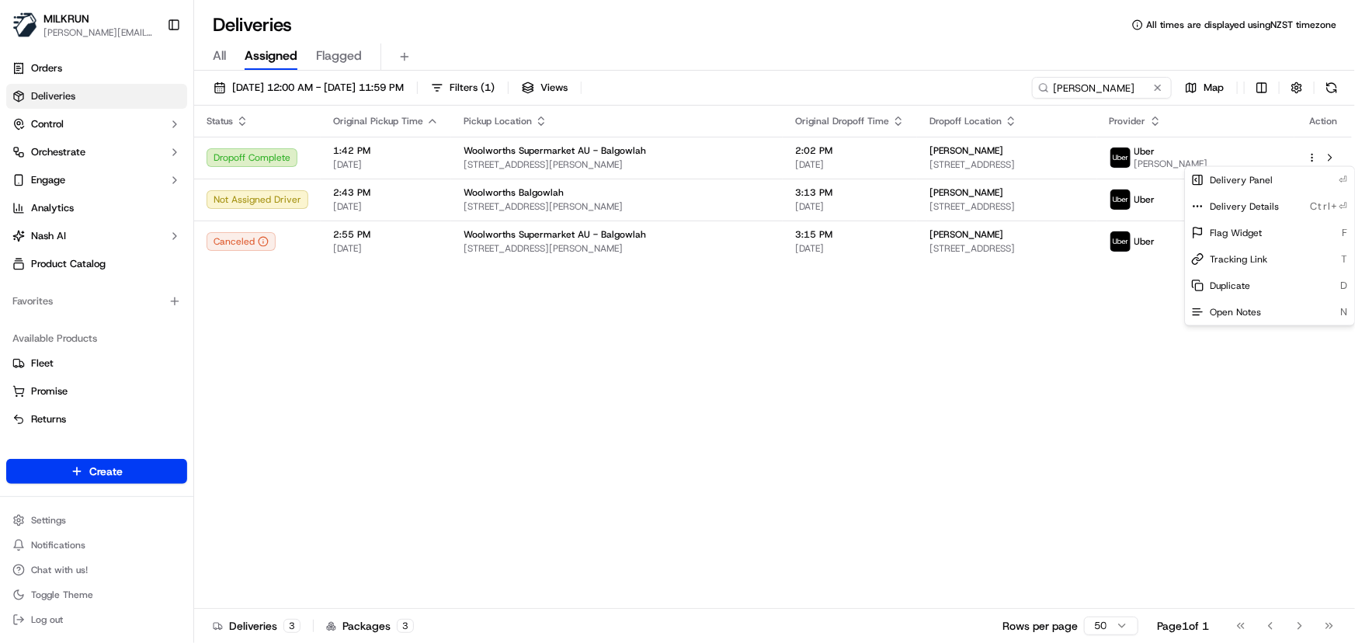
click at [574, 444] on html "MILKRUN irene.salaivao@woolworths.co.nz Toggle Sidebar Orders Deliveries Contro…" at bounding box center [677, 321] width 1355 height 643
click at [608, 415] on div "Status Original Pickup Time Pickup Location Original Dropoff Time Dropoff Locat…" at bounding box center [773, 357] width 1158 height 503
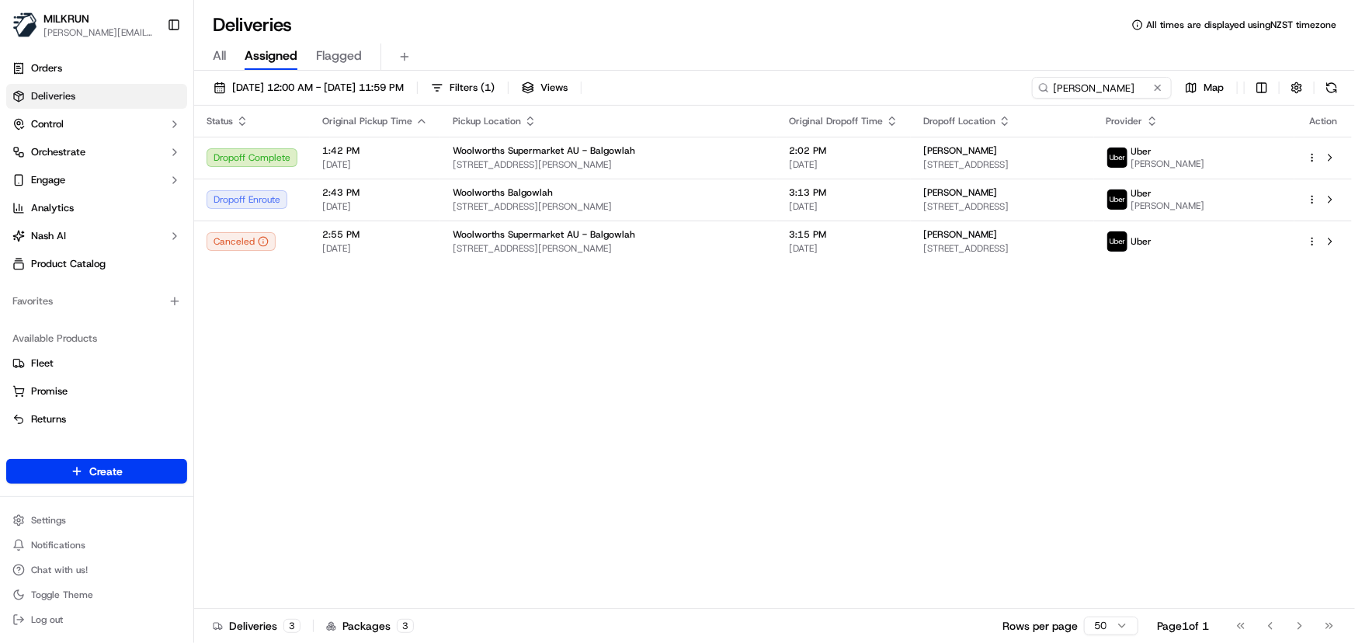
click at [370, 354] on div "Status Original Pickup Time Pickup Location Original Dropoff Time Dropoff Locat…" at bounding box center [773, 357] width 1158 height 503
click at [359, 359] on div "Status Original Pickup Time Pickup Location Original Dropoff Time Dropoff Locat…" at bounding box center [773, 357] width 1158 height 503
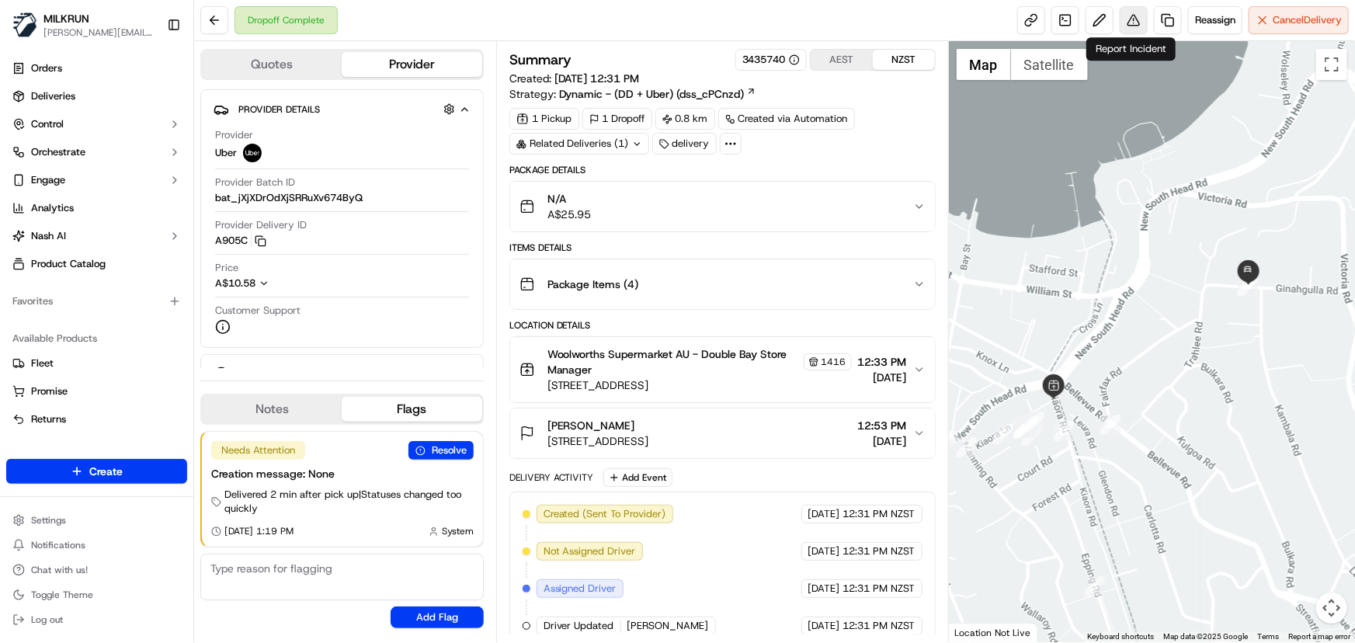
click at [1129, 24] on button at bounding box center [1133, 20] width 28 height 28
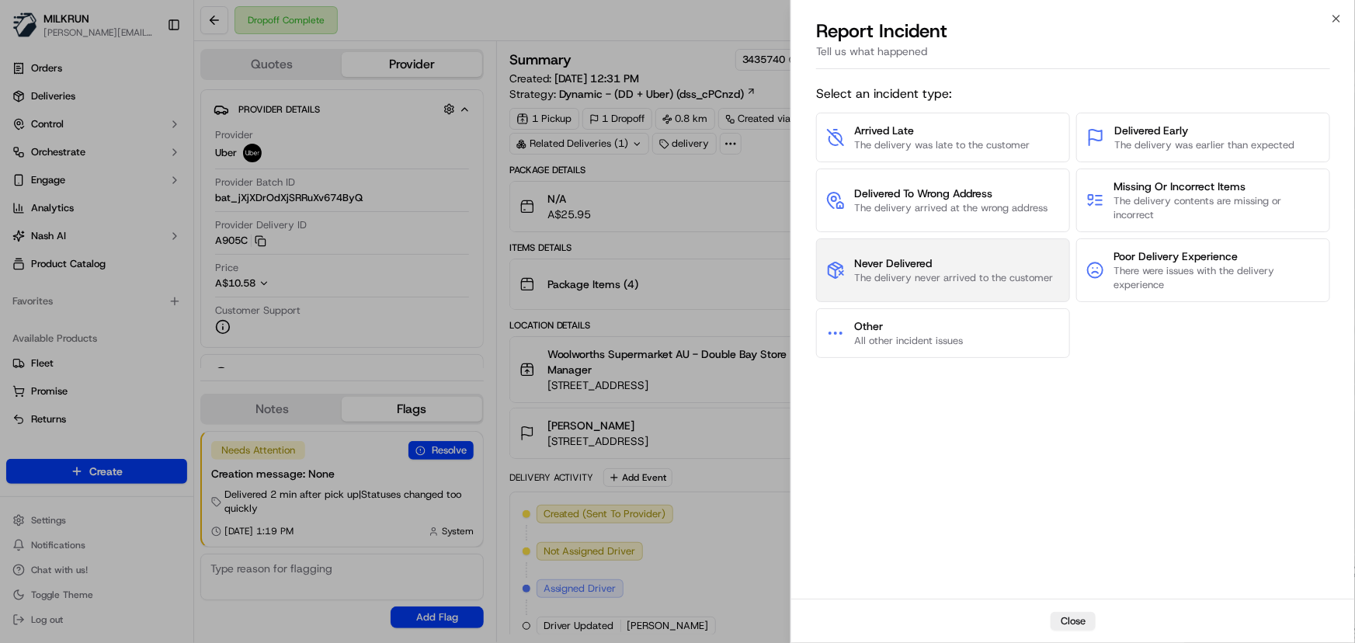
click at [968, 279] on span "The delivery never arrived to the customer" at bounding box center [953, 278] width 199 height 14
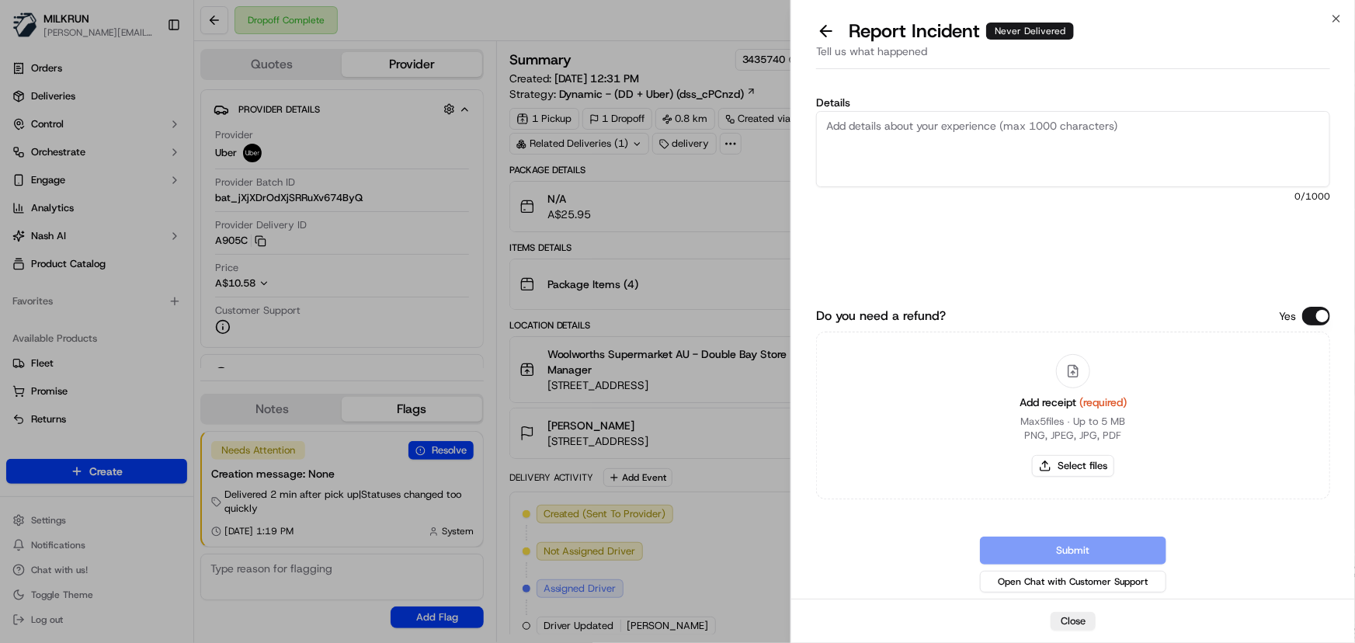
click at [981, 155] on textarea "Details" at bounding box center [1073, 149] width 514 height 76
type textarea "c"
type textarea "Customer did not receive order and no POD was provided. Please refund $30.95"
click at [1094, 470] on button "Select files" at bounding box center [1073, 466] width 82 height 22
type input "C:\fakepath\Screenshot 2025-09-16 134722.png"
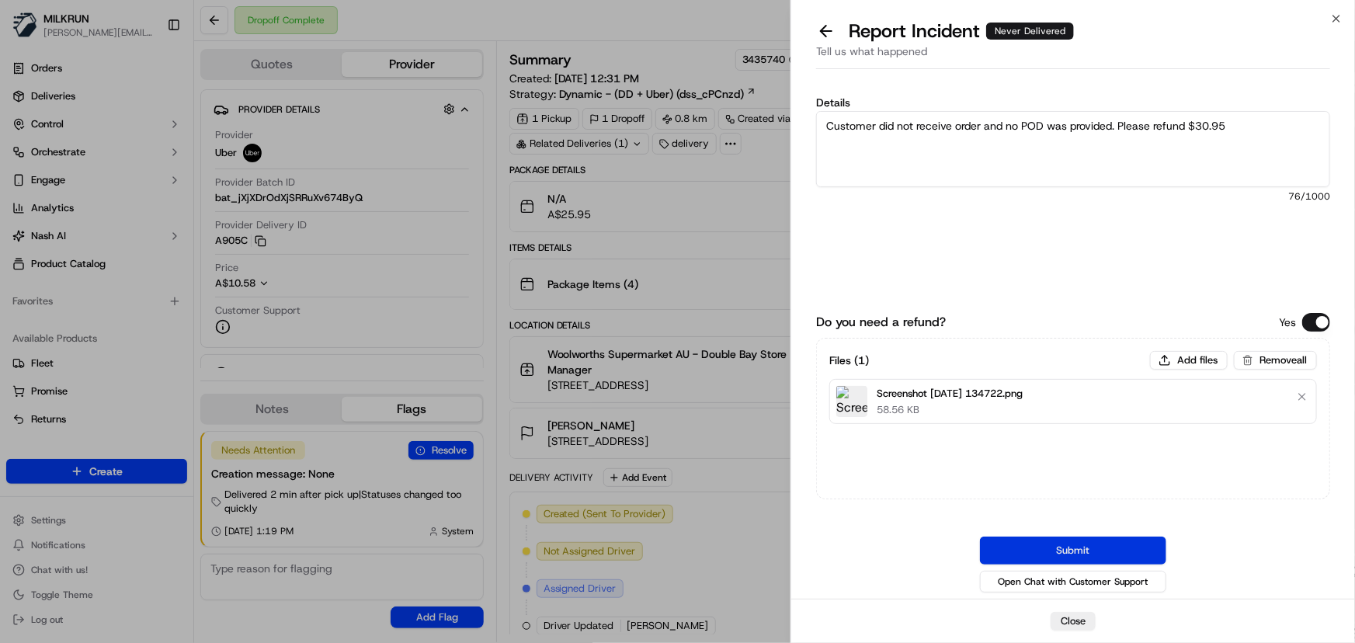
click at [1085, 553] on button "Submit" at bounding box center [1073, 550] width 186 height 28
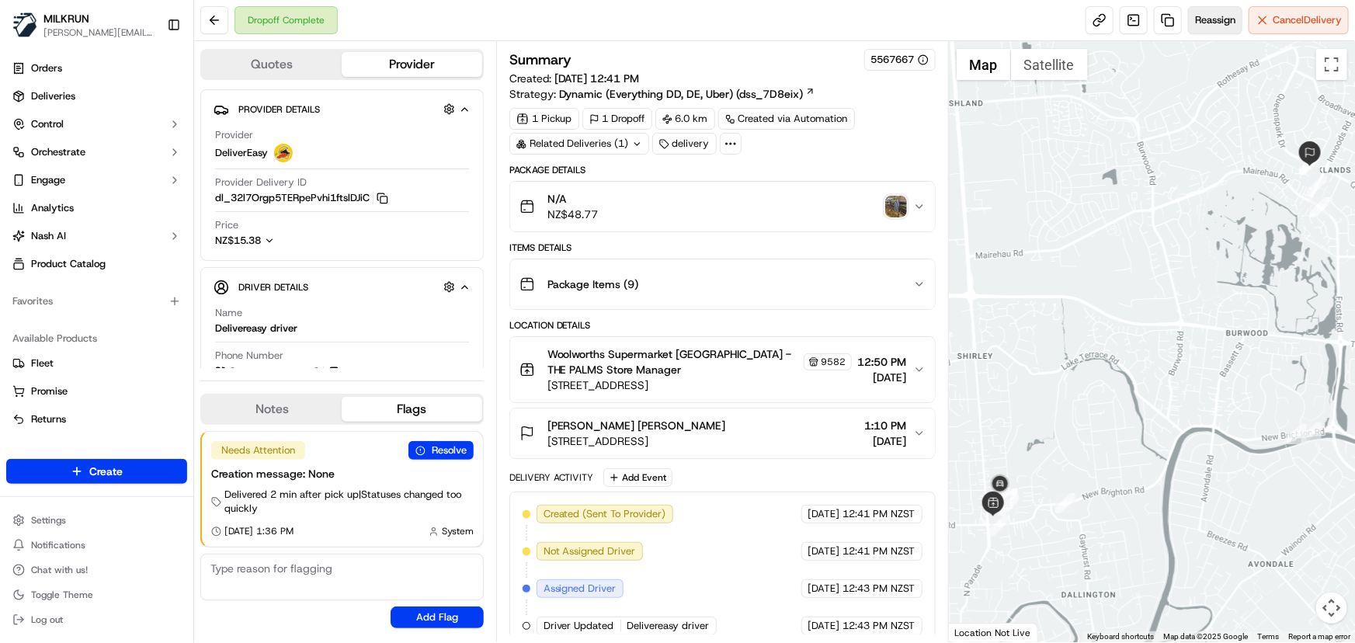
click at [1203, 26] on span "Reassign" at bounding box center [1215, 20] width 40 height 14
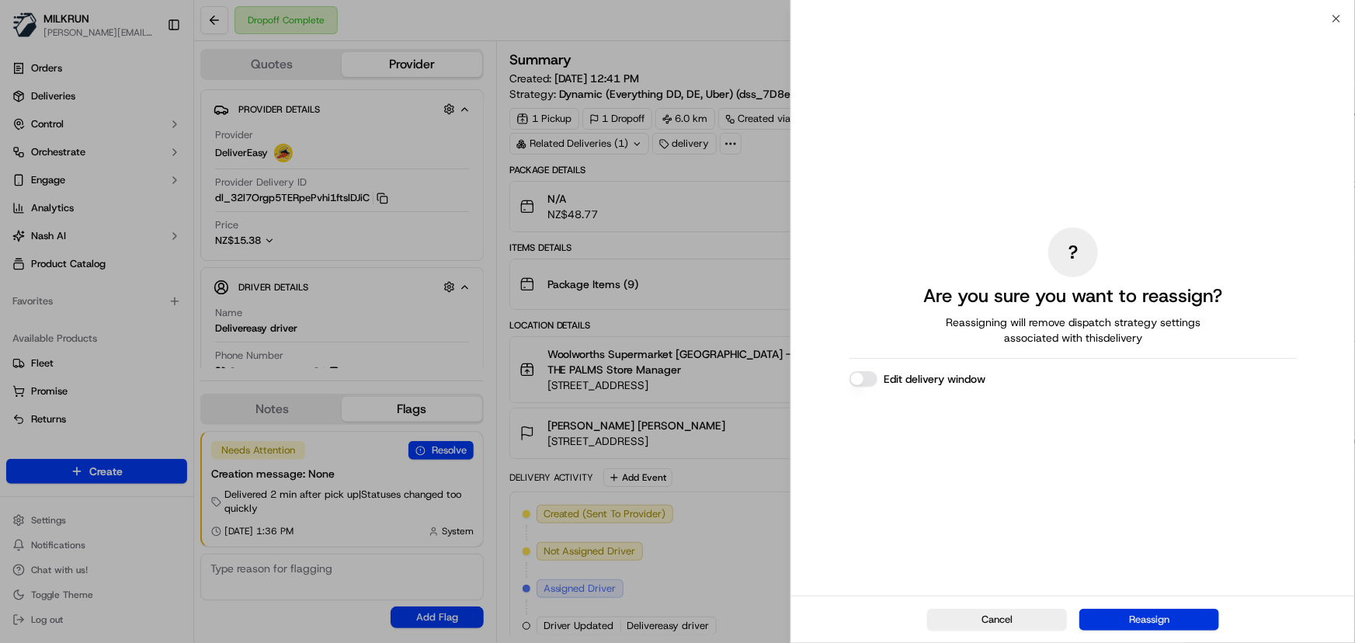
click at [1135, 616] on button "Reassign" at bounding box center [1149, 620] width 140 height 22
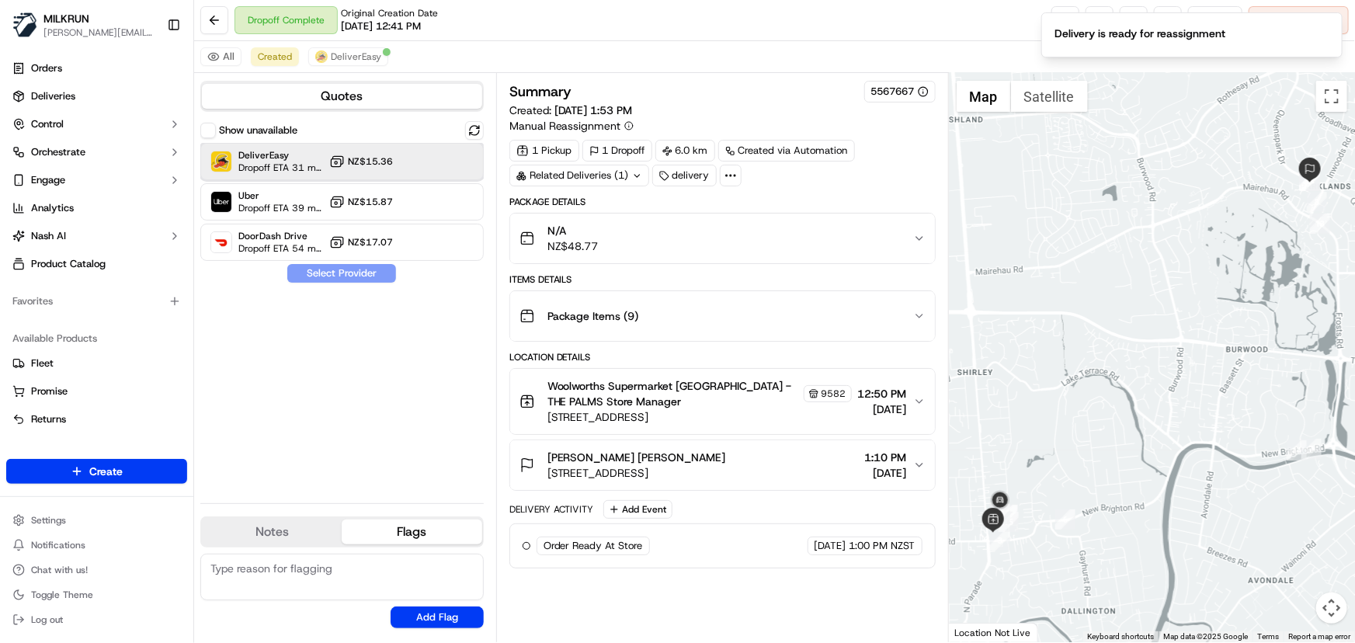
click at [414, 164] on div "DeliverEasy Dropoff ETA 31 minutes NZ$15.36" at bounding box center [341, 161] width 283 height 37
click at [373, 276] on button "Assign Provider" at bounding box center [341, 273] width 110 height 19
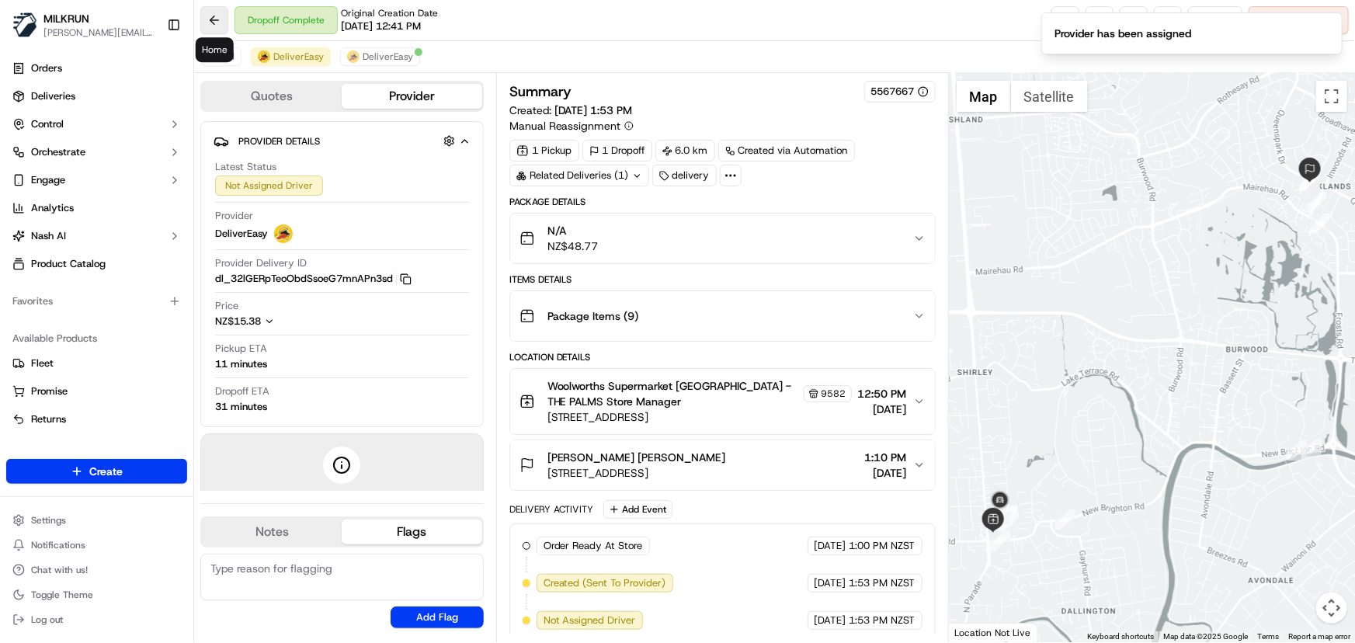
click at [206, 16] on button at bounding box center [214, 20] width 28 height 28
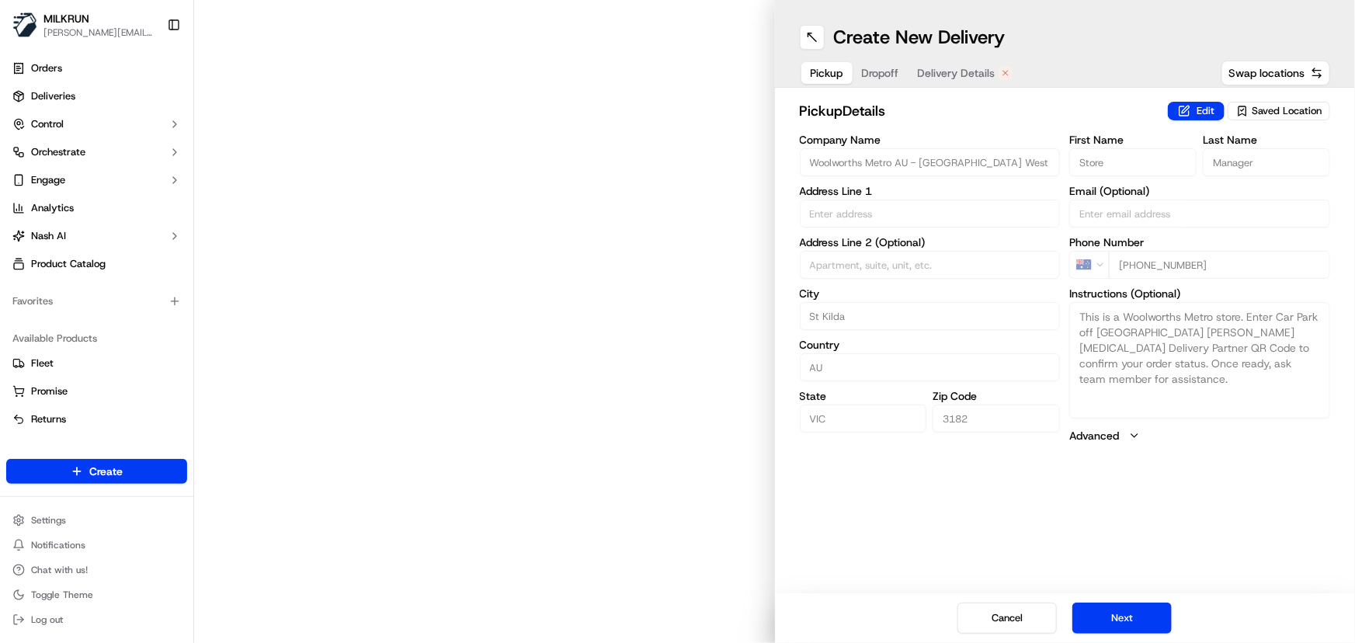
type input "[STREET_ADDRESS]"
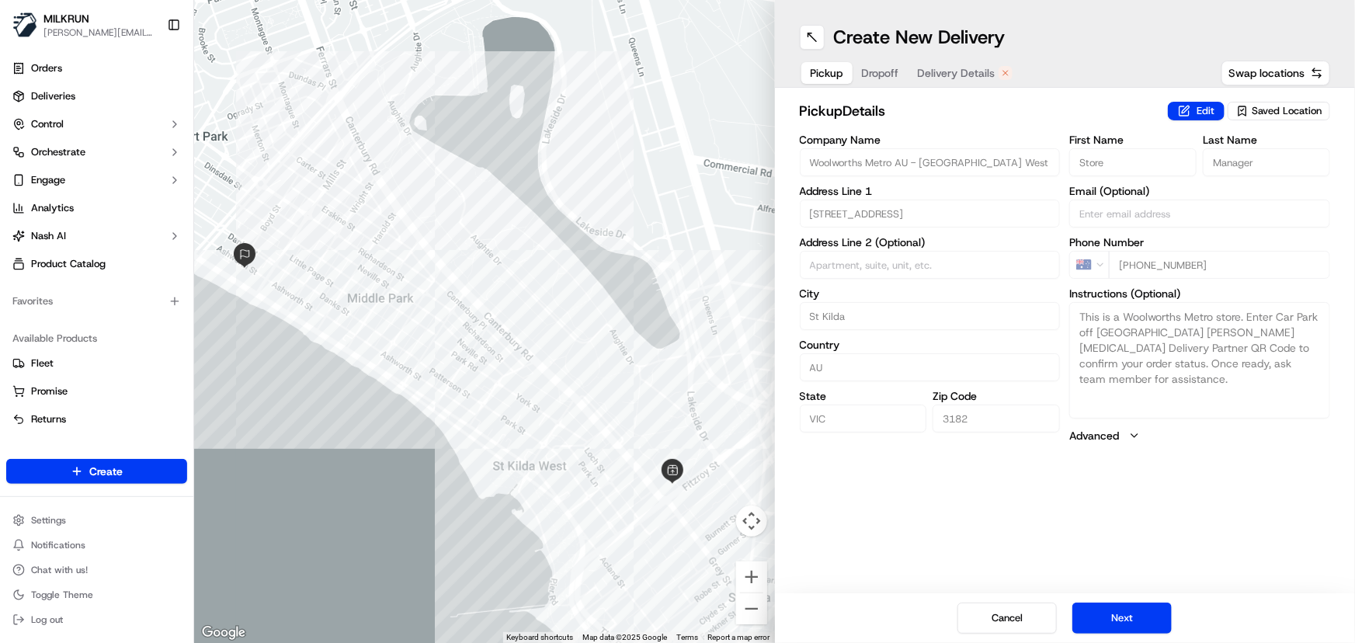
click at [937, 74] on span "Delivery Details" at bounding box center [957, 73] width 78 height 16
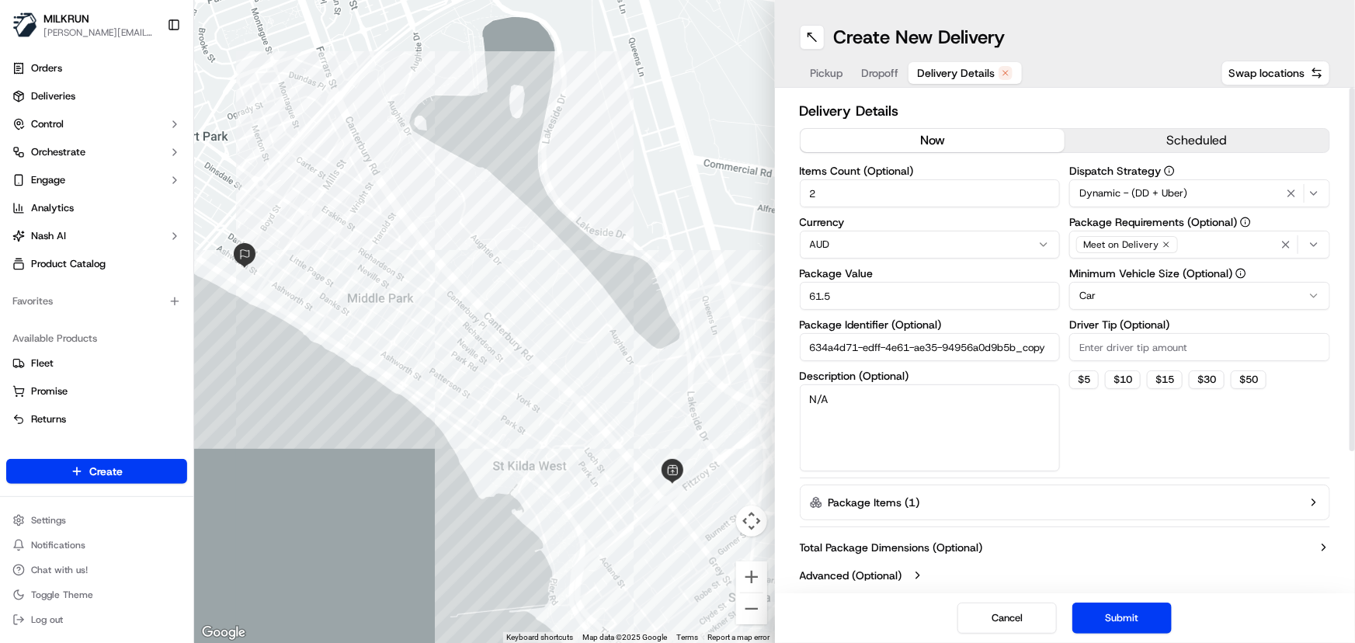
click at [916, 140] on button "now" at bounding box center [932, 140] width 265 height 23
drag, startPoint x: 870, startPoint y: 195, endPoint x: 307, endPoint y: 165, distance: 562.9
click at [311, 163] on div "← Move left → Move right ↑ Move up ↓ Move down + Zoom in - Zoom out Home Jump l…" at bounding box center [774, 321] width 1161 height 643
type input "6"
click at [1092, 615] on button "Submit" at bounding box center [1121, 617] width 99 height 31
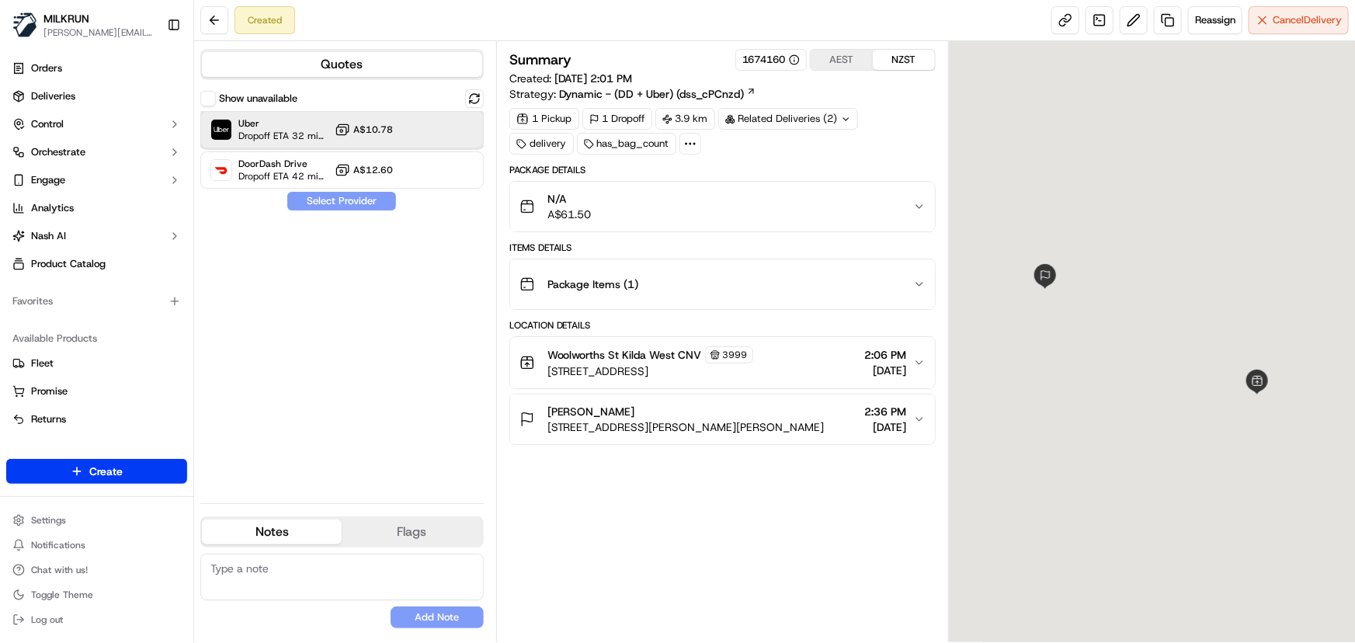
drag, startPoint x: 425, startPoint y: 128, endPoint x: 395, endPoint y: 156, distance: 40.6
click at [425, 127] on div "Uber Dropoff ETA 32 minutes A$10.78" at bounding box center [341, 129] width 283 height 37
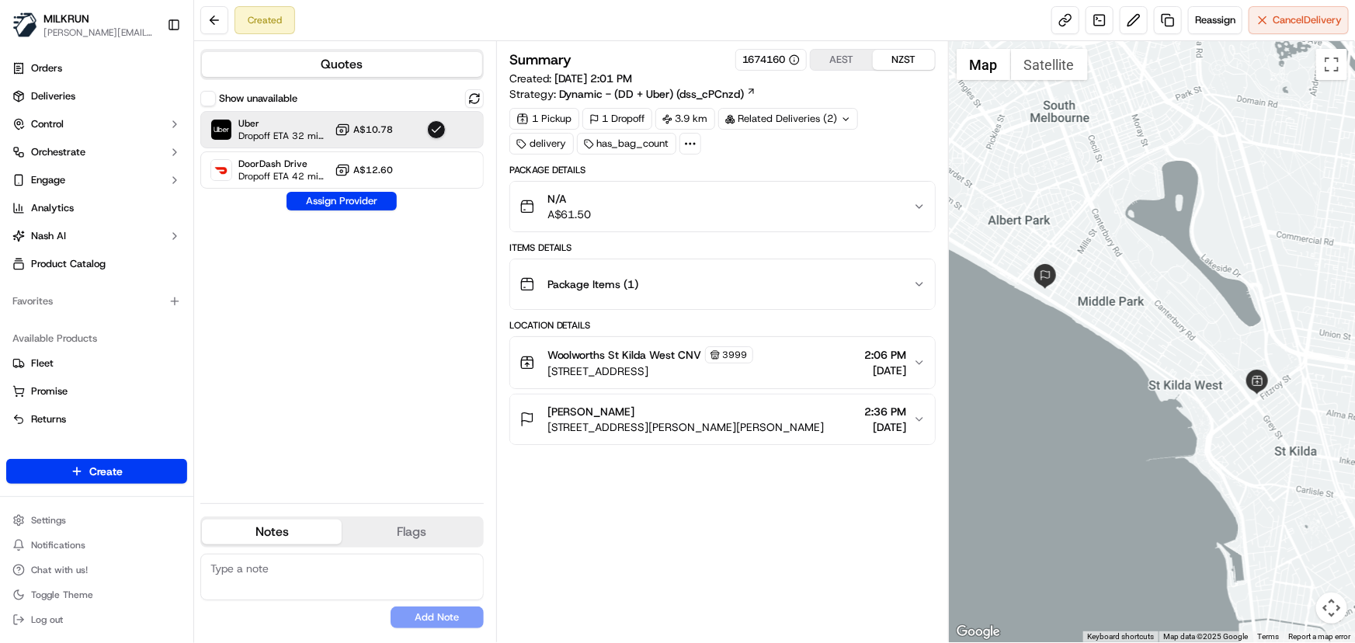
click at [366, 197] on button "Assign Provider" at bounding box center [341, 201] width 110 height 19
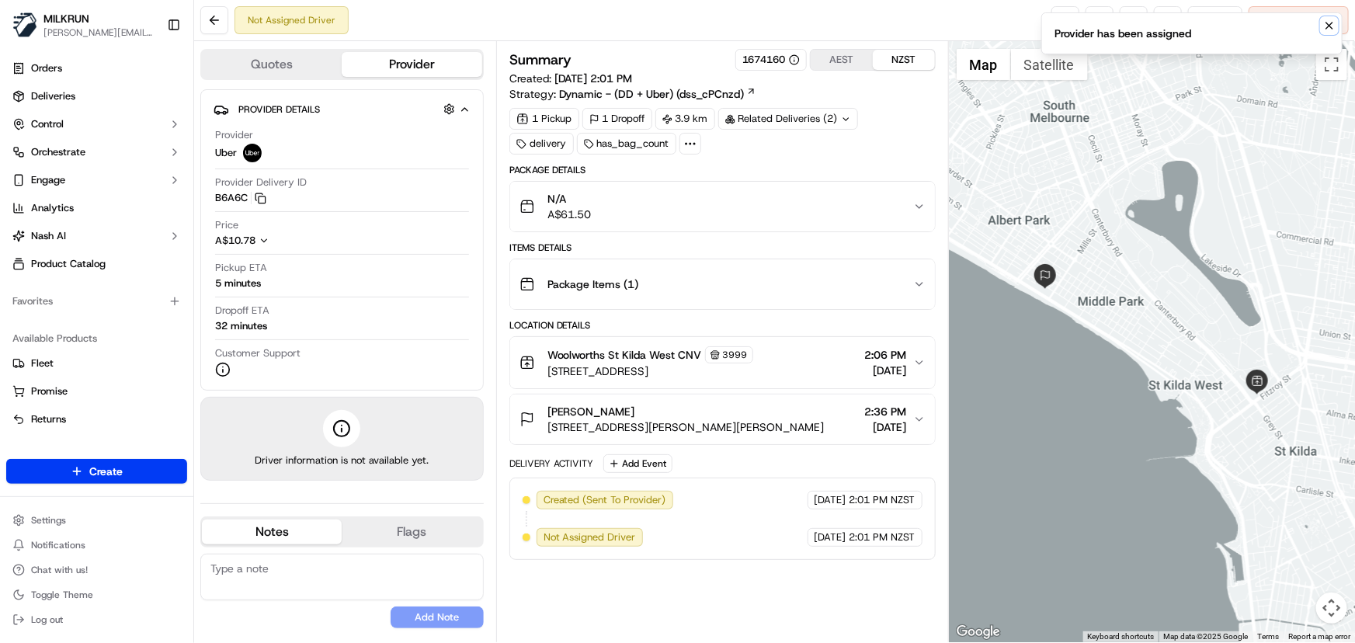
click at [1332, 28] on icon "Notifications (F8)" at bounding box center [1329, 26] width 6 height 6
click at [1057, 23] on link at bounding box center [1065, 20] width 28 height 28
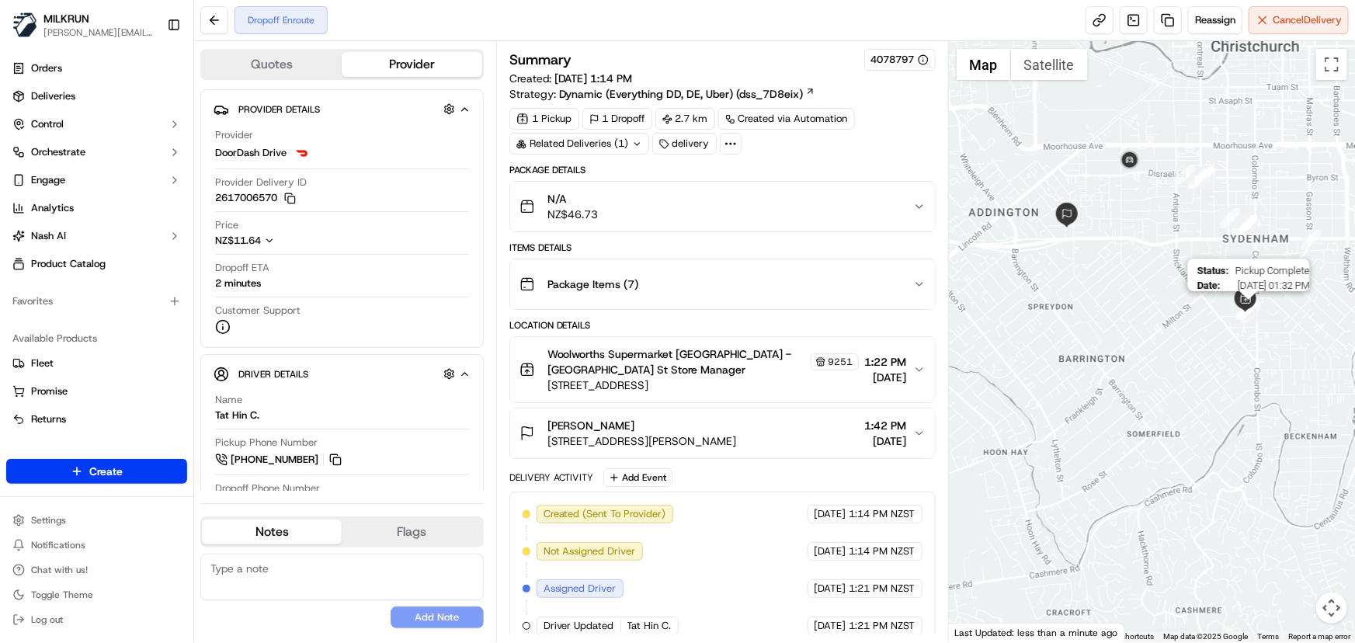
drag, startPoint x: 1241, startPoint y: 376, endPoint x: 1245, endPoint y: 315, distance: 60.7
click at [1245, 315] on img "5" at bounding box center [1248, 310] width 20 height 20
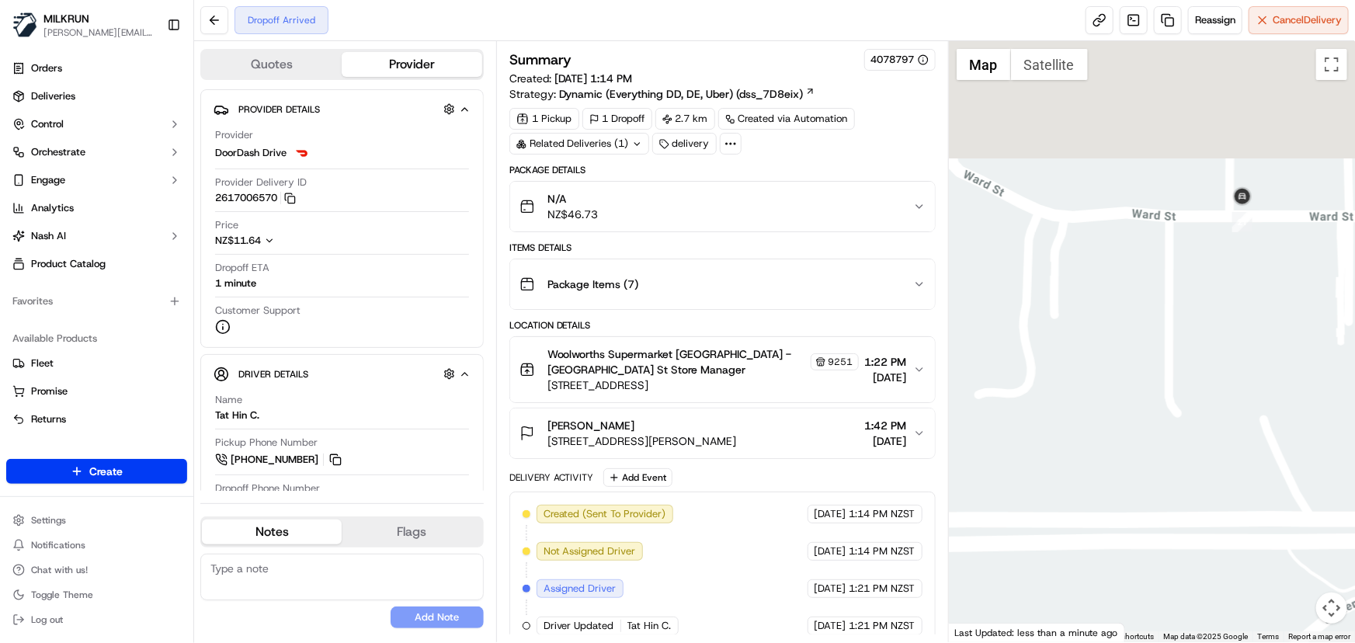
drag, startPoint x: 1220, startPoint y: 189, endPoint x: 1148, endPoint y: 485, distance: 305.2
click at [1148, 485] on div at bounding box center [1152, 341] width 406 height 601
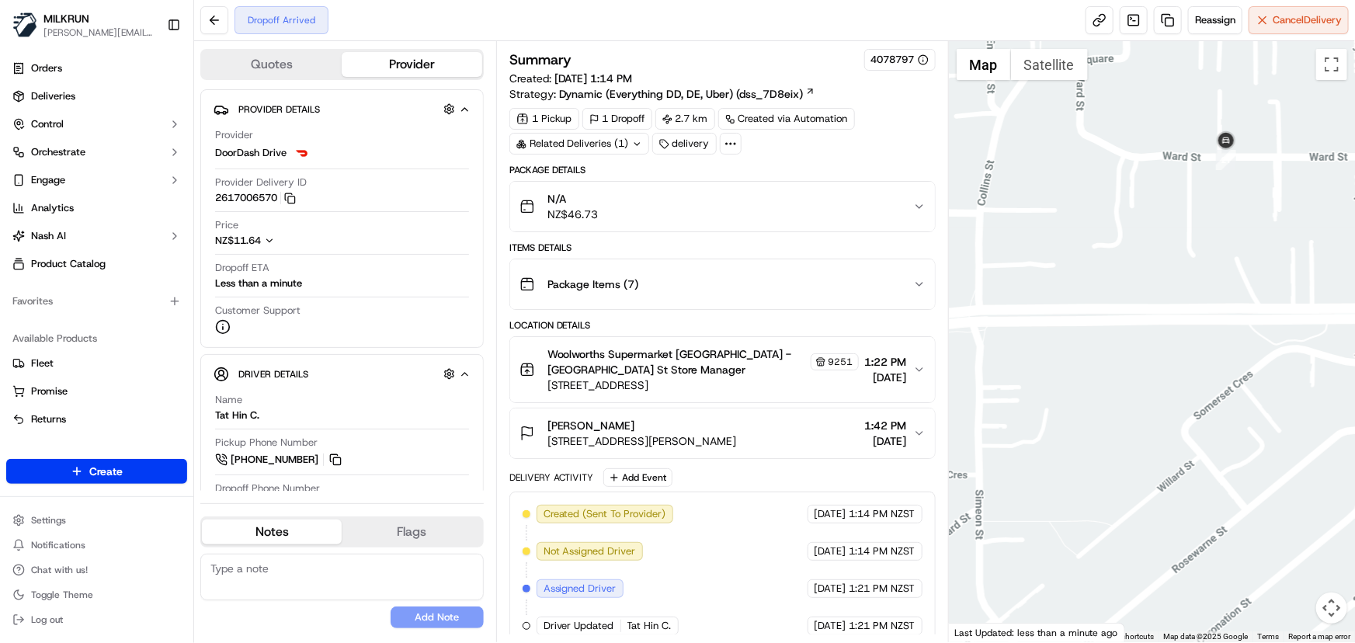
drag, startPoint x: 1248, startPoint y: 221, endPoint x: 1219, endPoint y: 307, distance: 91.1
click at [1219, 307] on div at bounding box center [1152, 341] width 406 height 601
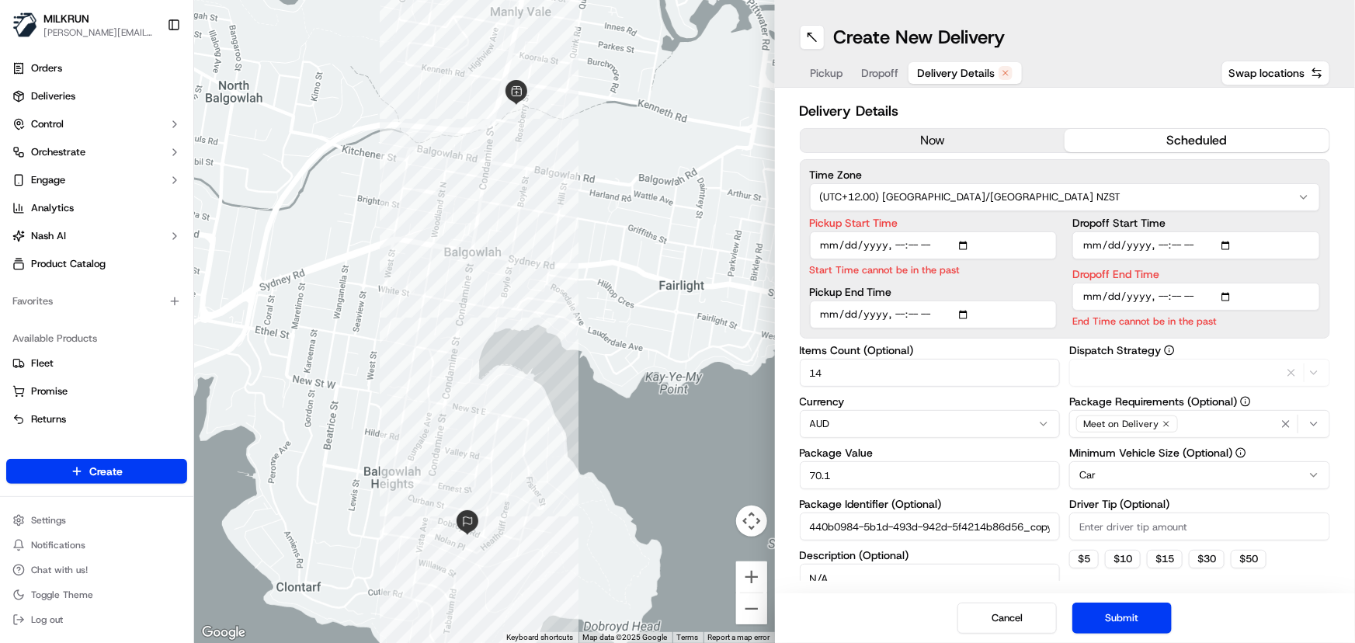
click at [959, 71] on span "Delivery Details" at bounding box center [957, 73] width 78 height 16
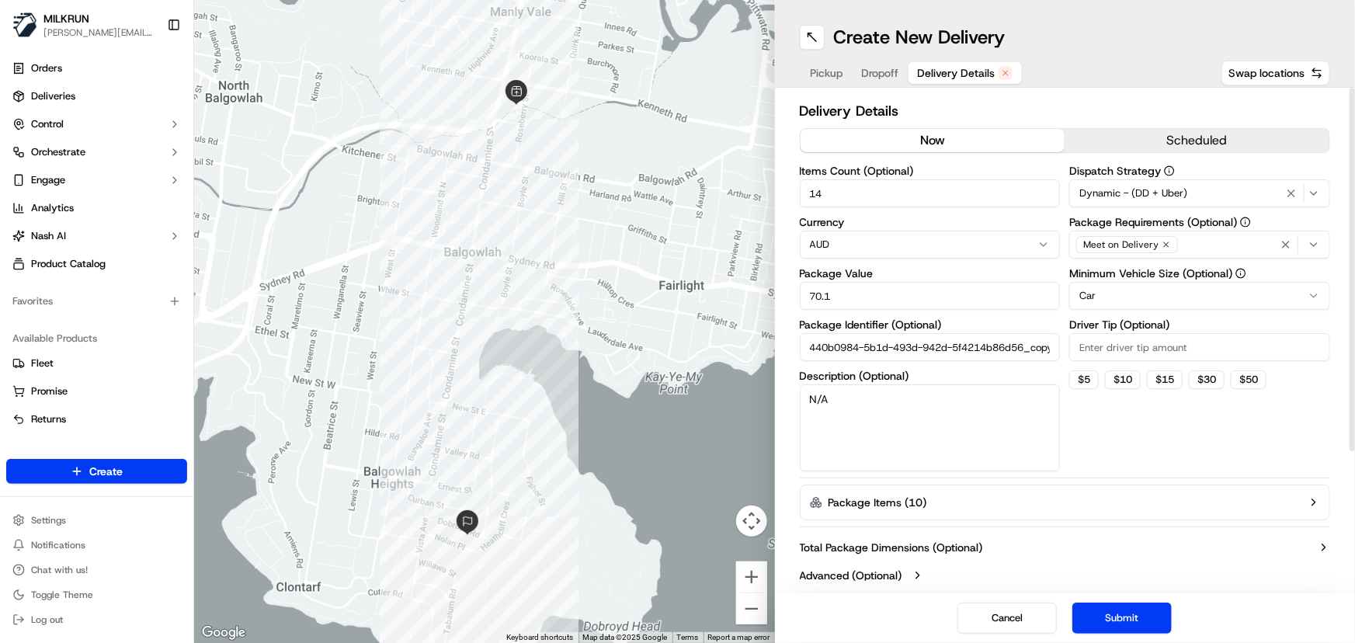
click at [926, 140] on button "now" at bounding box center [932, 140] width 265 height 23
click at [1126, 621] on button "Submit" at bounding box center [1121, 617] width 99 height 31
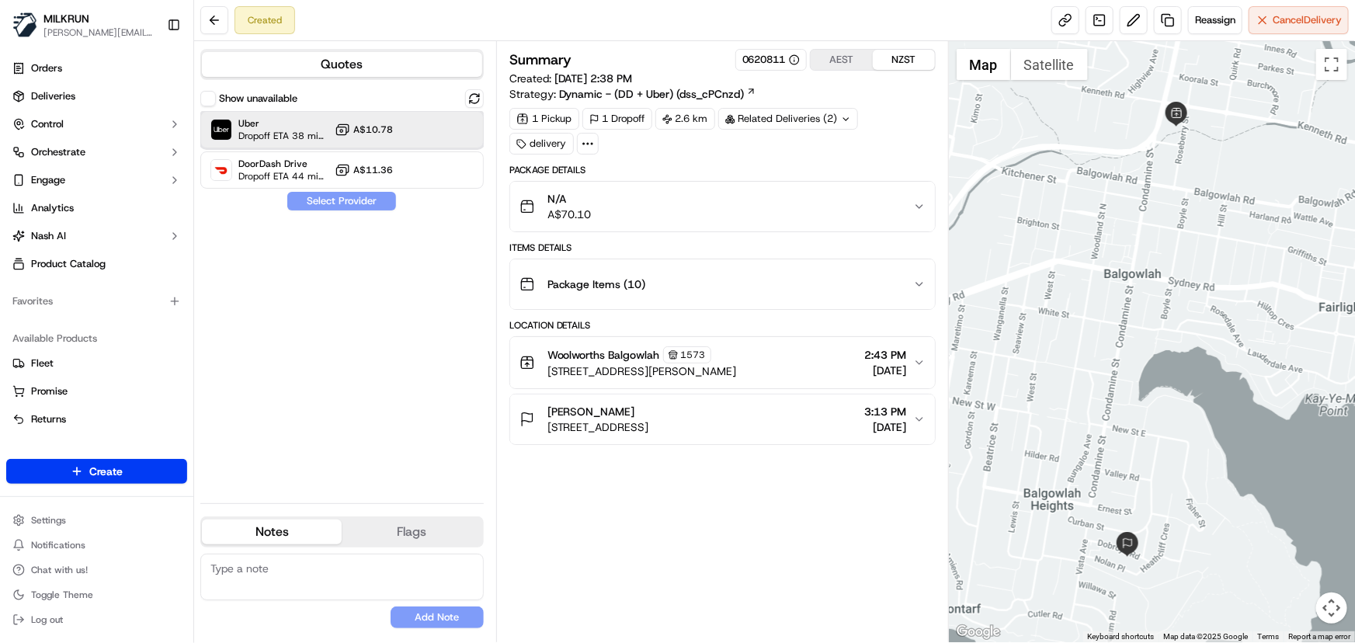
click at [433, 130] on div at bounding box center [436, 129] width 19 height 19
click at [377, 205] on button "Assign Provider" at bounding box center [341, 201] width 110 height 19
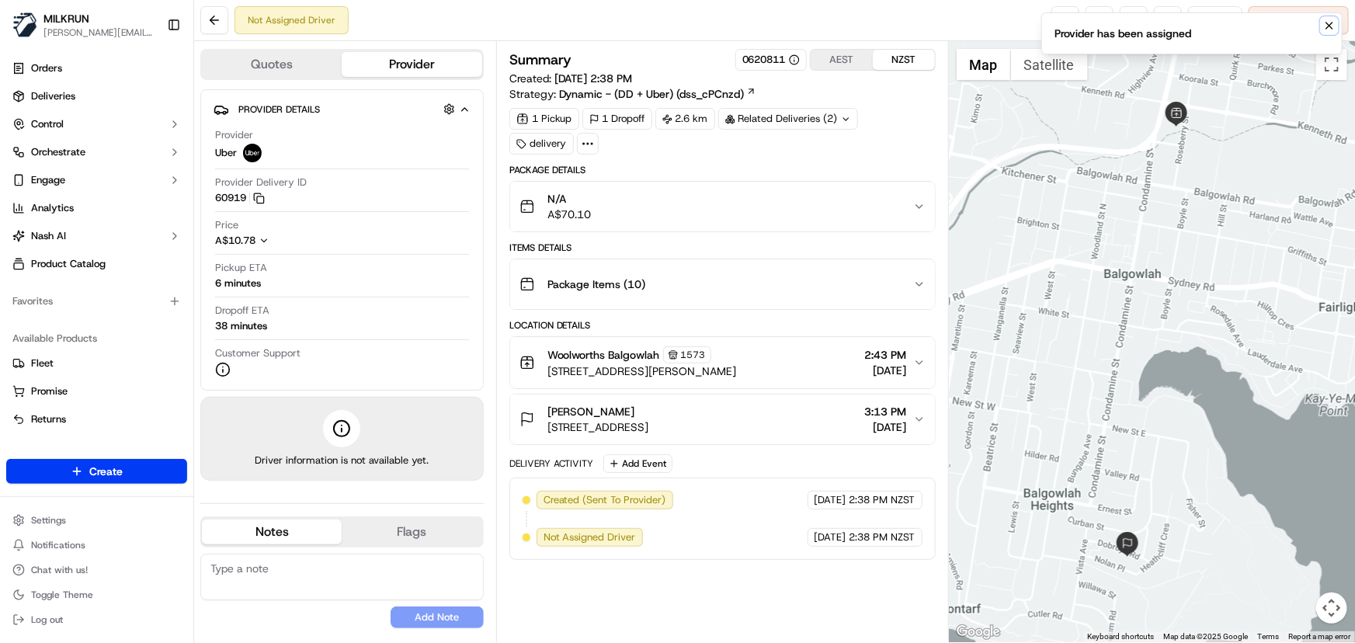
click at [1326, 26] on icon "Notifications (F8)" at bounding box center [1329, 25] width 12 height 12
click at [1069, 23] on link at bounding box center [1065, 20] width 28 height 28
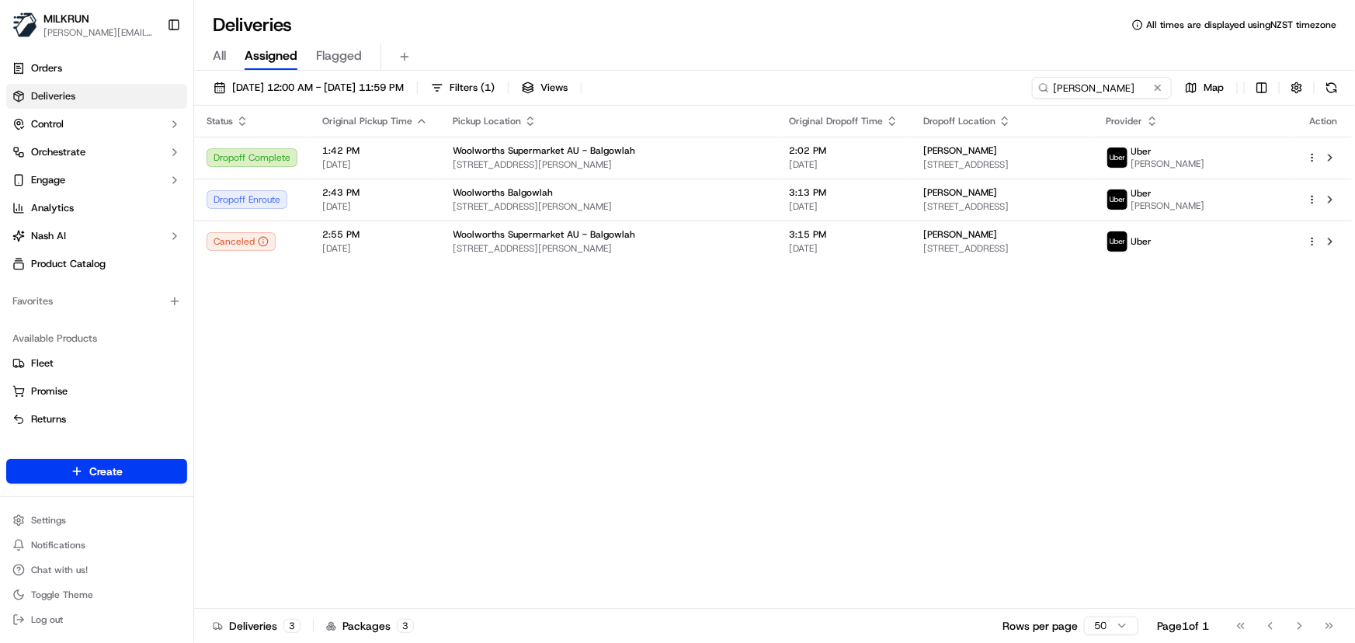
click at [602, 437] on div "Status Original Pickup Time Pickup Location Original Dropoff Time Dropoff Locat…" at bounding box center [773, 357] width 1158 height 503
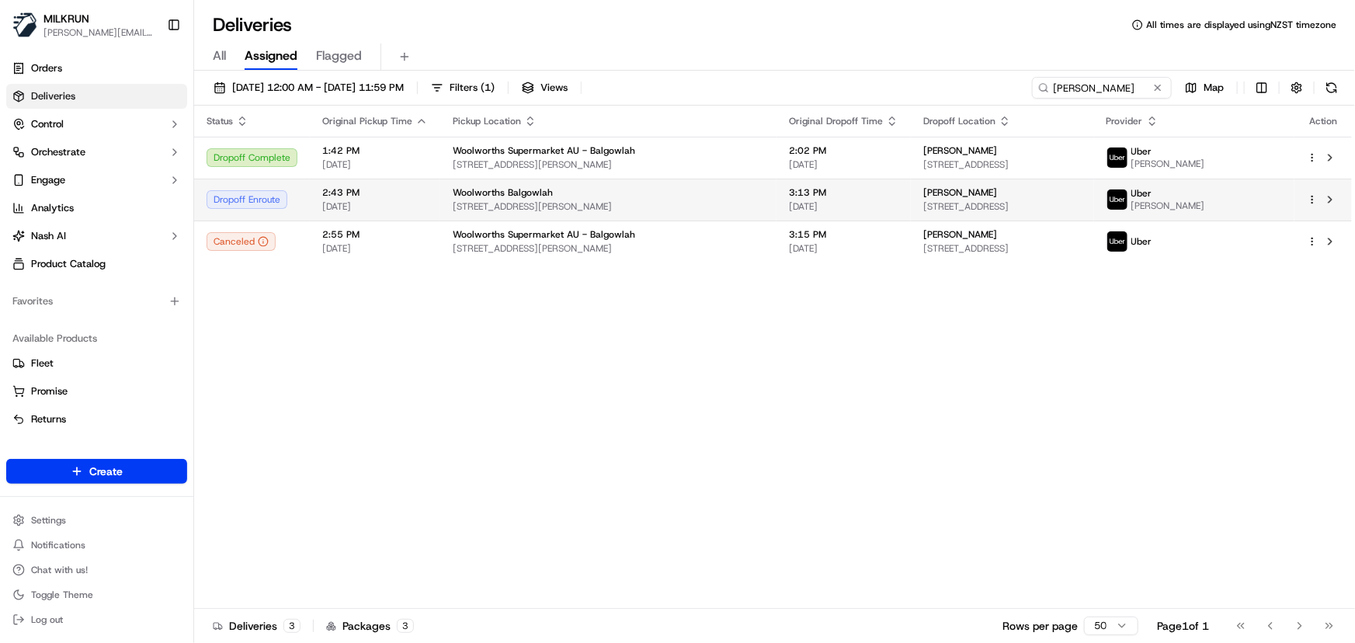
click at [630, 213] on td "Woolworths Balgowlah [STREET_ADDRESS][PERSON_NAME]" at bounding box center [608, 200] width 336 height 42
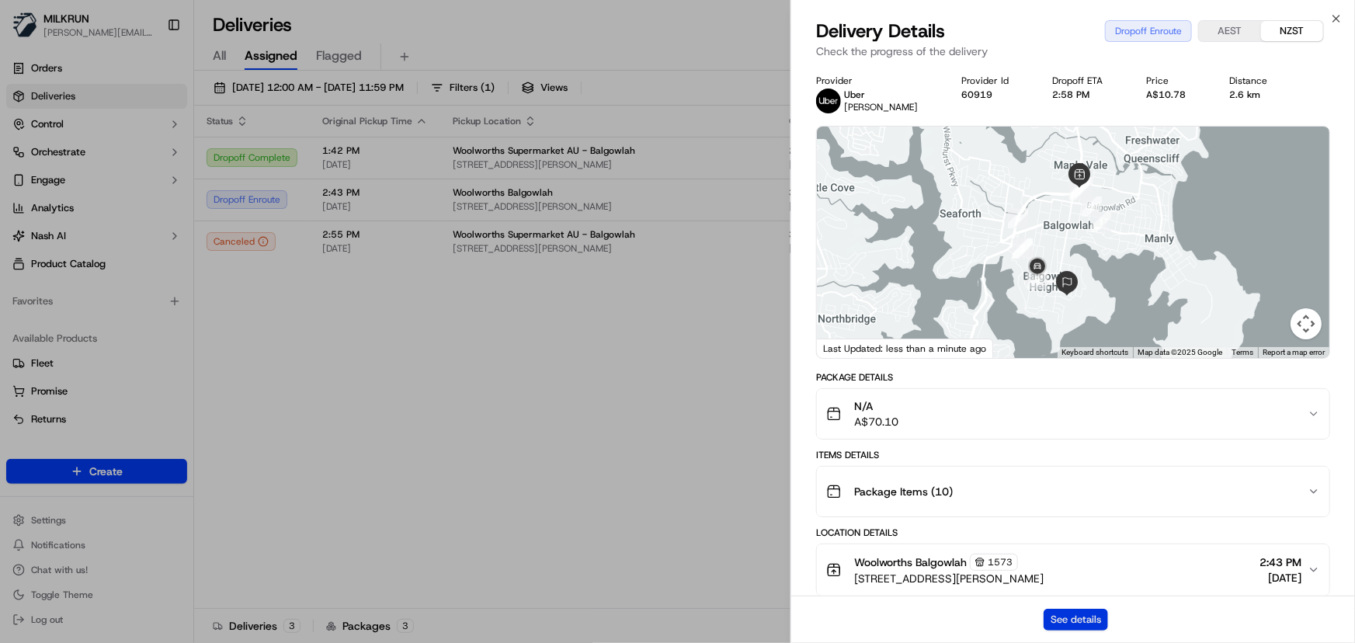
click at [1087, 629] on button "See details" at bounding box center [1075, 620] width 64 height 22
click at [1339, 20] on icon "button" at bounding box center [1336, 18] width 12 height 12
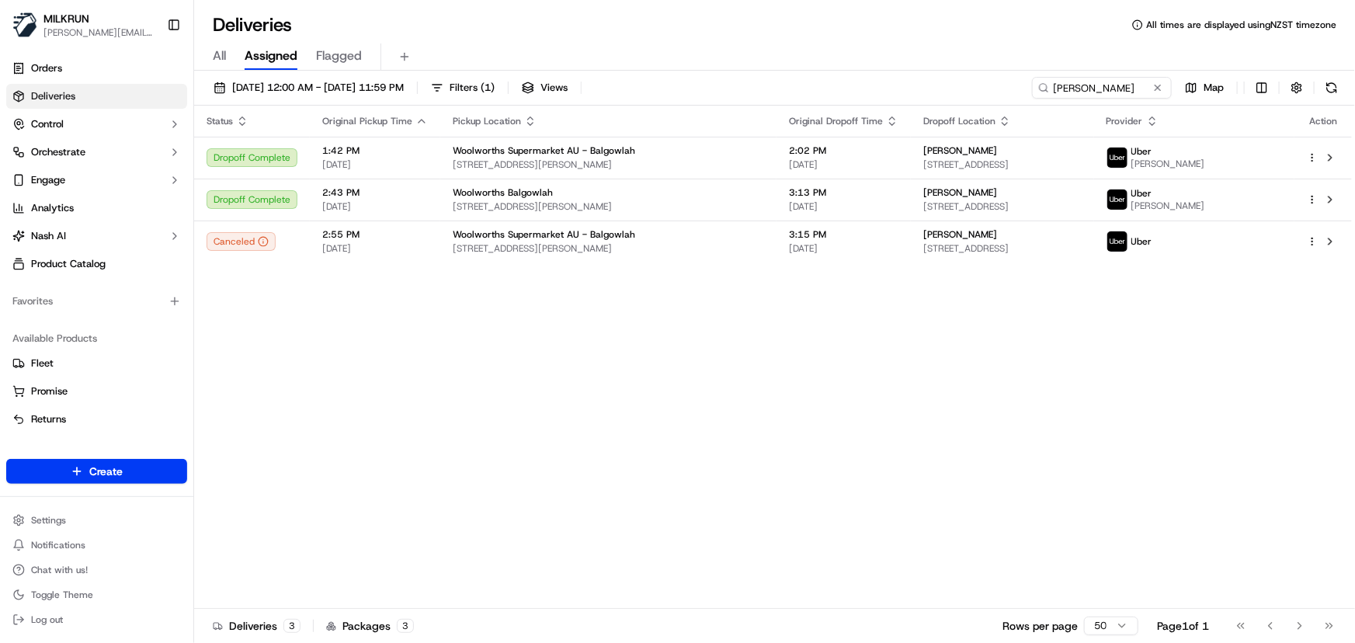
click at [328, 352] on div "Status Original Pickup Time Pickup Location Original Dropoff Time Dropoff Locat…" at bounding box center [773, 357] width 1158 height 503
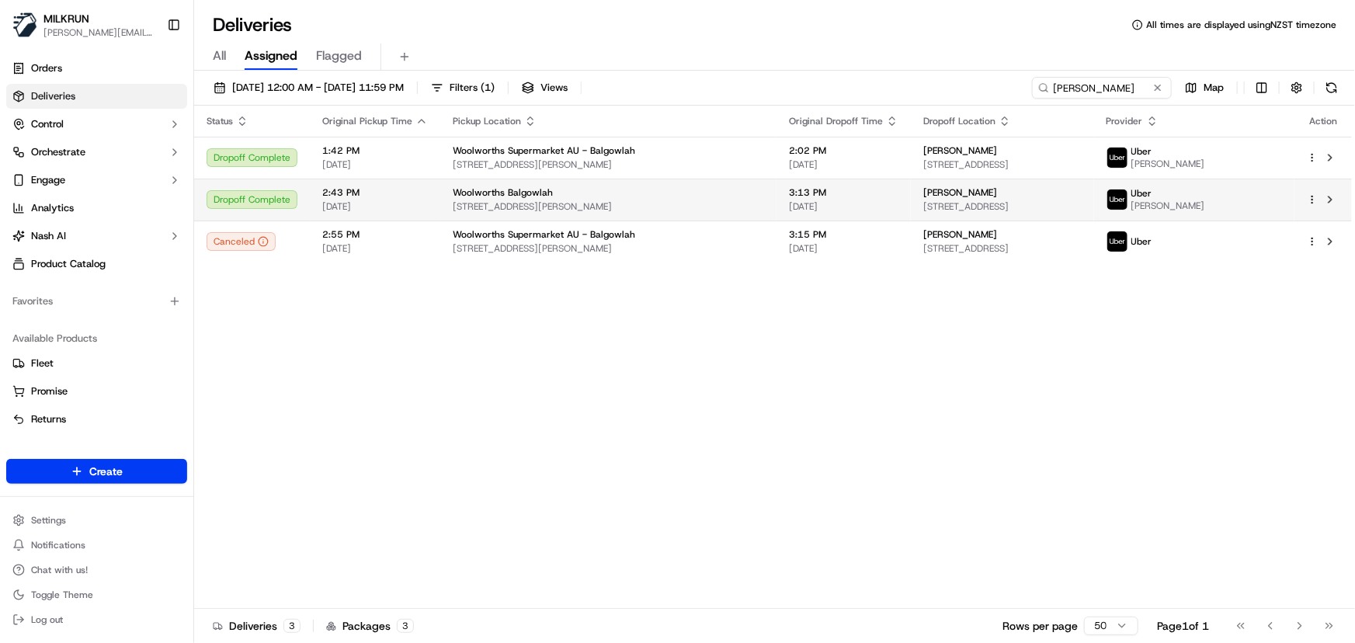
click at [543, 196] on span "Woolworths Balgowlah" at bounding box center [503, 192] width 100 height 12
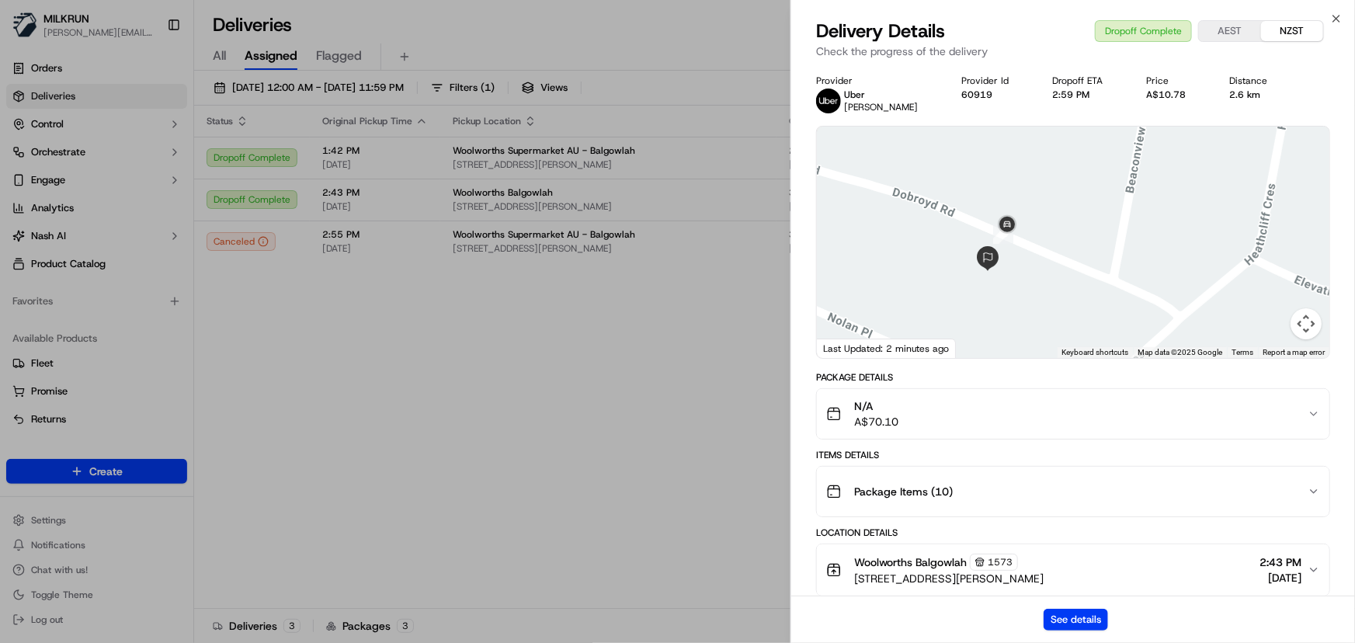
drag, startPoint x: 969, startPoint y: 205, endPoint x: 1022, endPoint y: 290, distance: 100.4
click at [1022, 290] on div at bounding box center [1073, 242] width 512 height 231
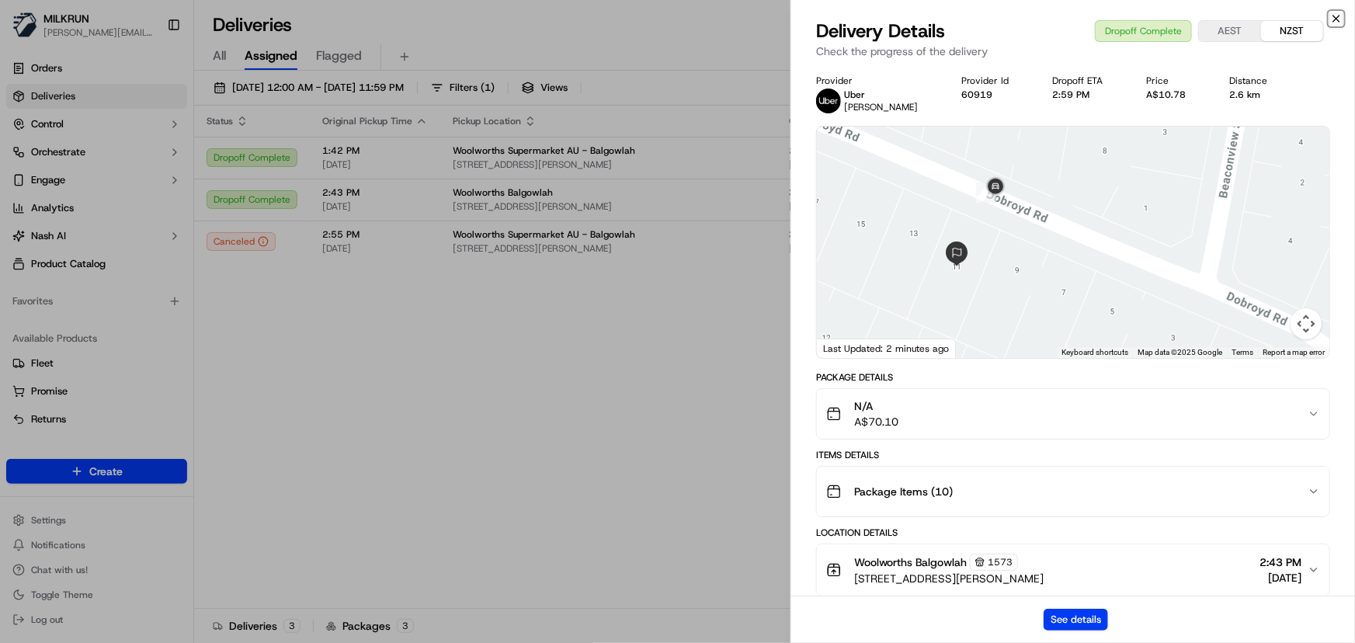
click at [1342, 18] on icon "button" at bounding box center [1336, 18] width 12 height 12
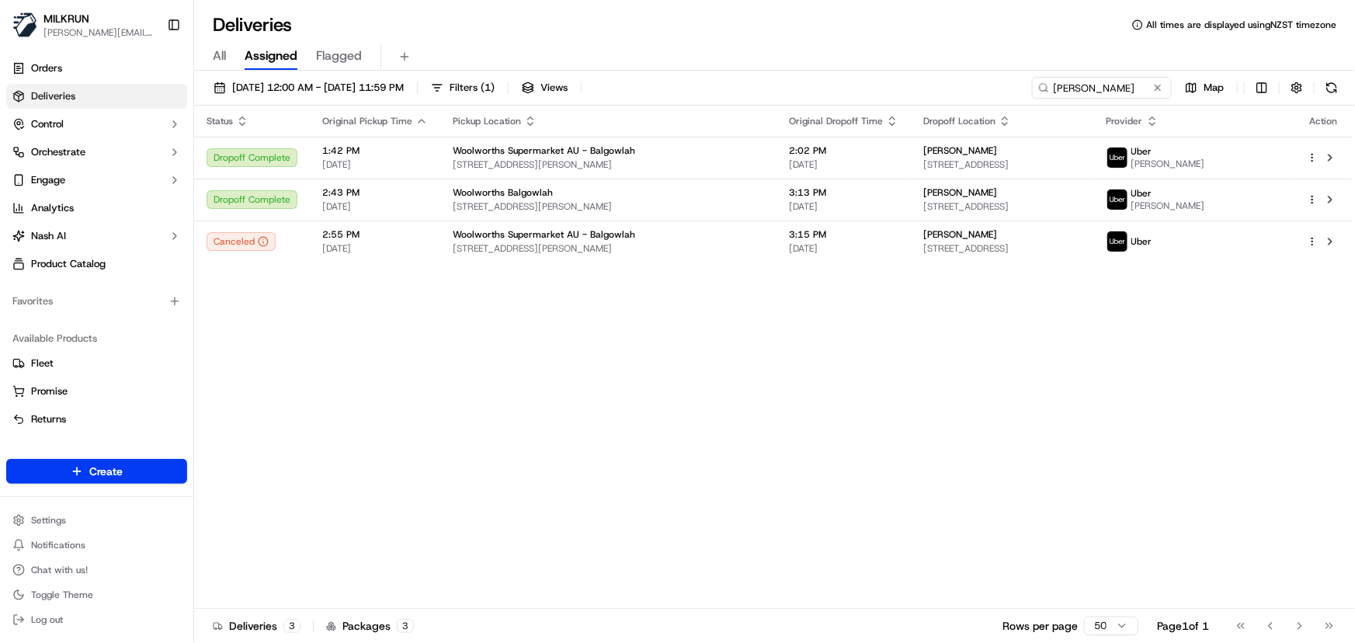
click at [405, 445] on div "Status Original Pickup Time Pickup Location Original Dropoff Time Dropoff Locat…" at bounding box center [773, 357] width 1158 height 503
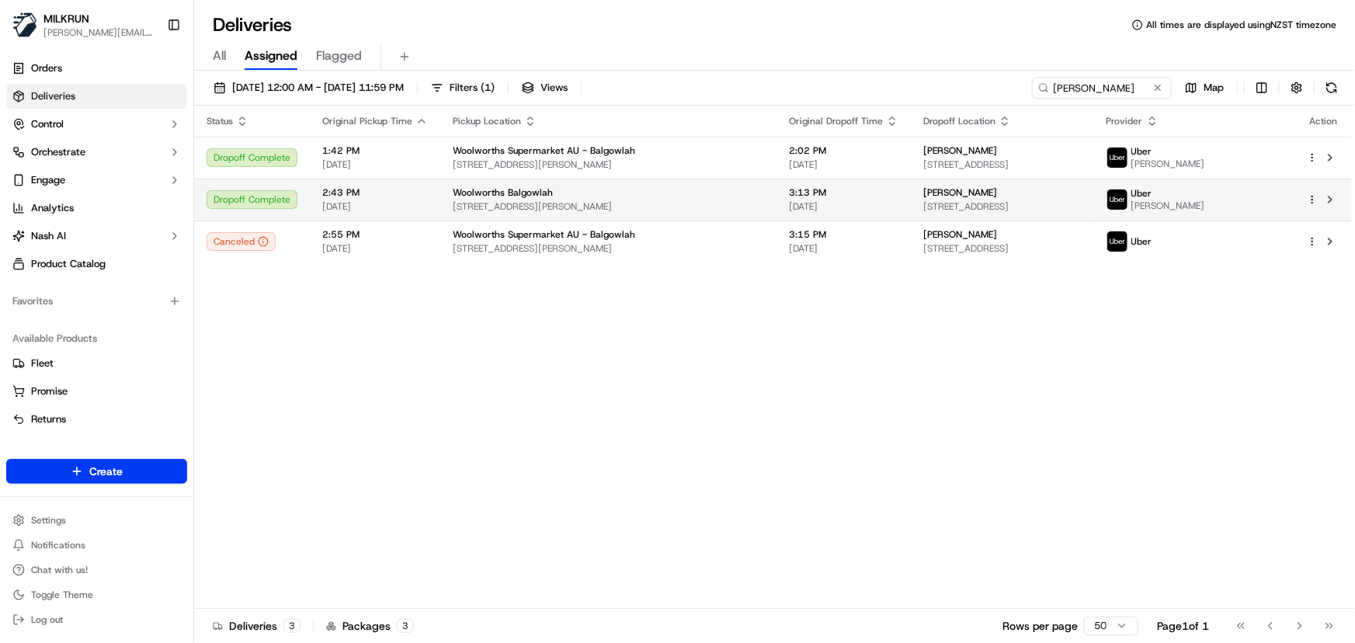
click at [551, 189] on div "Woolworths Balgowlah" at bounding box center [608, 192] width 311 height 12
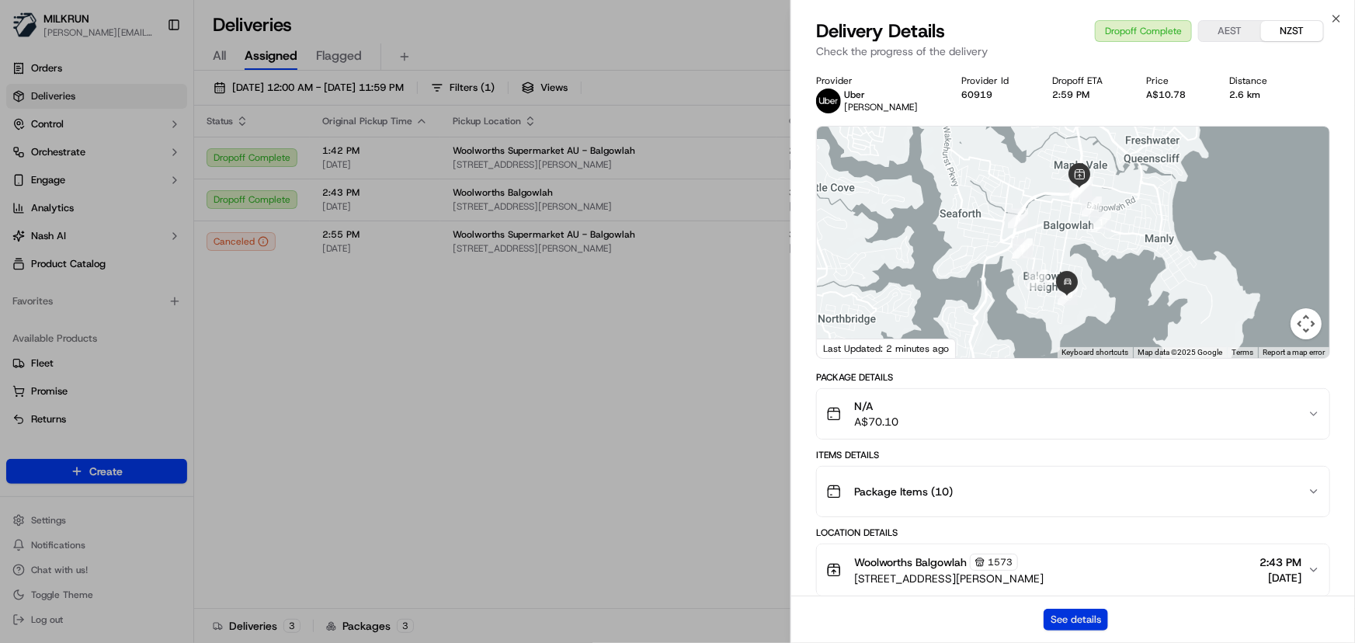
click at [1067, 616] on button "See details" at bounding box center [1075, 620] width 64 height 22
click at [1335, 23] on icon "button" at bounding box center [1336, 18] width 12 height 12
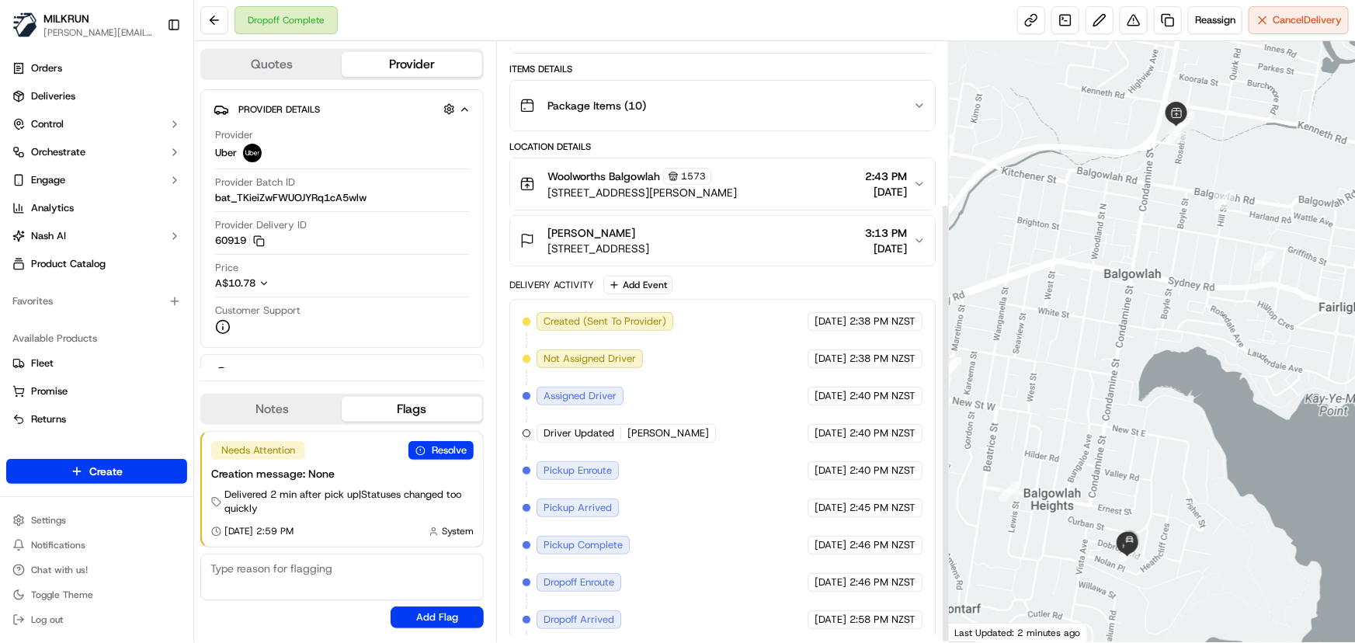
scroll to position [220, 0]
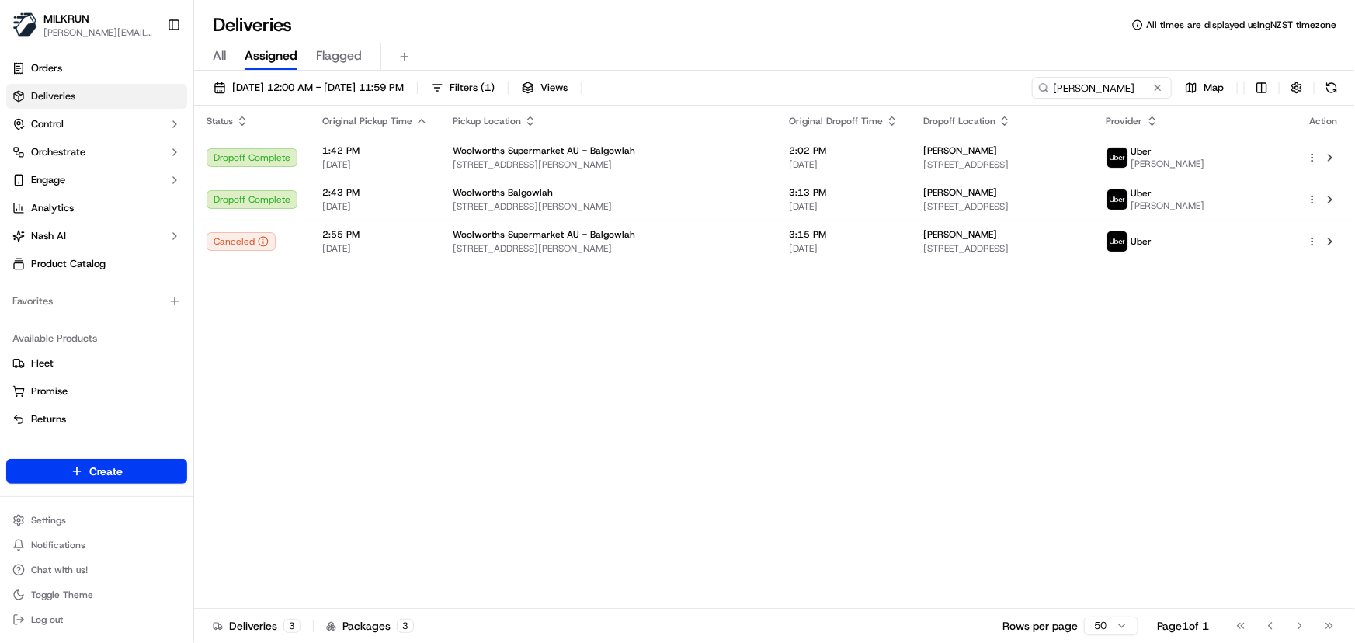
click at [493, 424] on div "Status Original Pickup Time Pickup Location Original Dropoff Time Dropoff Locat…" at bounding box center [773, 357] width 1158 height 503
